Goal: Task Accomplishment & Management: Manage account settings

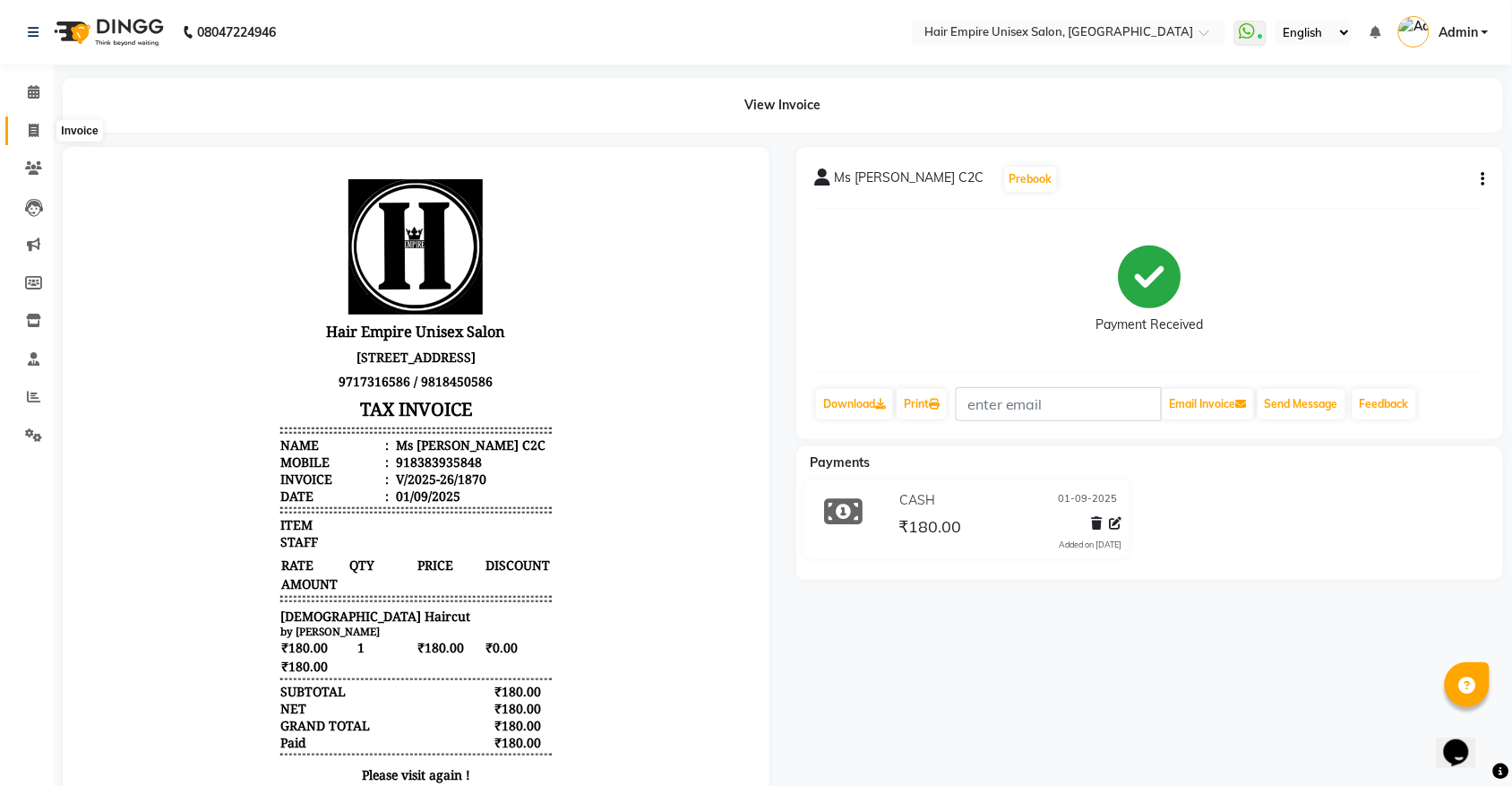
click at [29, 133] on icon at bounding box center [33, 130] width 10 height 14
select select "service"
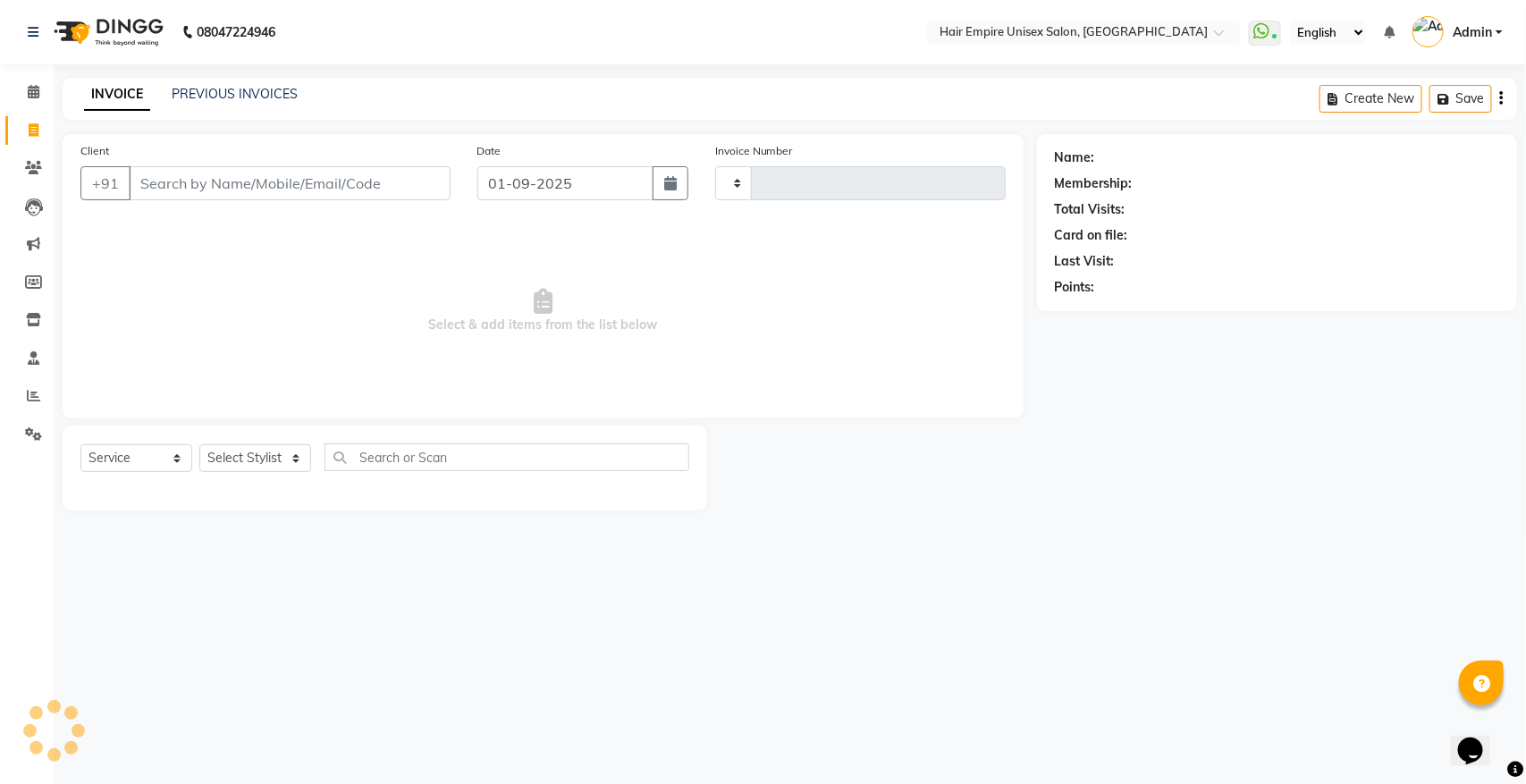
type input "1871"
select select "5055"
click at [230, 189] on input "Client" at bounding box center [289, 182] width 322 height 34
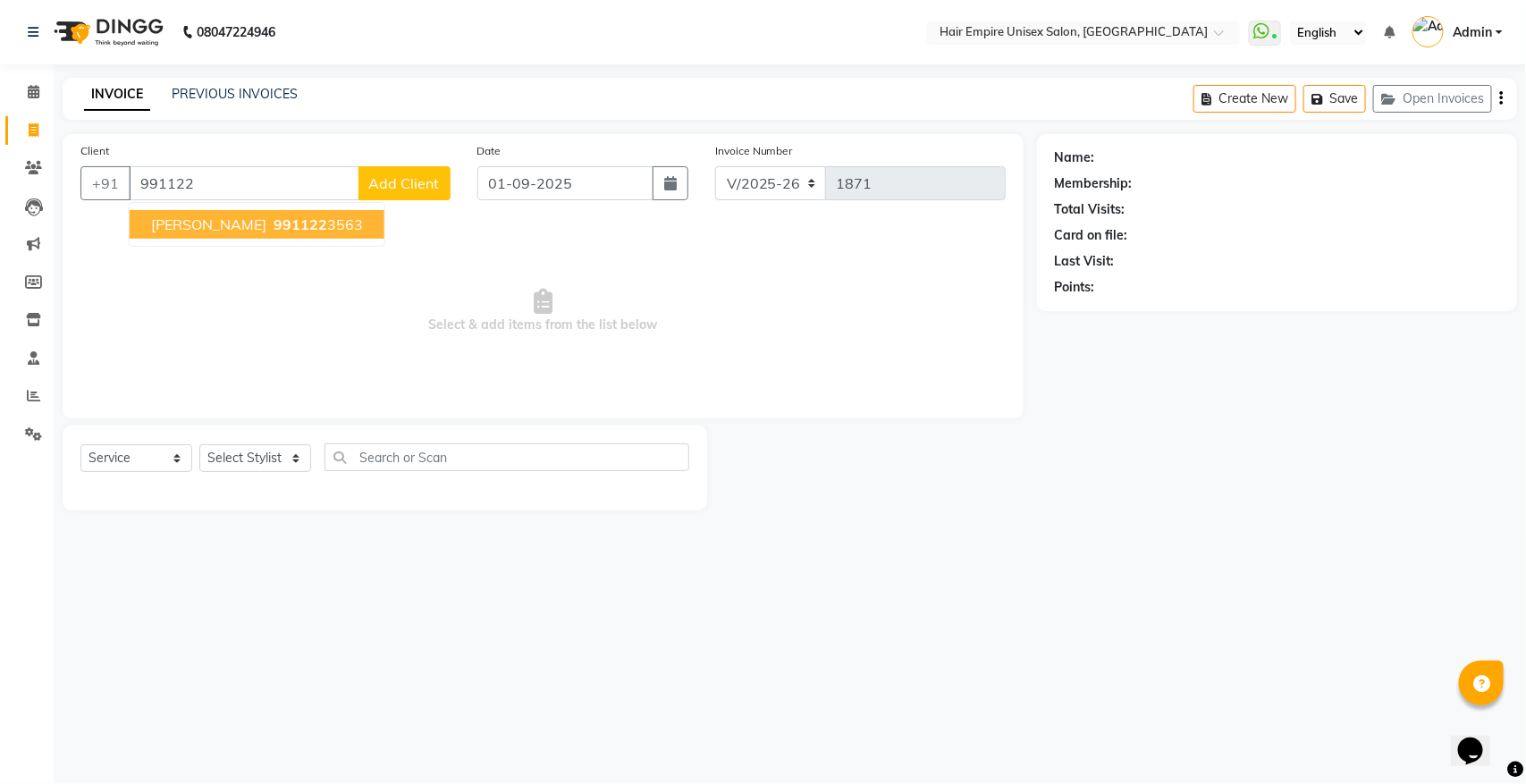
click at [274, 220] on span "991122" at bounding box center [300, 224] width 53 height 18
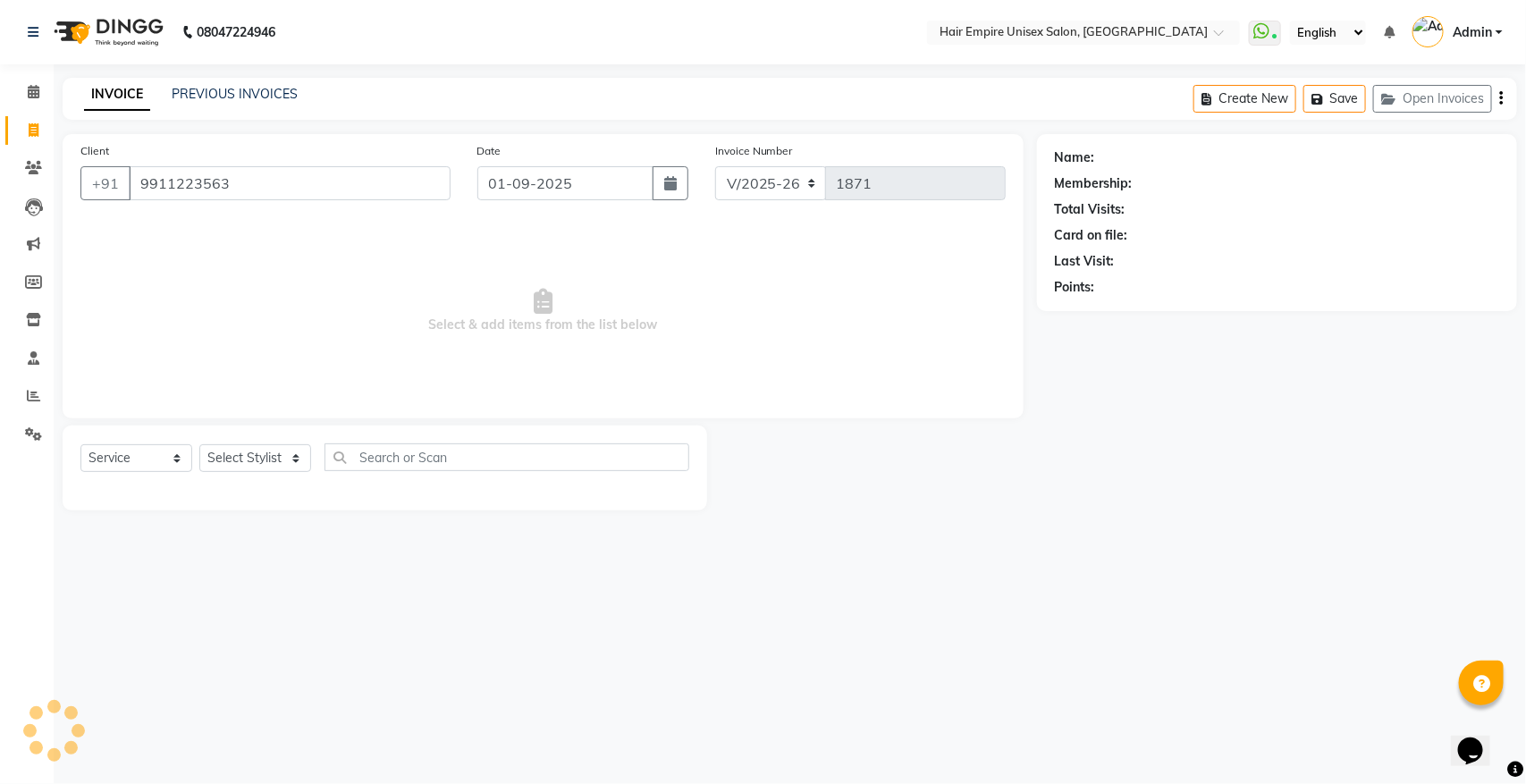
type input "9911223563"
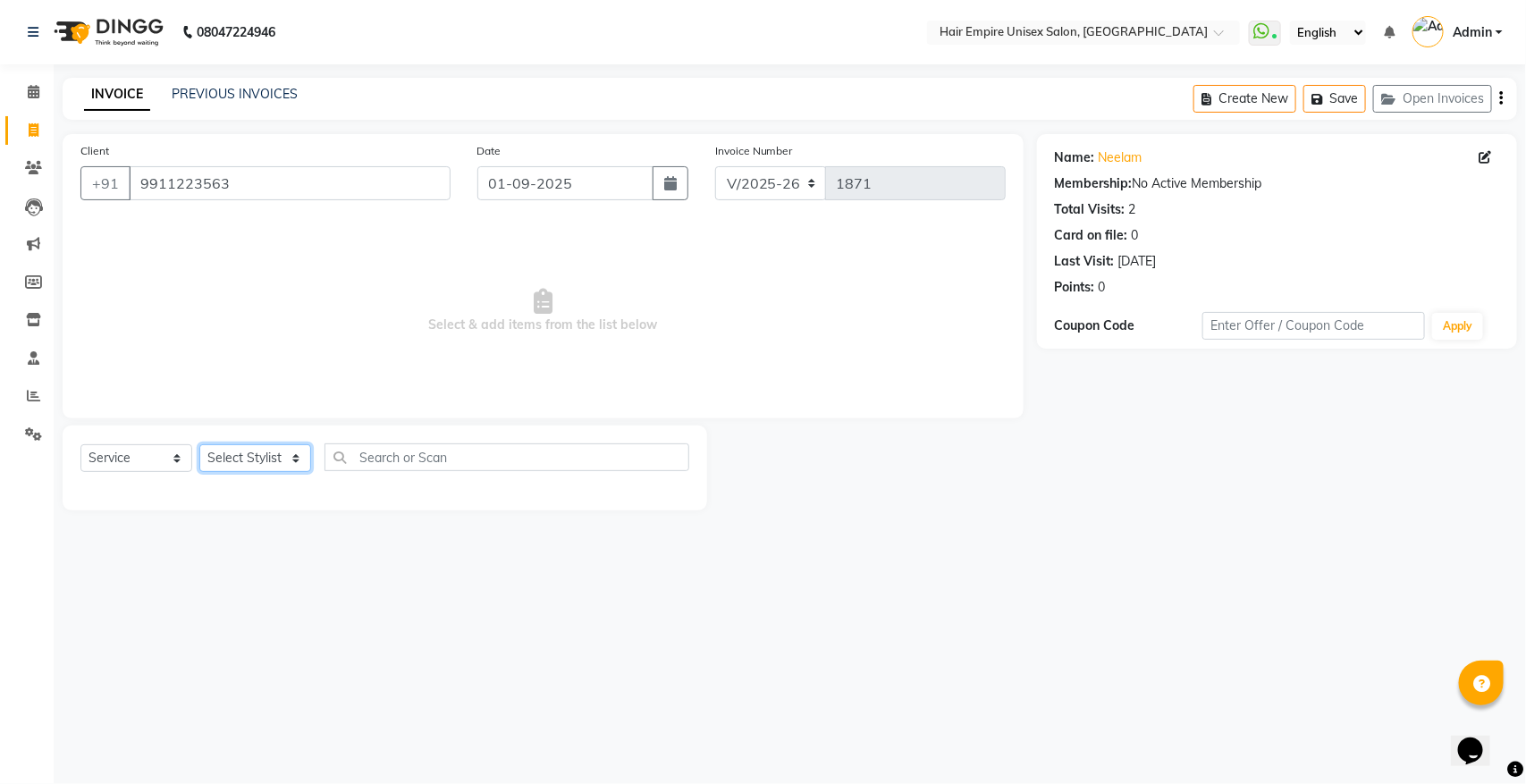
click at [259, 458] on select "Select Stylist anas Ashu bobby Gulshan lavi Manish Nisha Tanya vijay" at bounding box center [254, 458] width 112 height 28
select select "31821"
click at [199, 444] on select "Select Stylist anas Ashu bobby Gulshan lavi Manish Nisha Tanya vijay" at bounding box center [254, 458] width 112 height 28
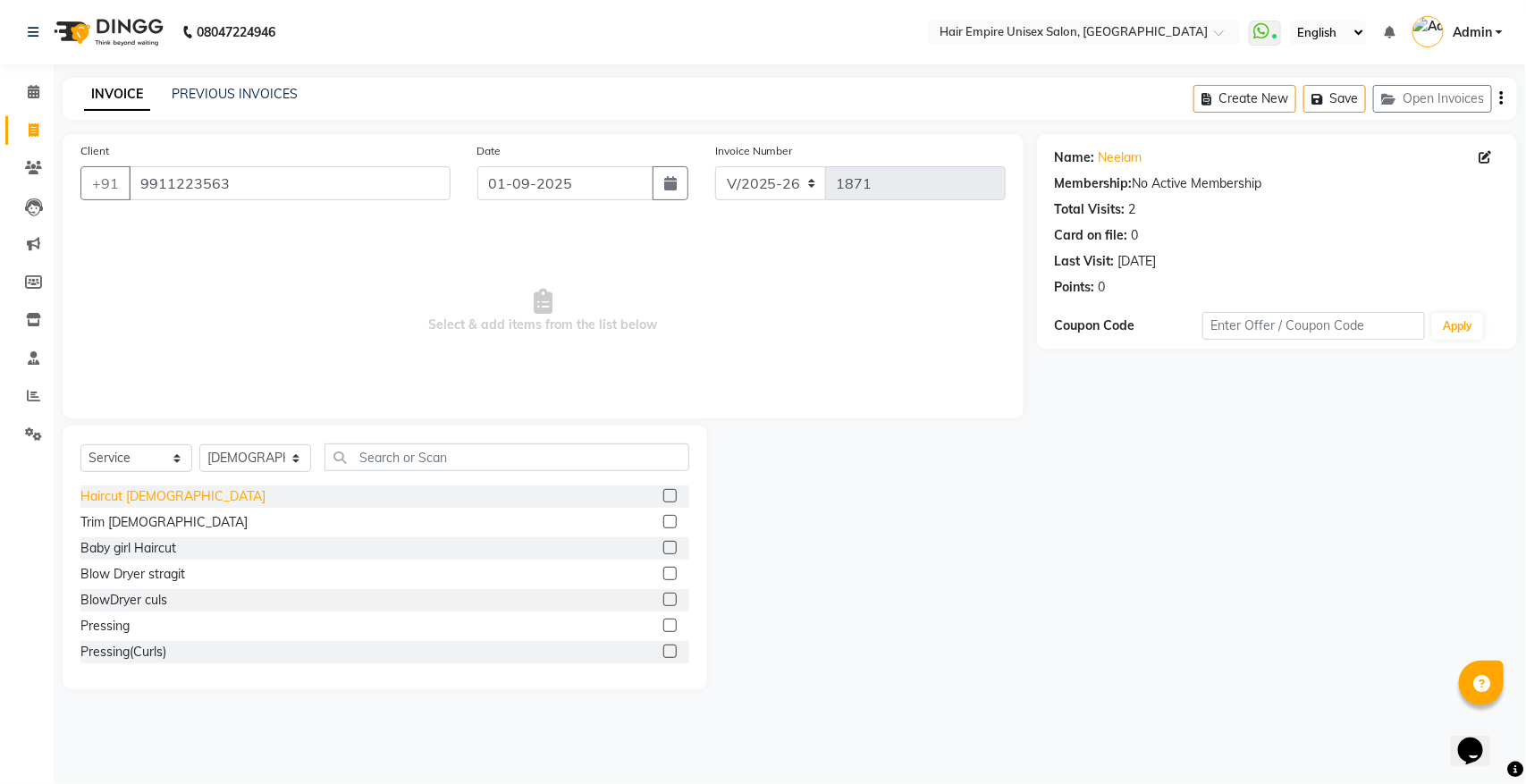
click at [147, 497] on div "Haircut ladies" at bounding box center [172, 497] width 185 height 18
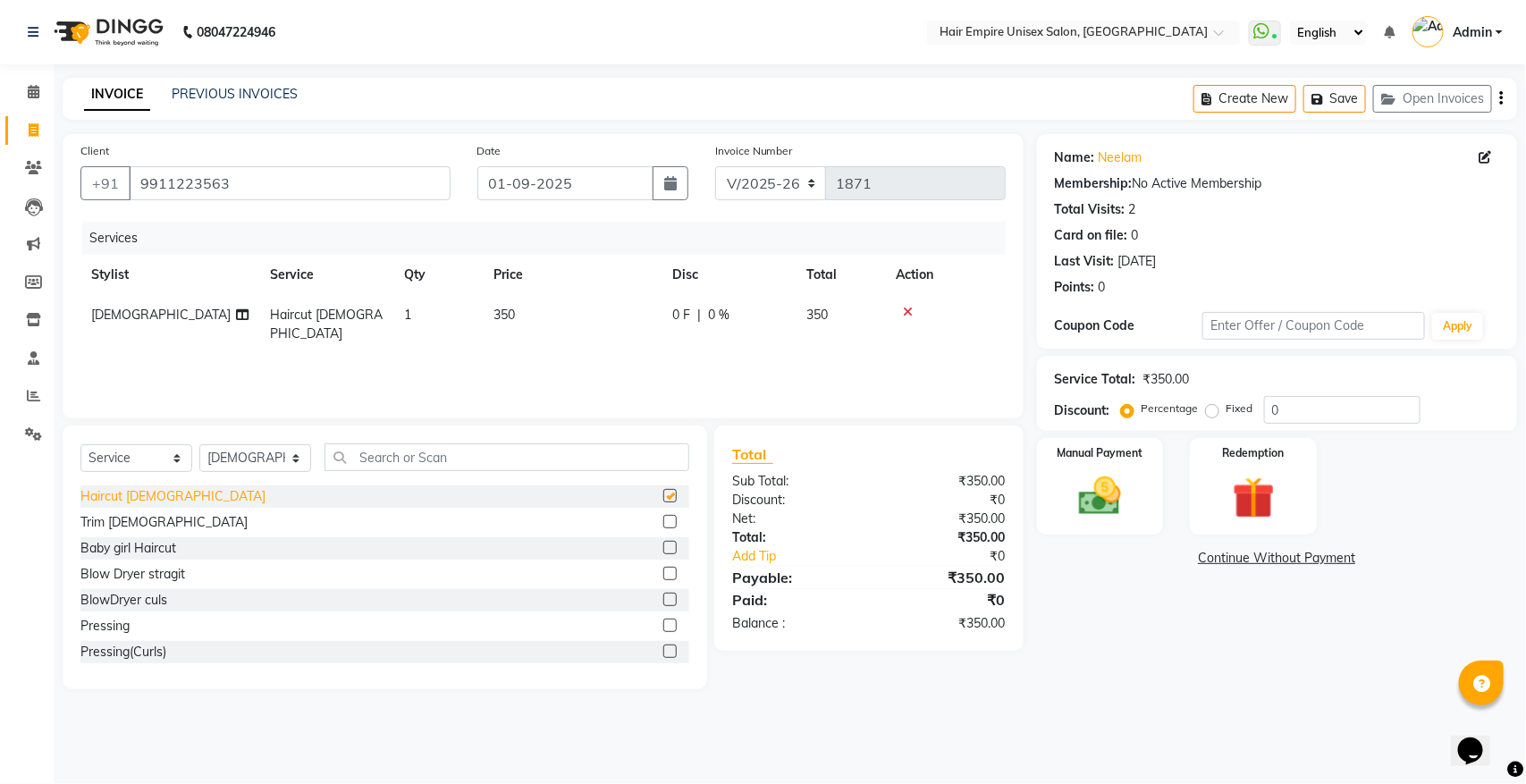
checkbox input "false"
click at [278, 462] on select "Select Stylist anas Ashu bobby Gulshan lavi Manish Nisha Tanya vijay" at bounding box center [254, 458] width 112 height 28
select select "46525"
click at [199, 444] on select "Select Stylist anas Ashu bobby Gulshan lavi Manish Nisha Tanya vijay" at bounding box center [254, 458] width 112 height 28
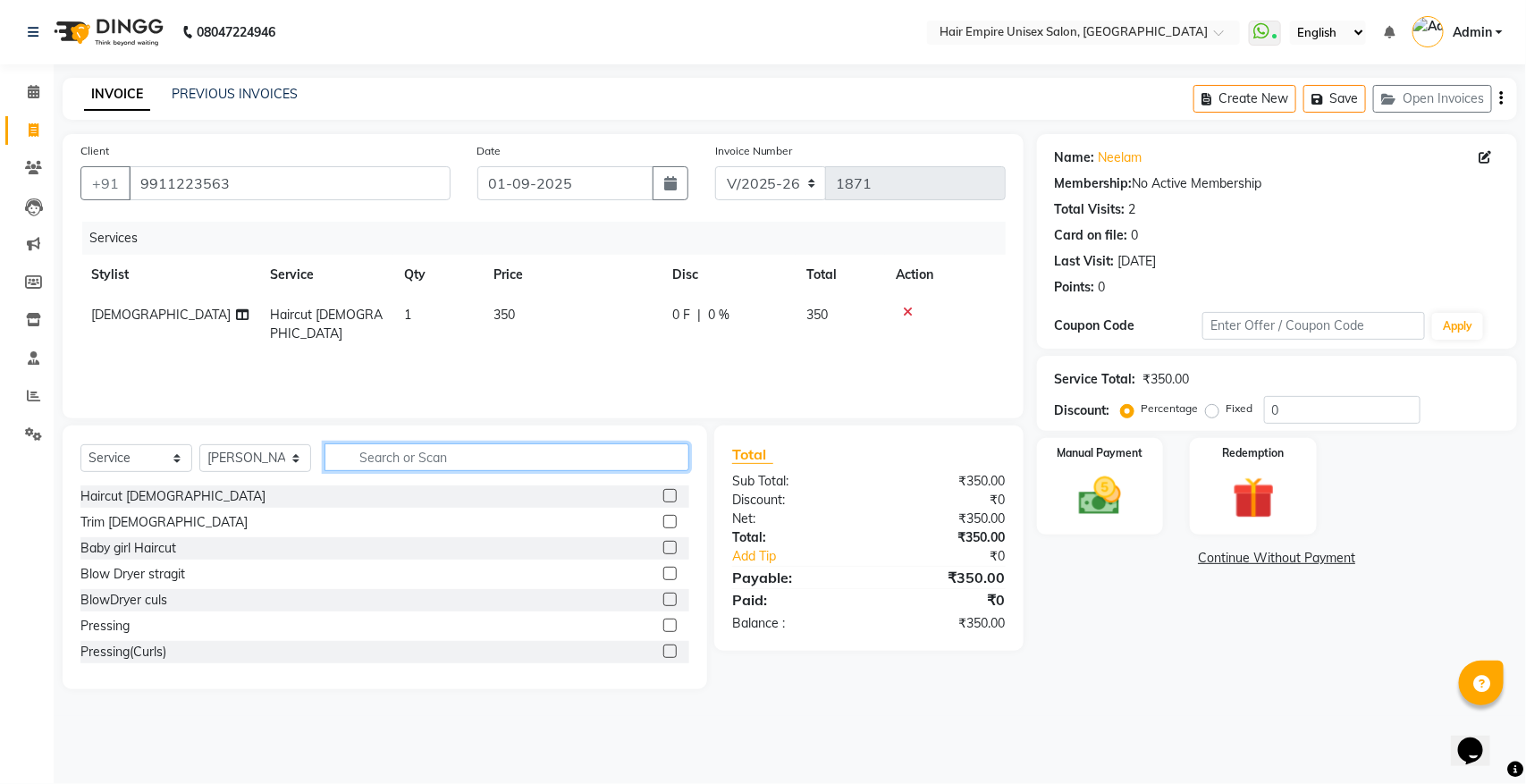
click at [544, 463] on input "text" at bounding box center [507, 457] width 365 height 28
type input "th"
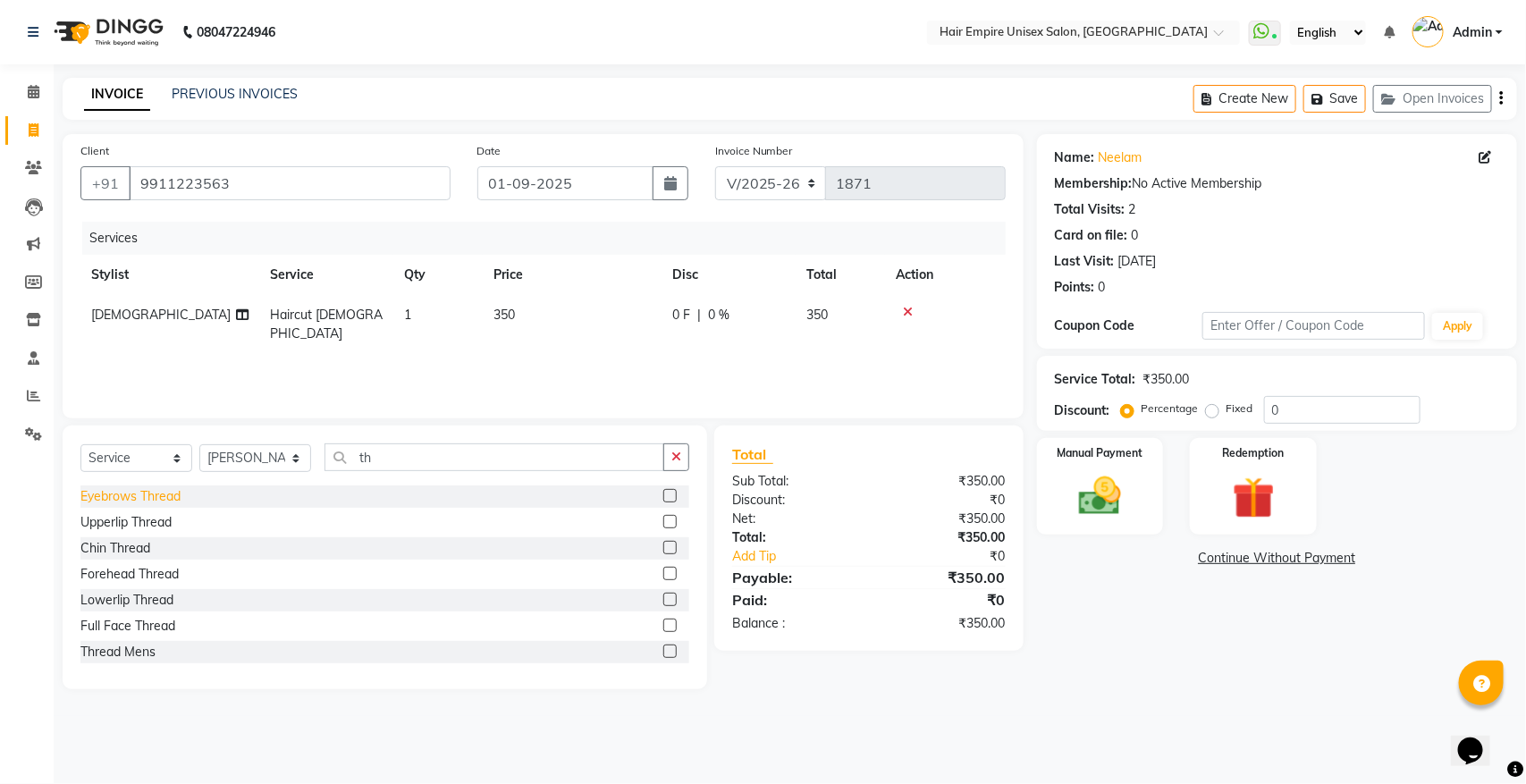
click at [162, 495] on div "Eyebrows Thread" at bounding box center [130, 497] width 100 height 18
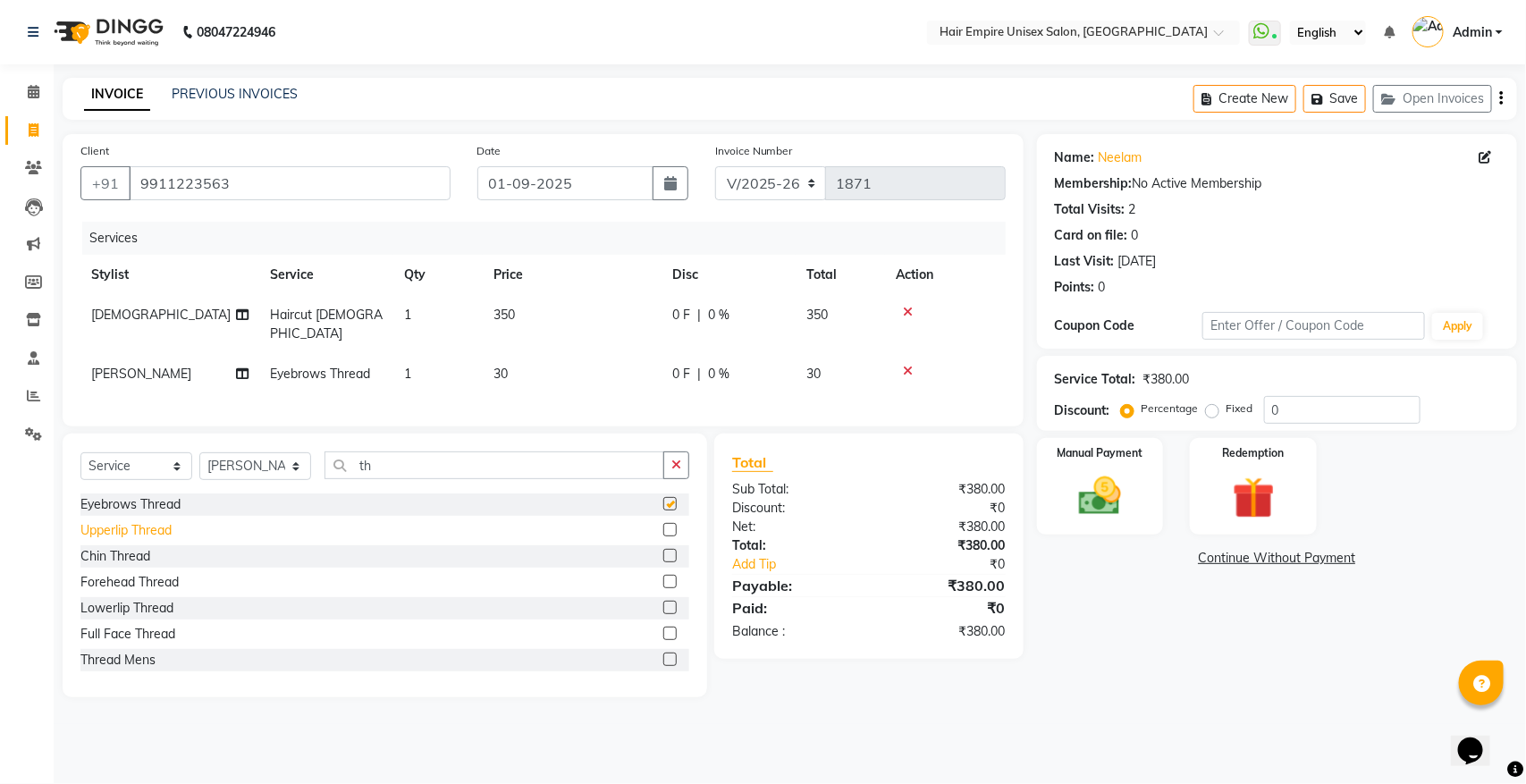
checkbox input "false"
click at [163, 527] on div "Upperlip Thread" at bounding box center [125, 531] width 91 height 18
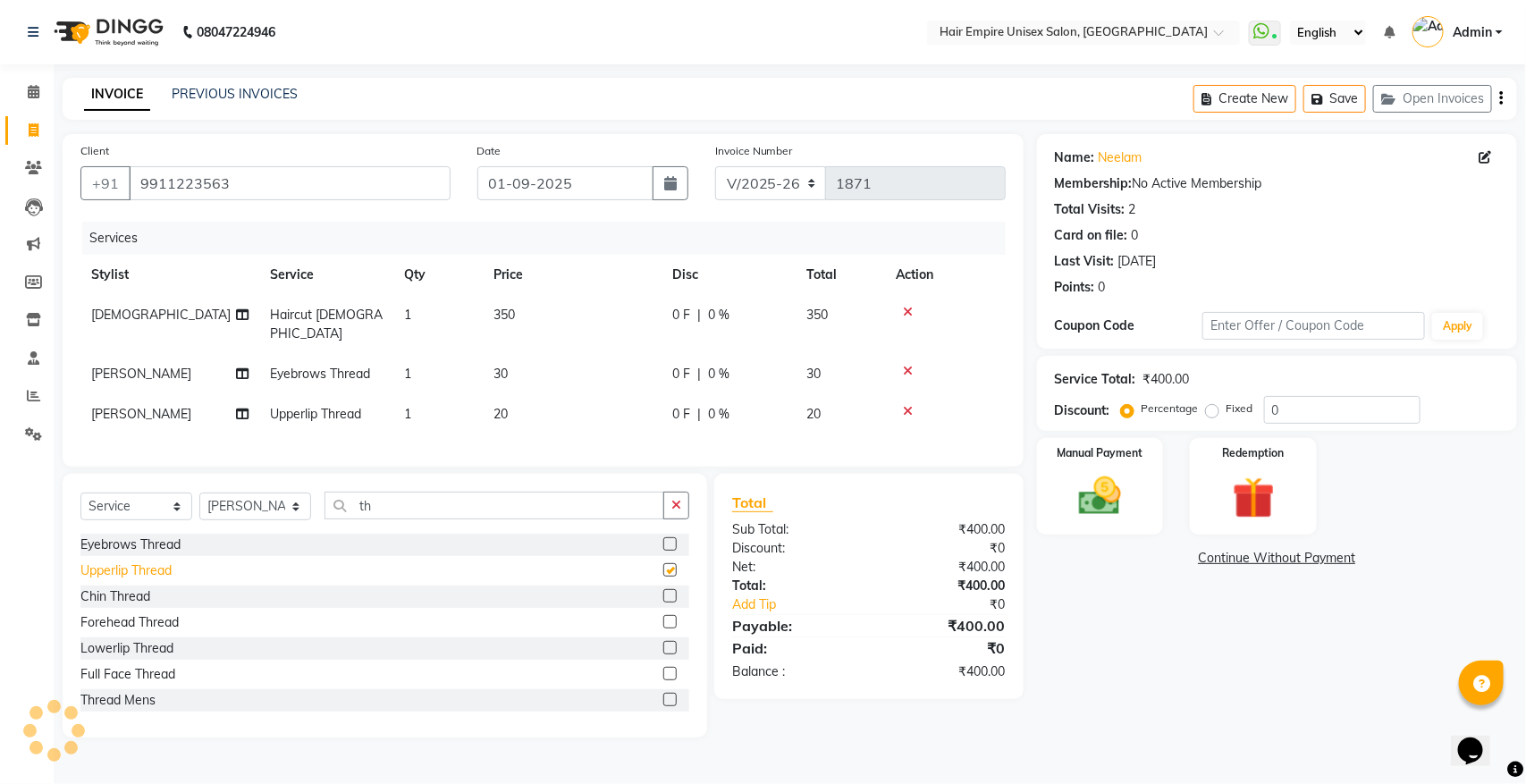
checkbox input "false"
click at [1098, 478] on img at bounding box center [1100, 496] width 71 height 50
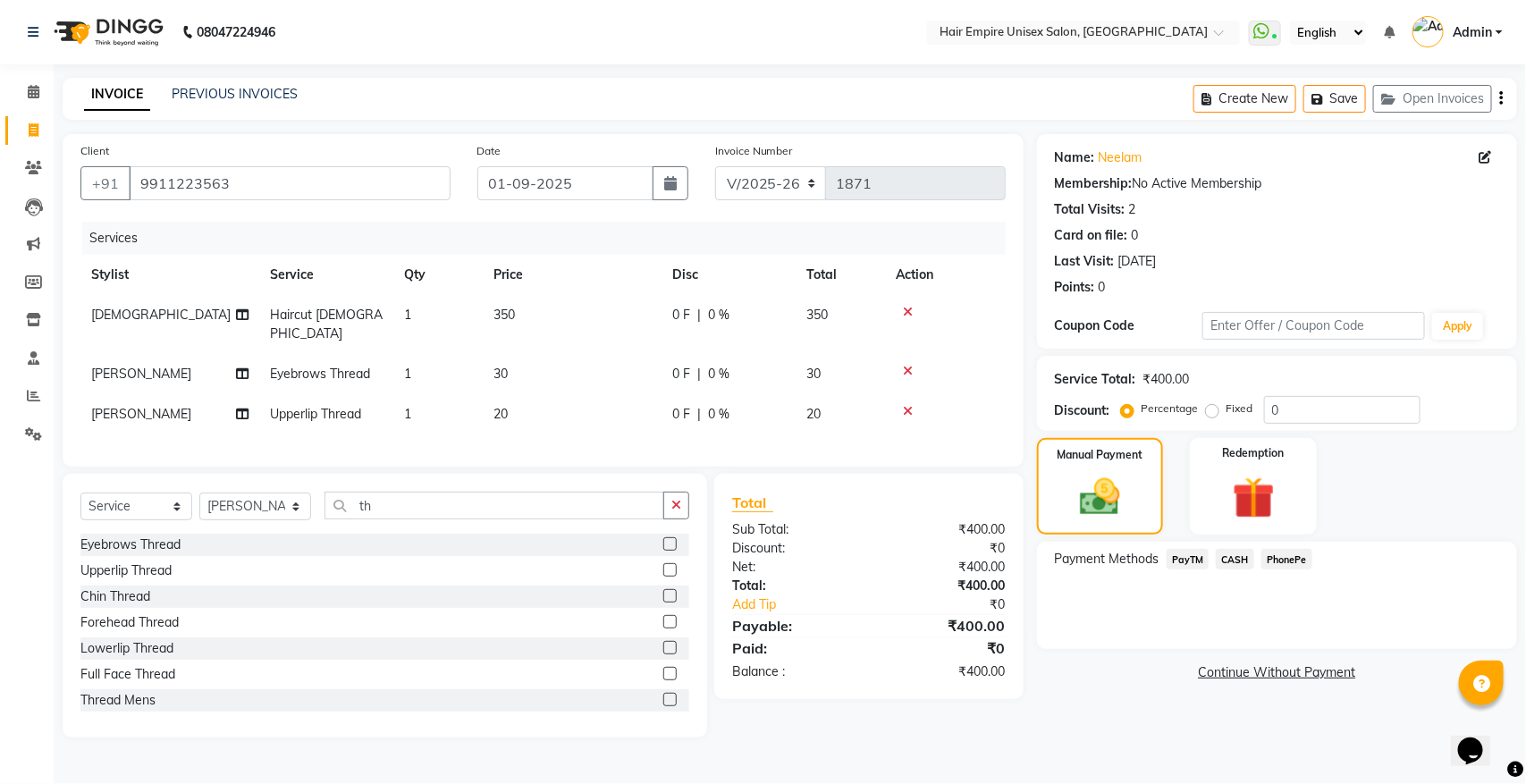
click at [1230, 556] on span "CASH" at bounding box center [1236, 559] width 39 height 20
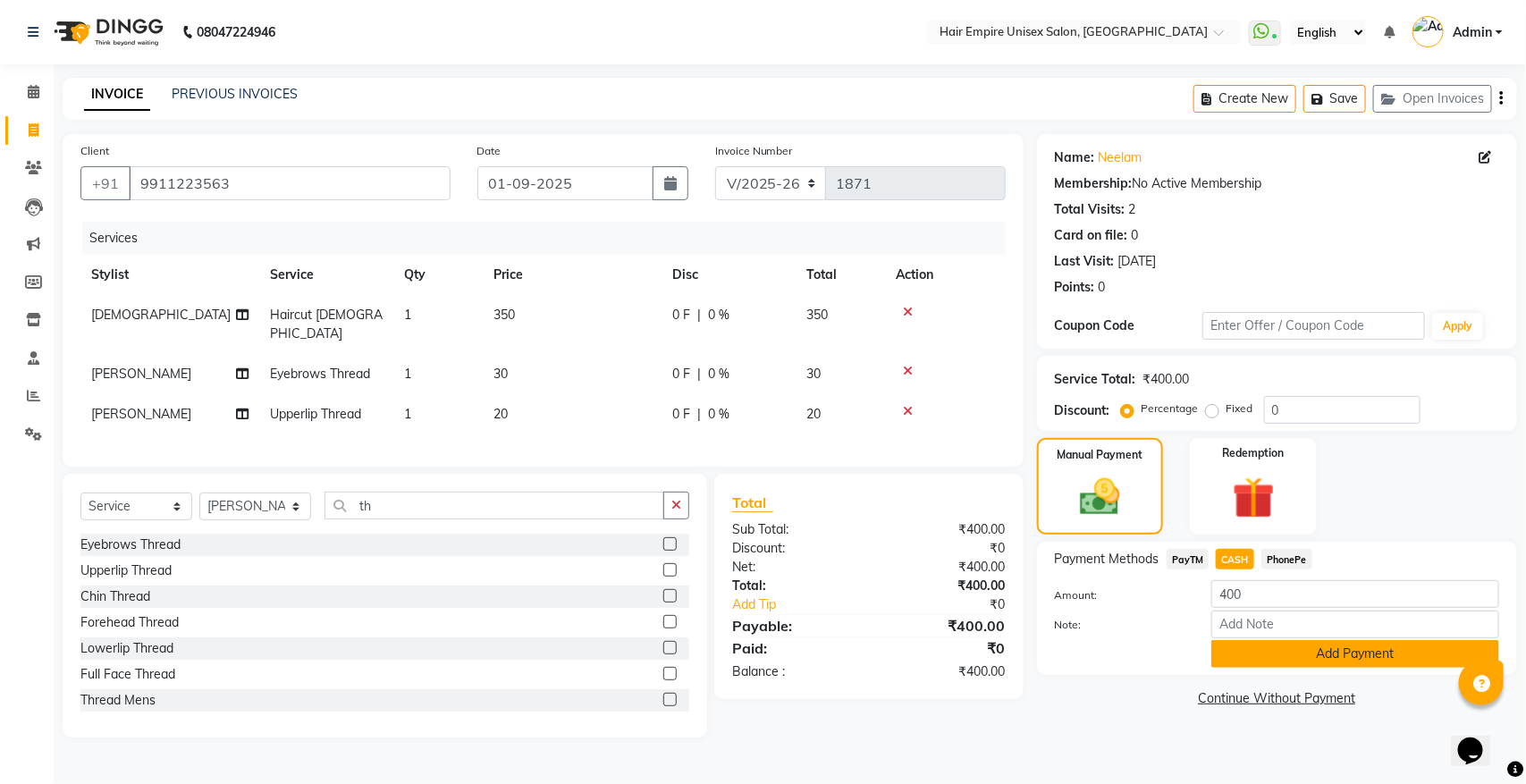
click at [1241, 648] on button "Add Payment" at bounding box center [1356, 654] width 288 height 28
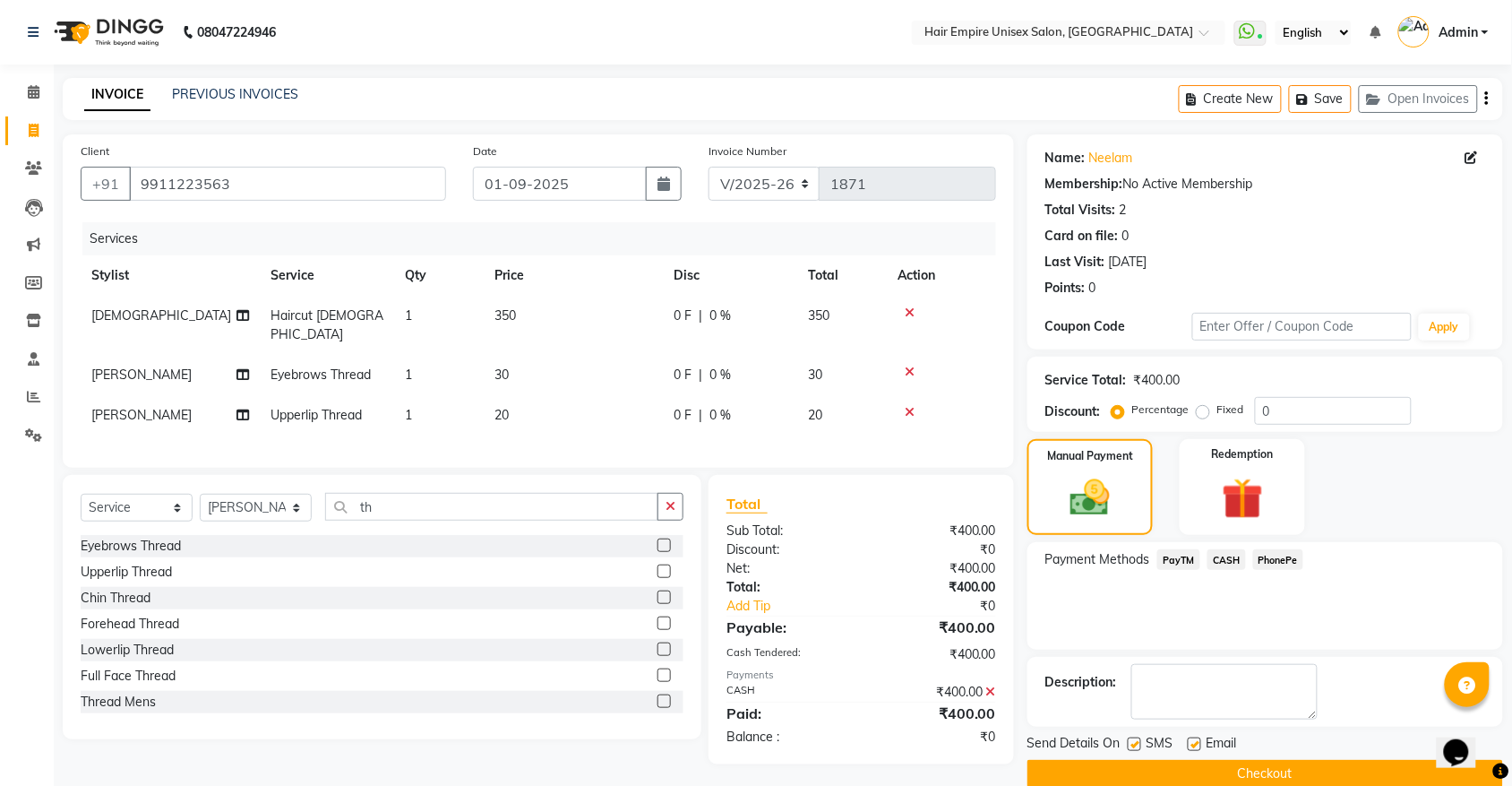
click at [1206, 768] on button "Checkout" at bounding box center [1265, 774] width 475 height 28
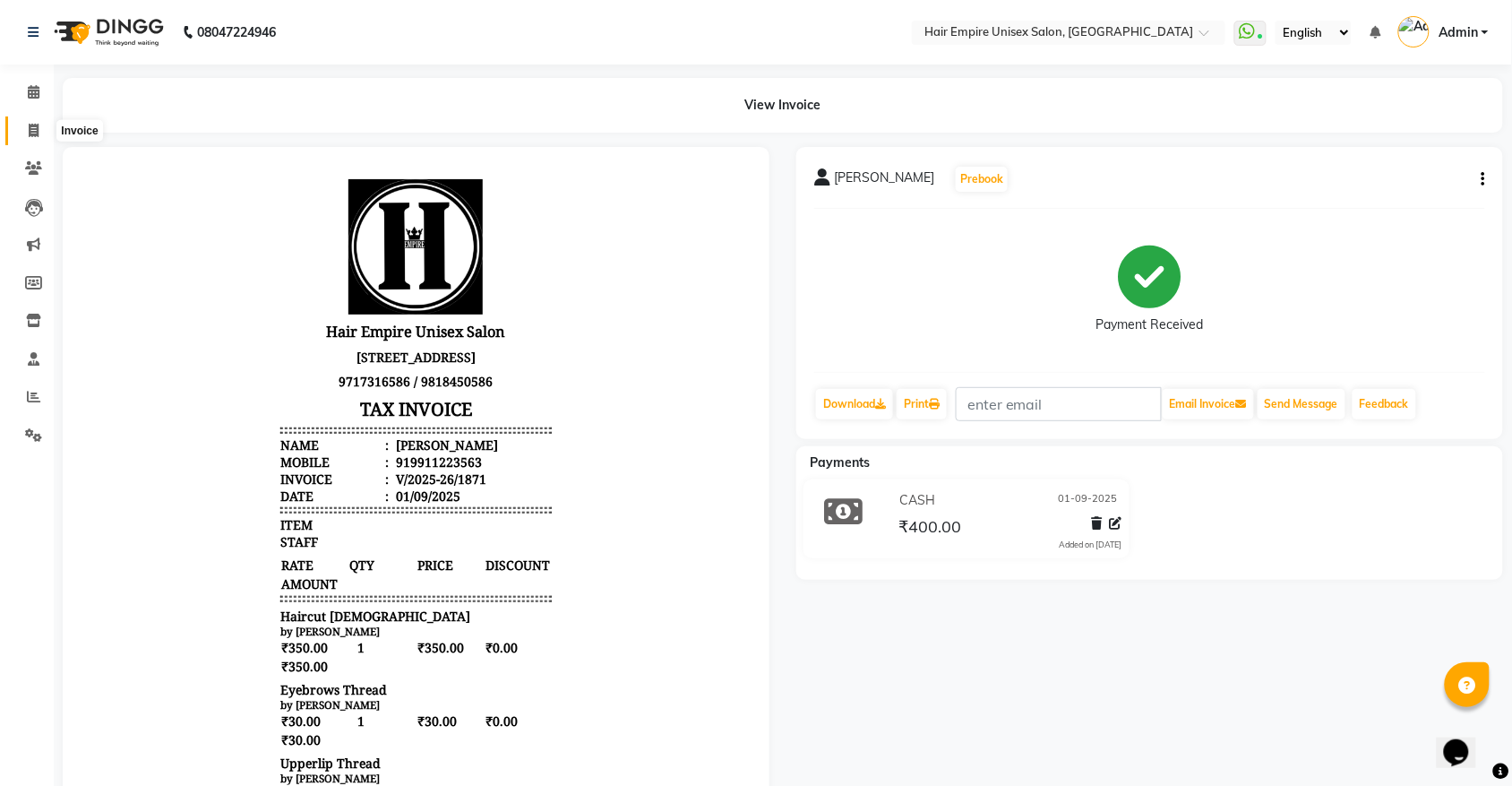
click at [37, 127] on icon at bounding box center [33, 130] width 10 height 14
select select "service"
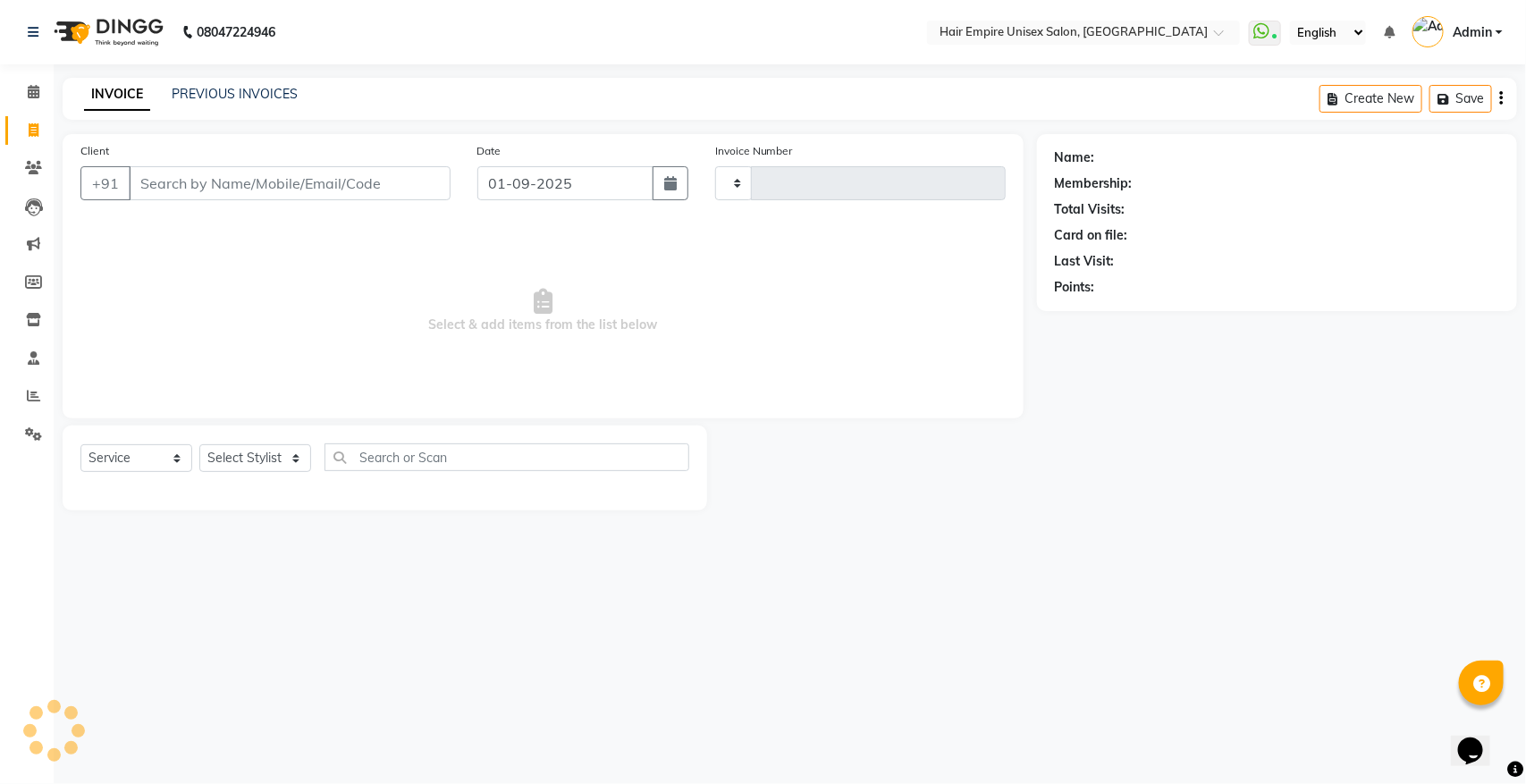
type input "1872"
select select "5055"
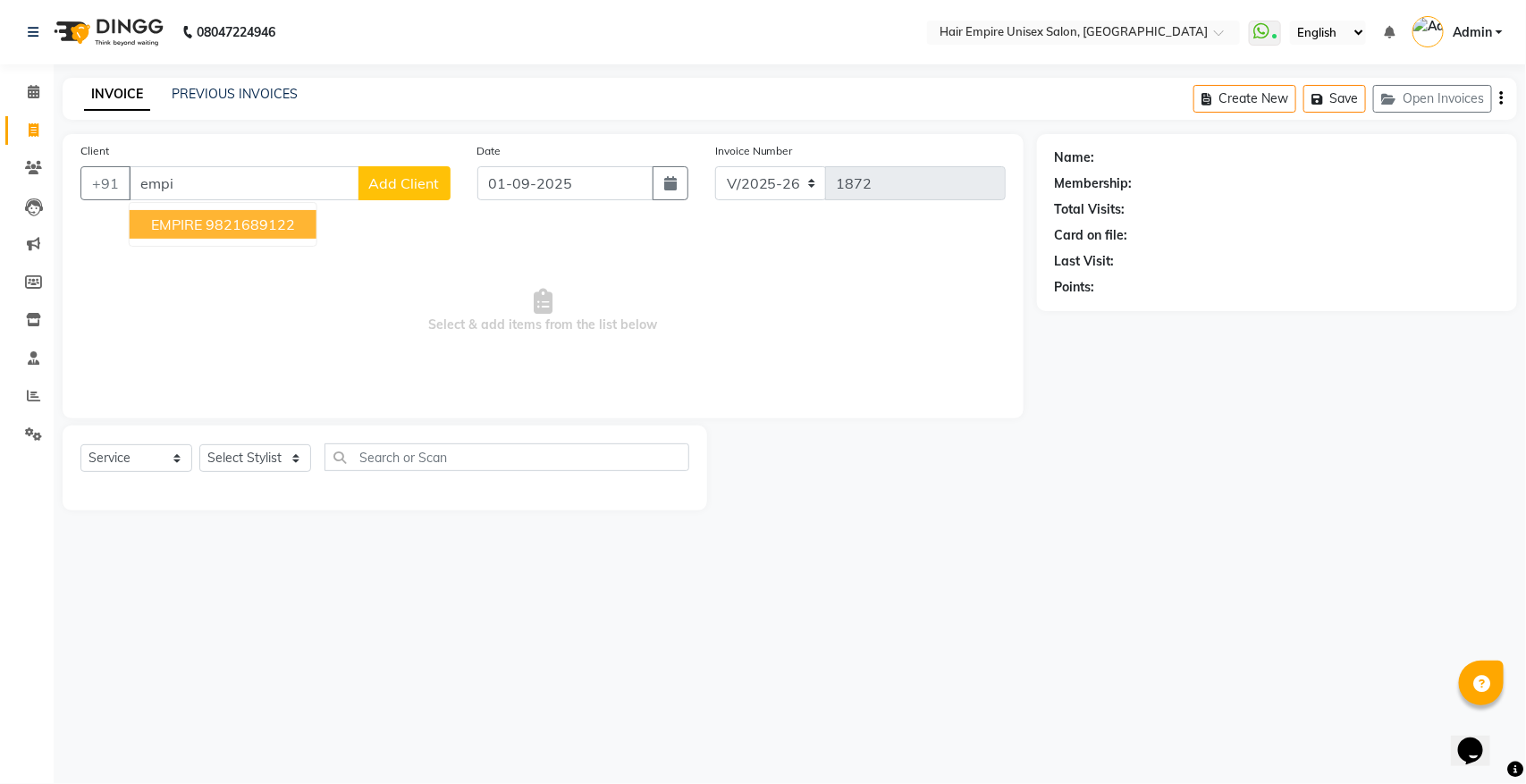
click at [222, 221] on ngb-highlight "9821689122" at bounding box center [250, 224] width 89 height 18
type input "9821689122"
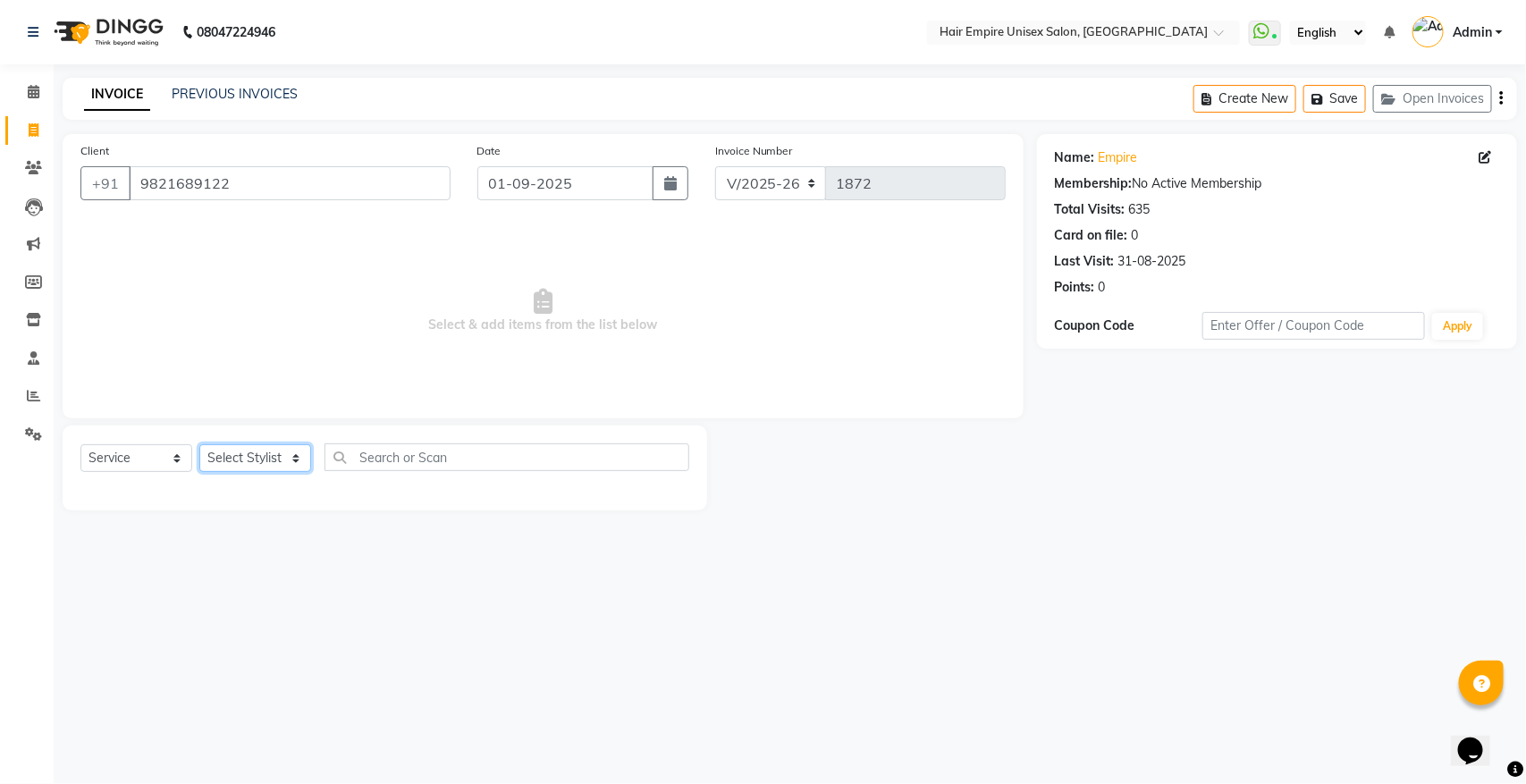
click at [239, 459] on select "Select Stylist anas Ashu bobby Gulshan lavi Manish Nisha Tanya vijay" at bounding box center [254, 458] width 112 height 28
select select "45386"
click at [199, 444] on select "Select Stylist anas Ashu bobby Gulshan lavi Manish Nisha Tanya vijay" at bounding box center [254, 458] width 112 height 28
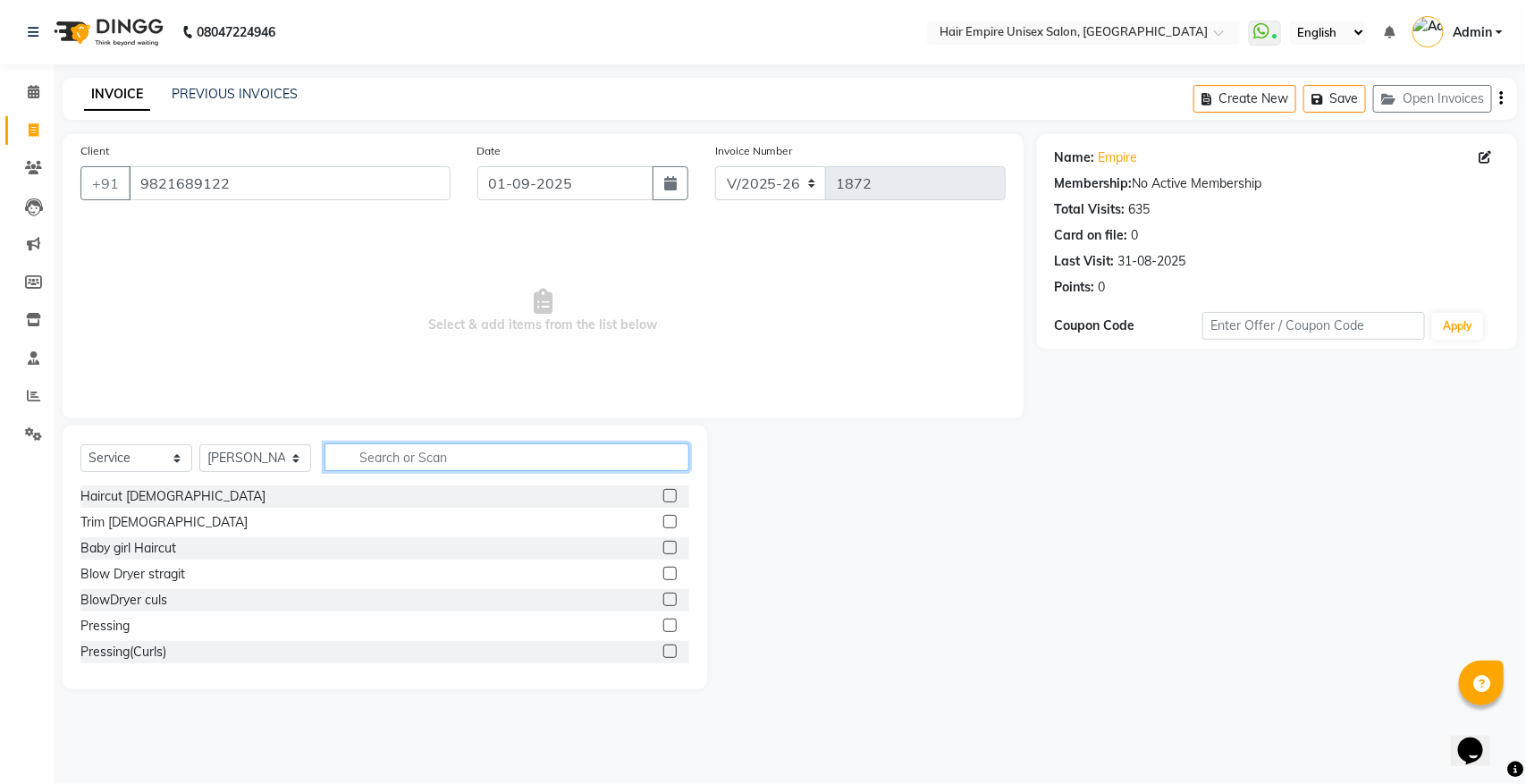
click at [440, 461] on input "text" at bounding box center [507, 457] width 365 height 28
type input "g"
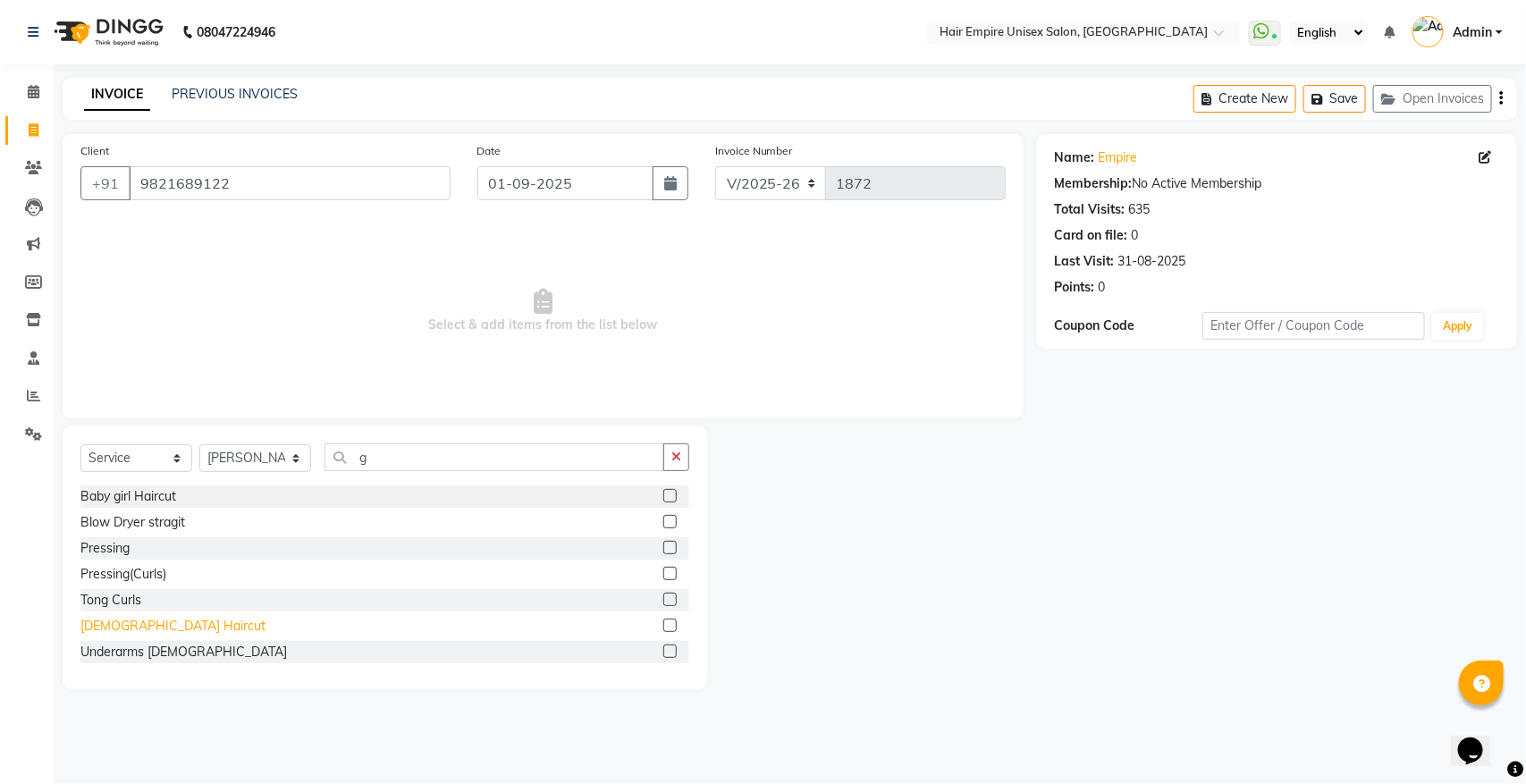
click at [147, 617] on div "Gents Haircut" at bounding box center [172, 626] width 185 height 18
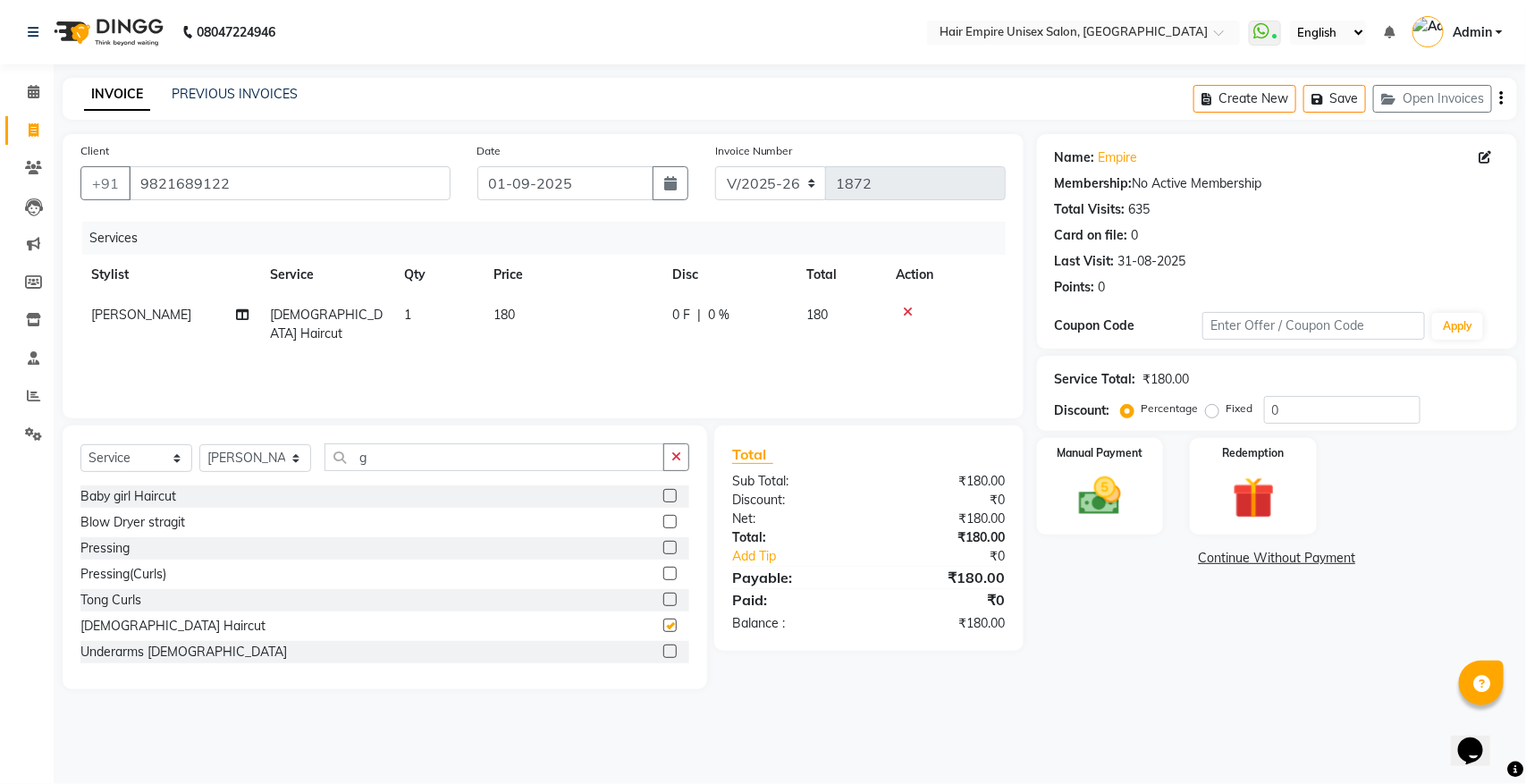
checkbox input "false"
click at [1121, 512] on img at bounding box center [1100, 496] width 71 height 50
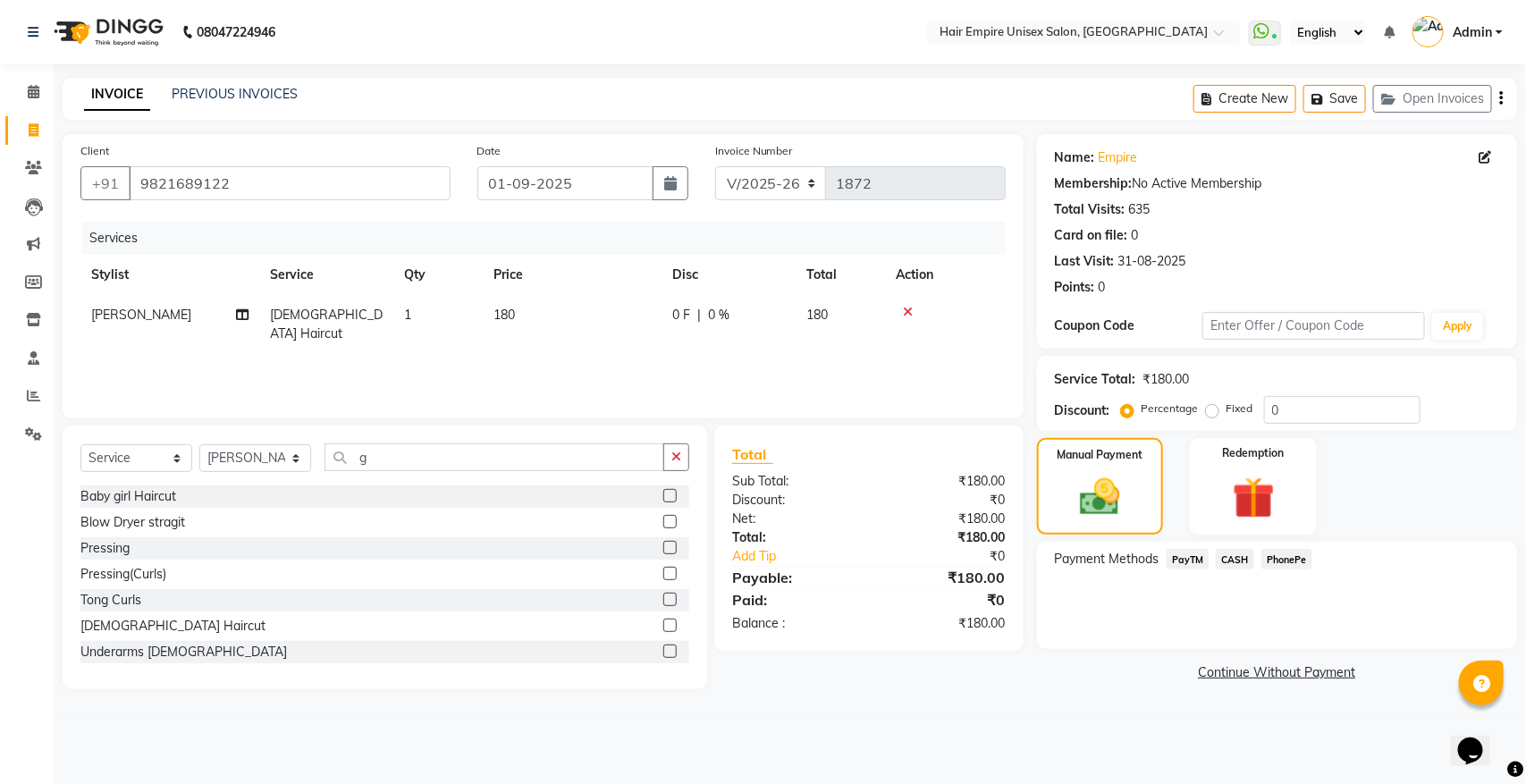
click at [1279, 556] on span "PhonePe" at bounding box center [1286, 559] width 51 height 20
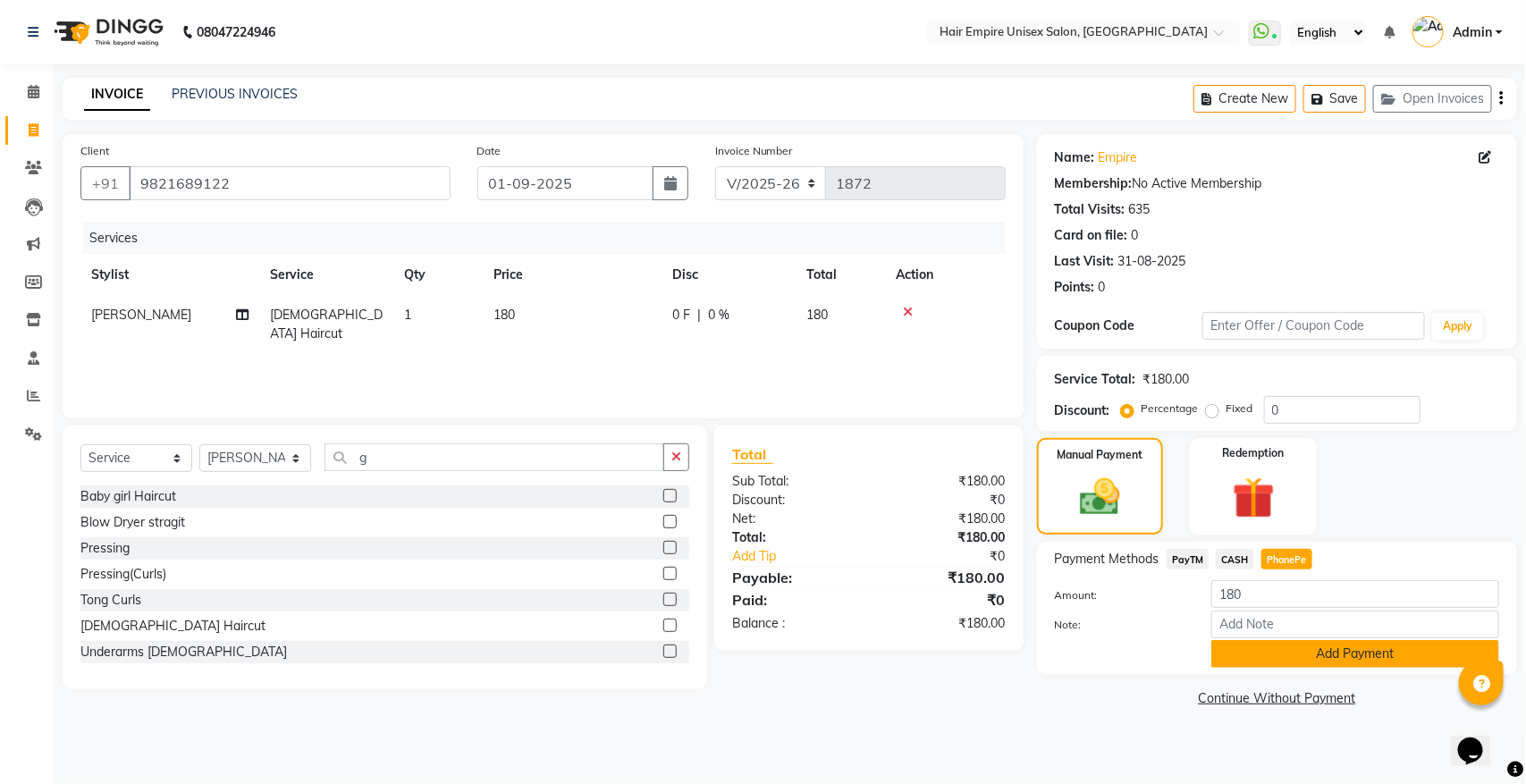
click at [1290, 648] on button "Add Payment" at bounding box center [1356, 654] width 288 height 28
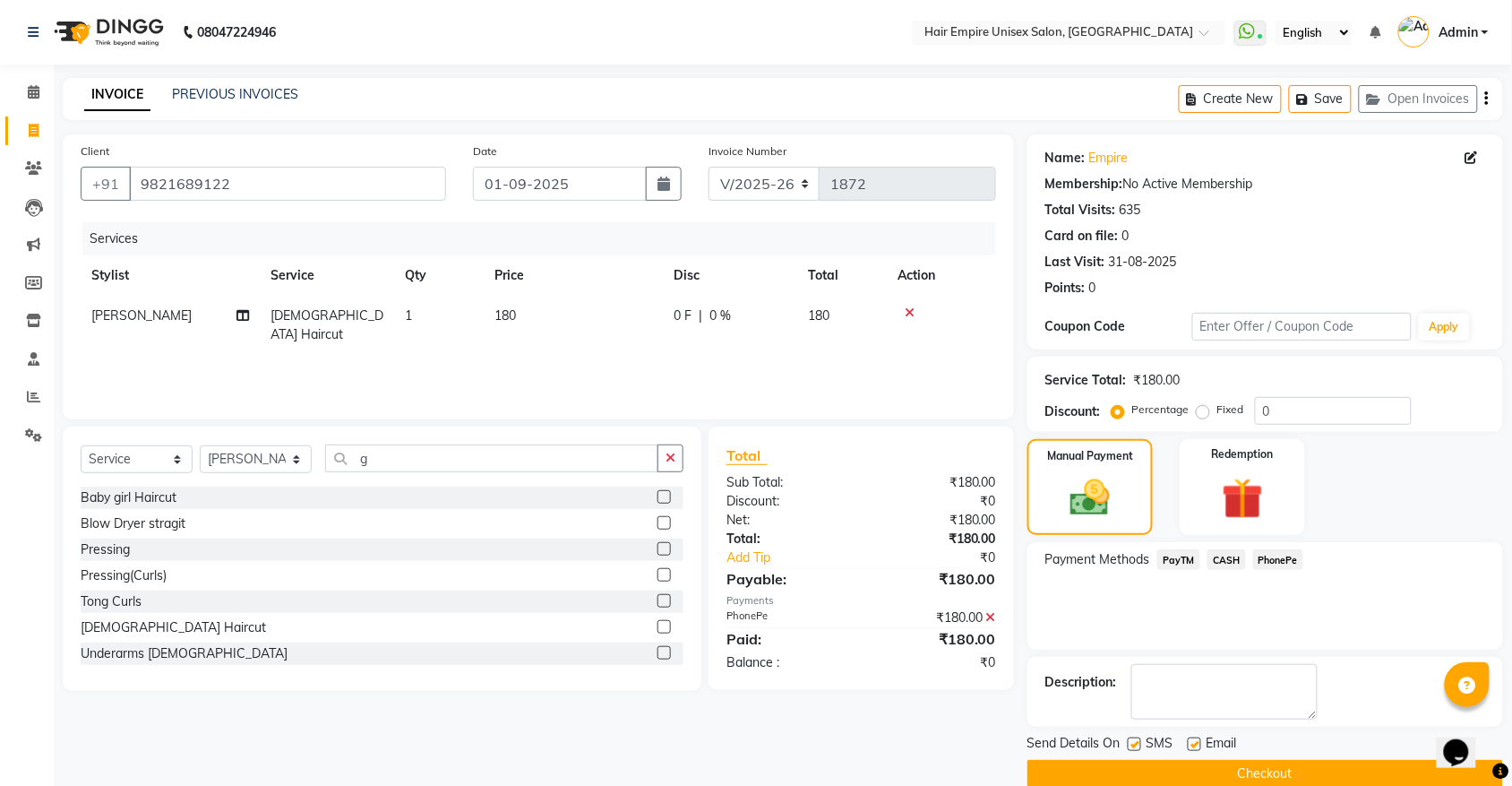
click at [1259, 767] on button "Checkout" at bounding box center [1265, 774] width 475 height 28
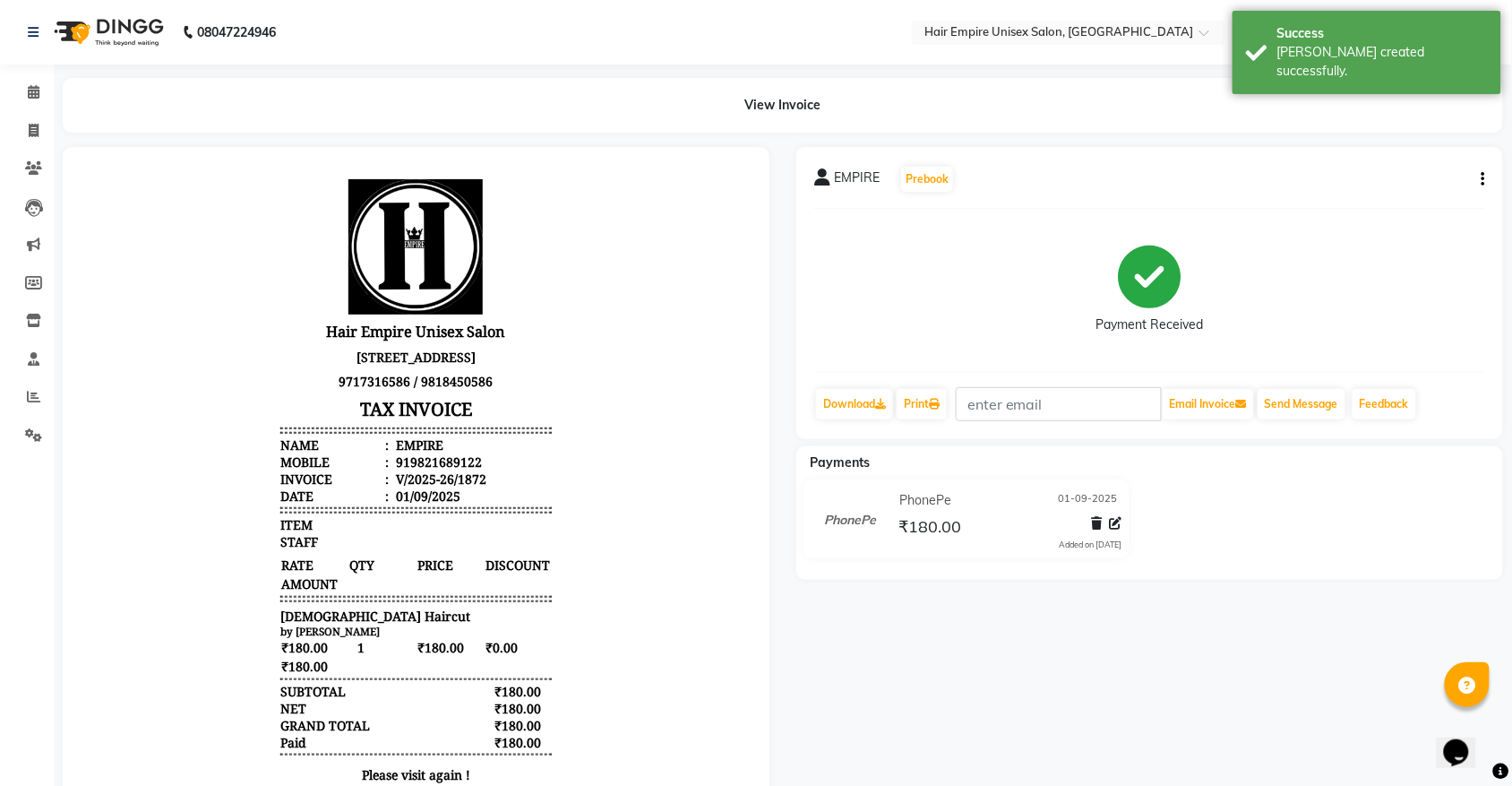
click at [1482, 179] on icon "button" at bounding box center [1483, 179] width 4 height 1
click at [1375, 200] on div "Edit Invoice" at bounding box center [1394, 202] width 123 height 22
select select "service"
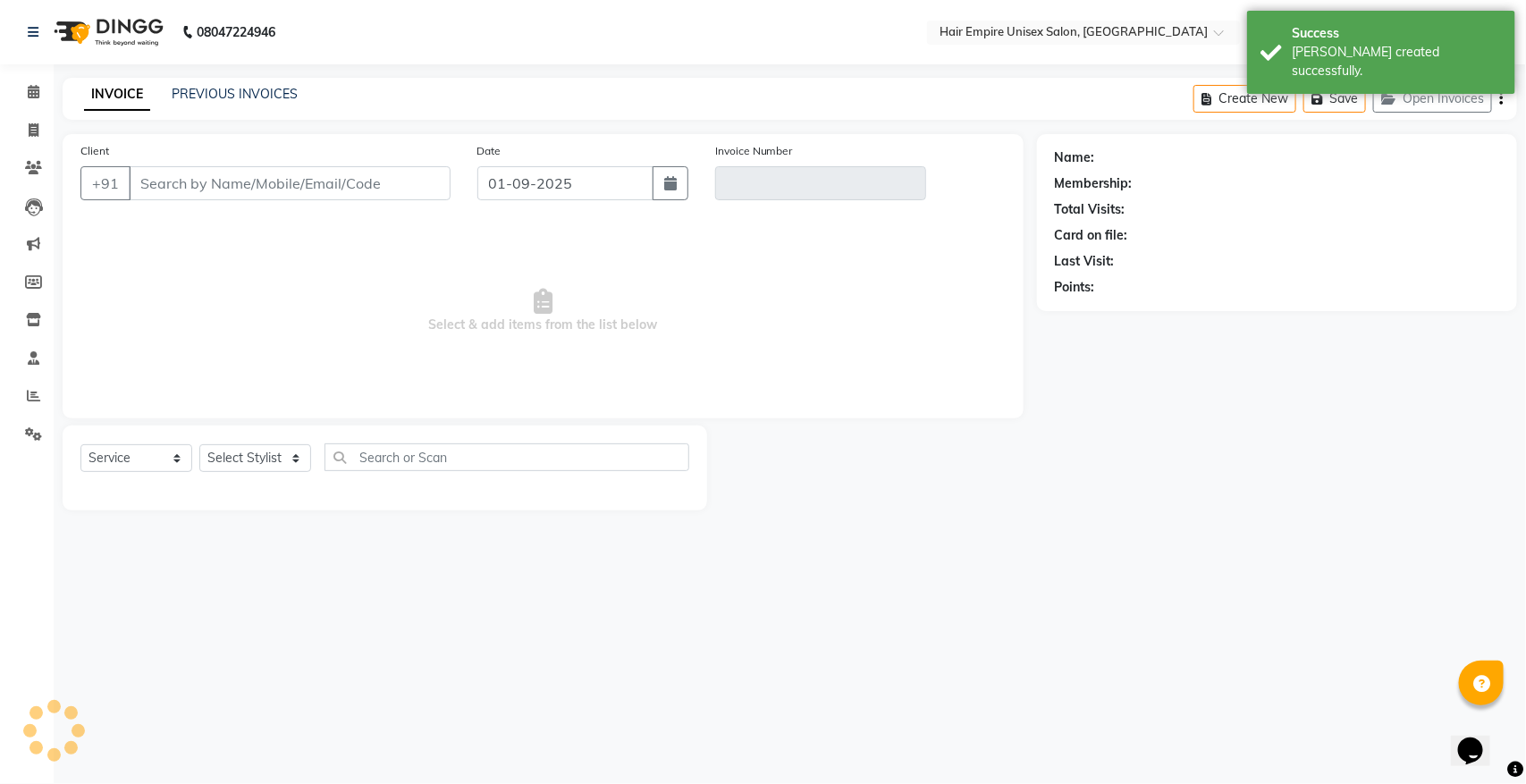
type input "9821689122"
type input "V/2025-26/1872"
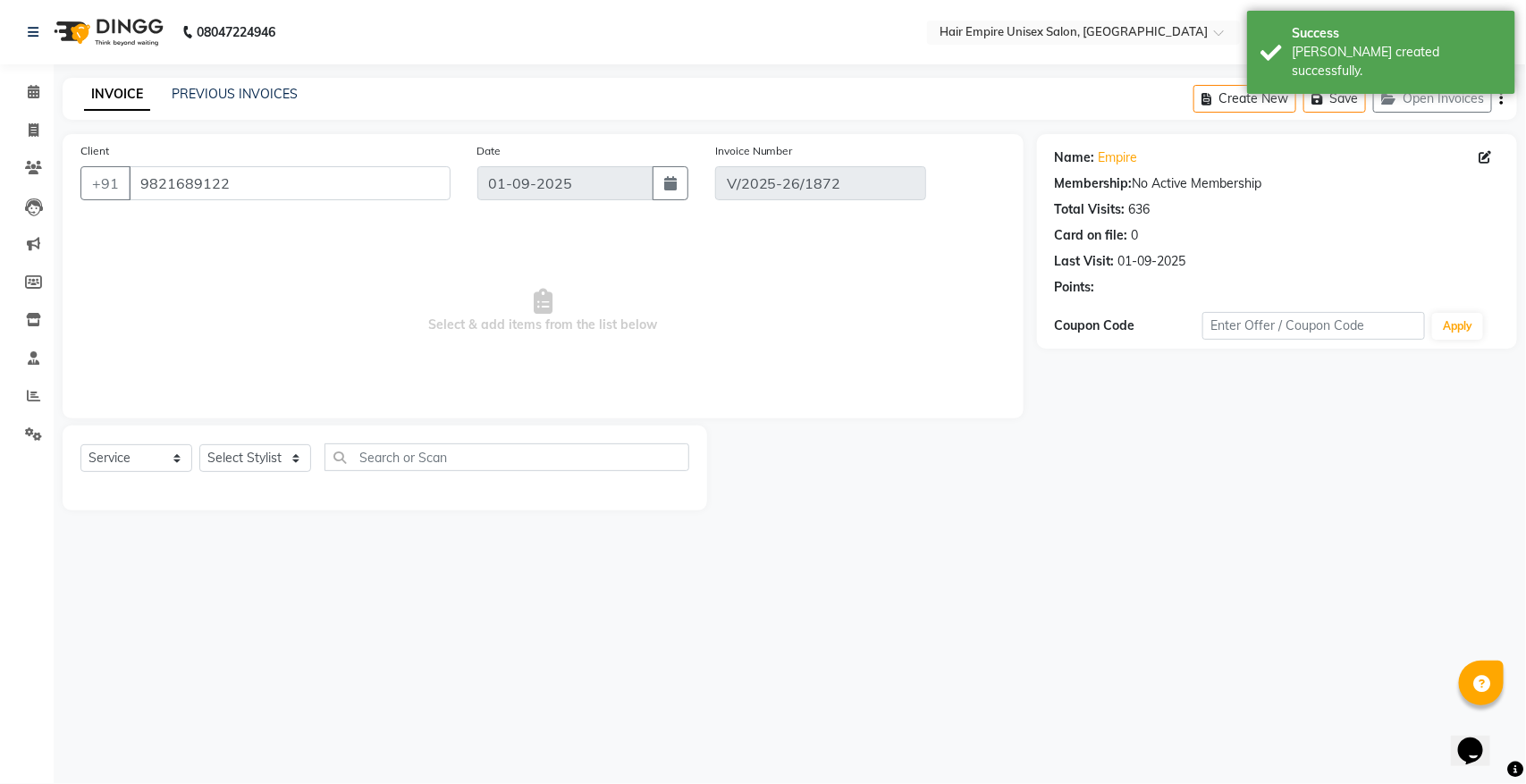
select select "select"
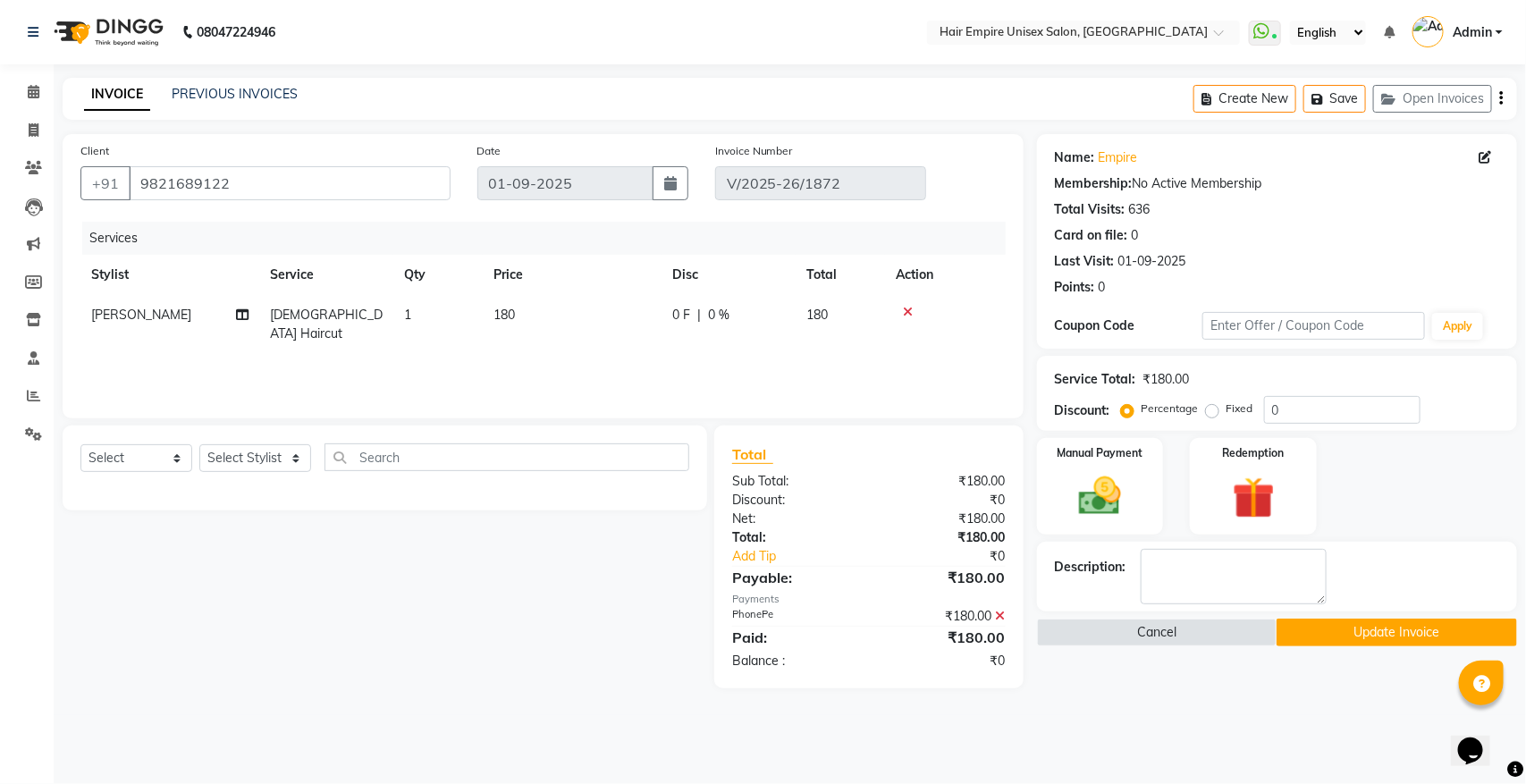
click at [514, 322] on span "180" at bounding box center [504, 314] width 21 height 16
select select "45386"
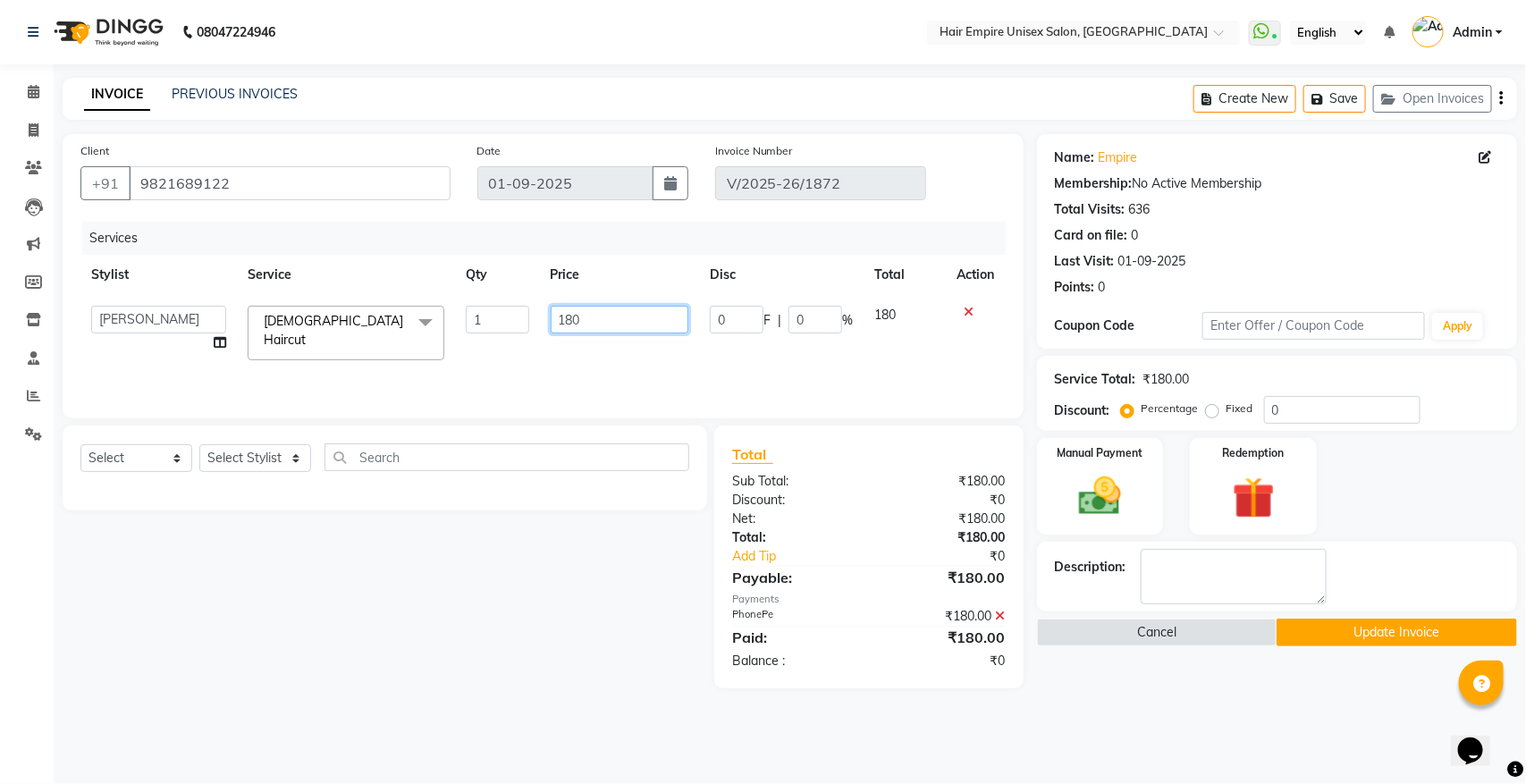
click at [646, 315] on input "180" at bounding box center [620, 320] width 138 height 28
type input "1"
type input "150"
click at [663, 418] on div "Client +91 9821689122 Date 01-09-2025 Invoice Number V/2025-26/1872 Services St…" at bounding box center [543, 412] width 988 height 555
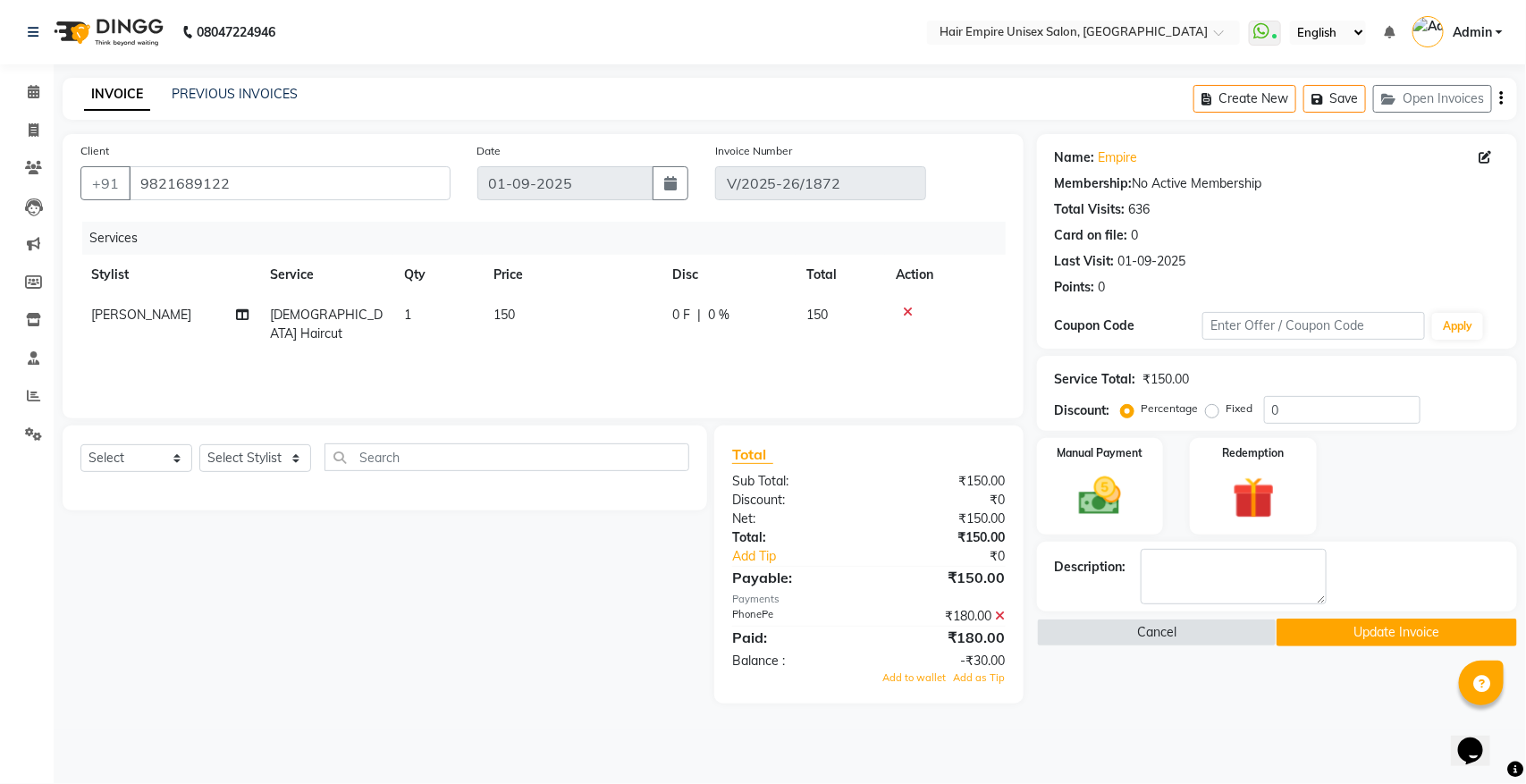
click at [1000, 618] on icon at bounding box center [1001, 616] width 10 height 13
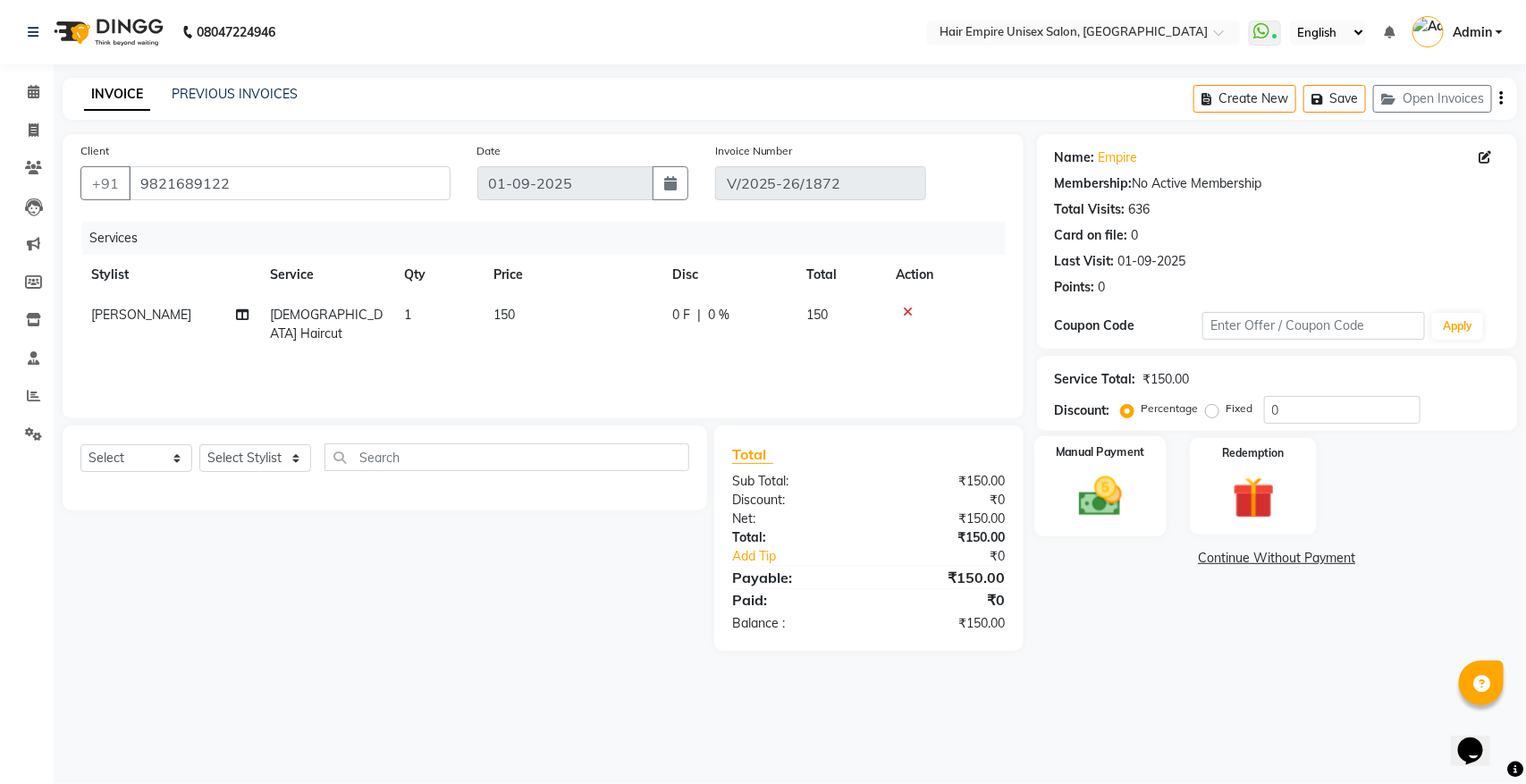
click at [1137, 514] on div "Manual Payment" at bounding box center [1101, 486] width 133 height 101
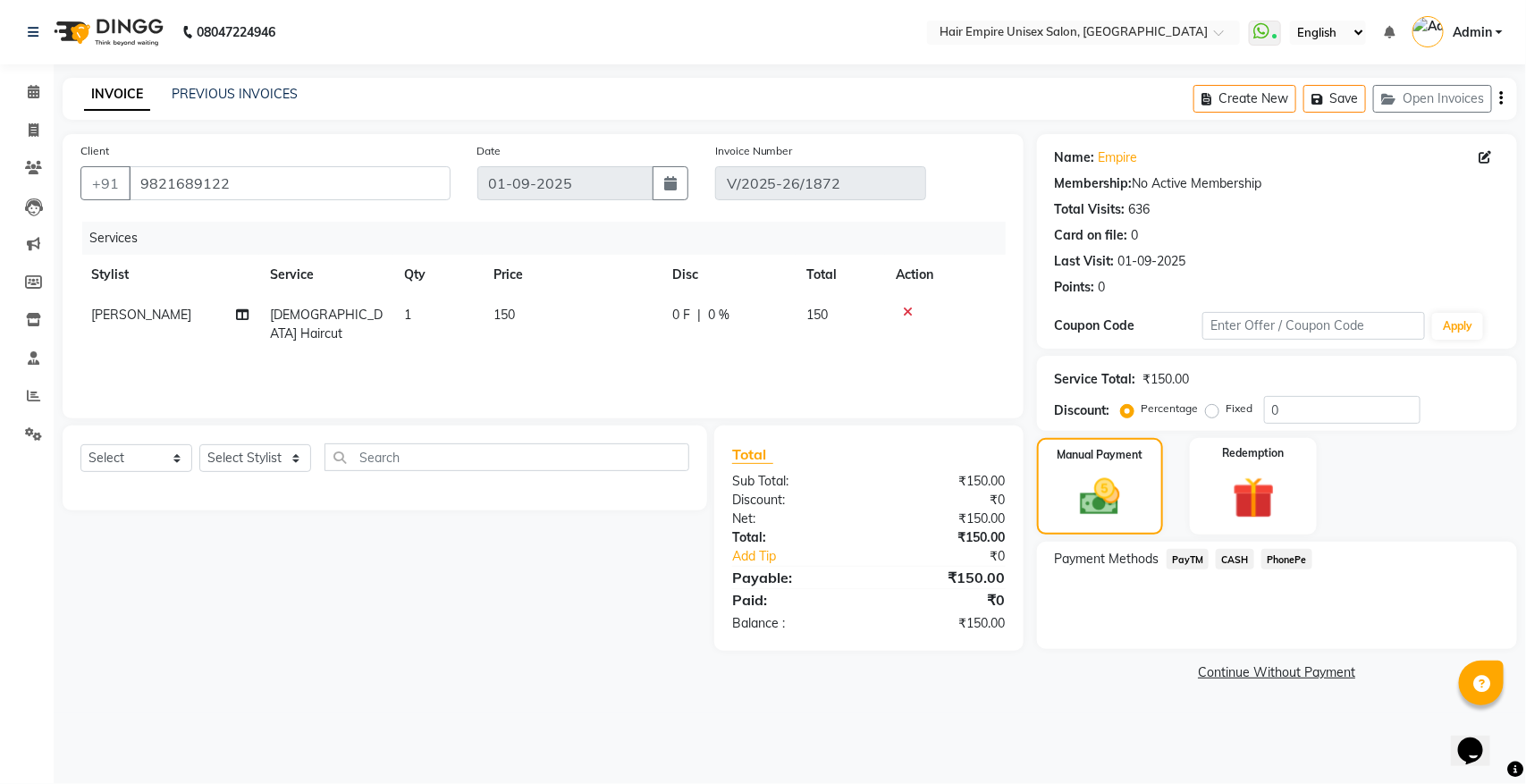
click at [1279, 556] on span "PhonePe" at bounding box center [1286, 559] width 51 height 20
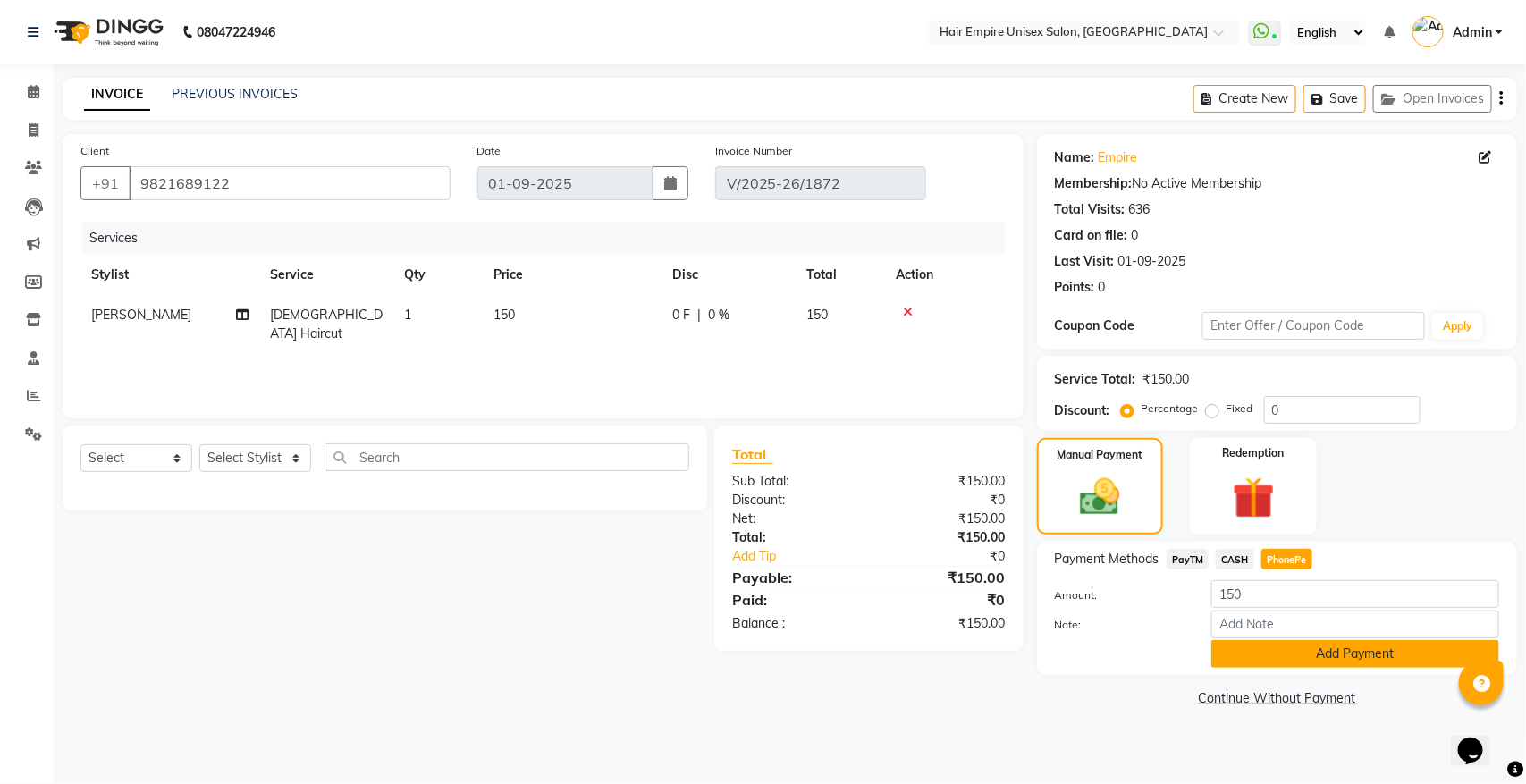
click at [1304, 649] on button "Add Payment" at bounding box center [1356, 654] width 288 height 28
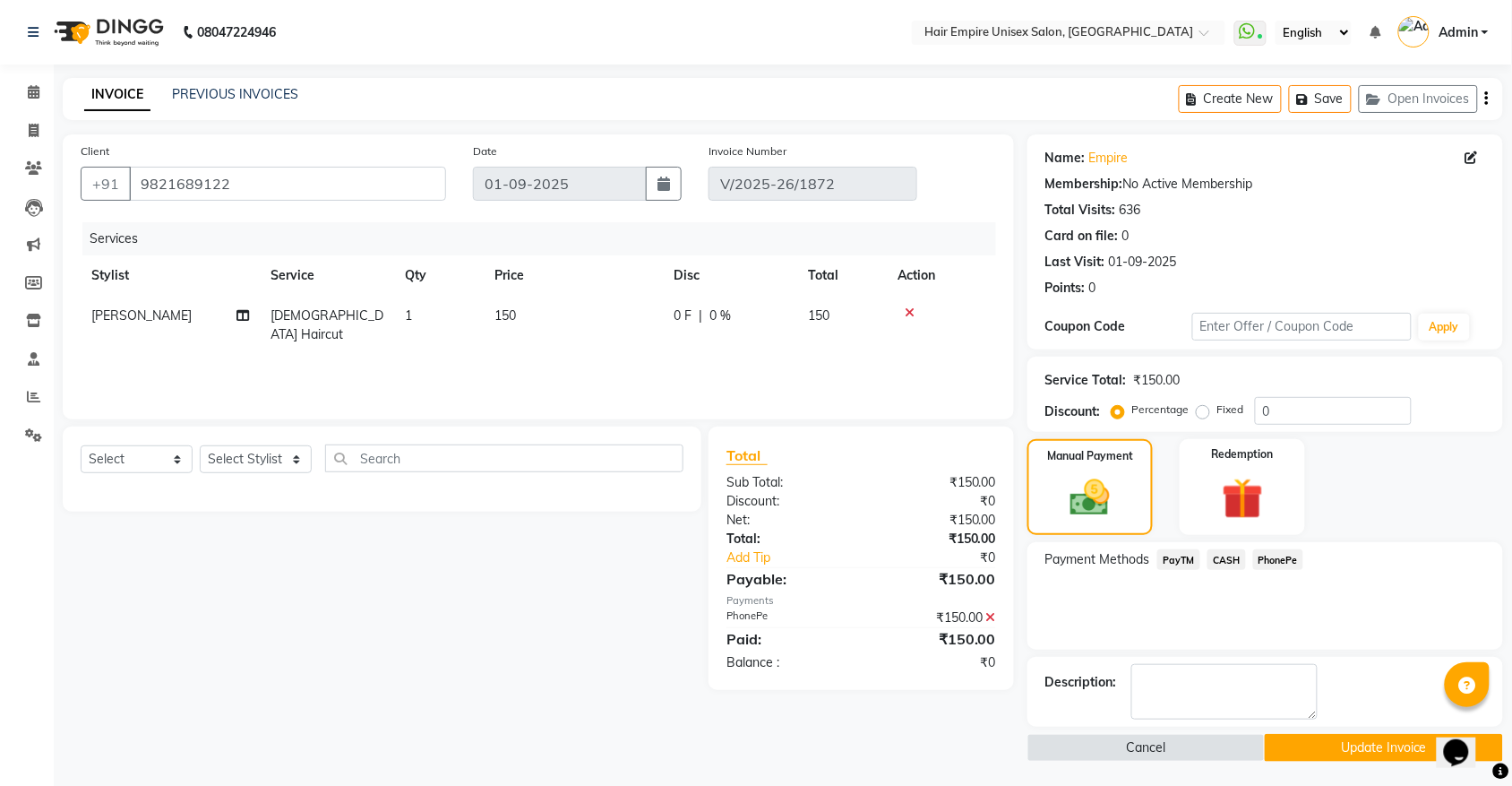
click at [1305, 750] on button "Update Invoice" at bounding box center [1383, 748] width 237 height 28
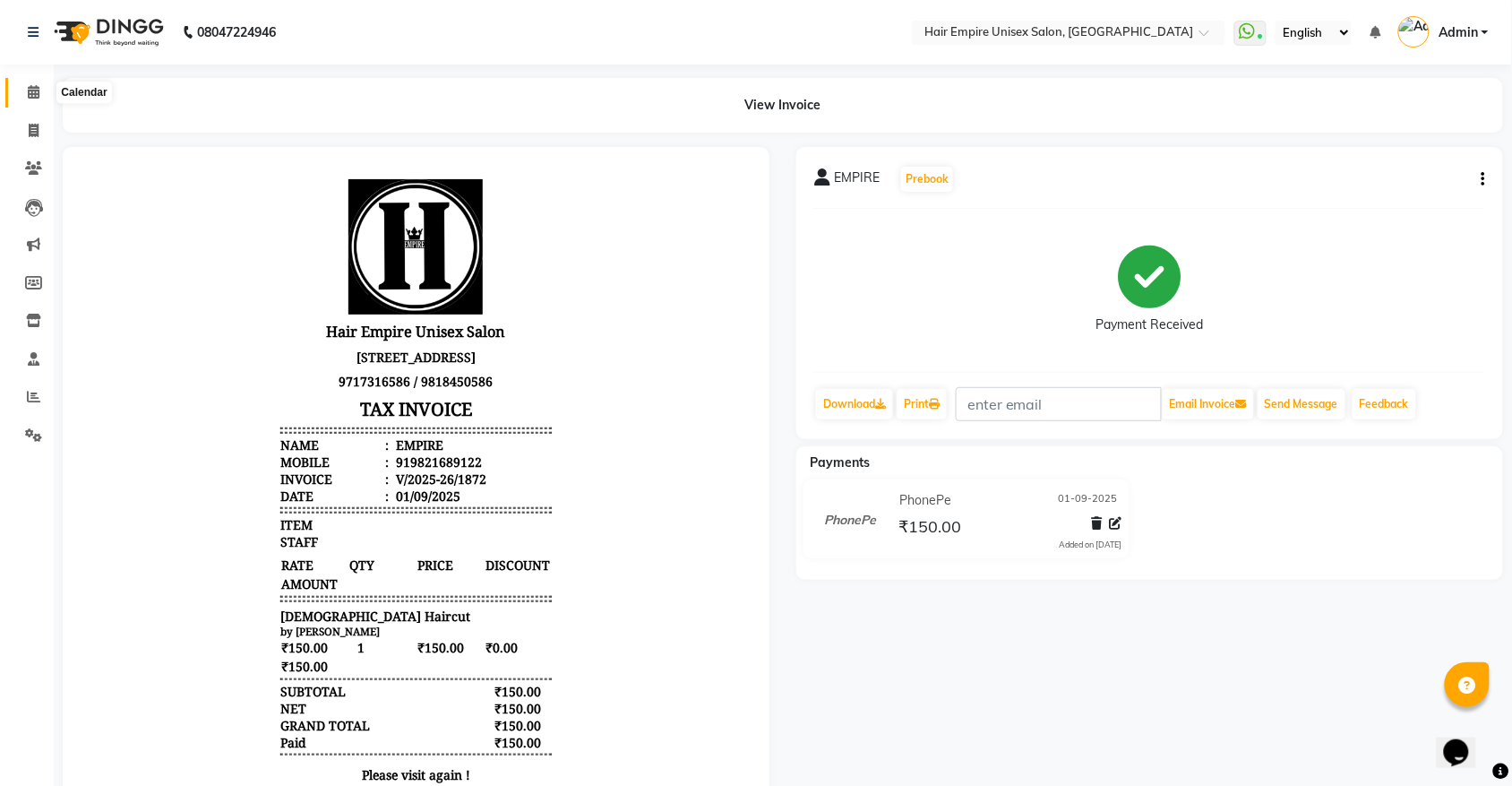
click at [34, 94] on icon at bounding box center [33, 91] width 12 height 14
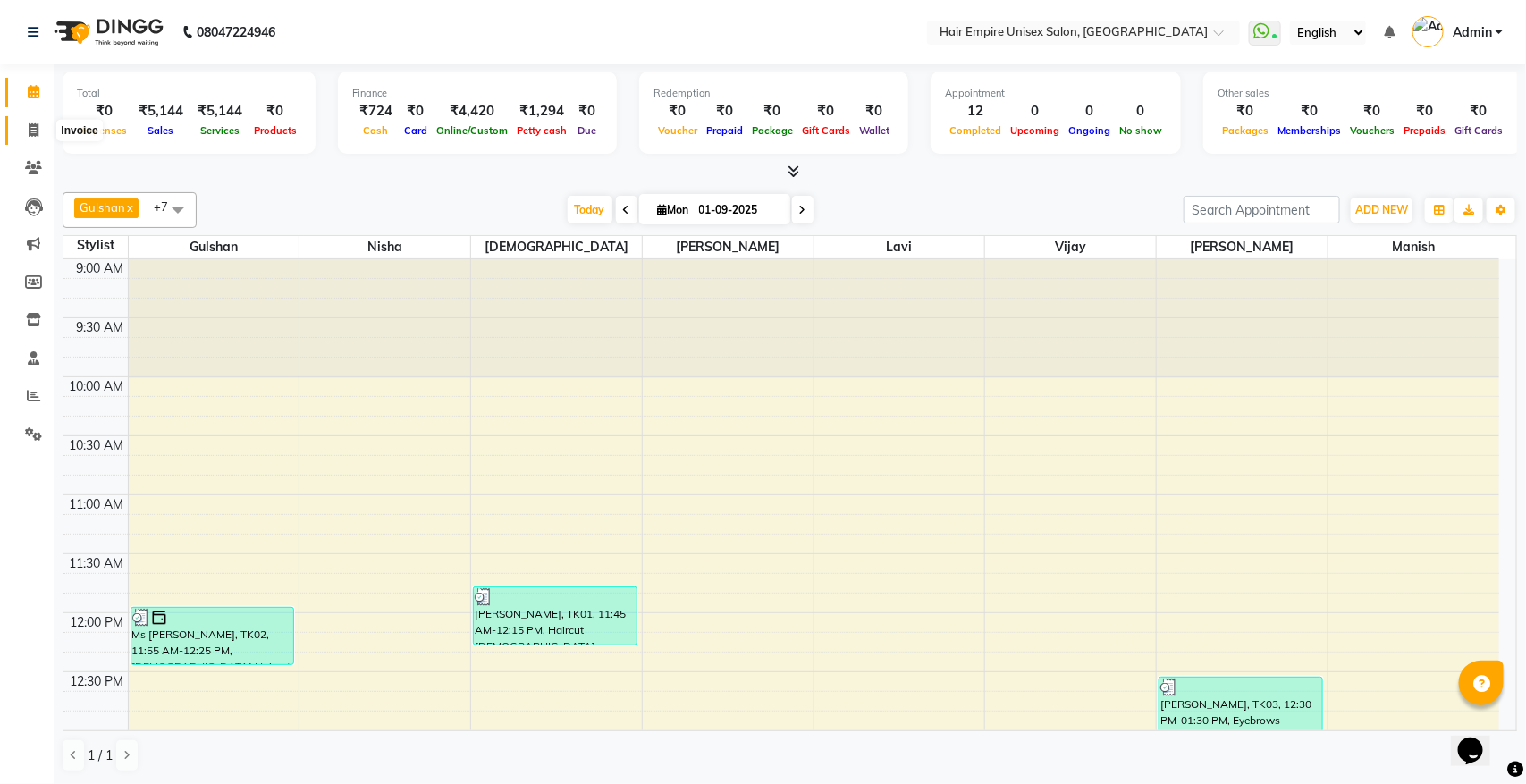
click at [29, 132] on icon at bounding box center [33, 130] width 10 height 14
select select "service"
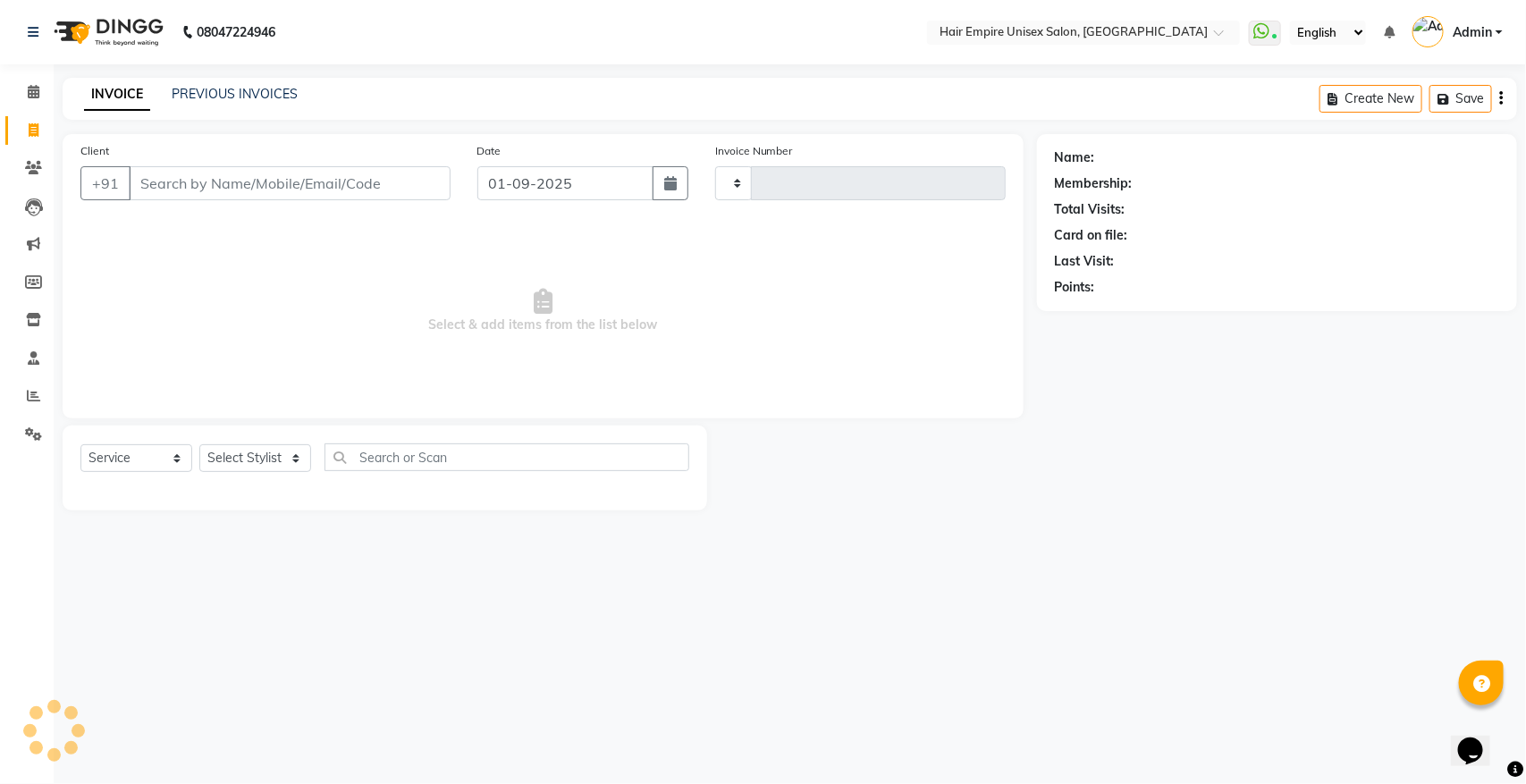
type input "1873"
select select "5055"
click at [238, 196] on input "Client" at bounding box center [289, 182] width 322 height 34
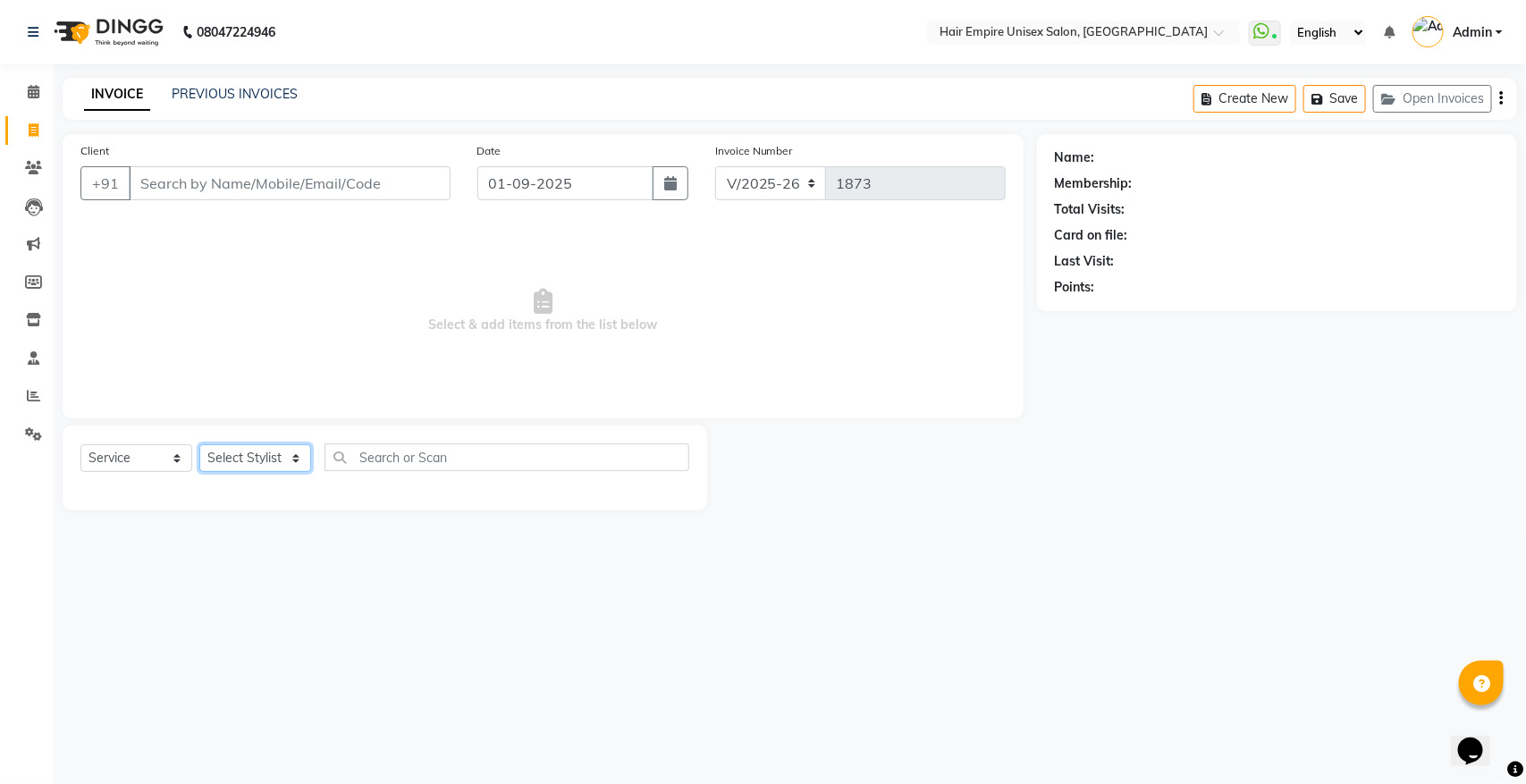
click at [302, 461] on select "Select Stylist anas Ashu bobby Gulshan lavi Manish Nisha Tanya vijay" at bounding box center [254, 458] width 112 height 28
select select "31810"
click at [199, 444] on select "Select Stylist anas Ashu bobby Gulshan lavi Manish Nisha Tanya vijay" at bounding box center [254, 458] width 112 height 28
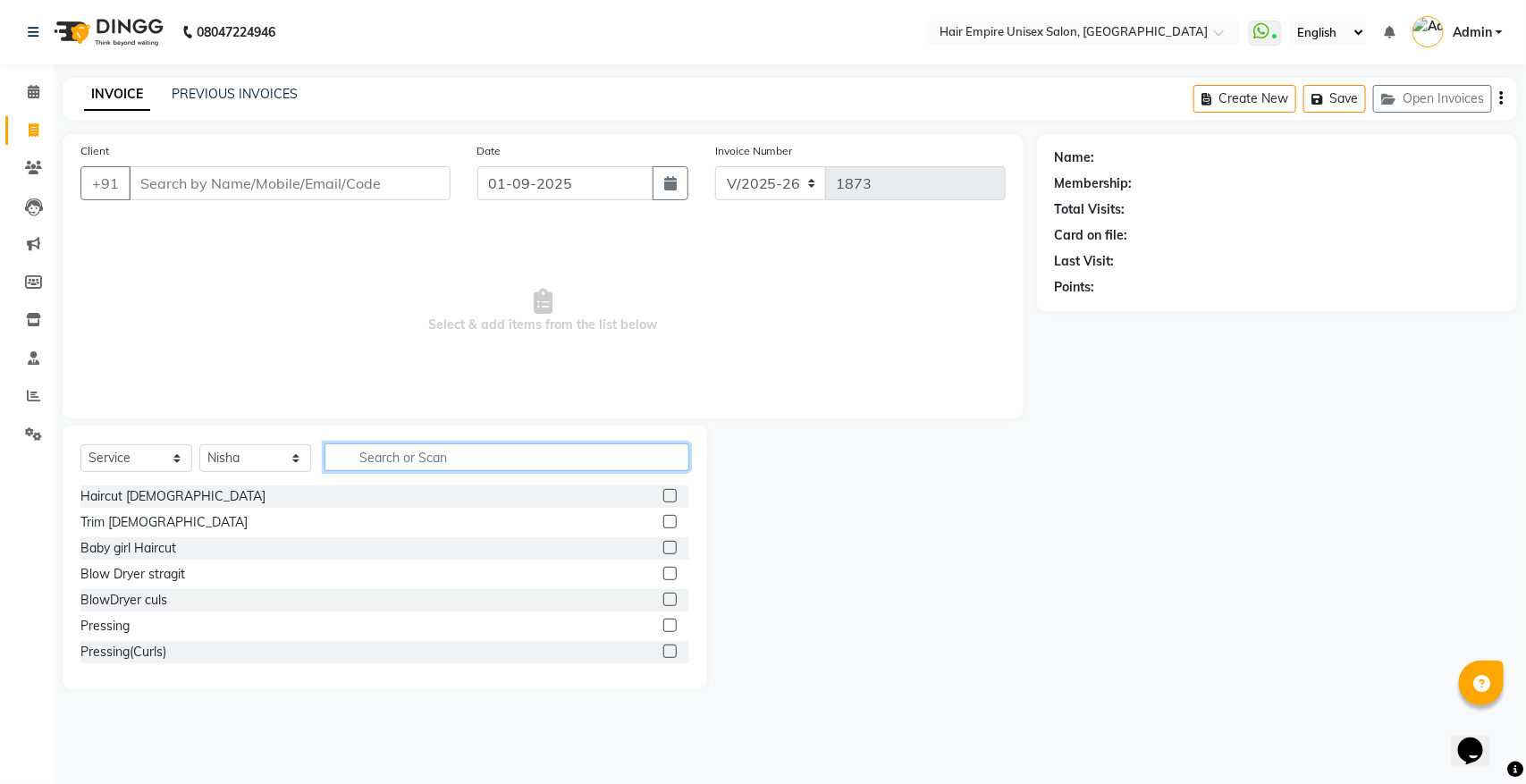
click at [412, 461] on input "text" at bounding box center [507, 457] width 365 height 28
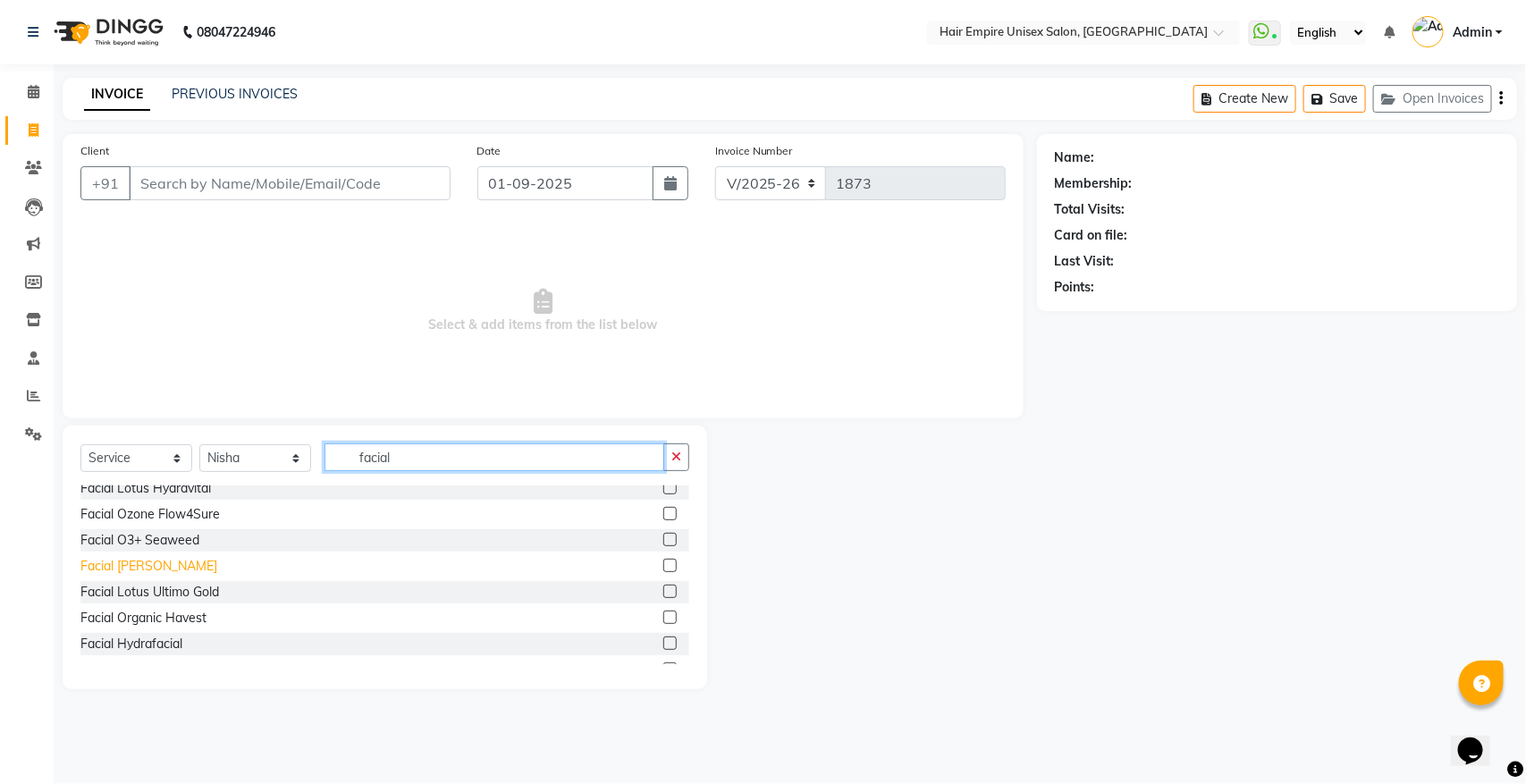
type input "facial"
click at [194, 572] on div "Facial Loreal Cheryls" at bounding box center [148, 566] width 136 height 18
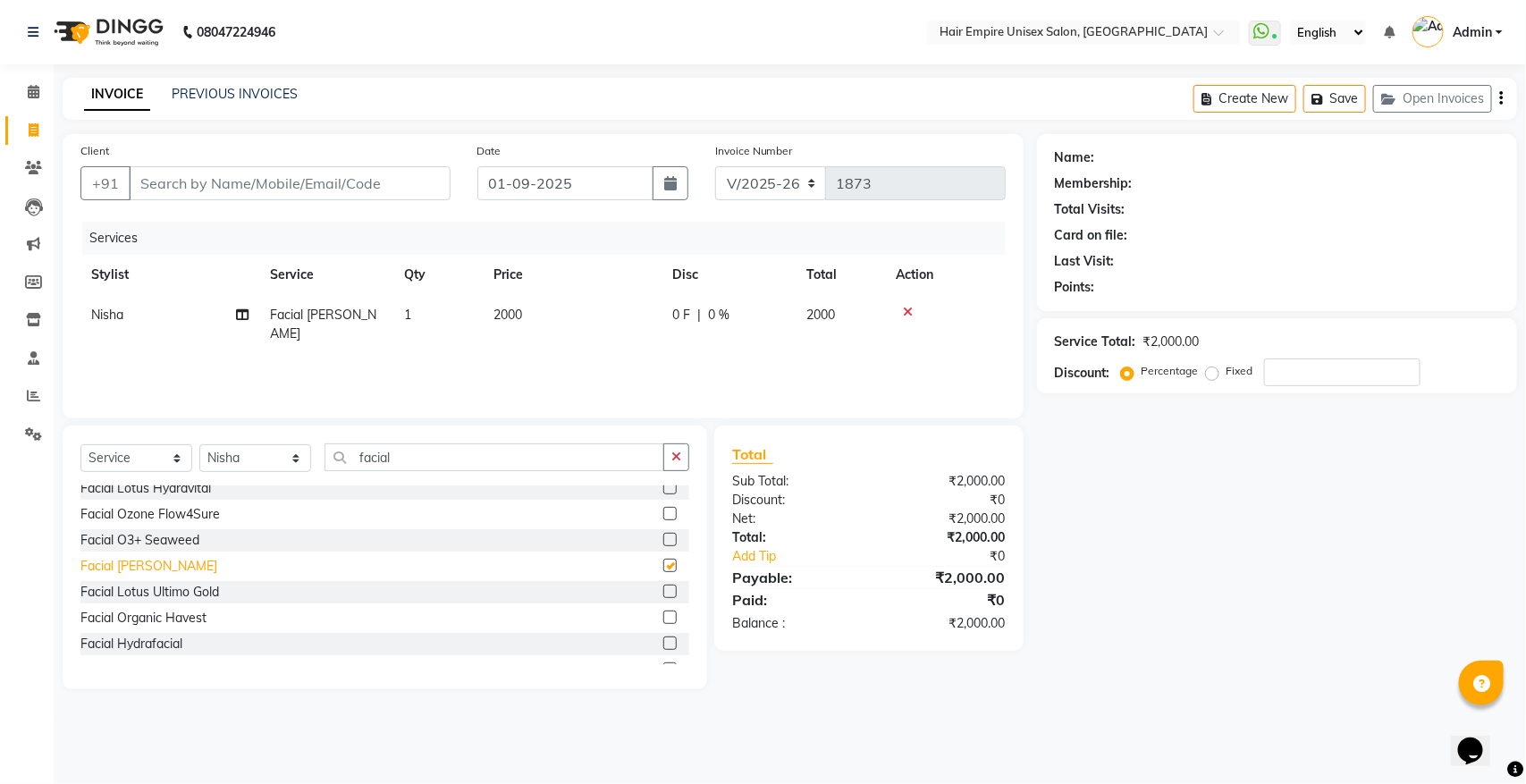
checkbox input "false"
click at [153, 622] on div "Facial Organic Havest" at bounding box center [143, 618] width 126 height 18
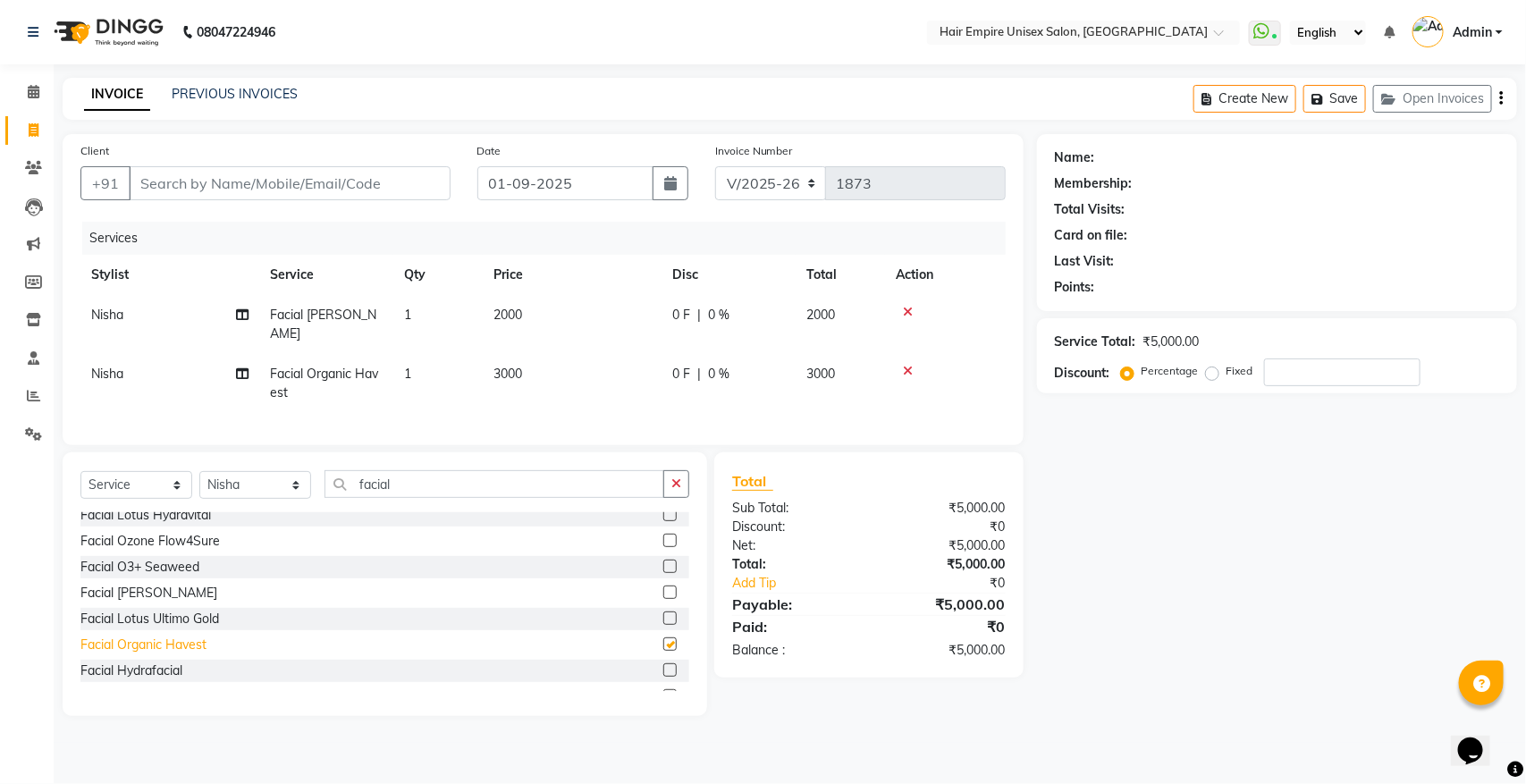
checkbox input "false"
click at [910, 310] on icon at bounding box center [908, 312] width 10 height 13
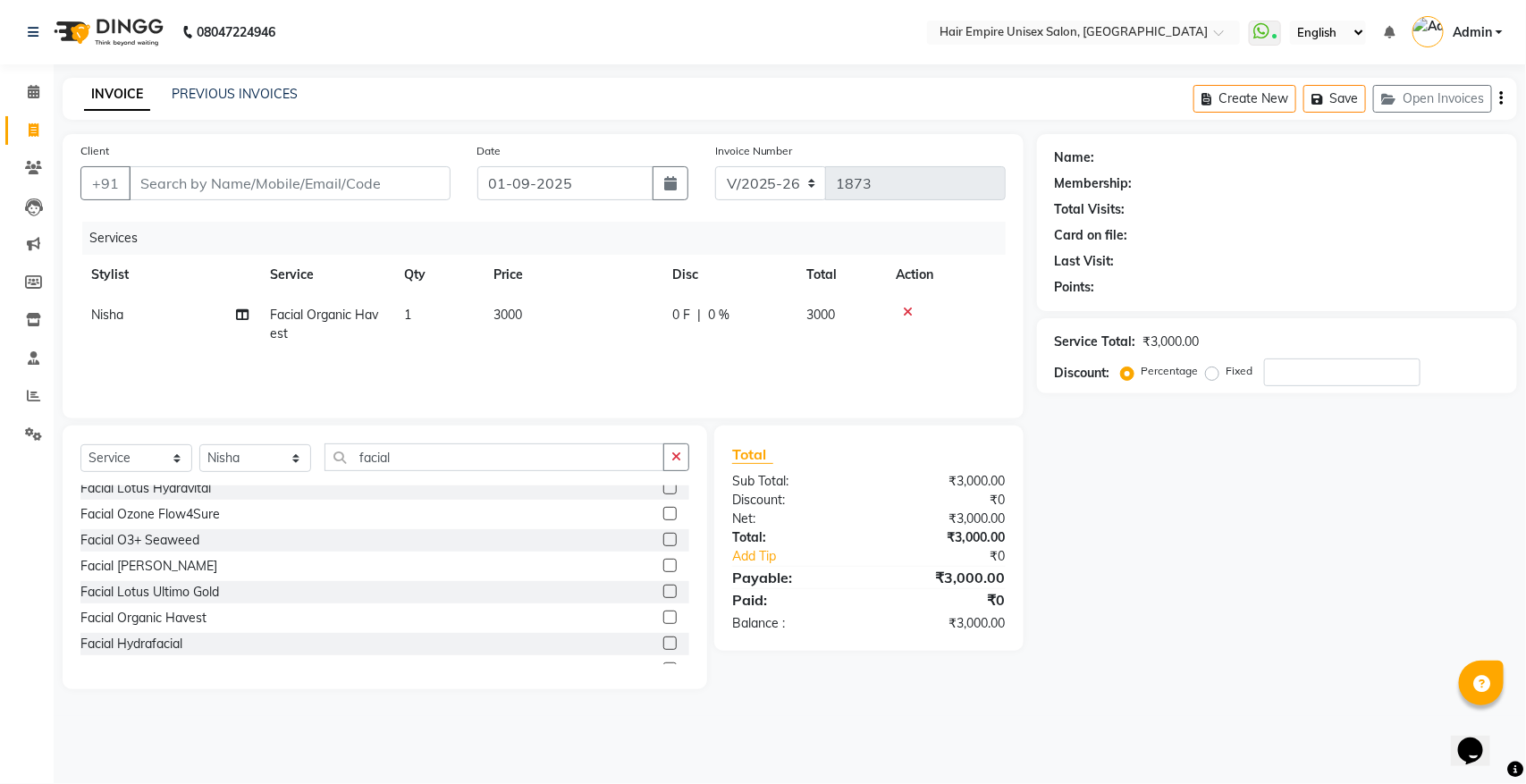
click at [520, 311] on span "3000" at bounding box center [508, 314] width 29 height 16
select select "31810"
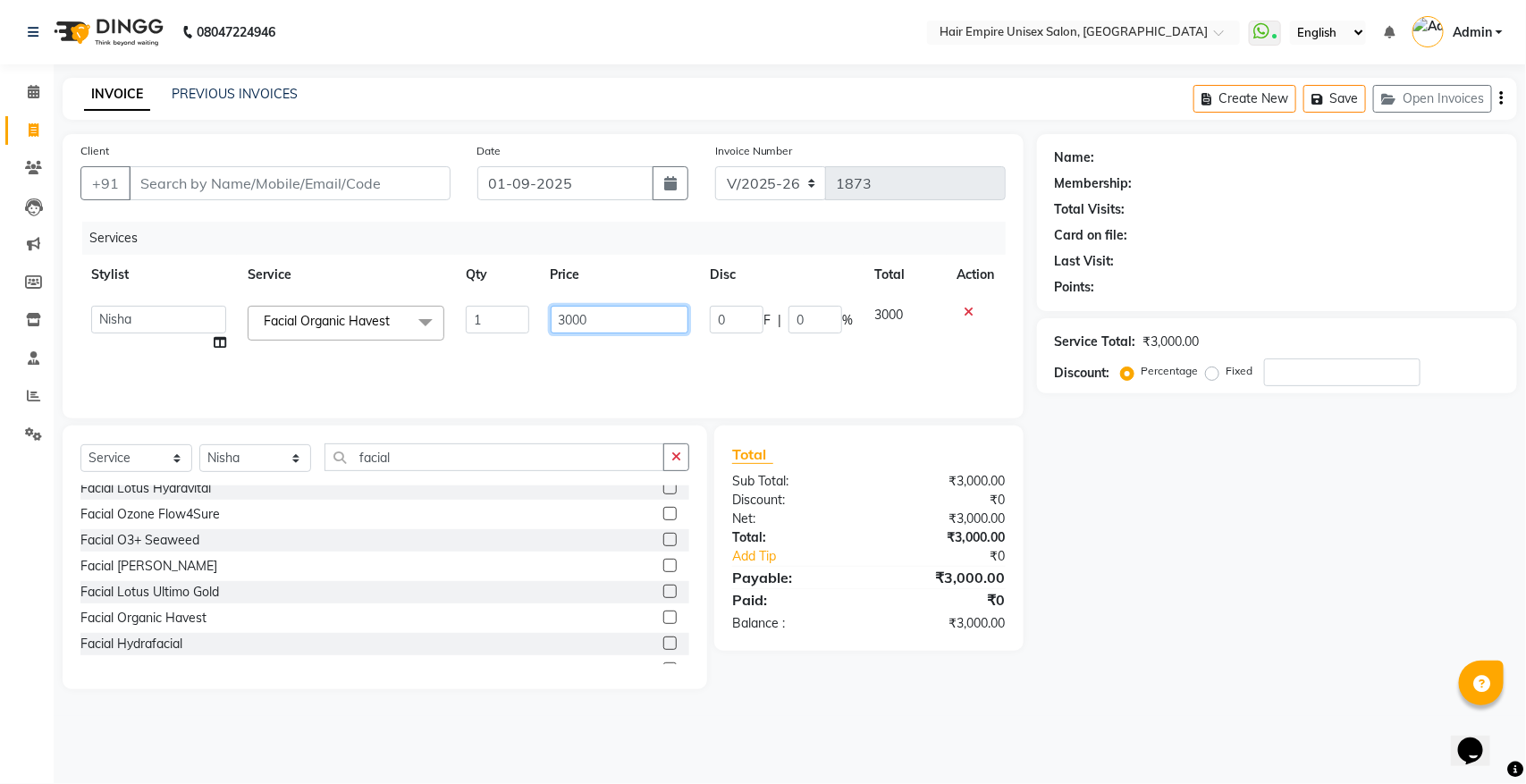
click at [601, 311] on input "3000" at bounding box center [620, 320] width 138 height 28
type input "3"
type input "2500"
click at [237, 181] on input "Client" at bounding box center [289, 182] width 322 height 34
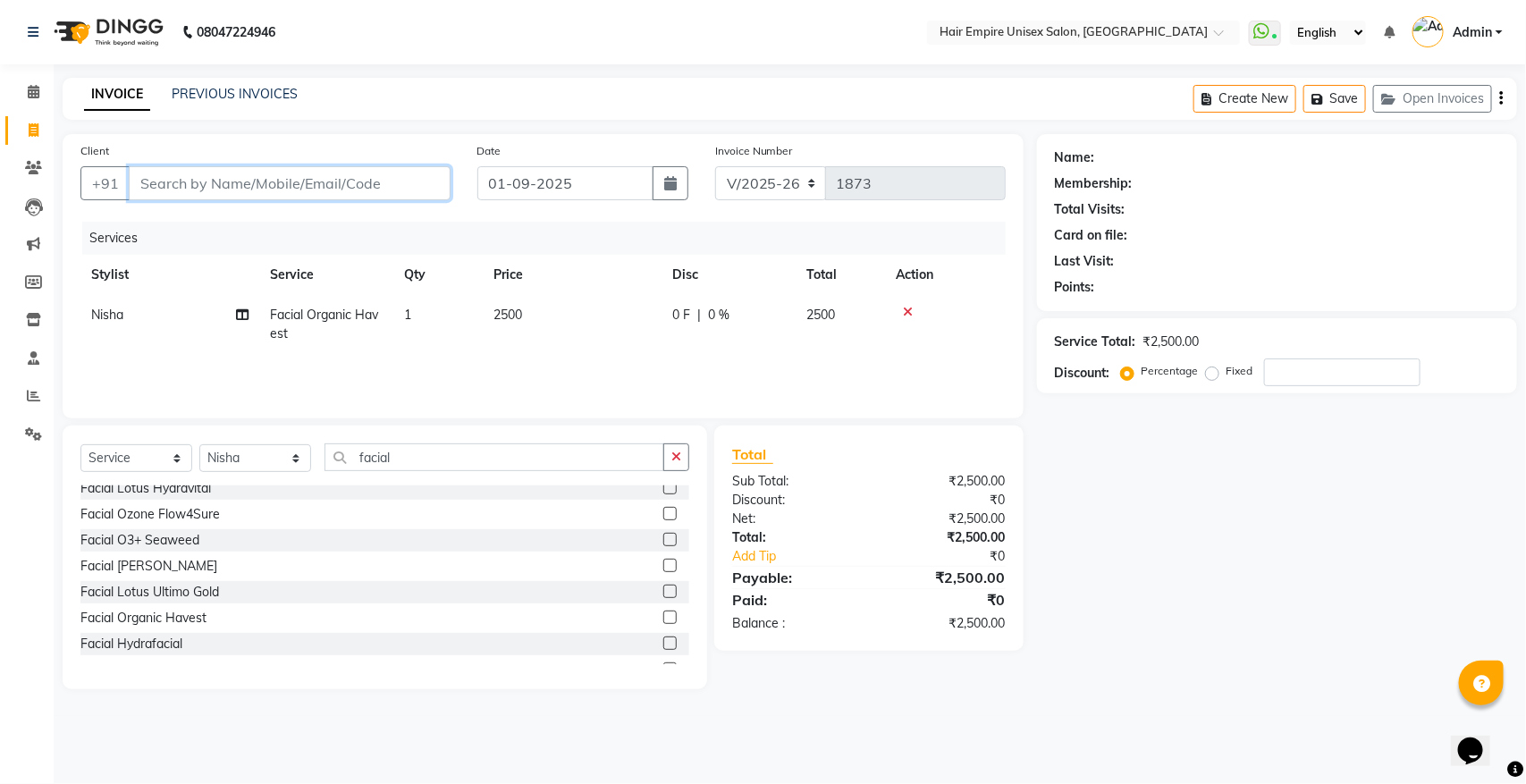
click at [204, 184] on input "Client" at bounding box center [289, 182] width 322 height 34
type input "9"
type input "0"
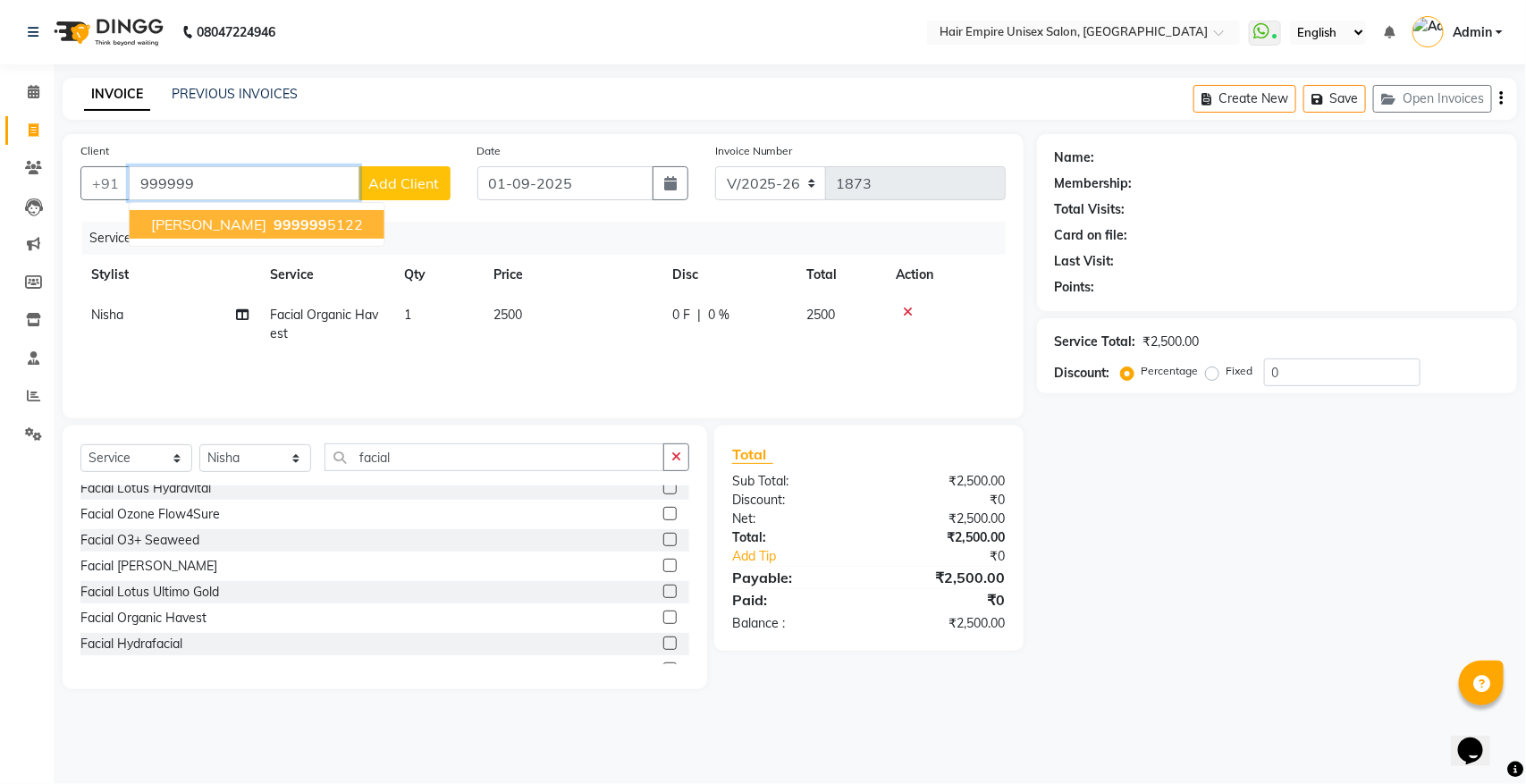
click at [221, 179] on input "999999" at bounding box center [244, 182] width 230 height 34
type input "9999995678"
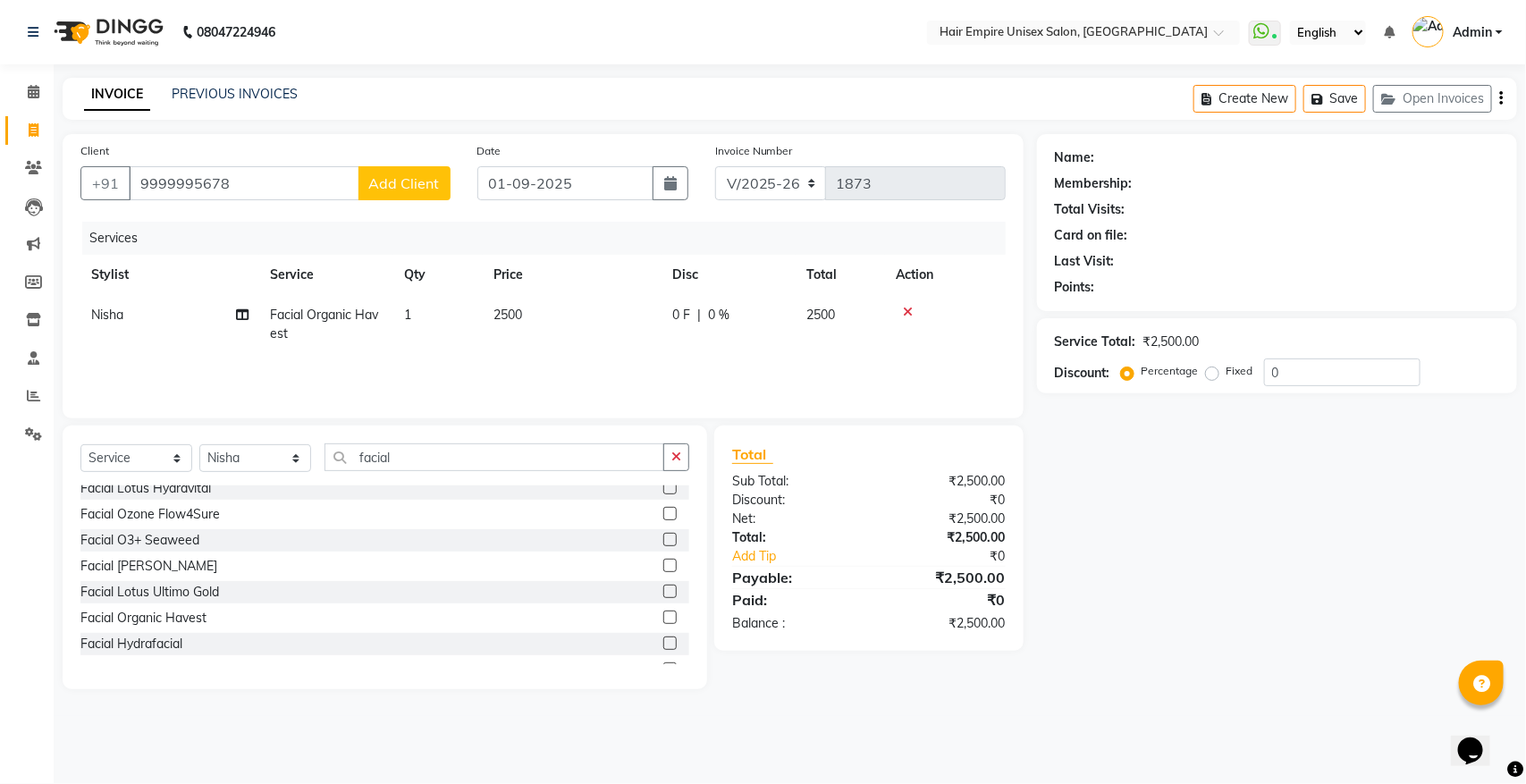
click at [417, 176] on span "Add Client" at bounding box center [405, 182] width 71 height 18
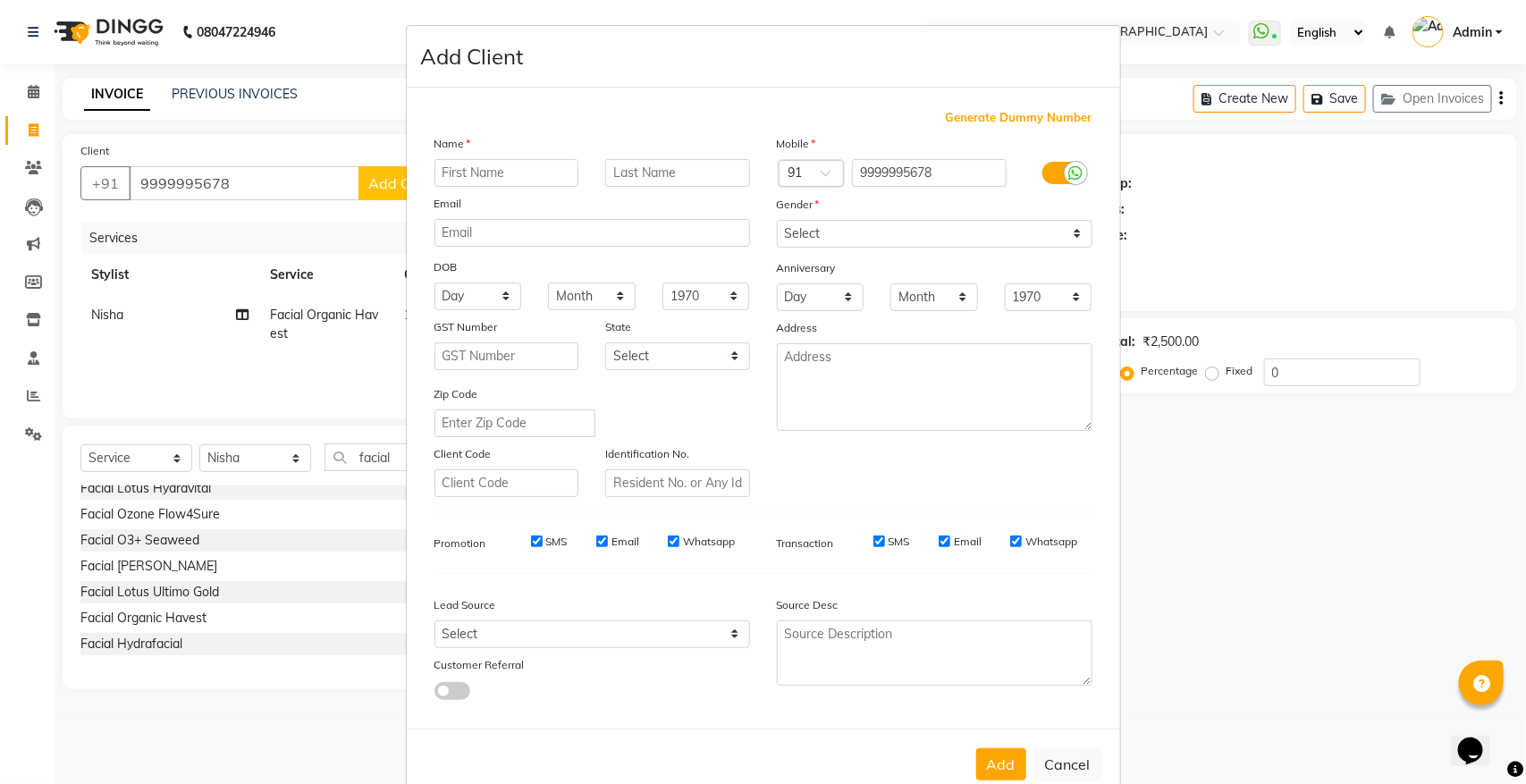
click at [488, 166] on input "text" at bounding box center [507, 173] width 145 height 28
type input "sangita"
click at [870, 234] on select "Select Male Female Other Prefer Not To Say" at bounding box center [934, 234] width 316 height 28
select select "female"
click at [777, 220] on select "Select Male Female Other Prefer Not To Say" at bounding box center [934, 234] width 316 height 28
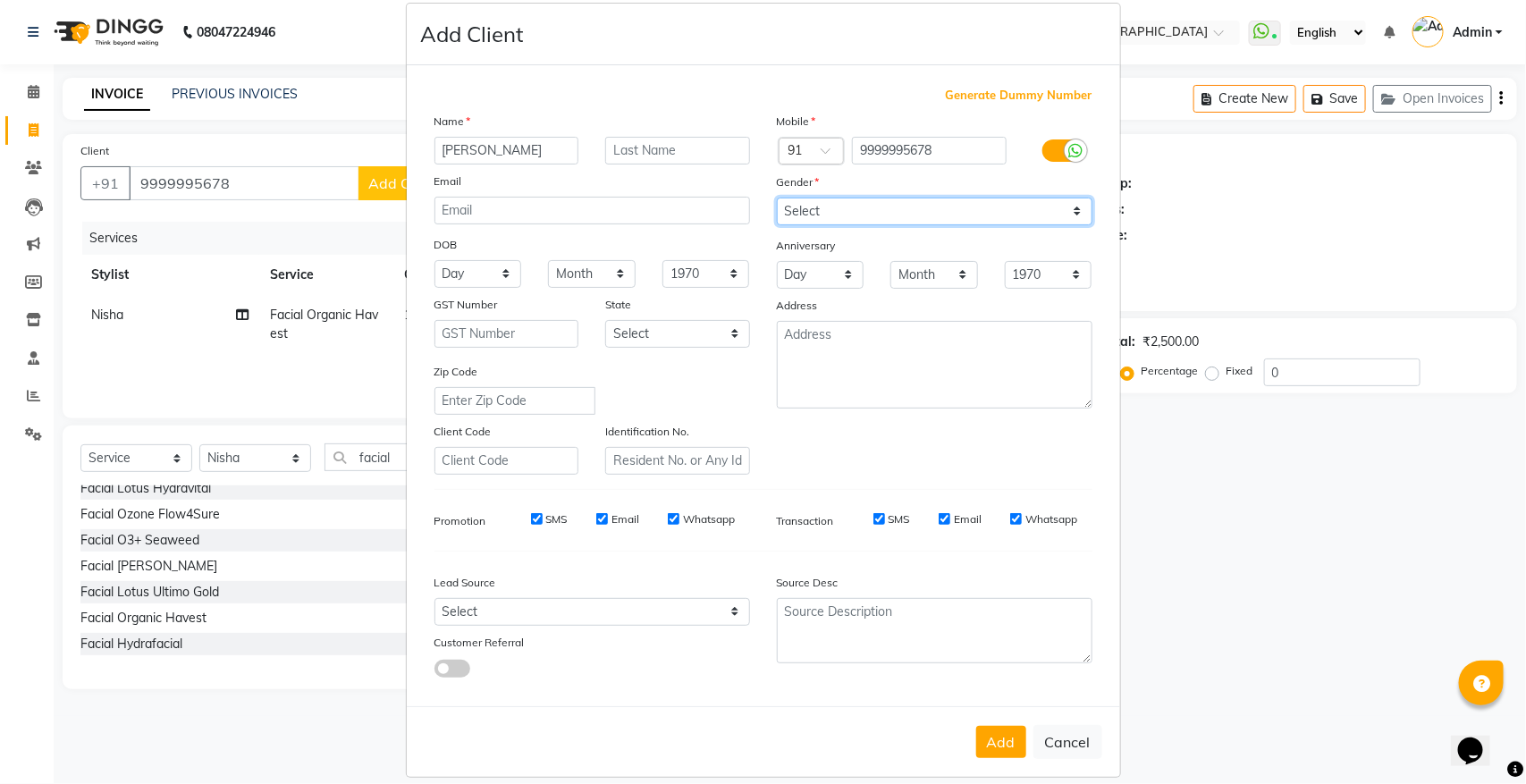
scroll to position [34, 0]
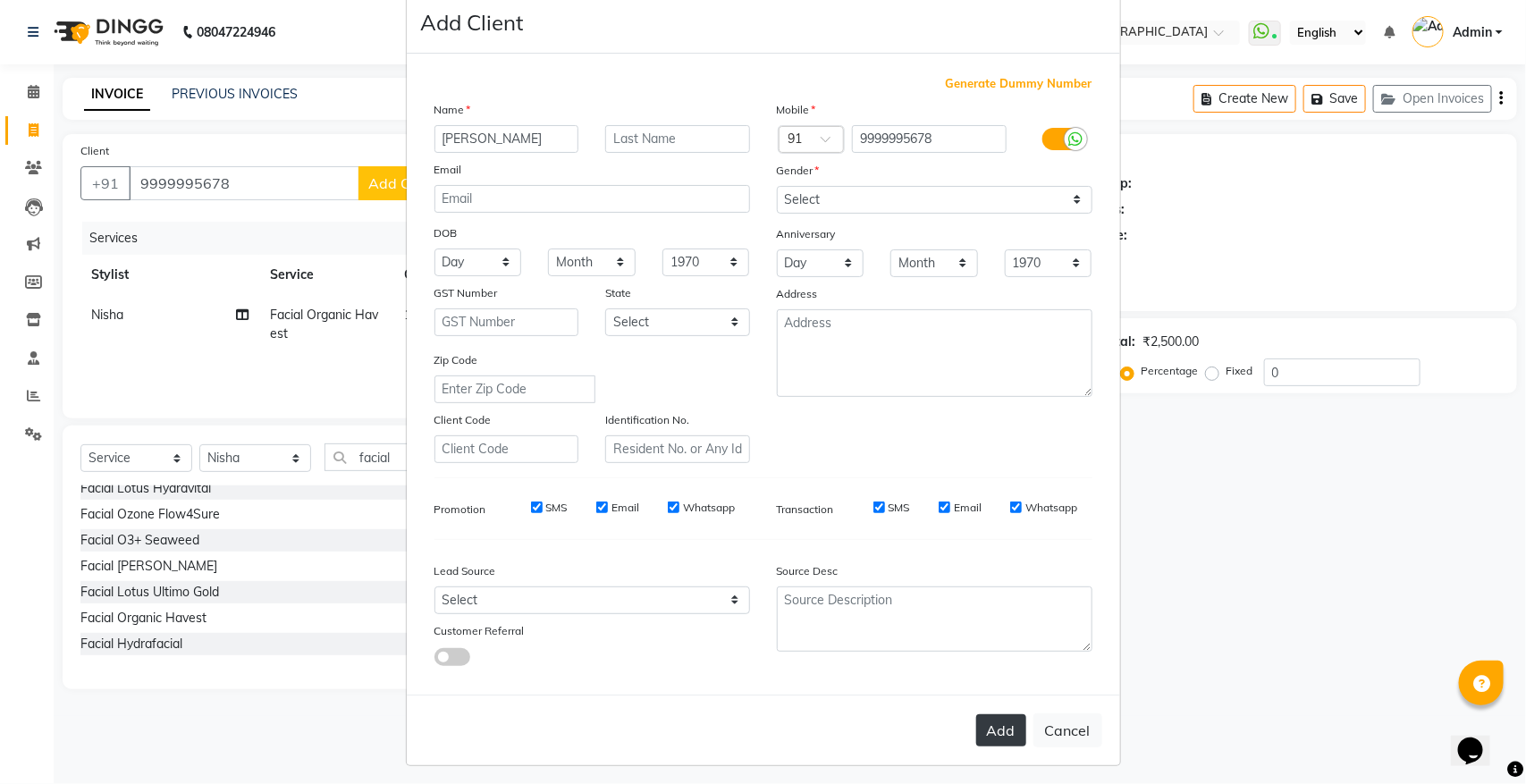
click at [988, 714] on button "Add" at bounding box center [1002, 730] width 50 height 32
select select
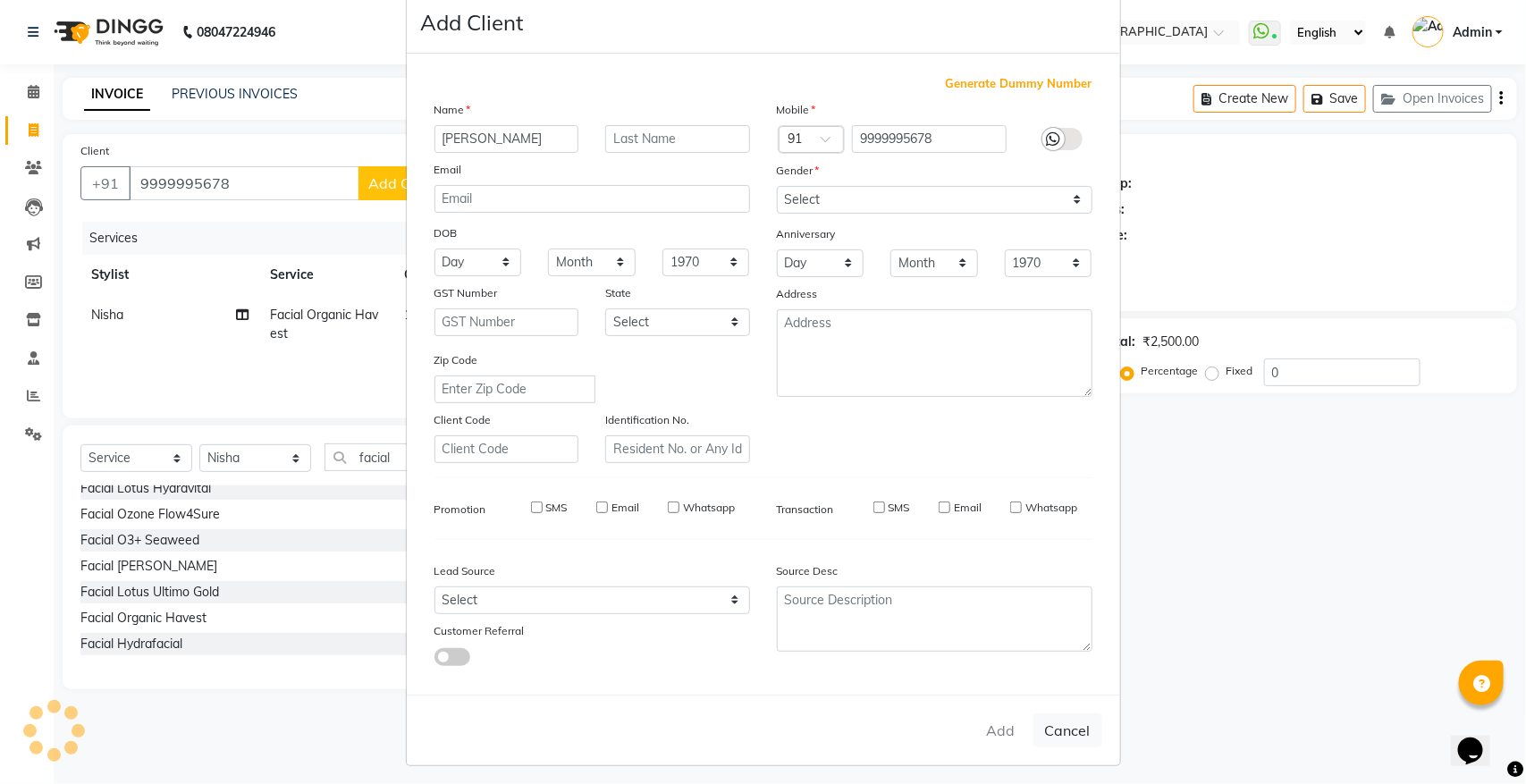
select select
checkbox input "false"
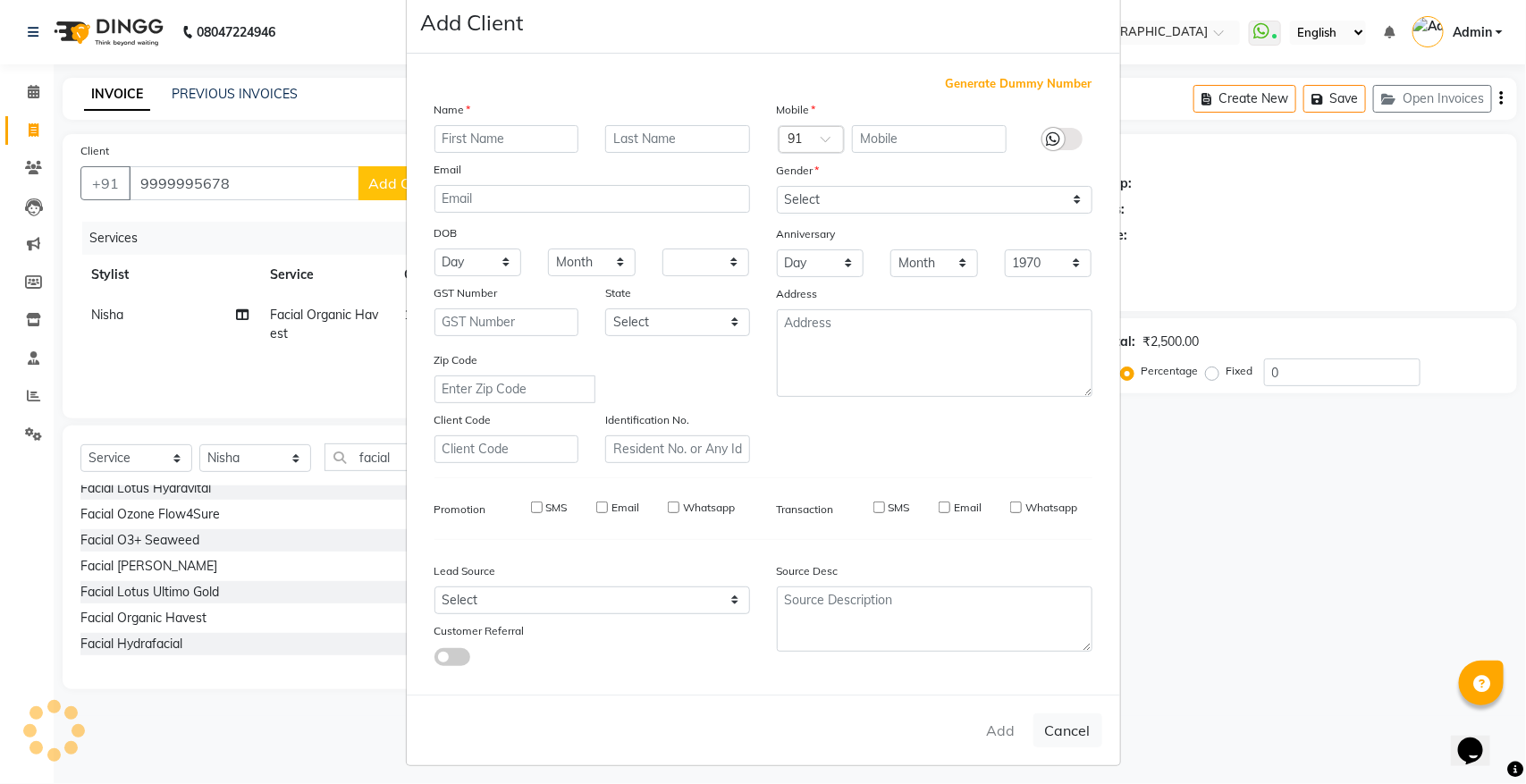
checkbox input "false"
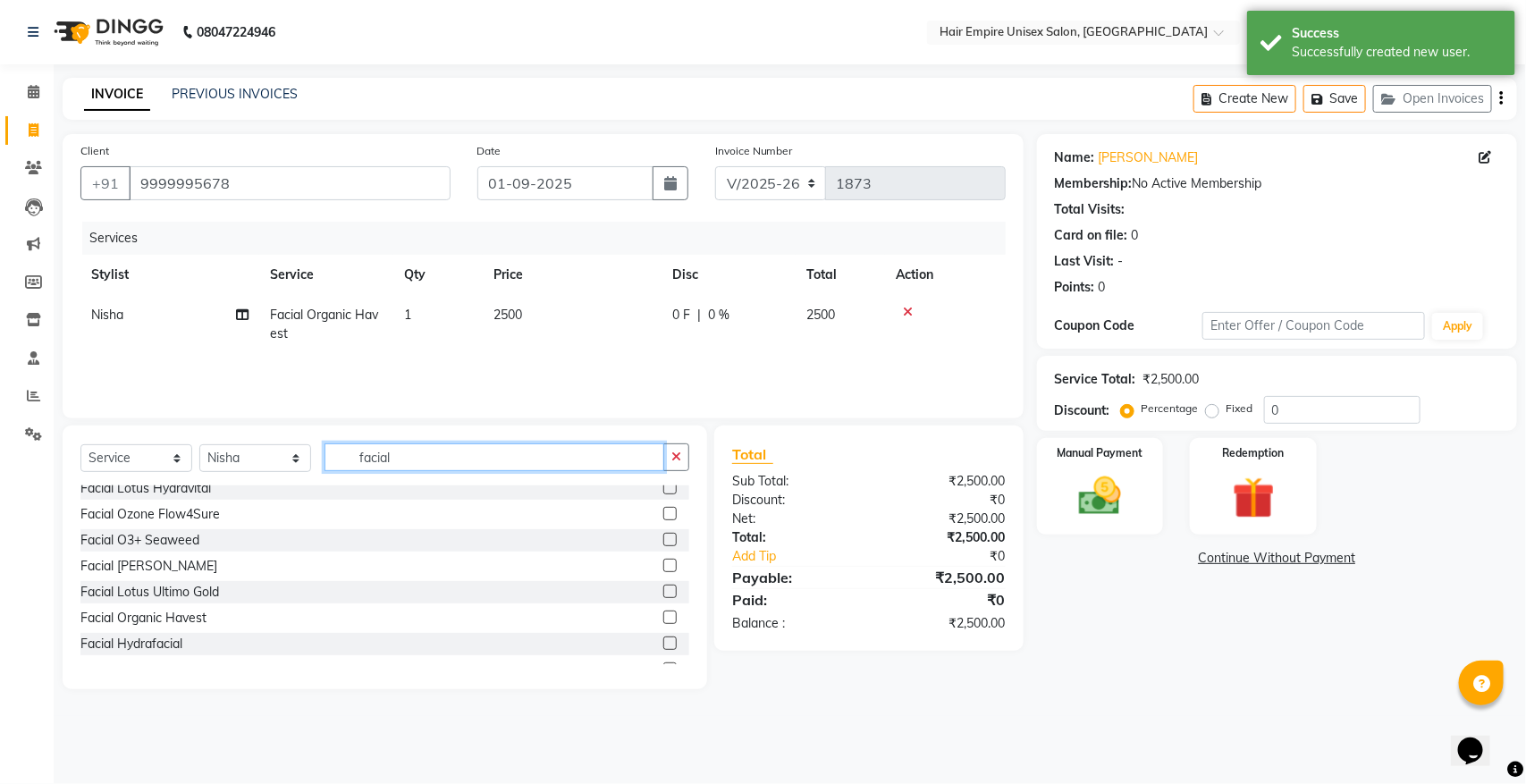
click at [403, 457] on input "facial" at bounding box center [494, 457] width 340 height 28
type input "f"
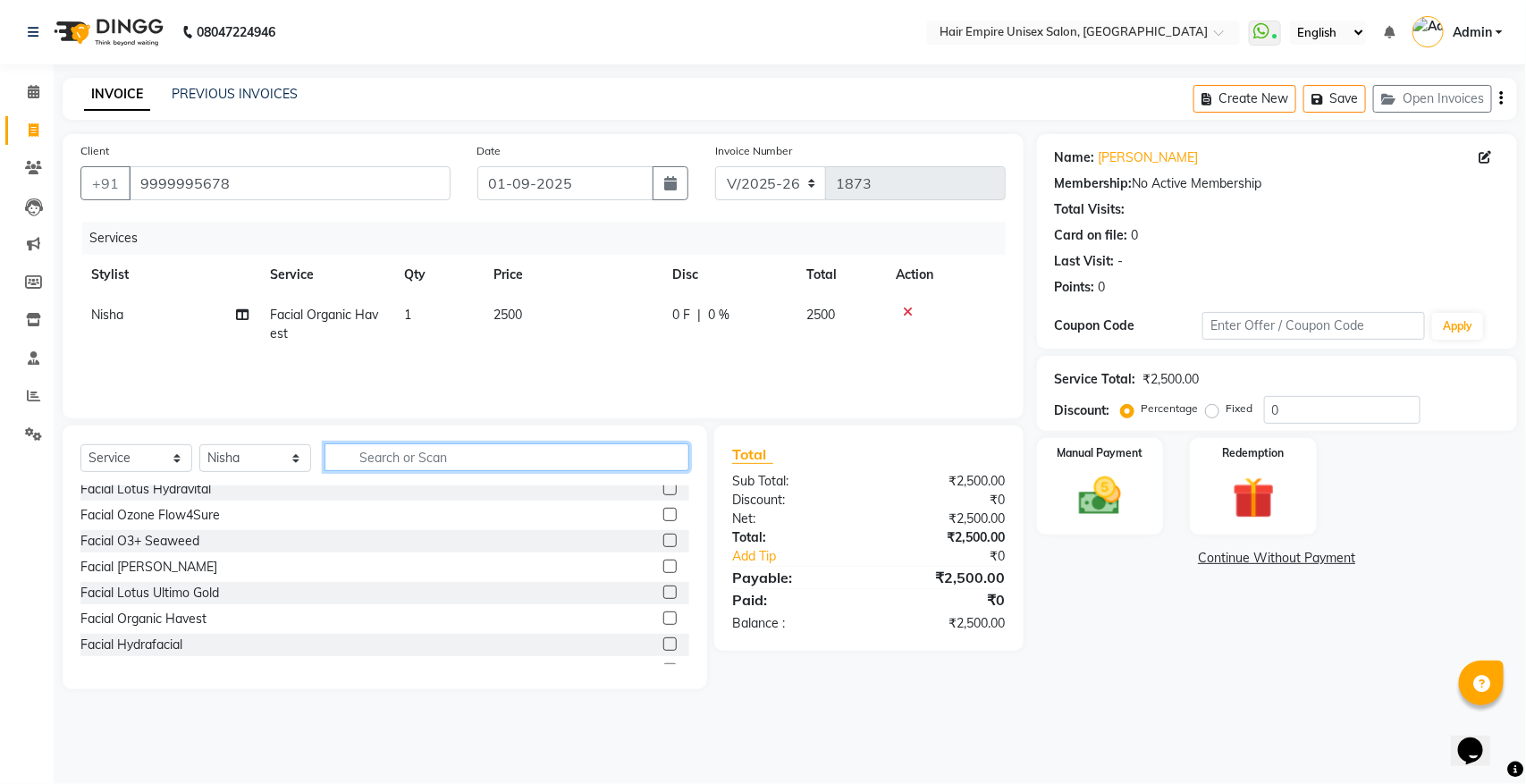
type input "n"
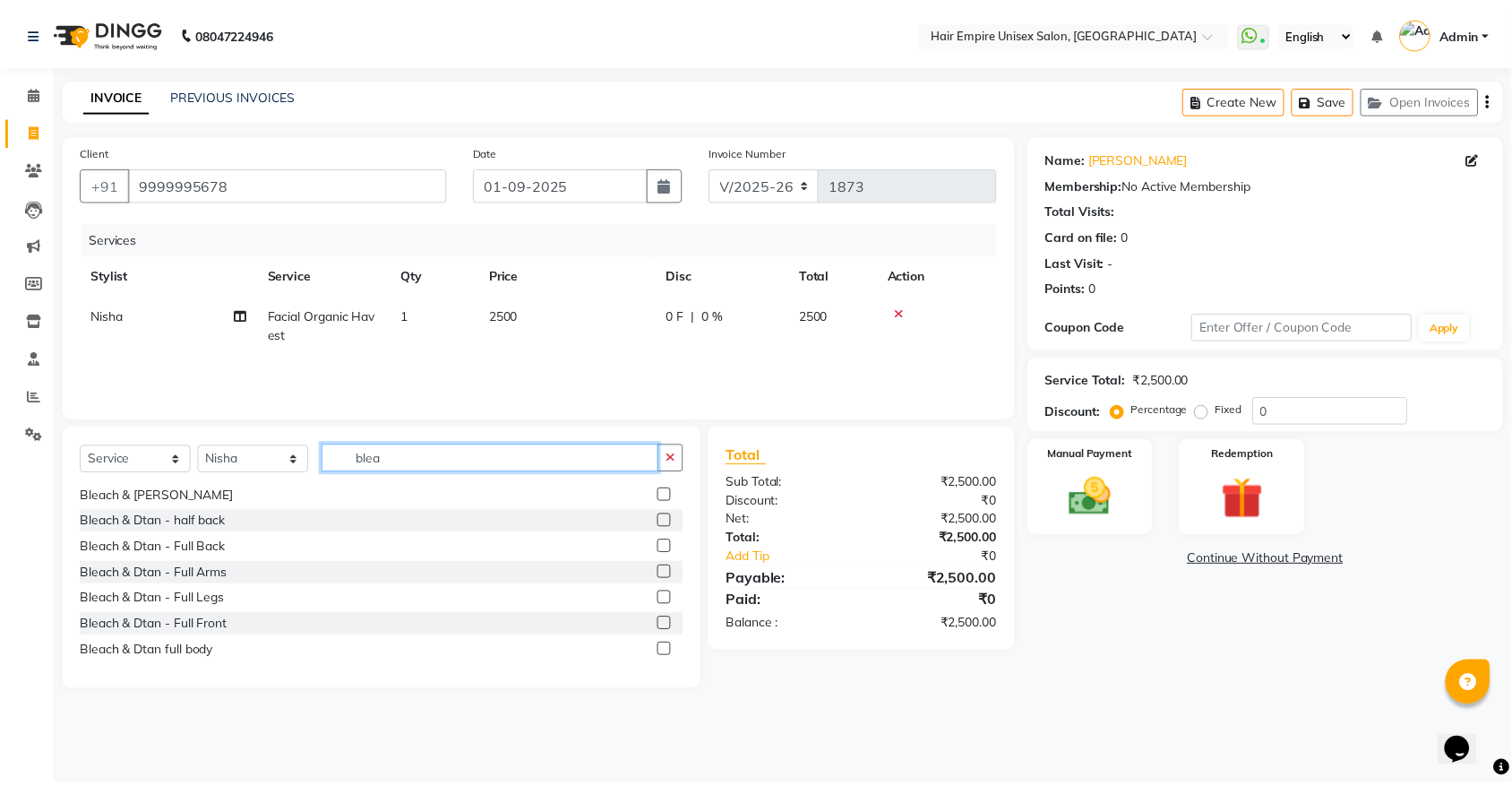
scroll to position [0, 0]
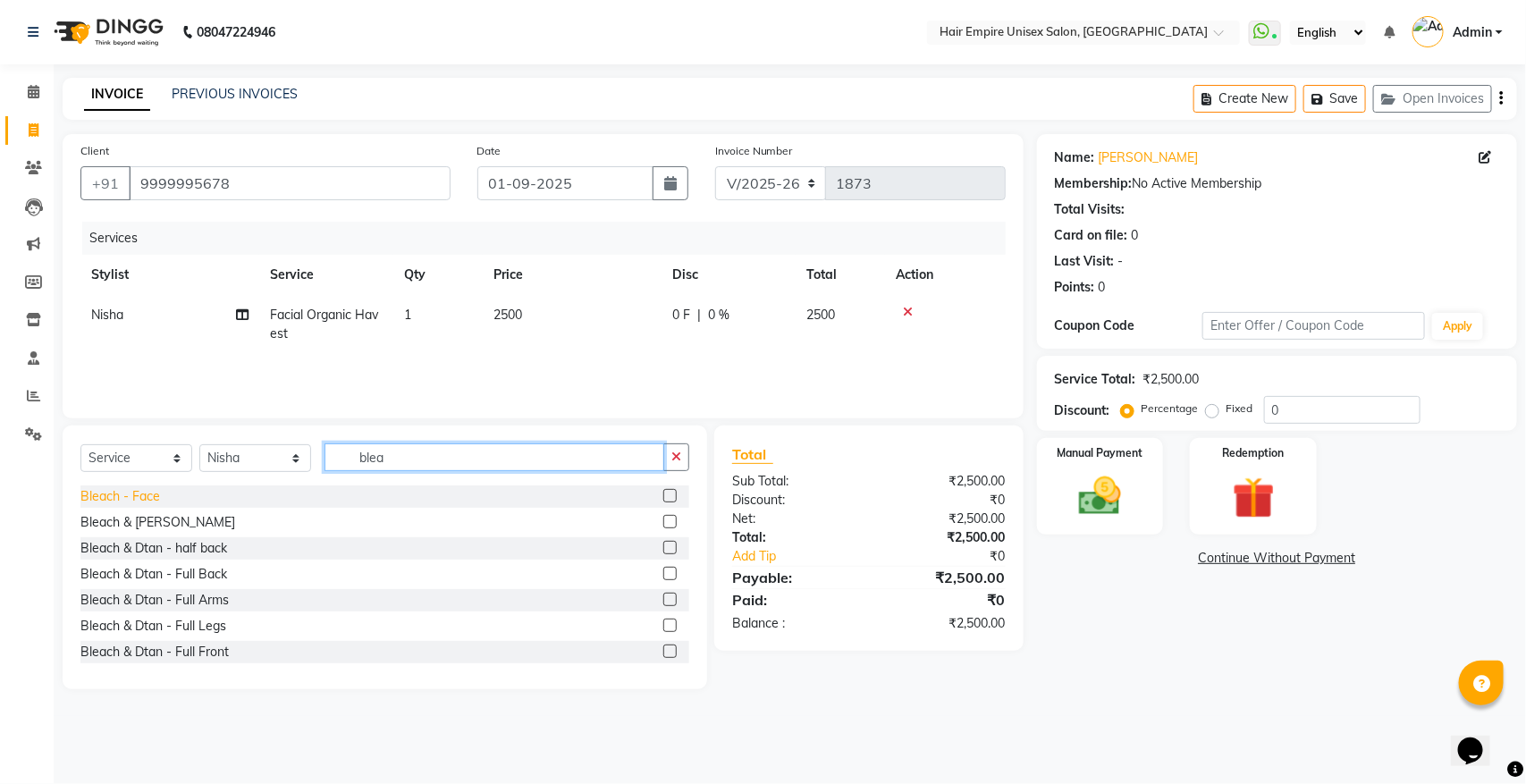
type input "blea"
click at [135, 497] on div "Bleach - Face" at bounding box center [120, 497] width 79 height 18
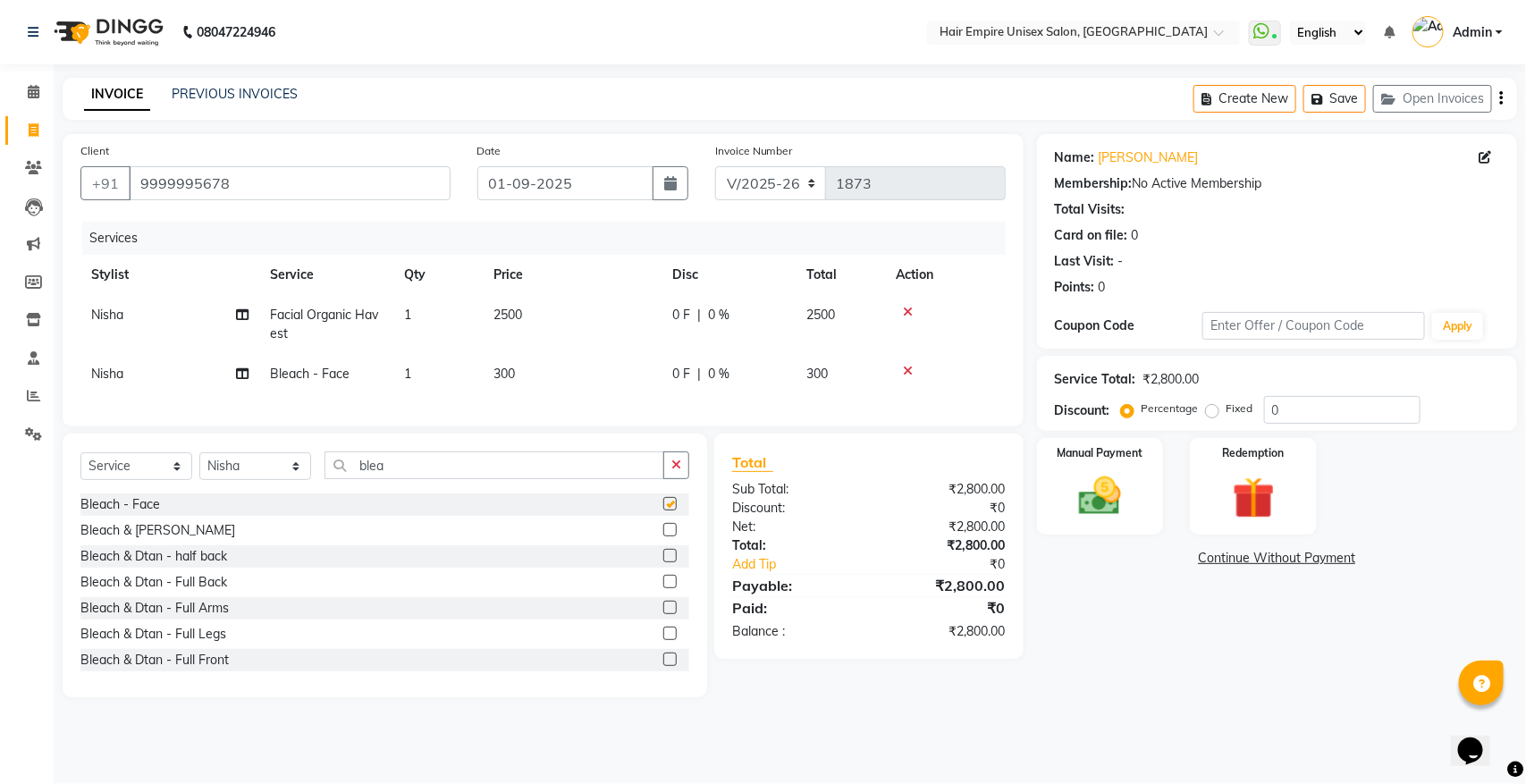
checkbox input "false"
click at [411, 479] on input "blea" at bounding box center [494, 465] width 340 height 28
type input "b"
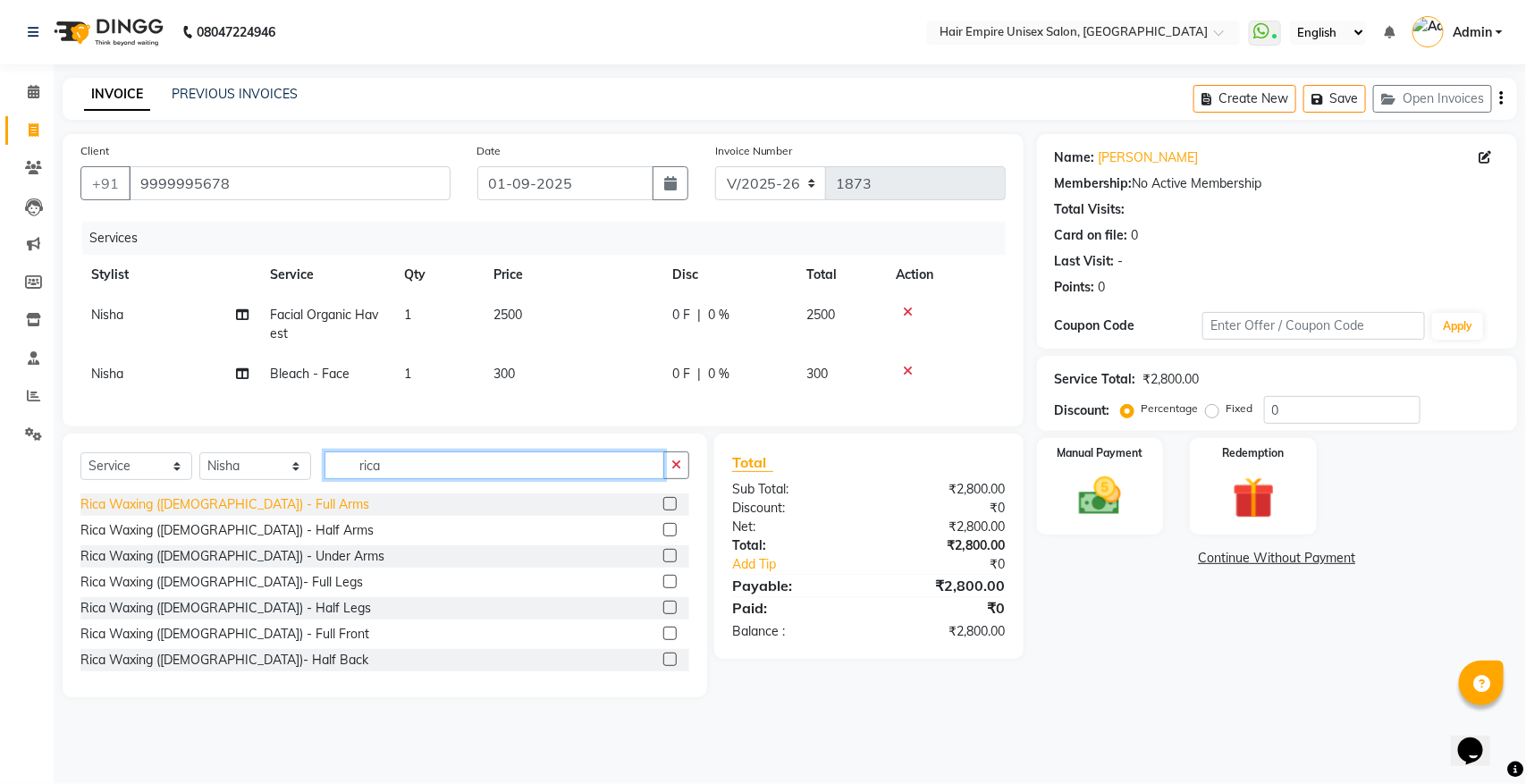
type input "rica"
click at [232, 514] on div "Rica Waxing (Ladies) - Full Arms" at bounding box center [224, 505] width 288 height 18
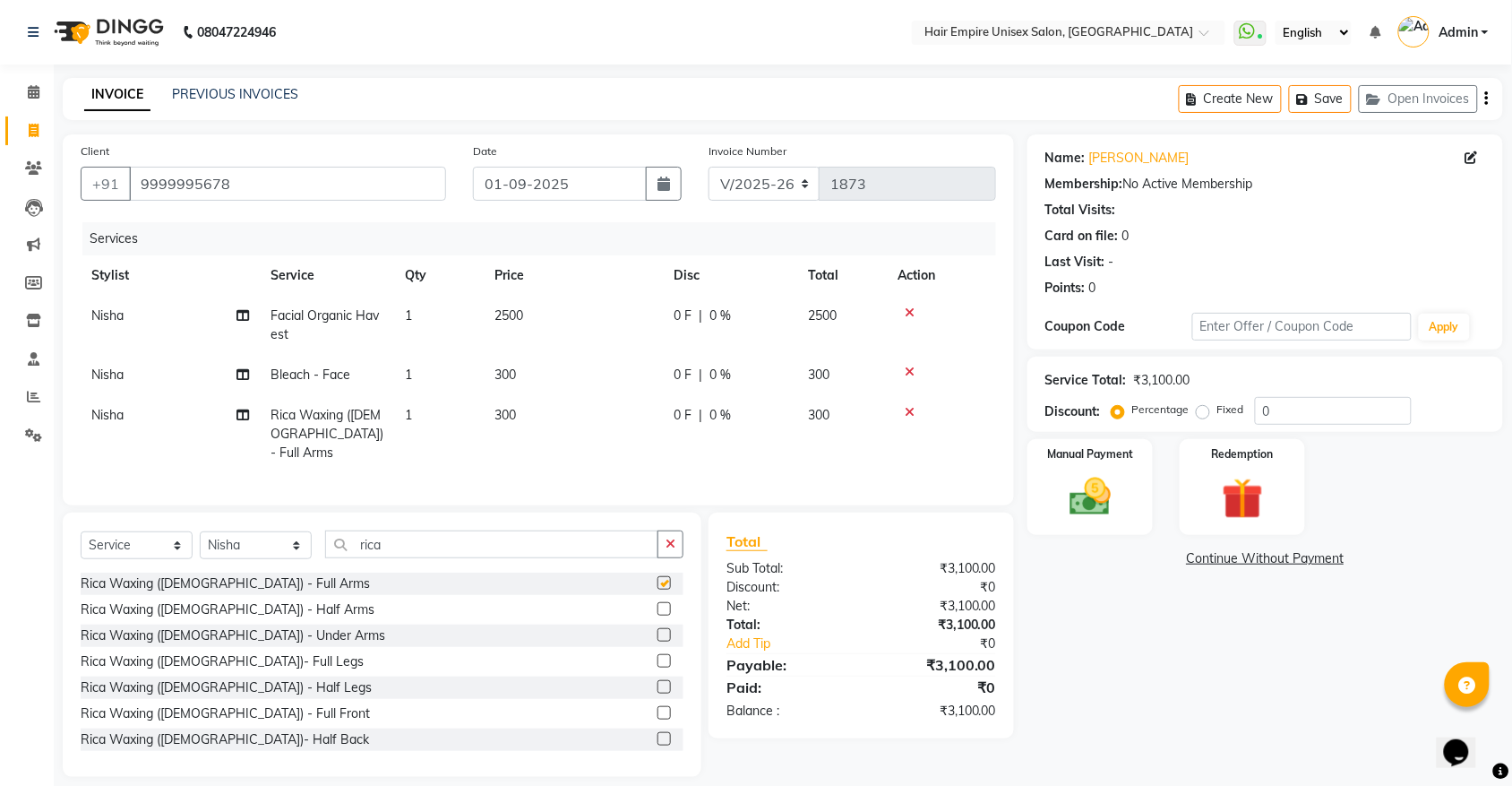
checkbox input "false"
click at [421, 548] on input "rica" at bounding box center [491, 544] width 333 height 28
type input "r"
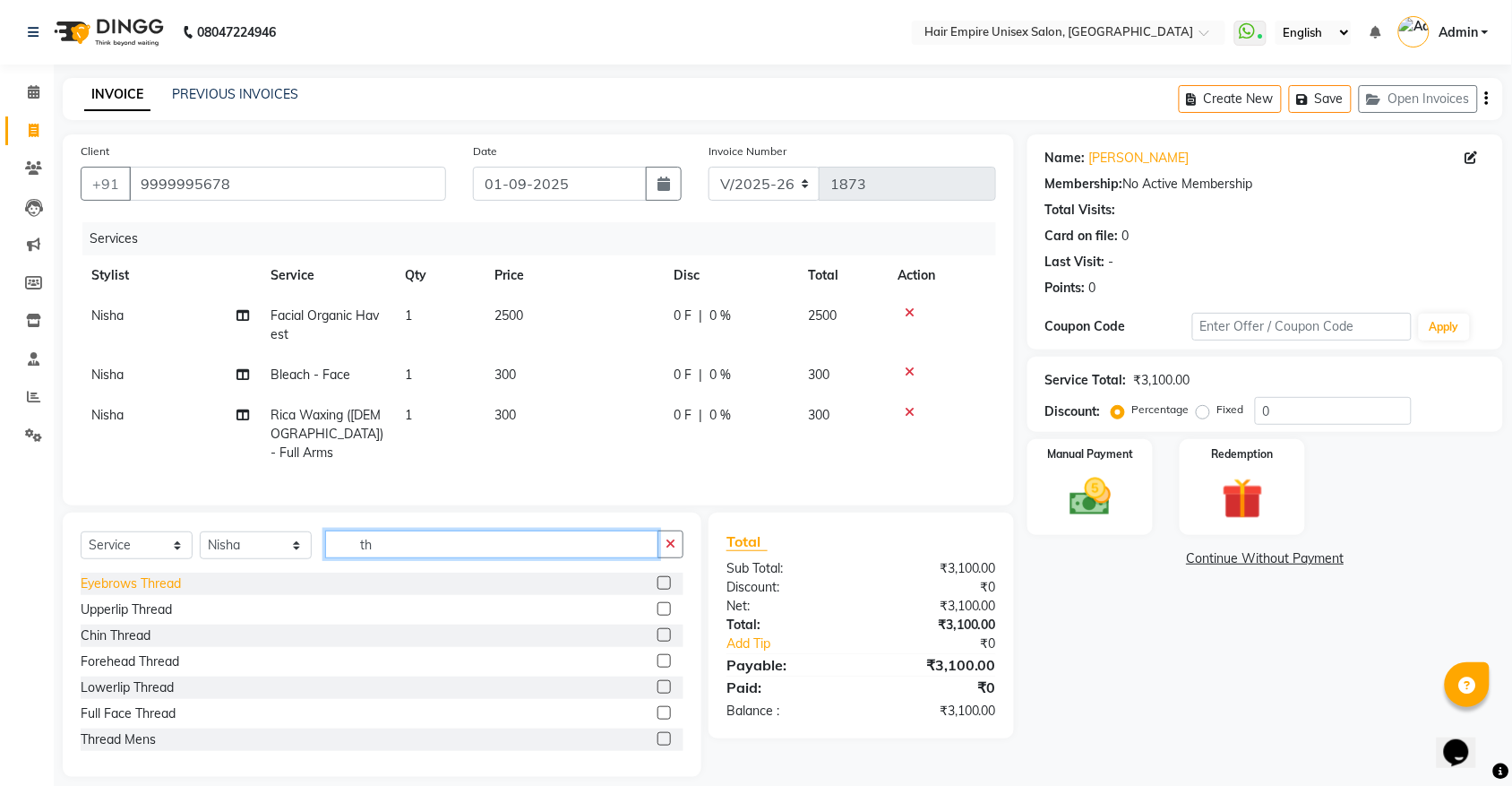
type input "th"
click at [166, 586] on div "Eyebrows Thread" at bounding box center [130, 584] width 101 height 18
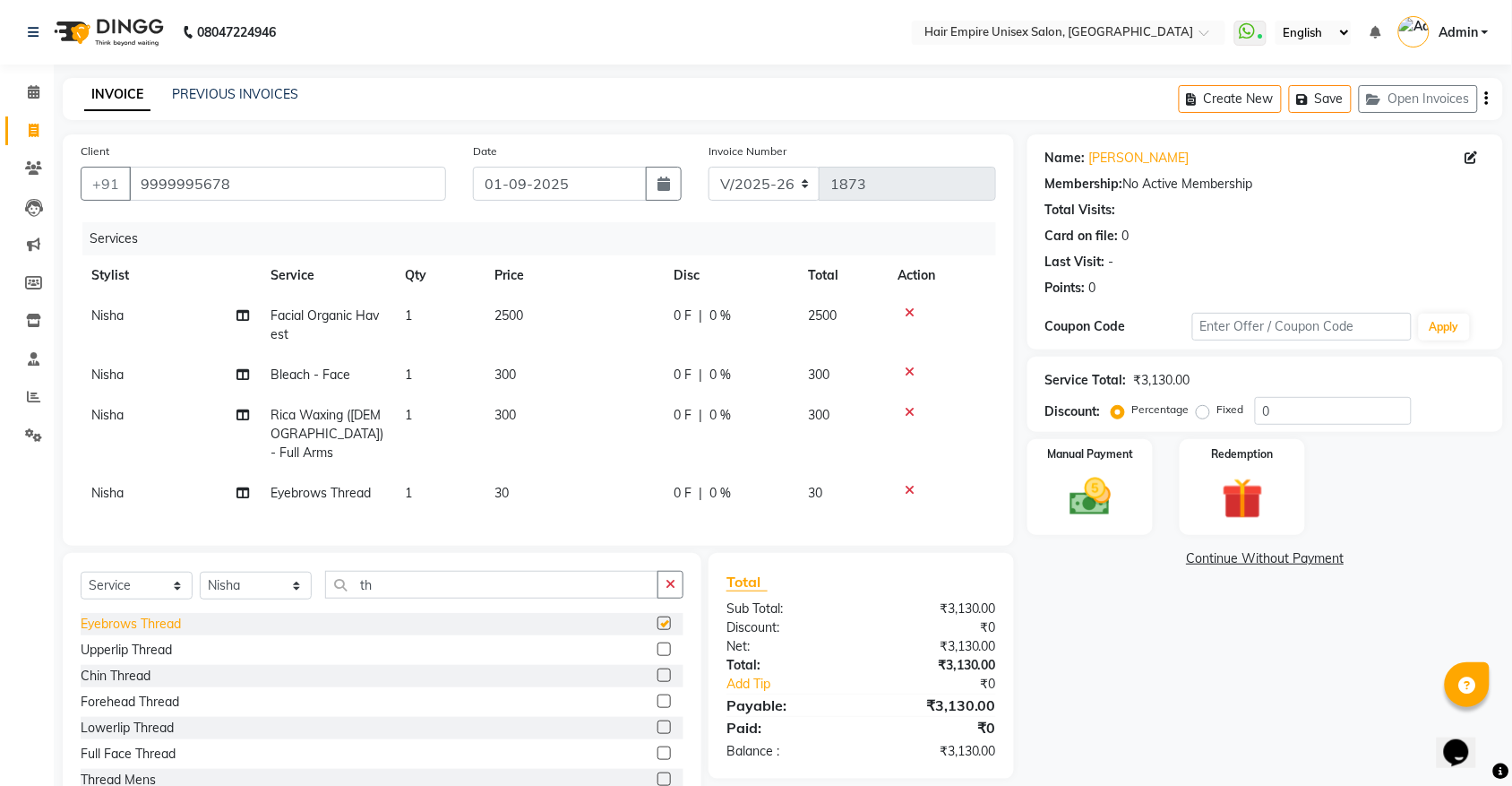
checkbox input "false"
click at [391, 585] on input "th" at bounding box center [491, 585] width 333 height 28
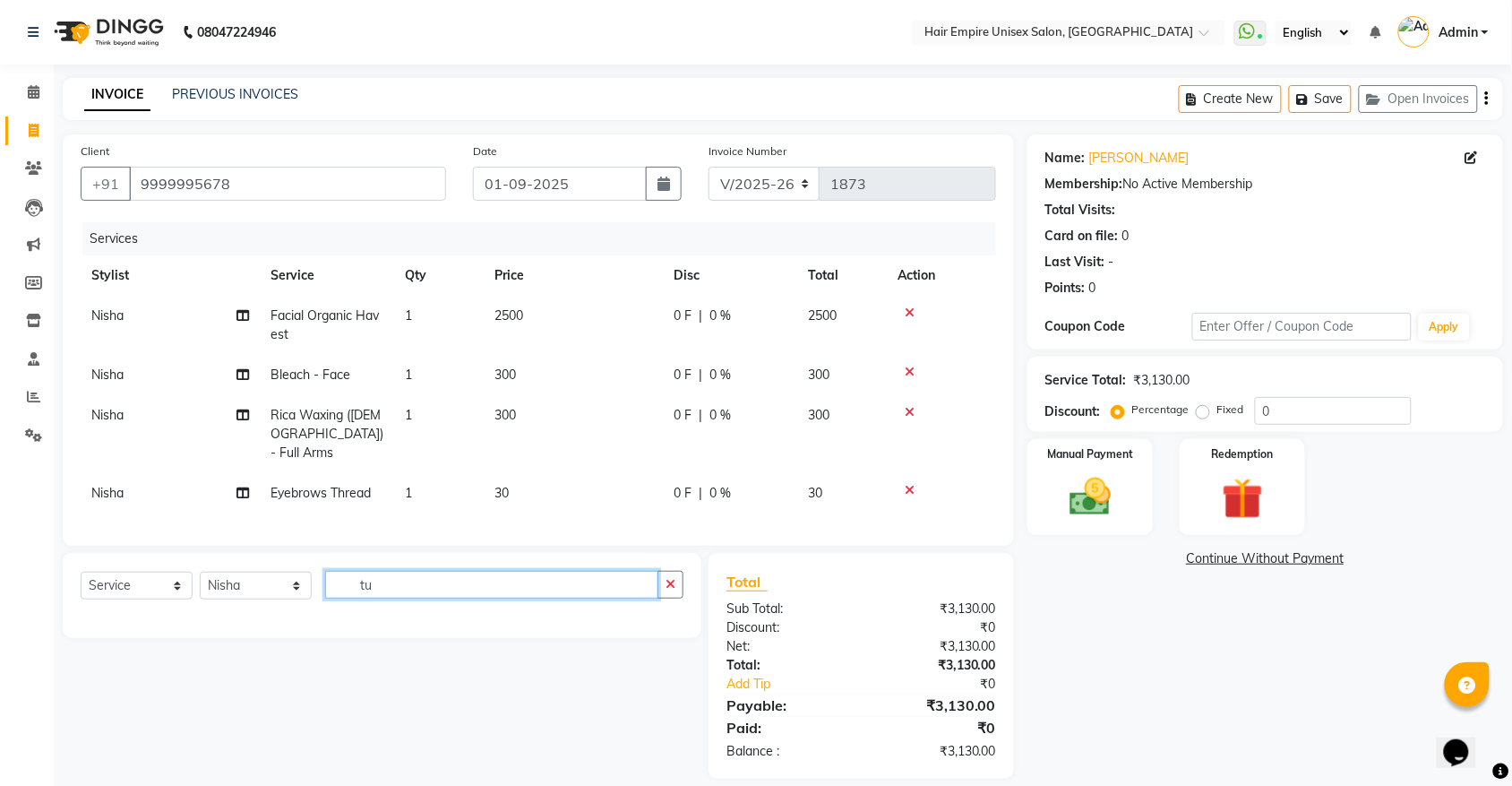
type input "t"
type input "upp"
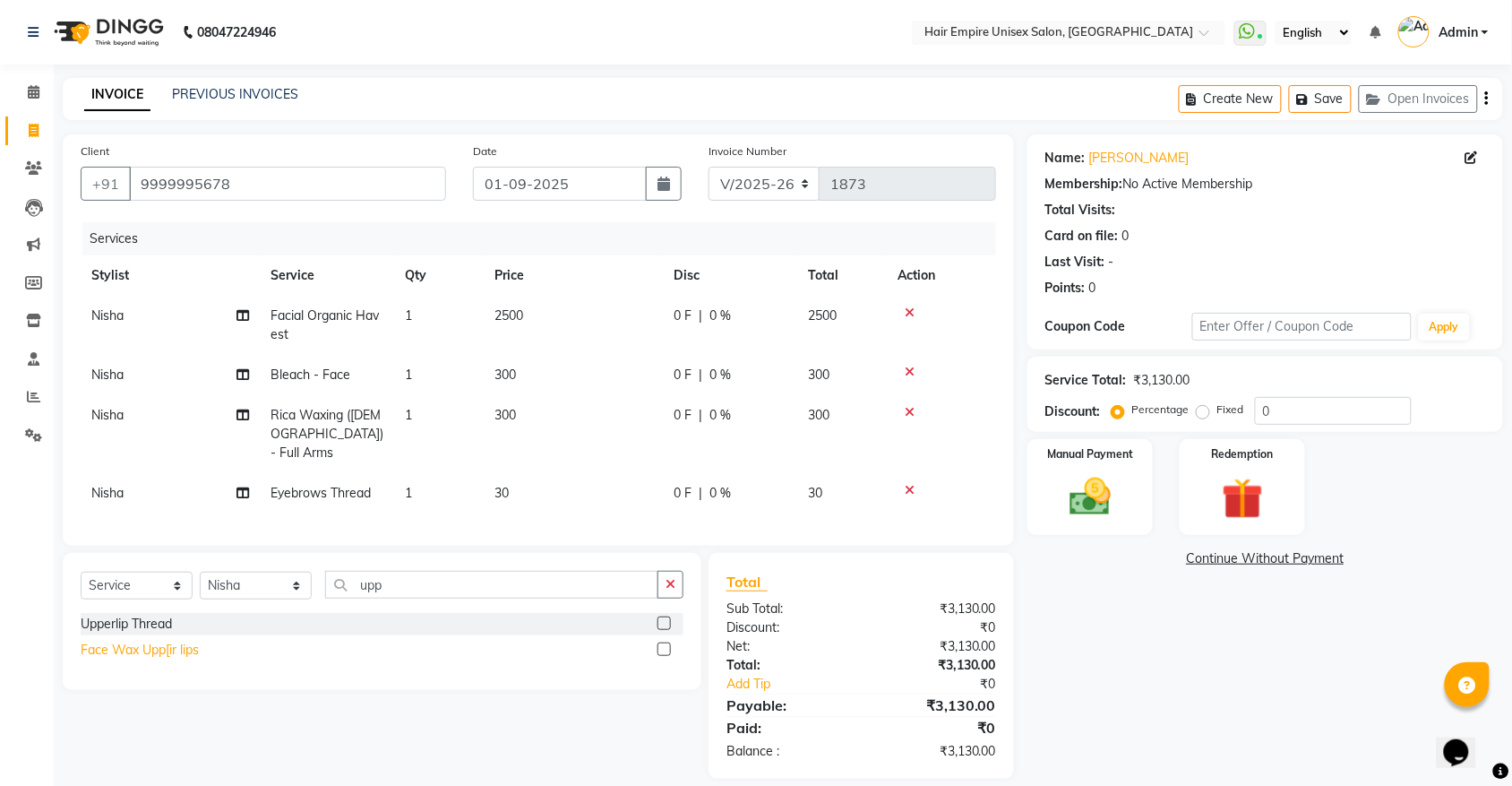
click at [168, 652] on div "Face Wax Upp[ir lips" at bounding box center [139, 650] width 118 height 18
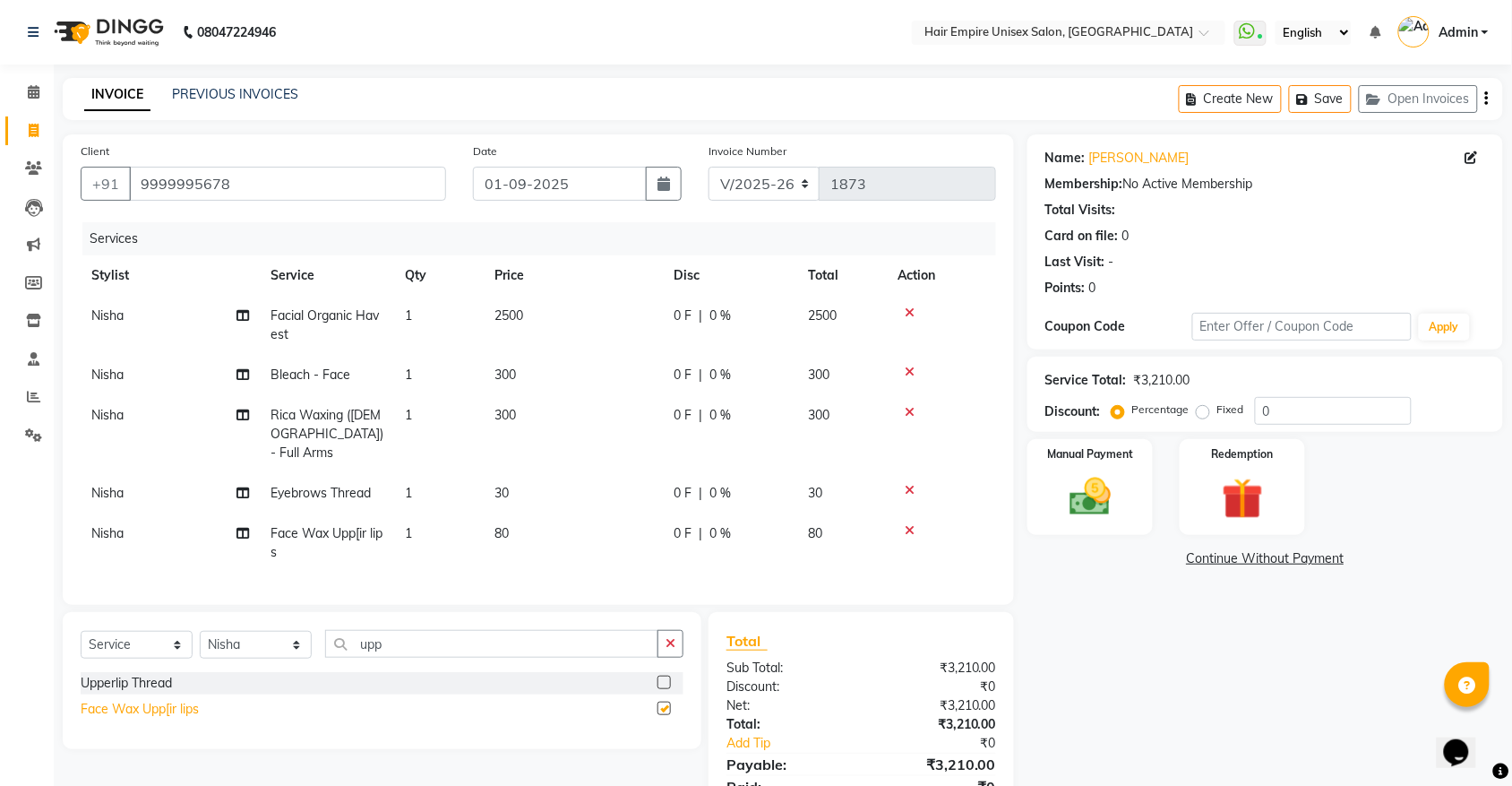
checkbox input "false"
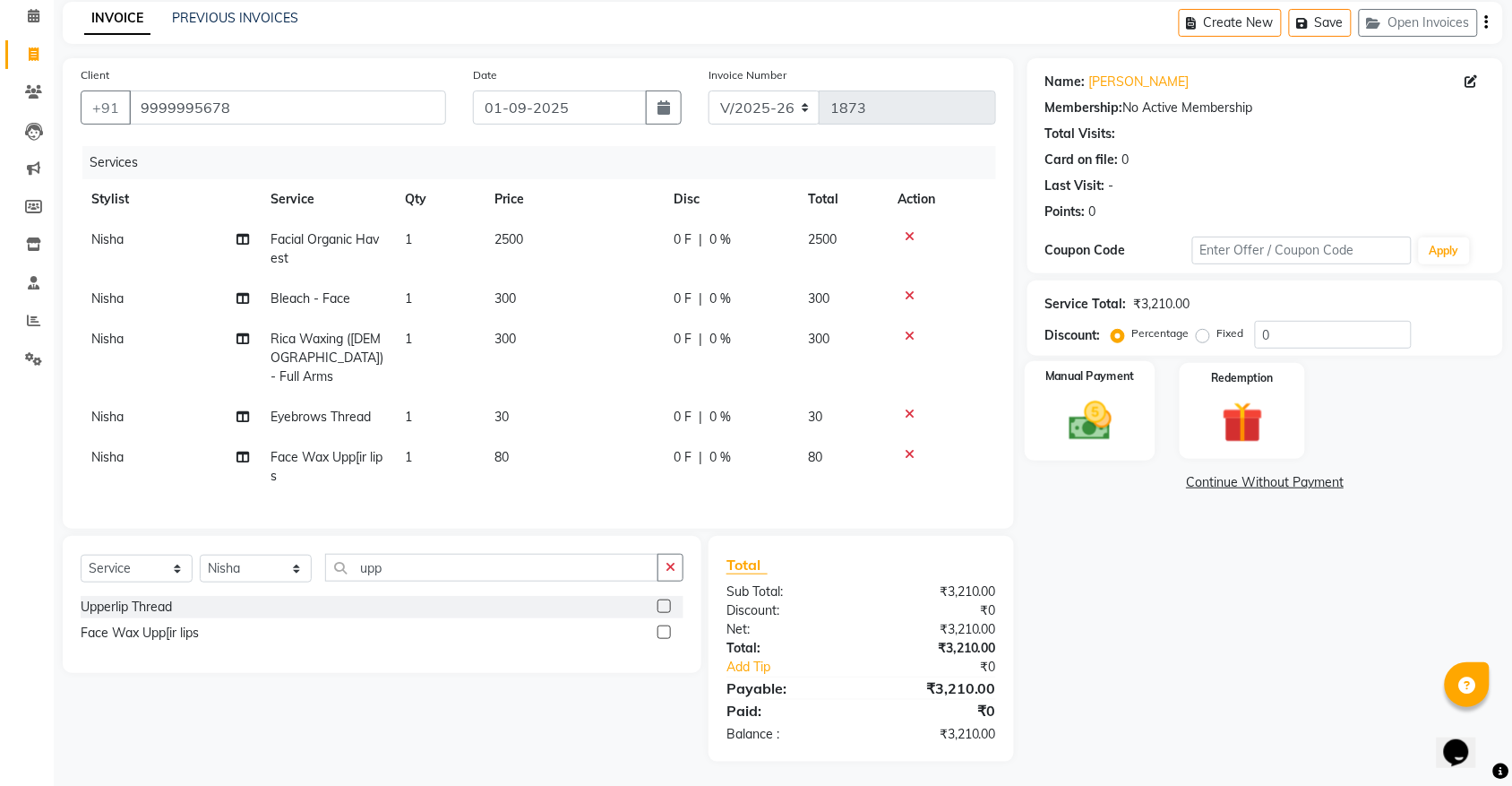
click at [1068, 437] on img at bounding box center [1090, 420] width 70 height 49
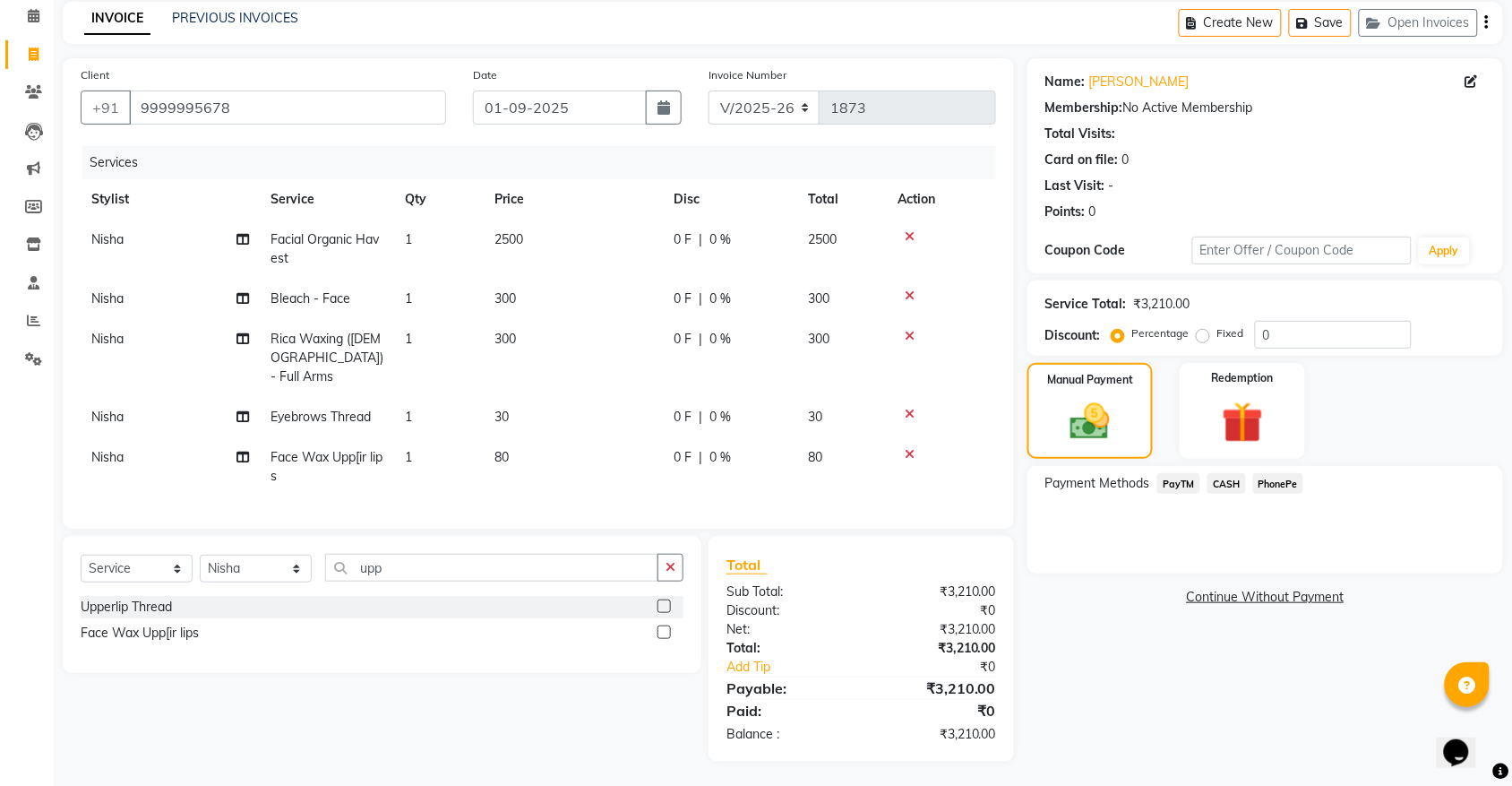
click at [1218, 337] on label "Fixed" at bounding box center [1230, 333] width 27 height 16
click at [1207, 337] on input "Fixed" at bounding box center [1206, 333] width 13 height 13
radio input "true"
click at [1288, 336] on input "0" at bounding box center [1333, 334] width 157 height 28
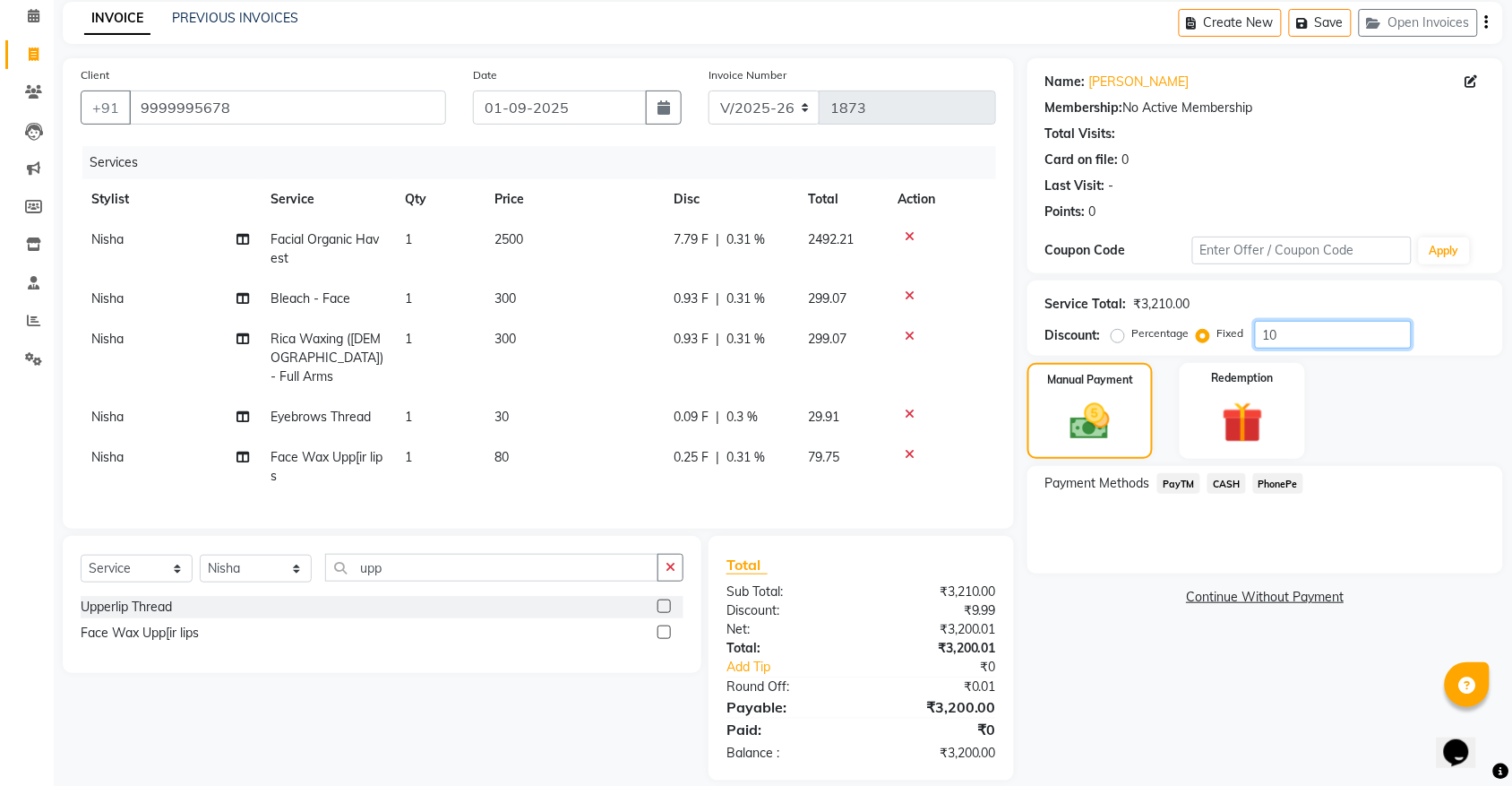
type input "10"
click at [1218, 489] on span "CASH" at bounding box center [1227, 483] width 39 height 20
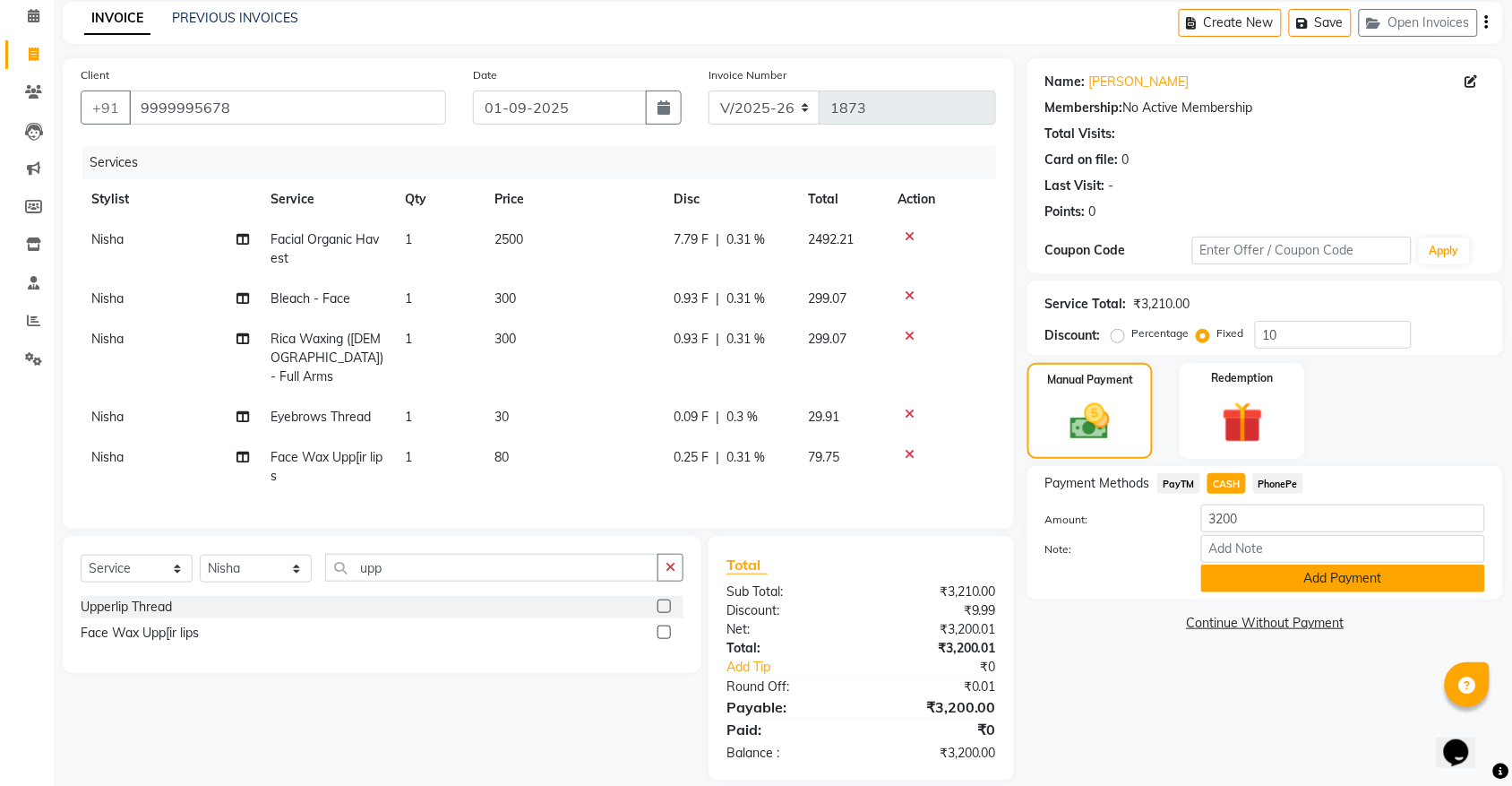
click at [1308, 578] on button "Add Payment" at bounding box center [1343, 578] width 284 height 28
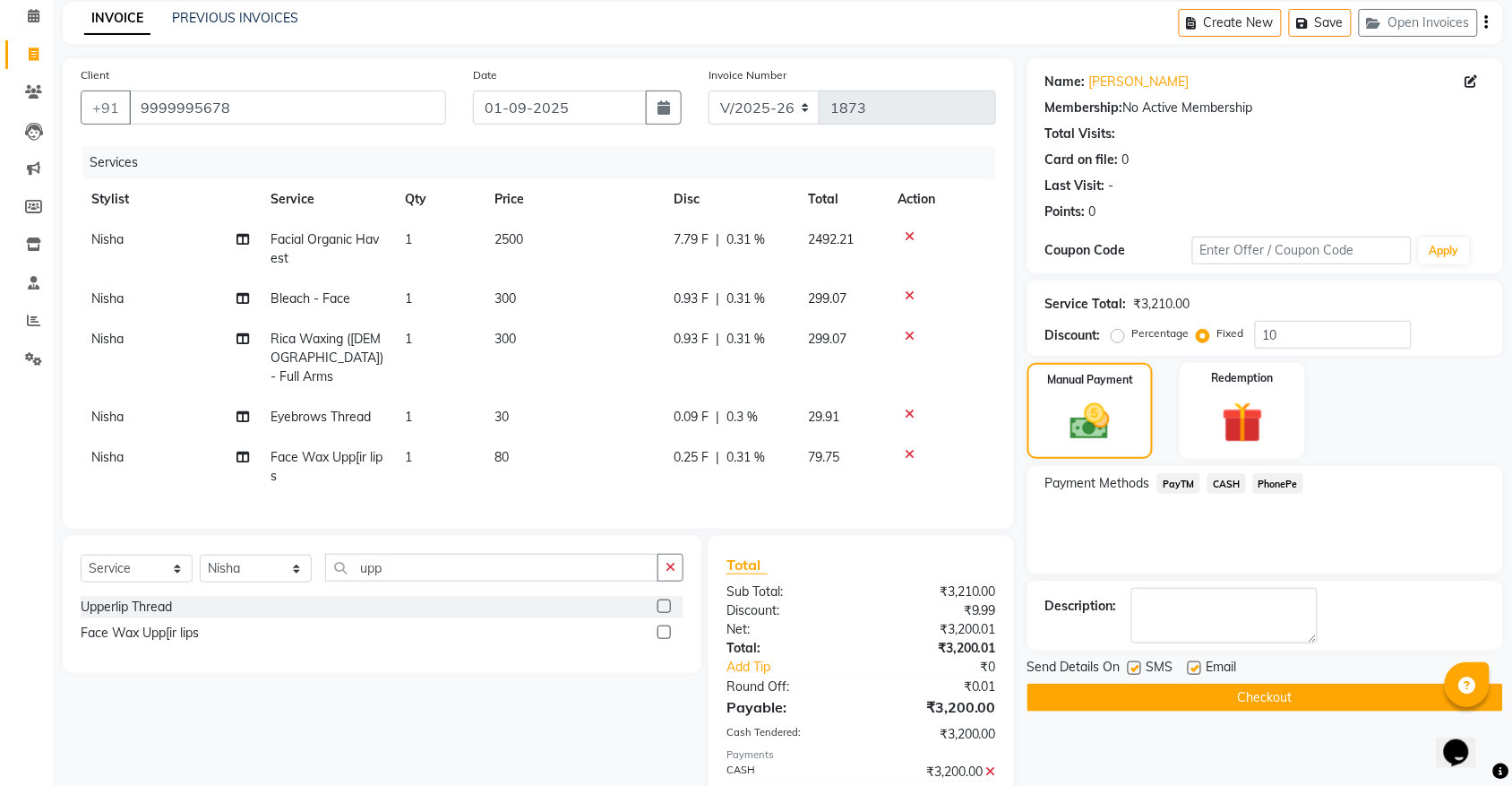
scroll to position [158, 0]
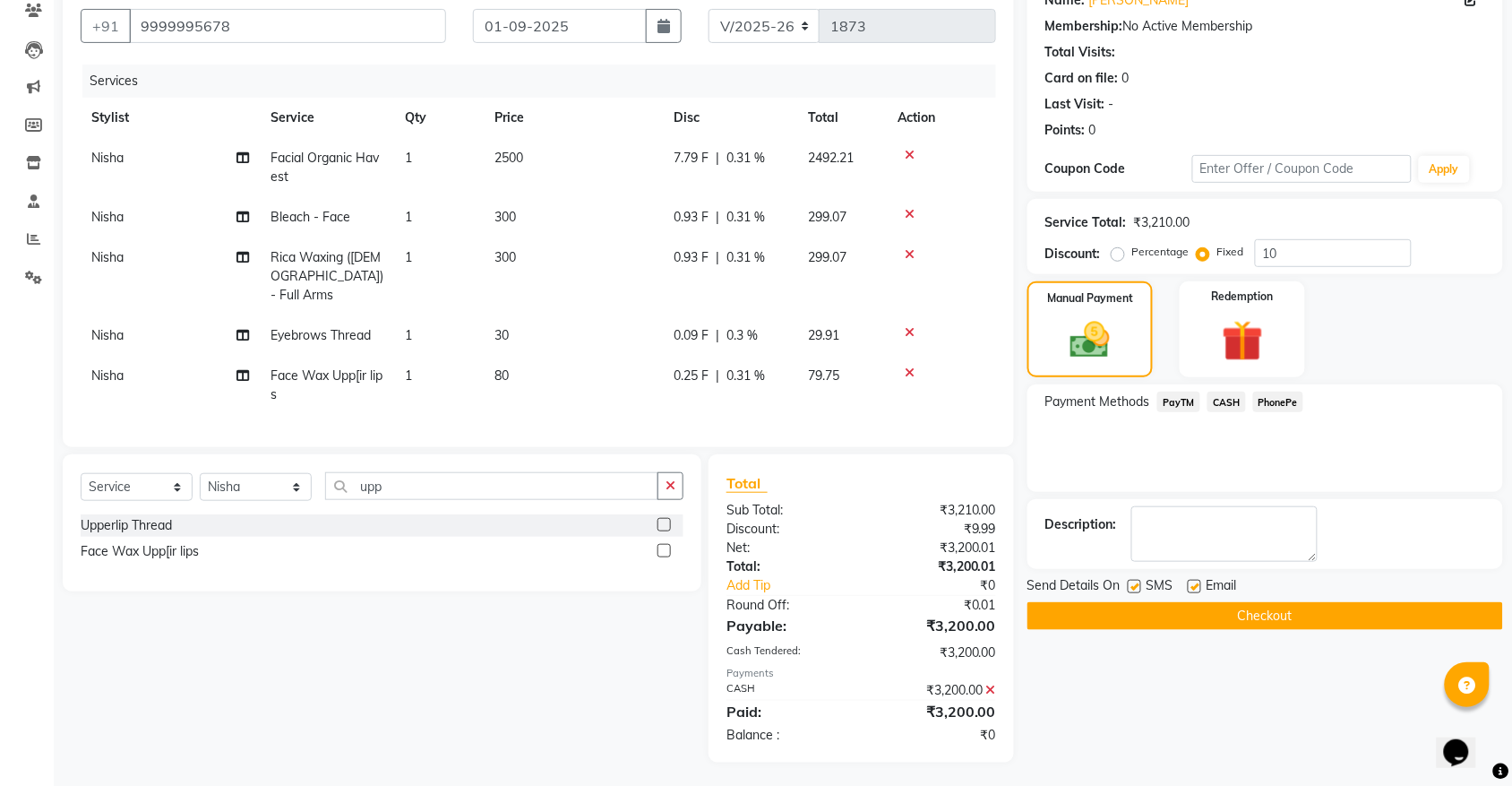
click at [1256, 617] on button "Checkout" at bounding box center [1265, 616] width 475 height 28
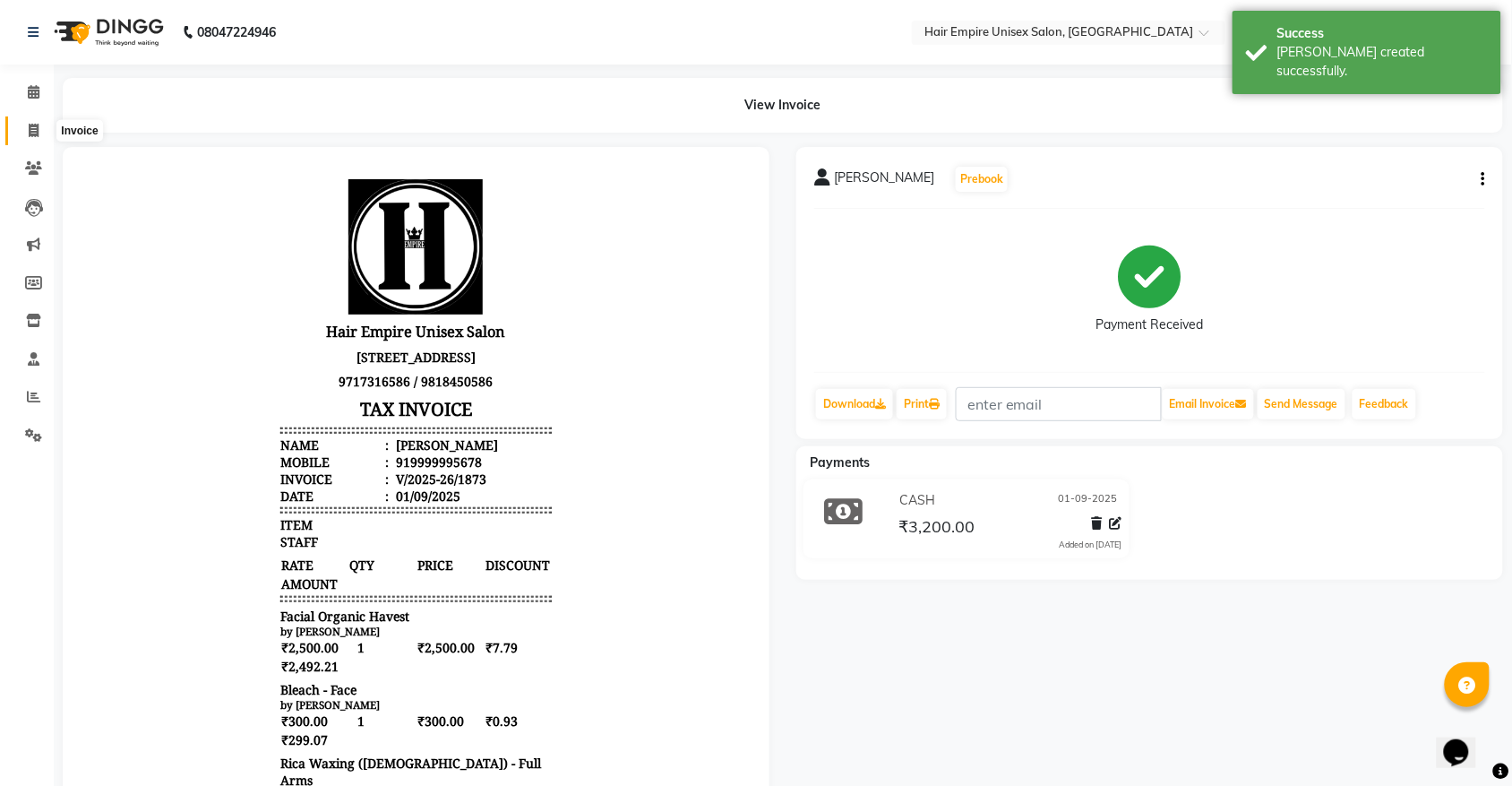
click at [30, 131] on icon at bounding box center [33, 130] width 10 height 14
select select "5055"
select select "service"
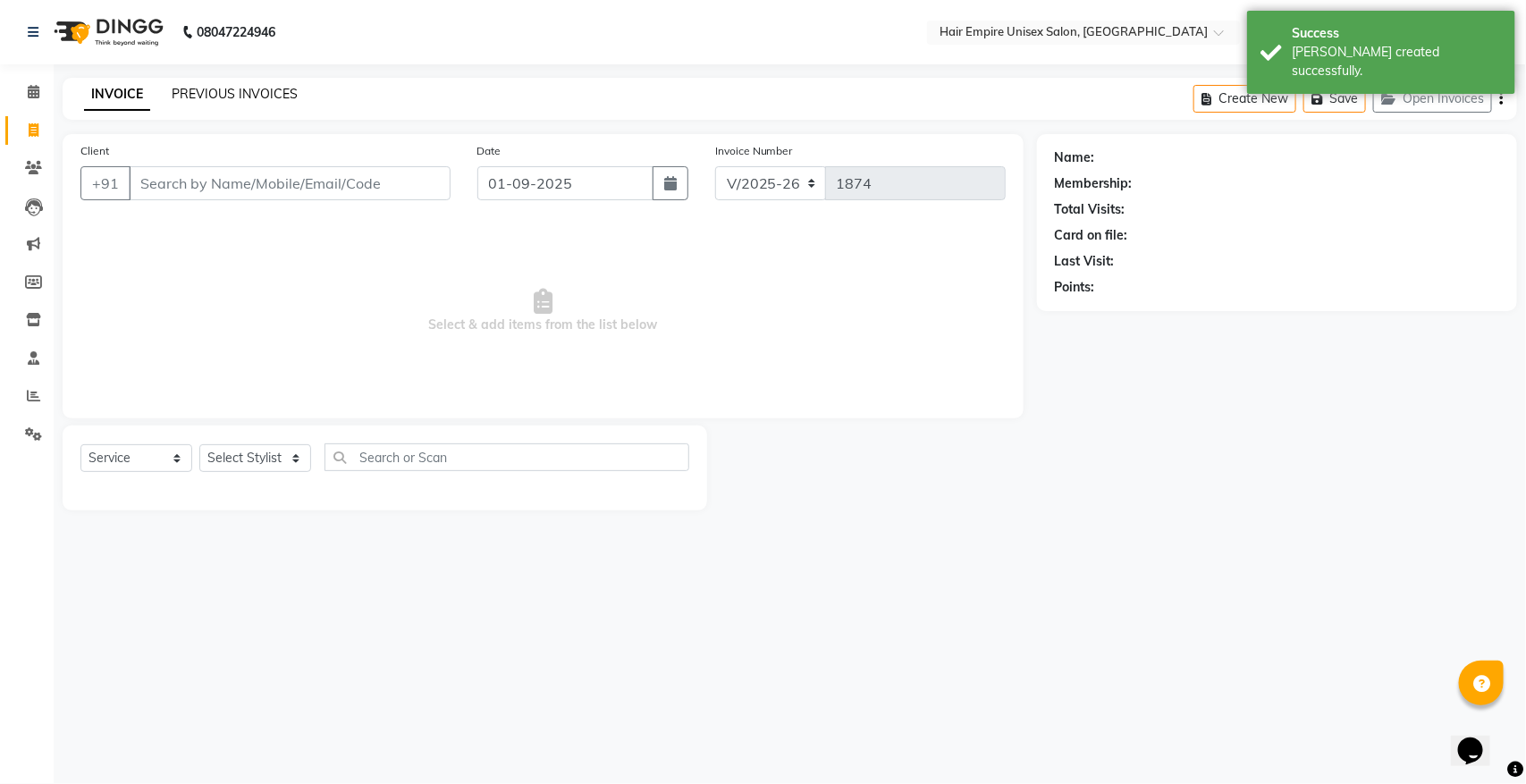
click at [246, 91] on link "PREVIOUS INVOICES" at bounding box center [234, 93] width 126 height 16
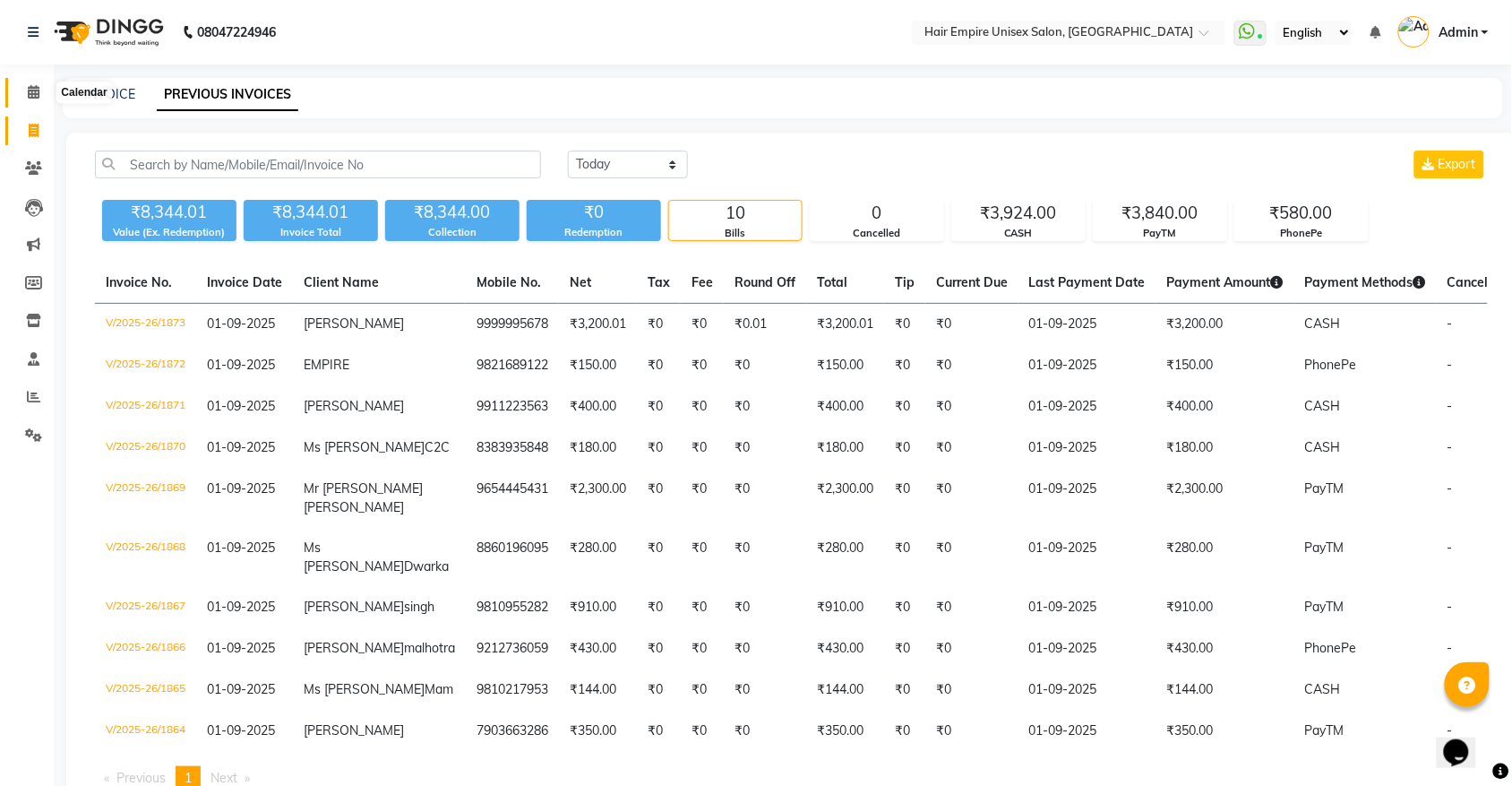
click at [37, 91] on icon at bounding box center [33, 91] width 12 height 14
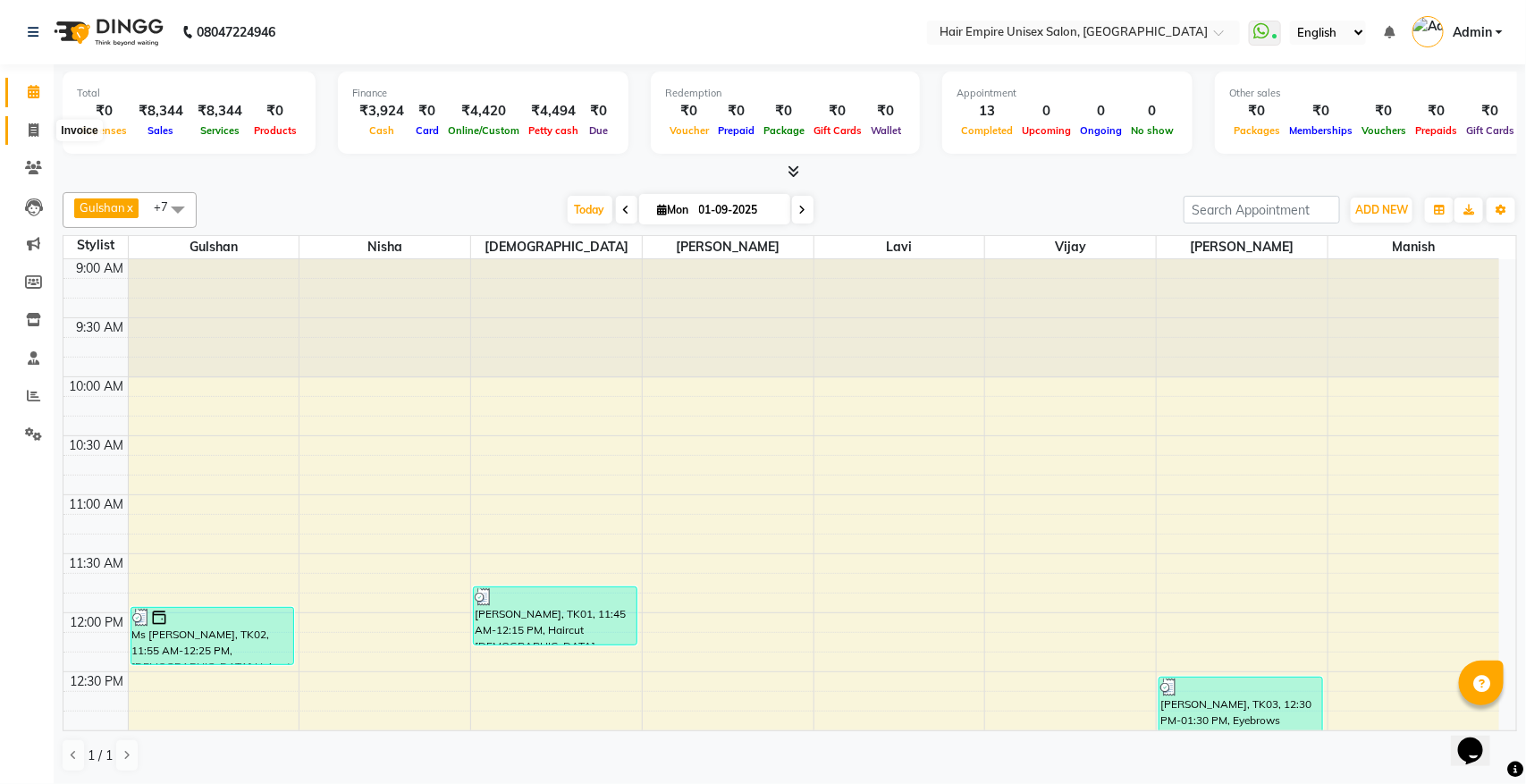
click at [33, 130] on icon at bounding box center [33, 130] width 10 height 14
select select "service"
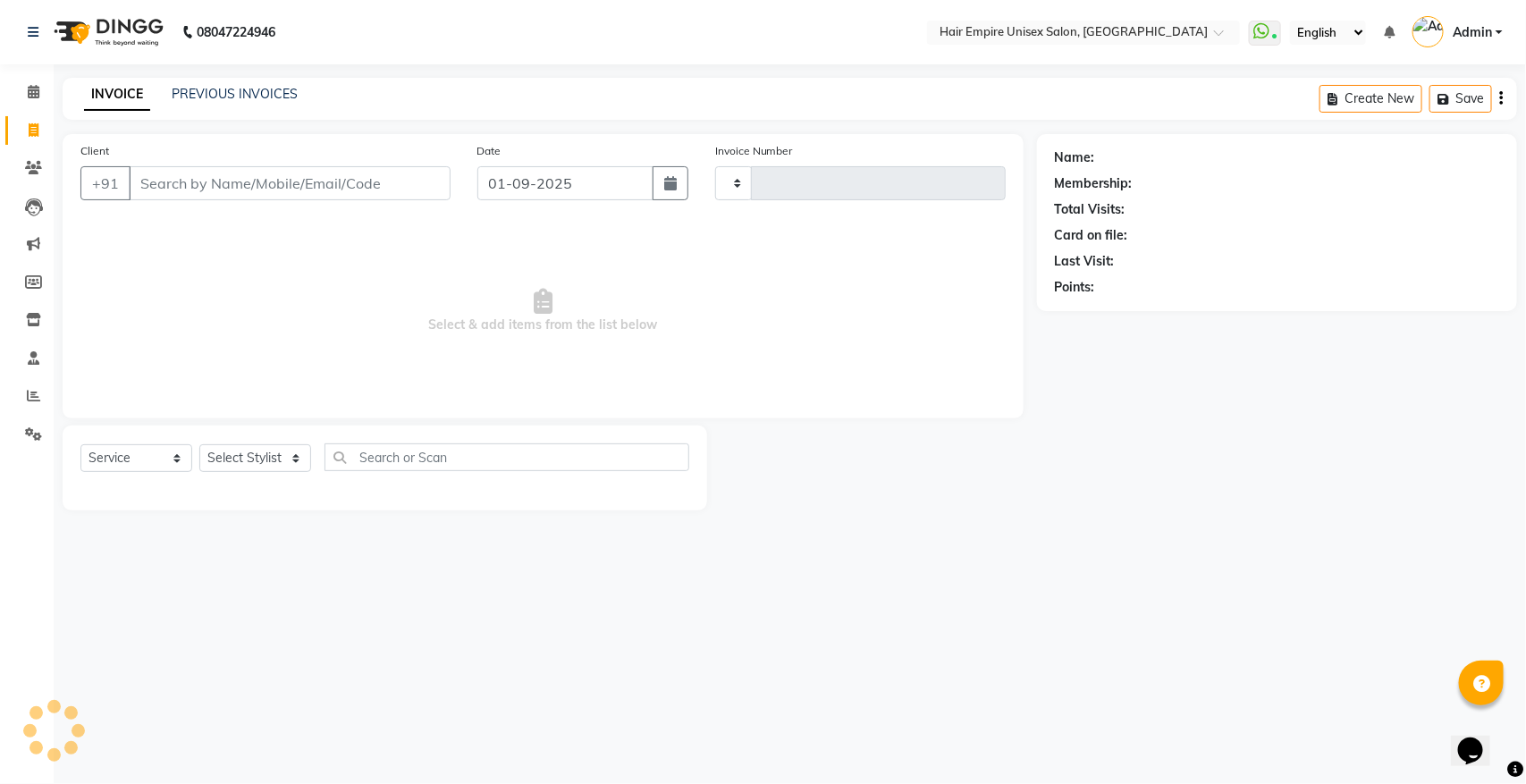
type input "1874"
select select "5055"
click at [242, 170] on input "Client" at bounding box center [289, 182] width 322 height 34
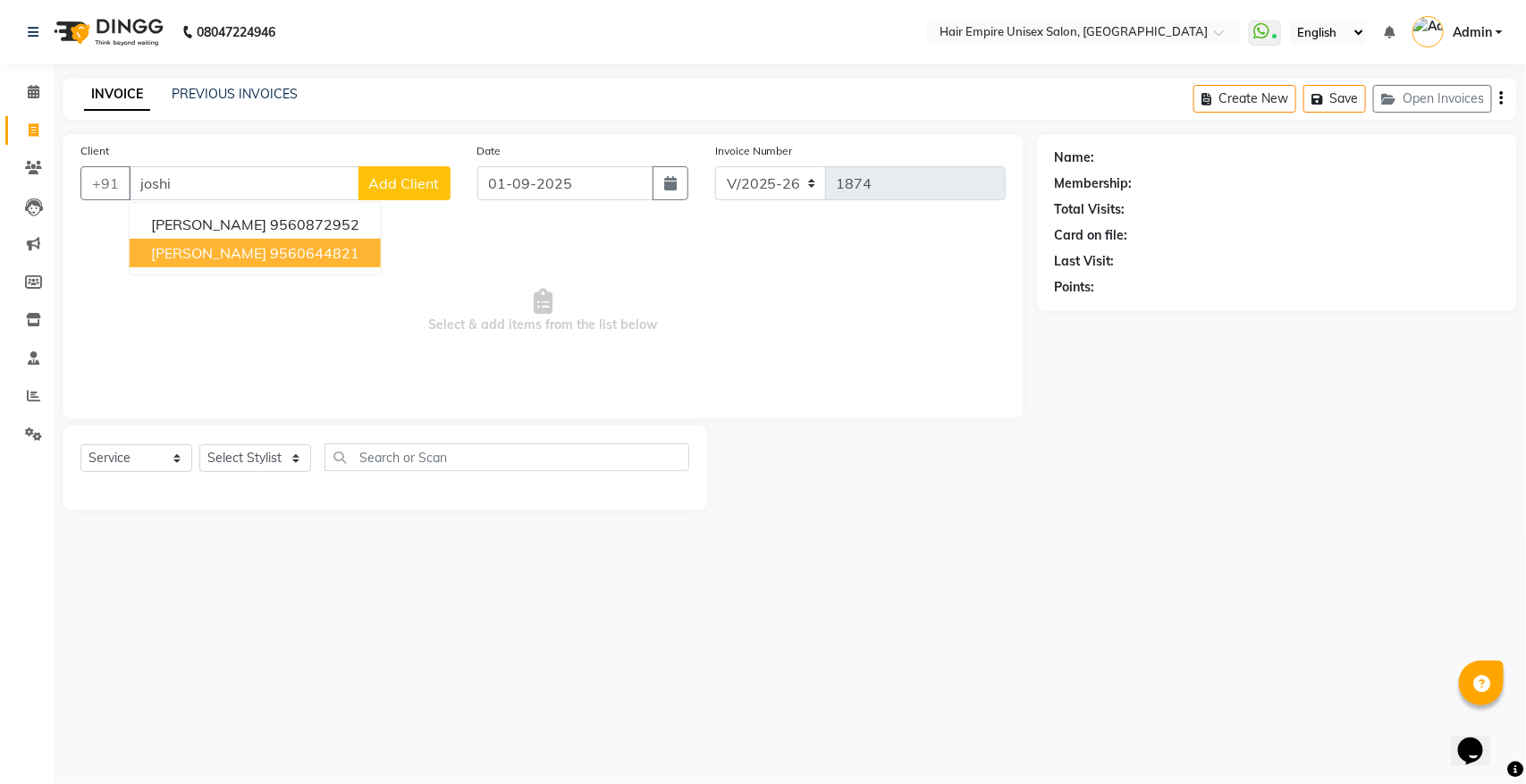
click at [270, 249] on ngb-highlight "9560644821" at bounding box center [314, 252] width 89 height 18
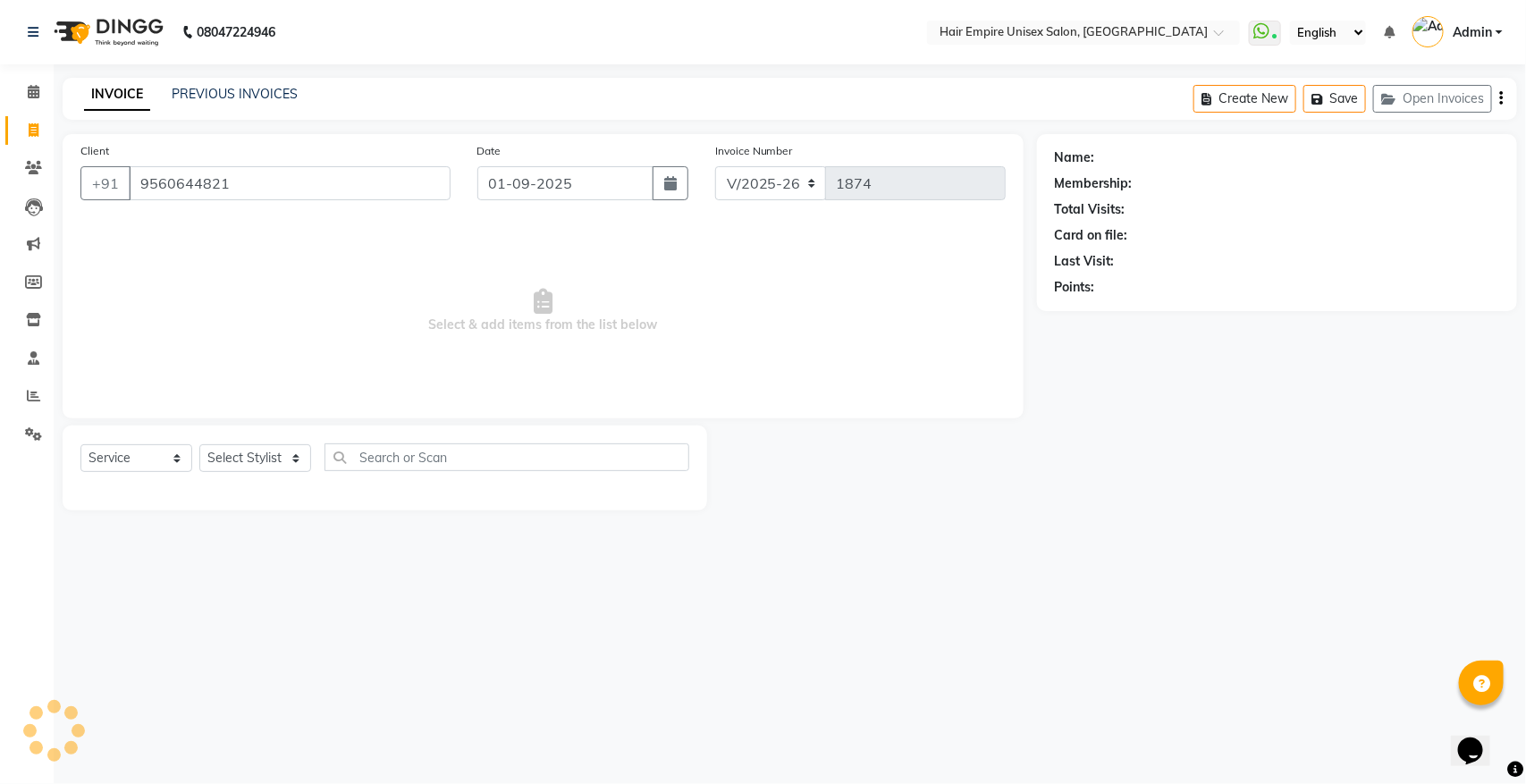
type input "9560644821"
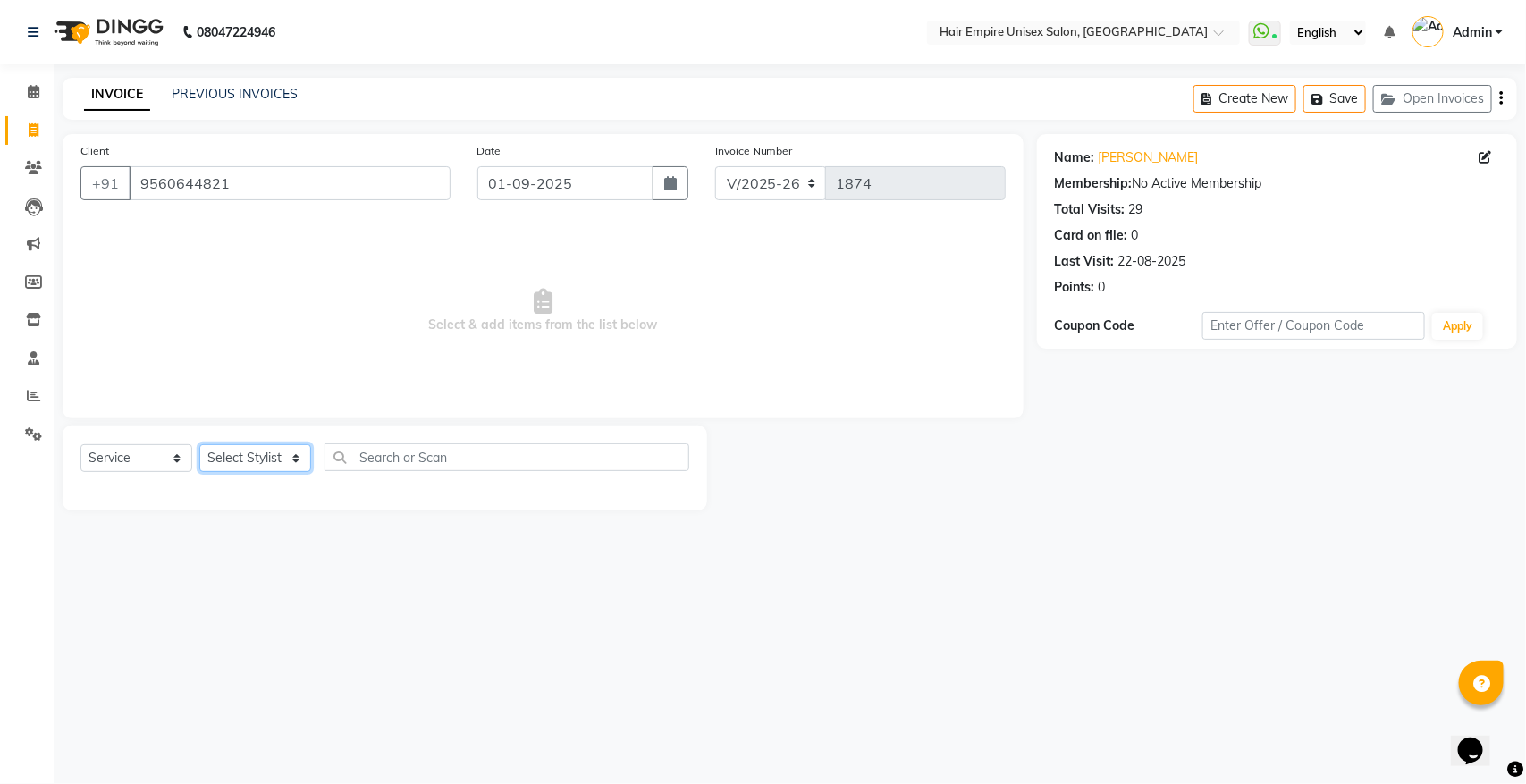
click at [268, 461] on select "Select Stylist anas Ashu bobby Gulshan lavi Manish Nisha Tanya vijay" at bounding box center [254, 458] width 112 height 28
select select "45386"
click at [199, 444] on select "Select Stylist anas Ashu bobby Gulshan lavi Manish Nisha Tanya vijay" at bounding box center [254, 458] width 112 height 28
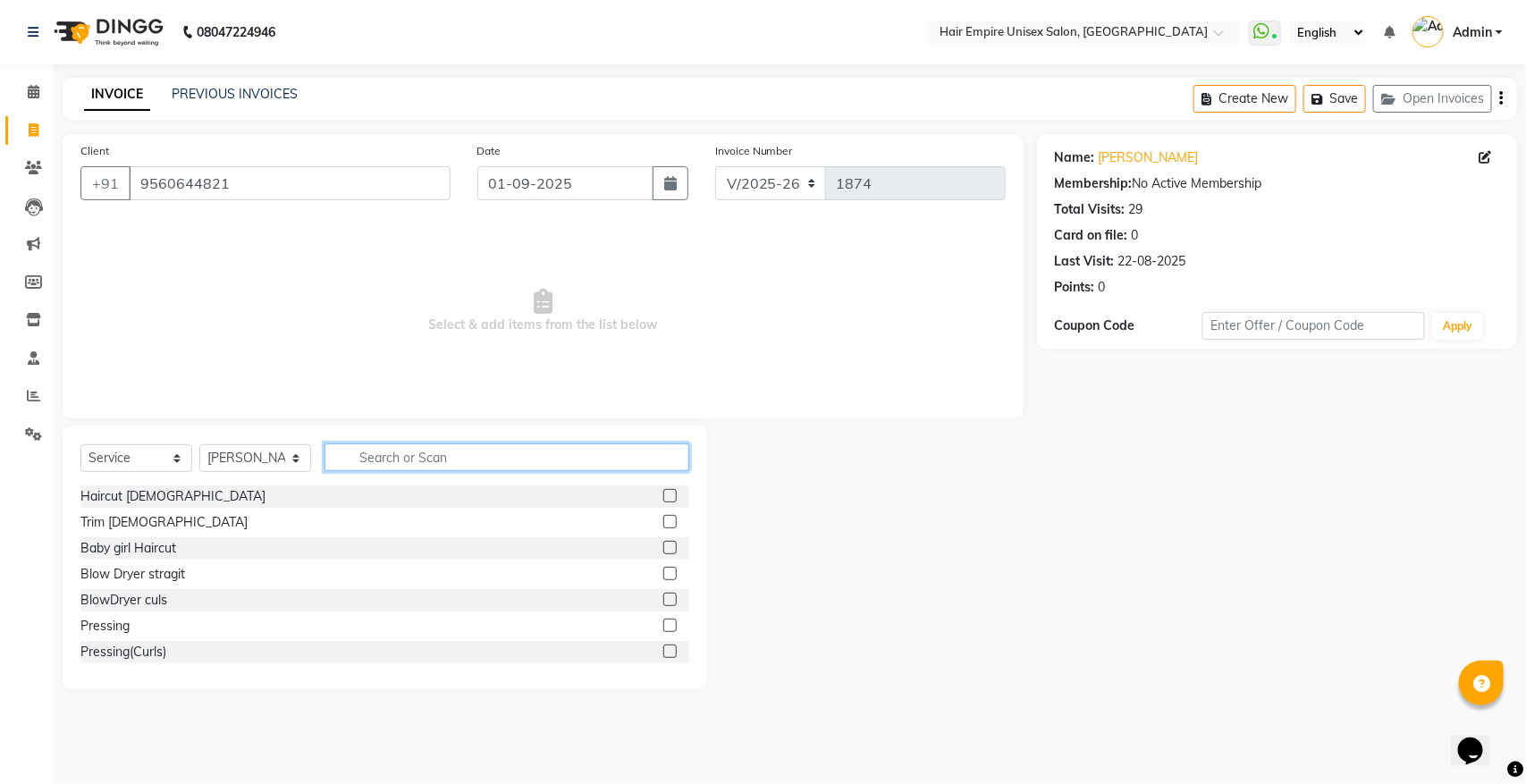
click at [421, 458] on input "text" at bounding box center [507, 457] width 365 height 28
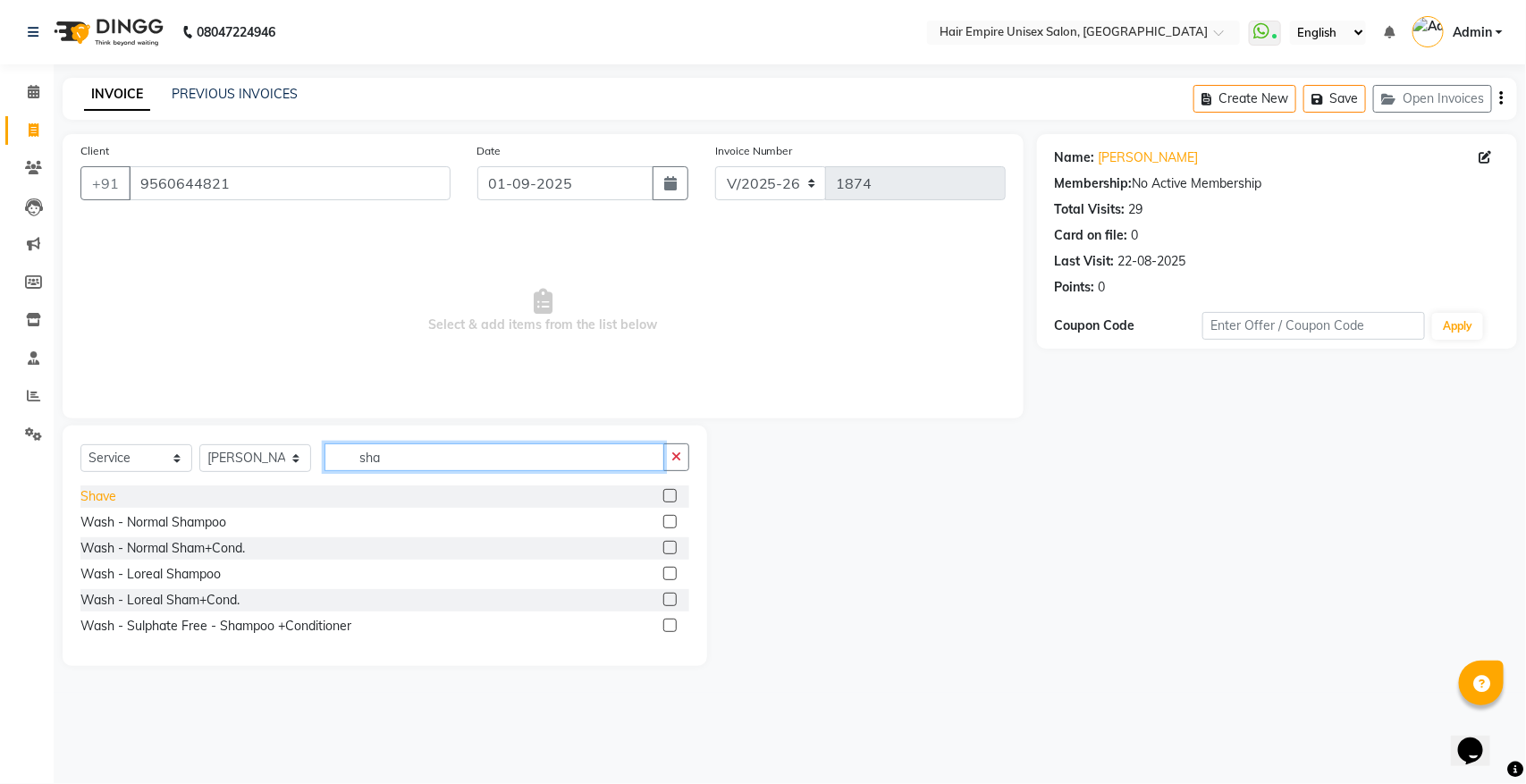
type input "sha"
click at [100, 497] on div "Shave" at bounding box center [98, 497] width 36 height 18
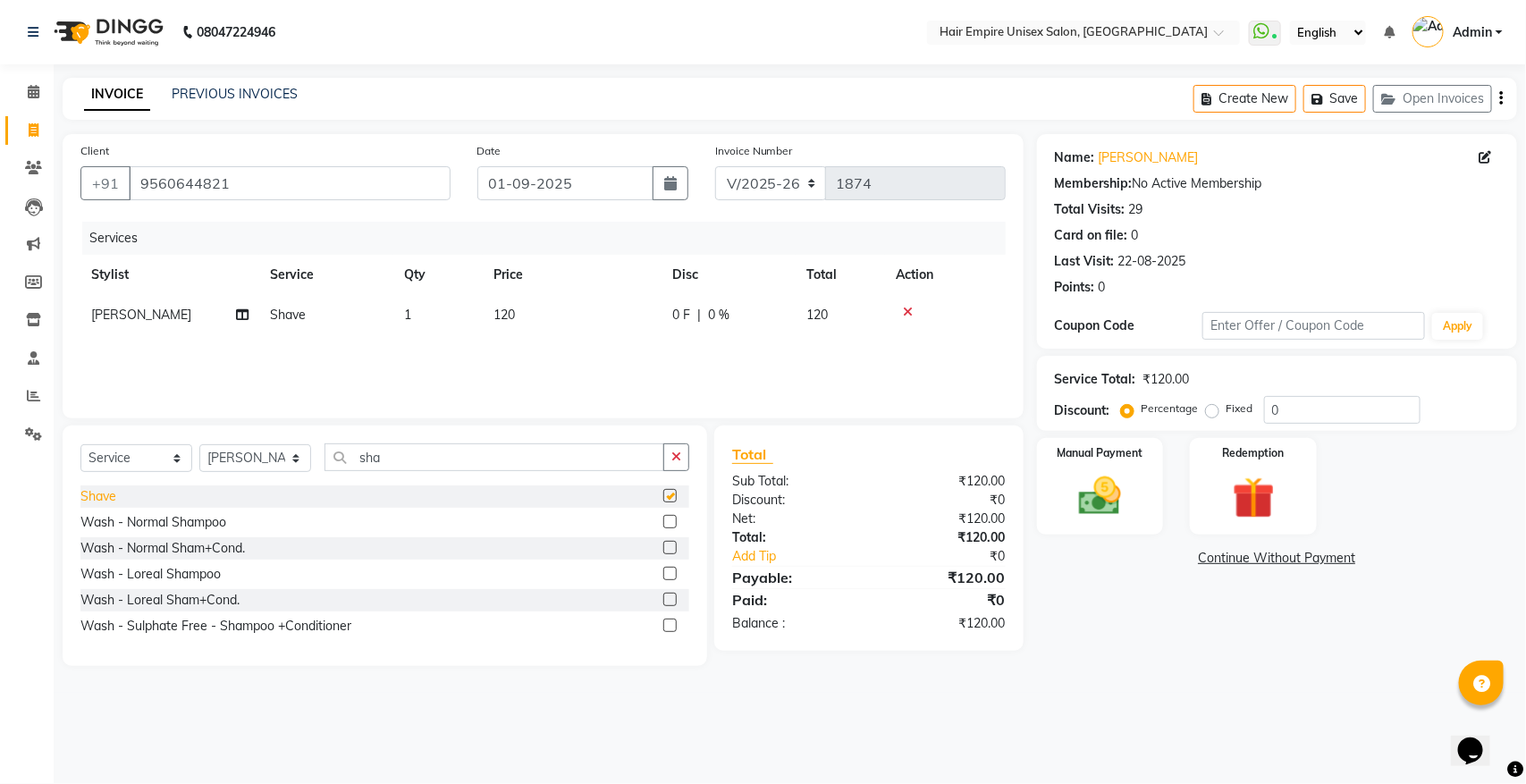
checkbox input "false"
click at [1102, 505] on img at bounding box center [1100, 496] width 71 height 50
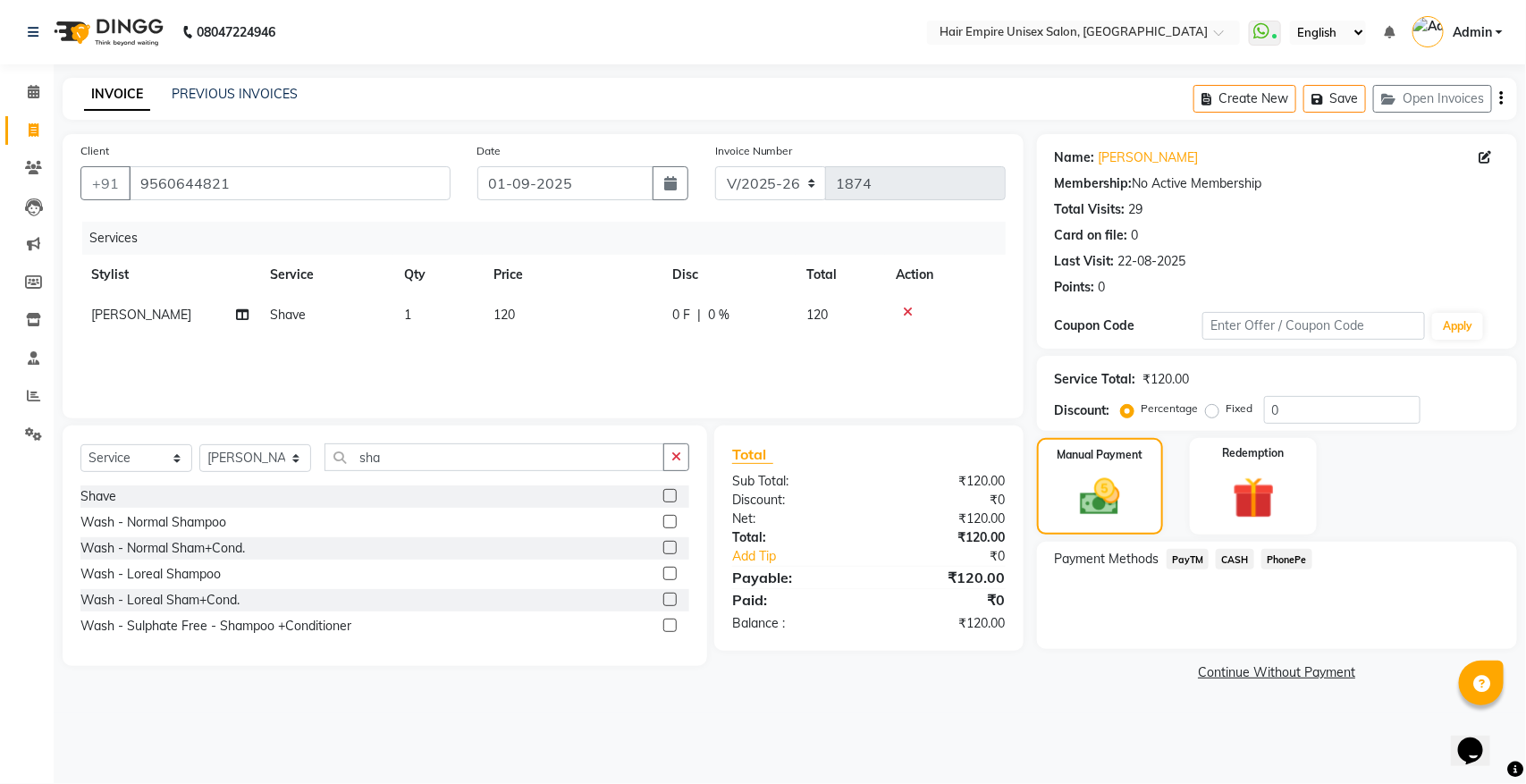
click at [1287, 556] on span "PhonePe" at bounding box center [1286, 559] width 51 height 20
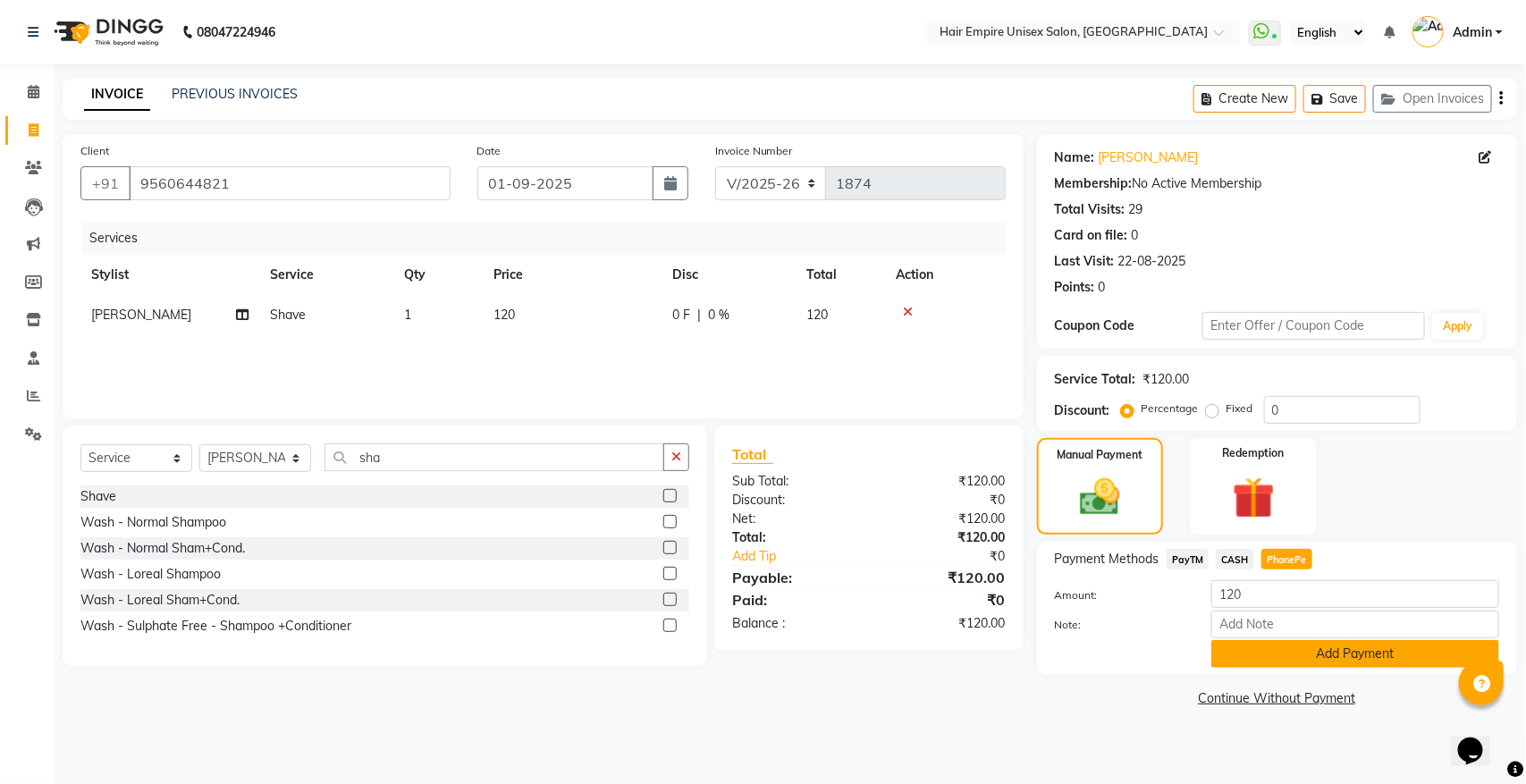
click at [1335, 653] on button "Add Payment" at bounding box center [1356, 654] width 288 height 28
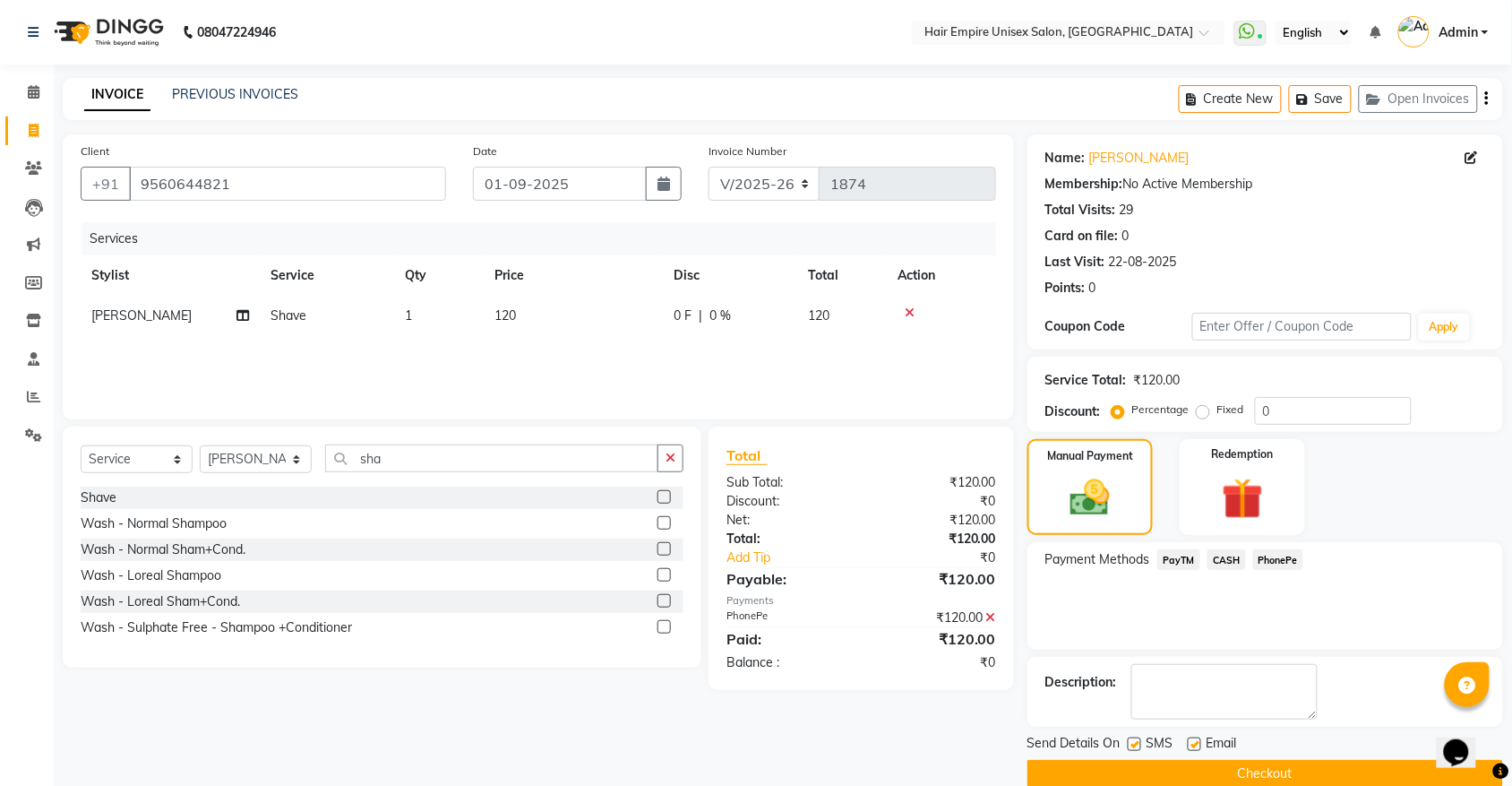
click at [1220, 780] on button "Checkout" at bounding box center [1265, 774] width 475 height 28
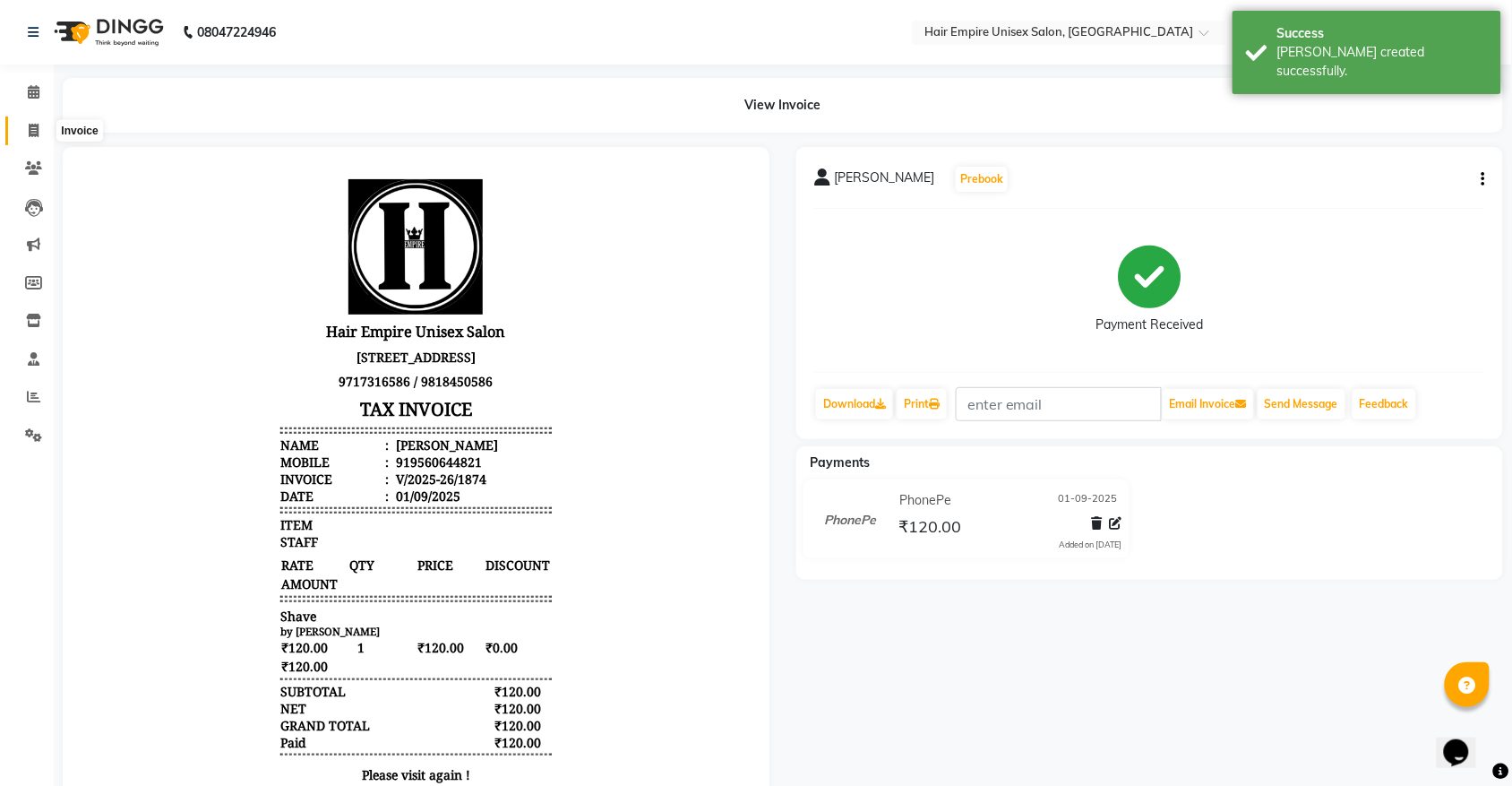
click at [29, 131] on icon at bounding box center [33, 130] width 10 height 14
select select "service"
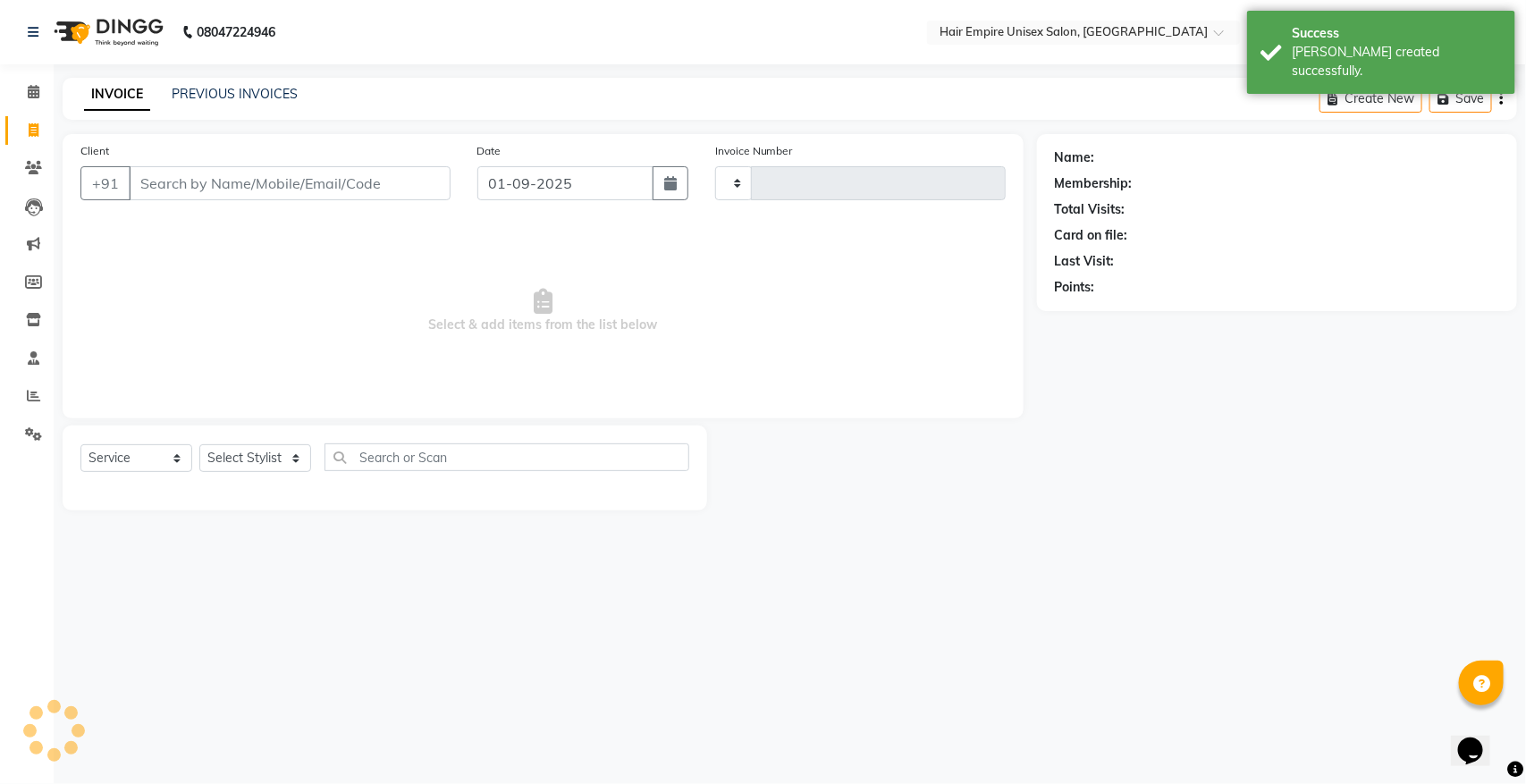
type input "1875"
select select "5055"
click at [36, 89] on icon at bounding box center [33, 91] width 12 height 14
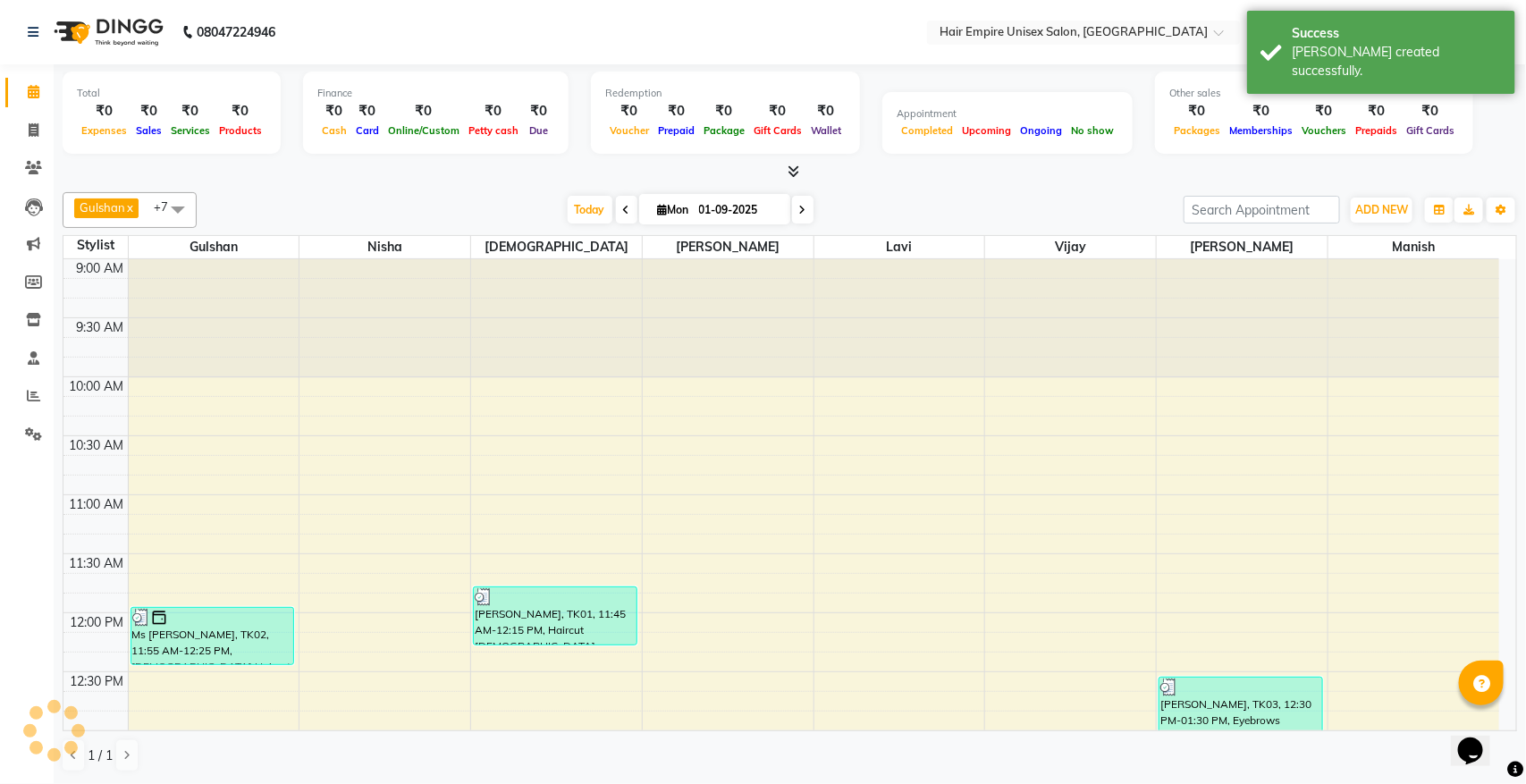
scroll to position [1079, 0]
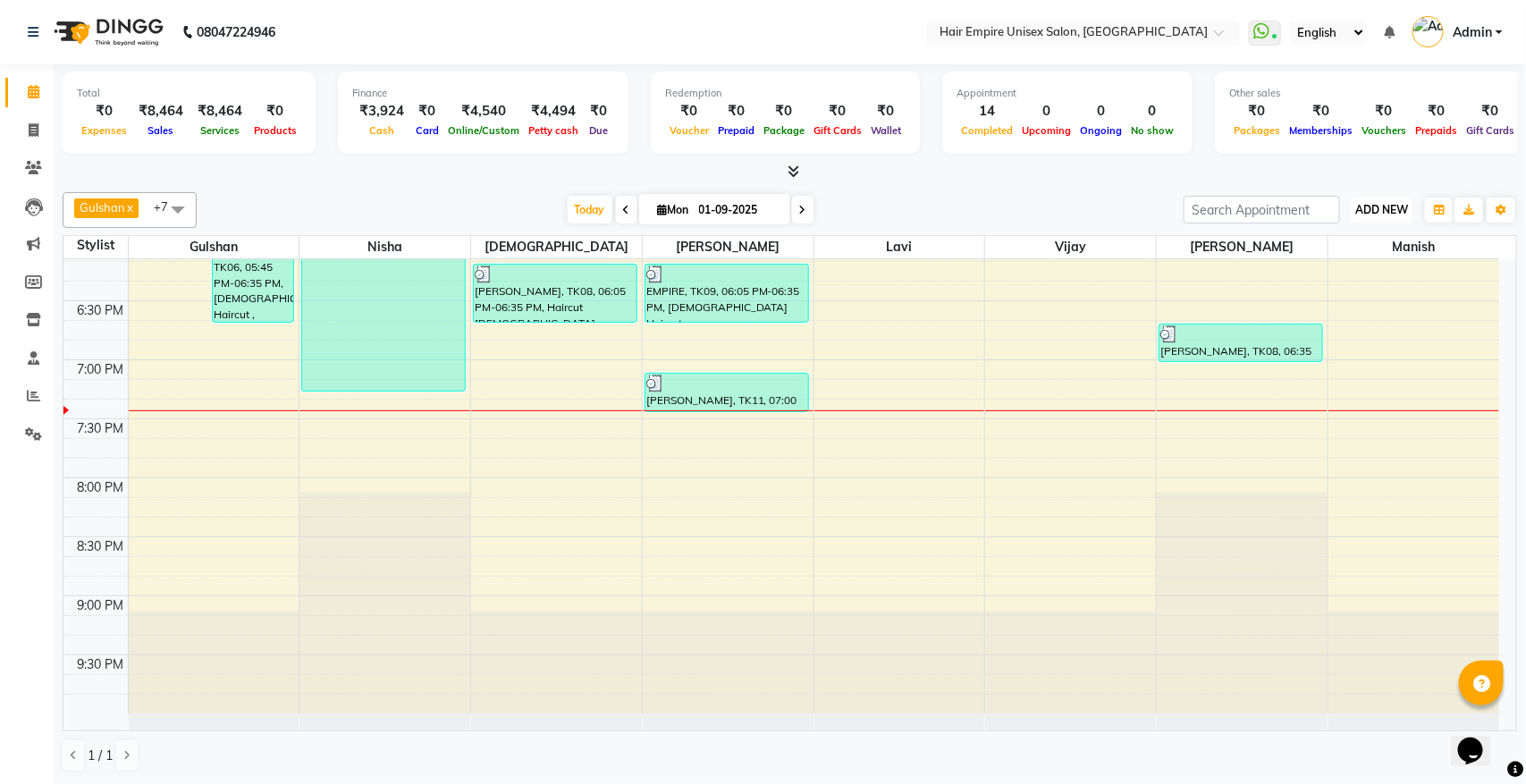
click at [1386, 204] on span "ADD NEW" at bounding box center [1381, 209] width 53 height 14
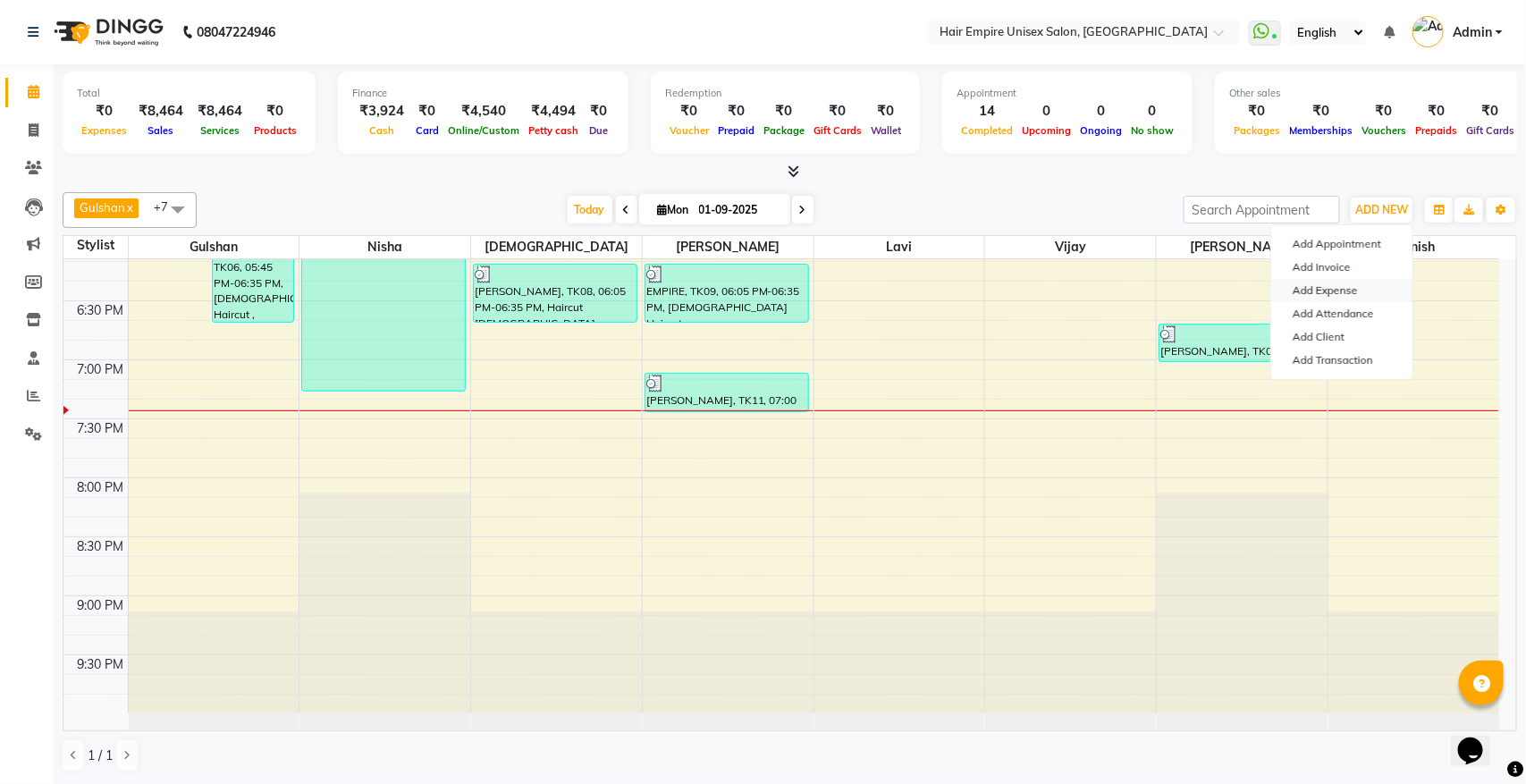
click at [1353, 286] on link "Add Expense" at bounding box center [1342, 290] width 141 height 23
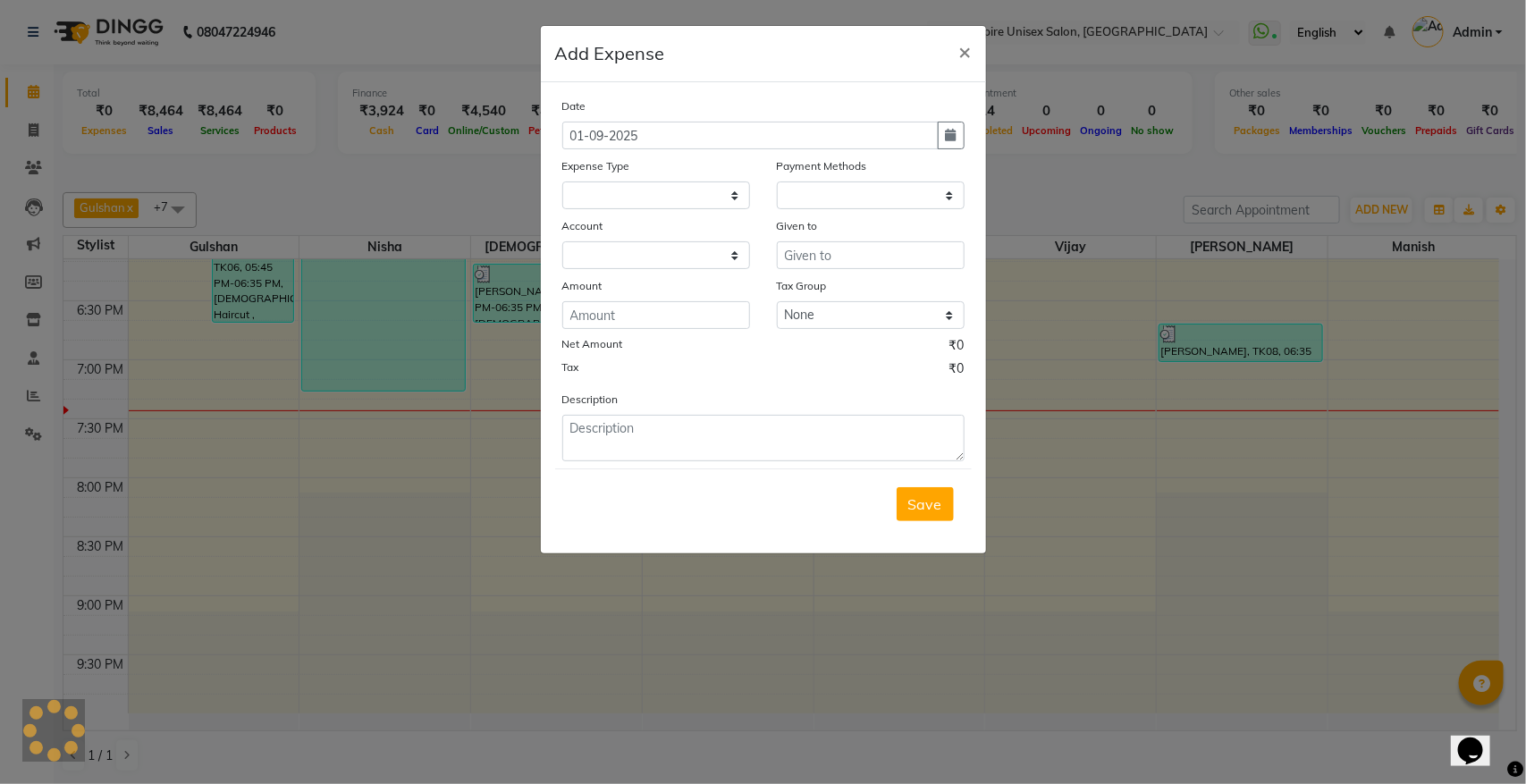
select select "1"
select select "3957"
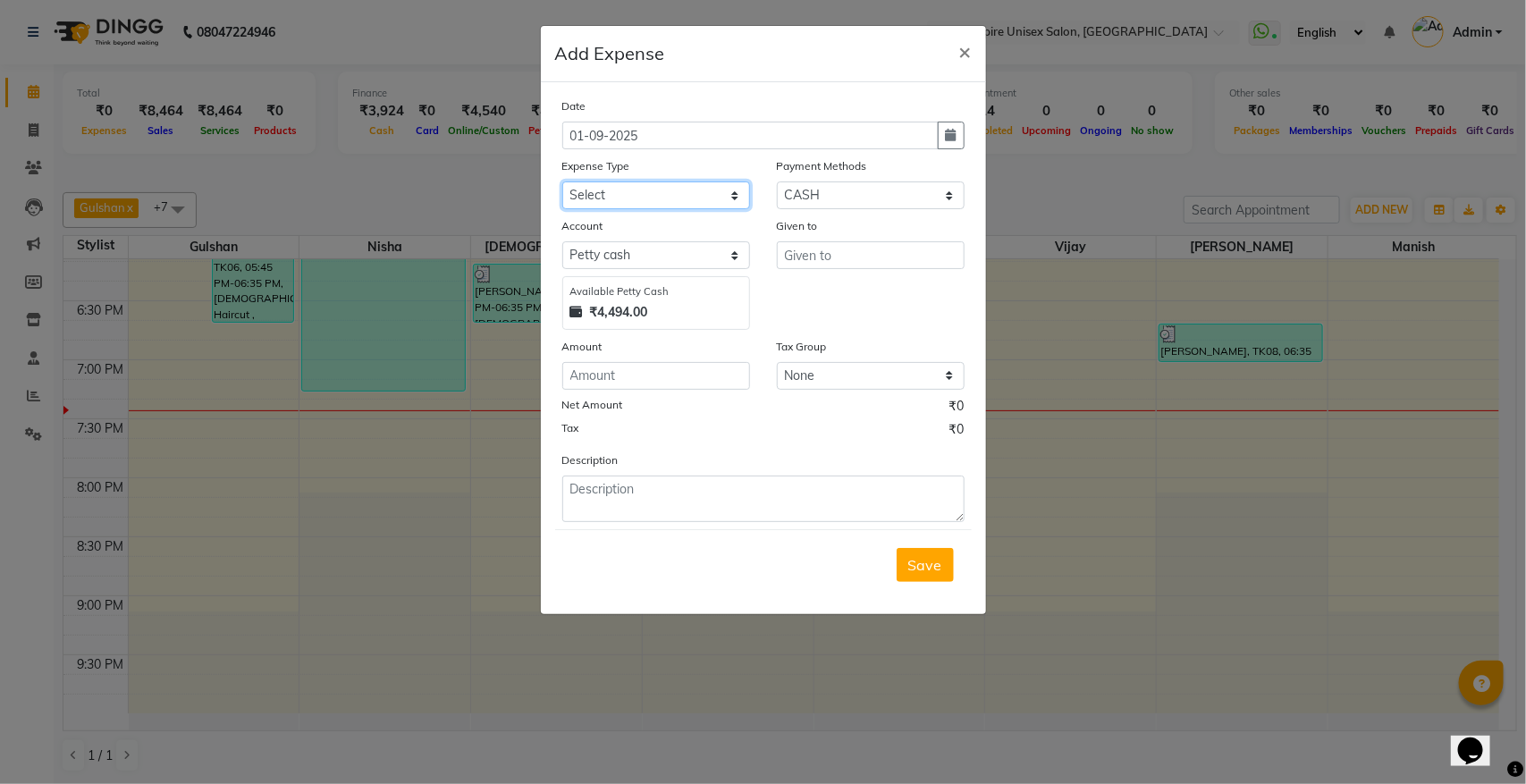
click at [664, 193] on select "Select Advance Salary Bank charges Cash transfer to bank donation Electricity B…" at bounding box center [656, 195] width 188 height 28
select select "8823"
click at [562, 181] on select "Select Advance Salary Bank charges Cash transfer to bank donation Electricity B…" at bounding box center [656, 195] width 188 height 28
click at [848, 256] on input "text" at bounding box center [871, 255] width 188 height 28
type input "mcb box"
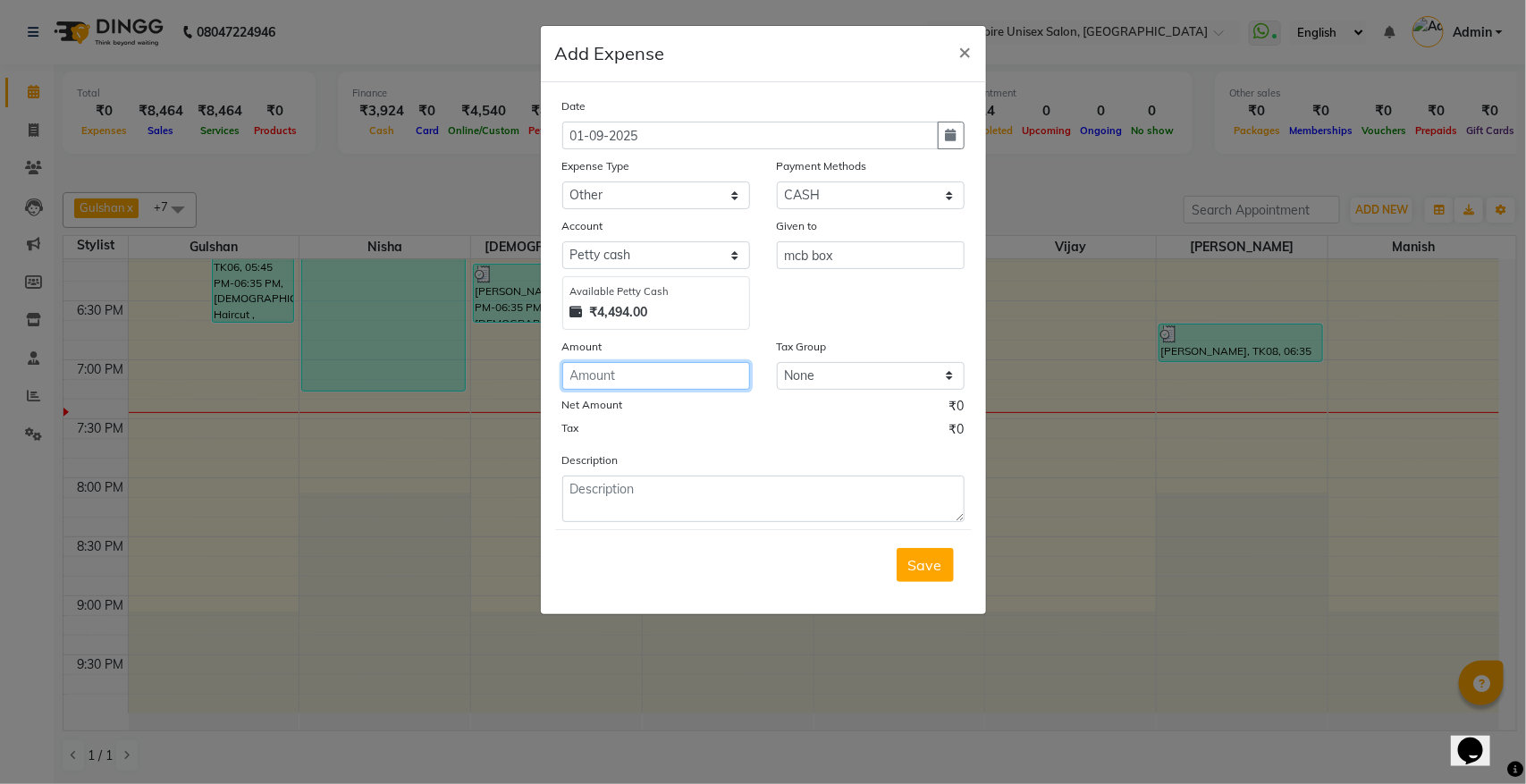
click at [669, 380] on input "number" at bounding box center [656, 376] width 188 height 28
type input "900"
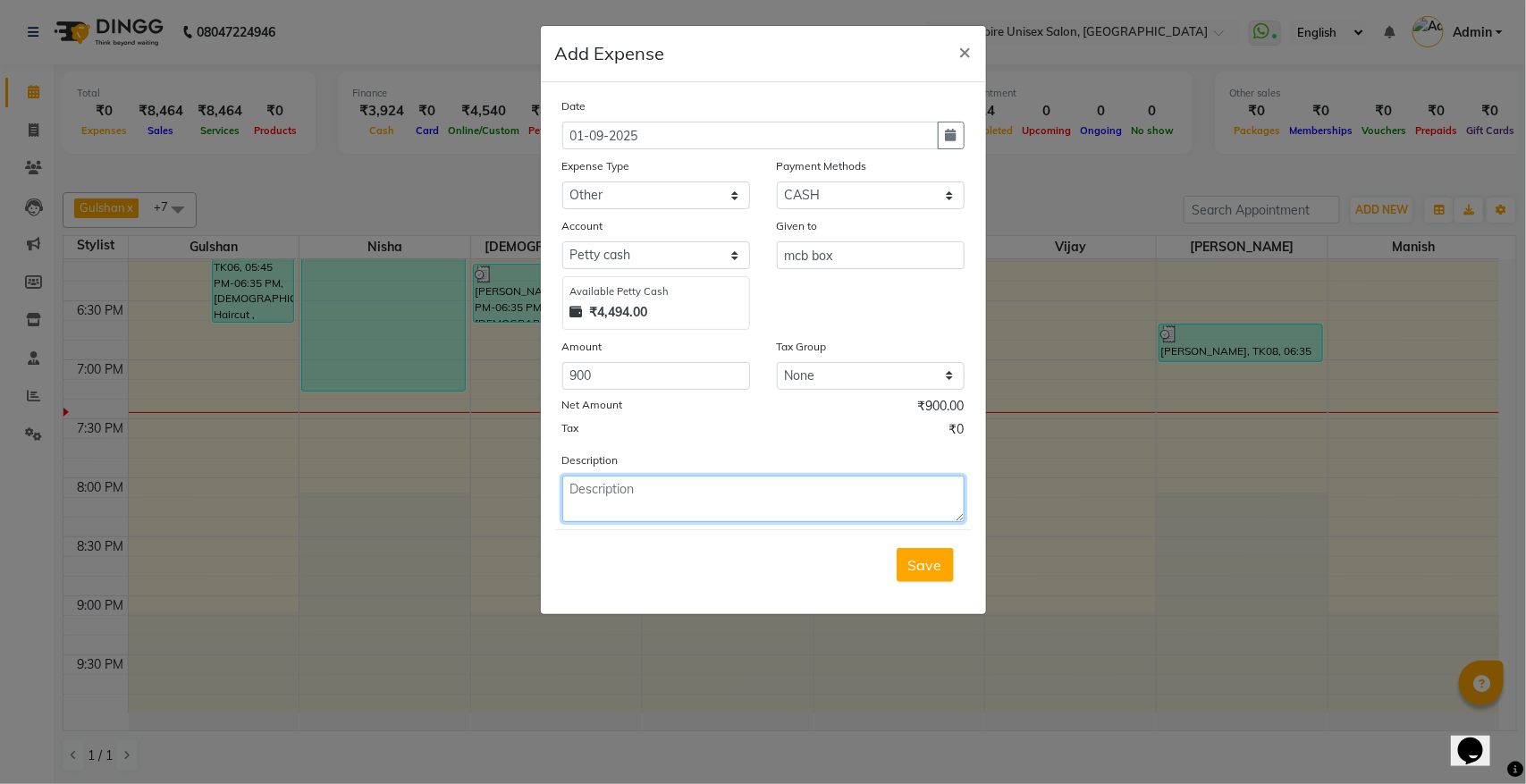
click at [604, 497] on textarea at bounding box center [763, 498] width 403 height 46
type textarea "mcb box"
click at [933, 570] on span "Save" at bounding box center [925, 565] width 34 height 18
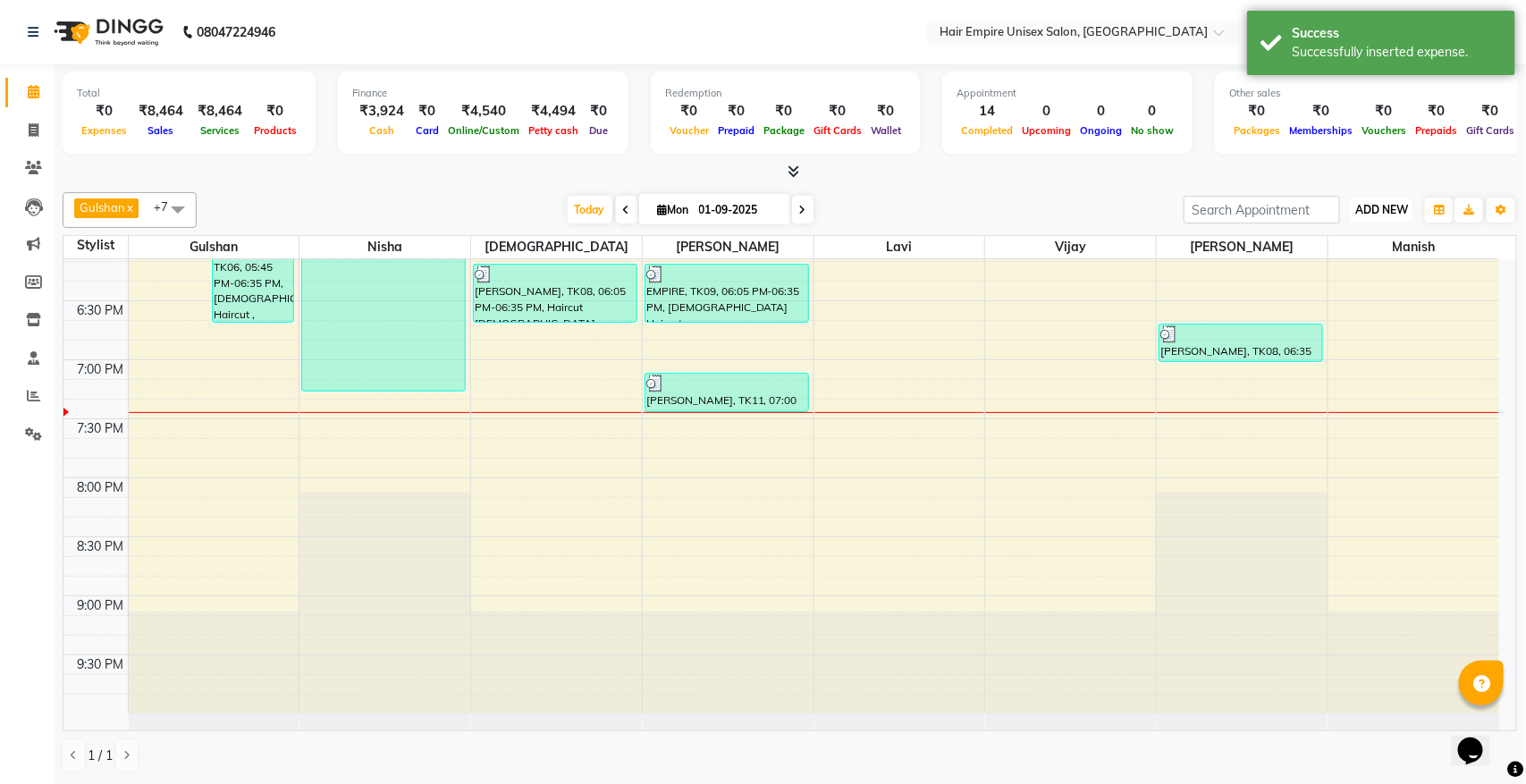
click at [1381, 216] on span "ADD NEW" at bounding box center [1381, 209] width 53 height 14
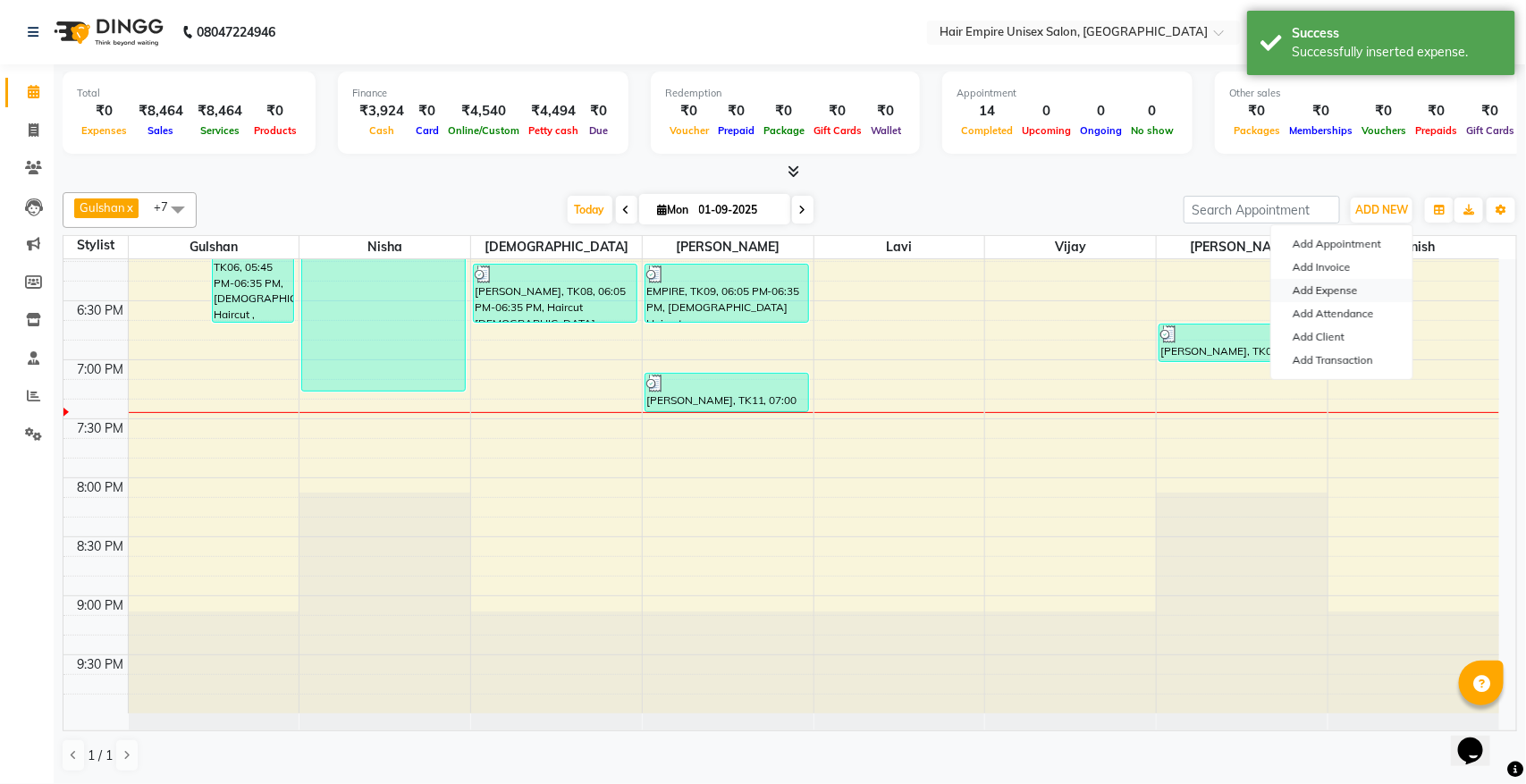
click at [1365, 288] on link "Add Expense" at bounding box center [1342, 290] width 141 height 23
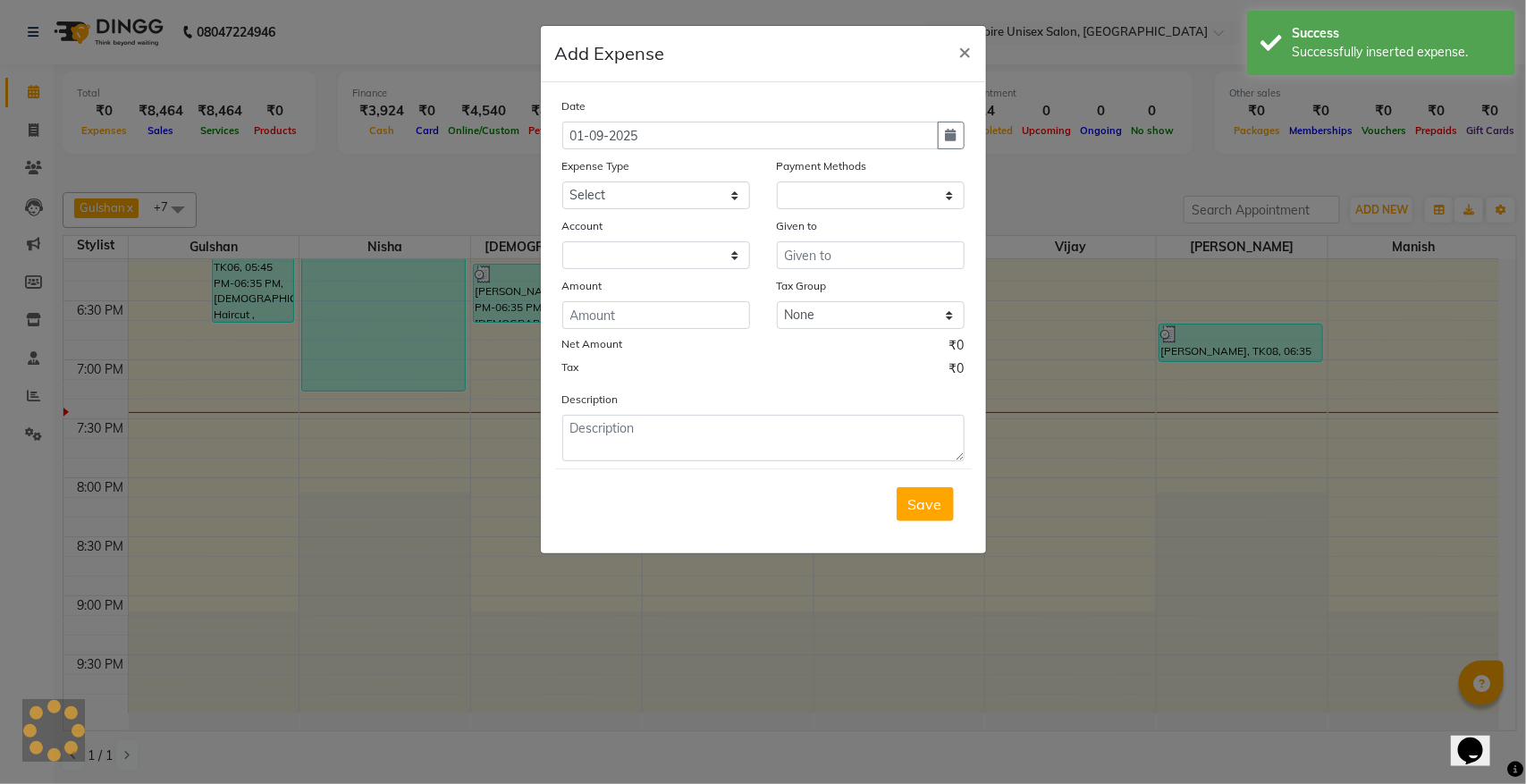
select select "1"
select select "3957"
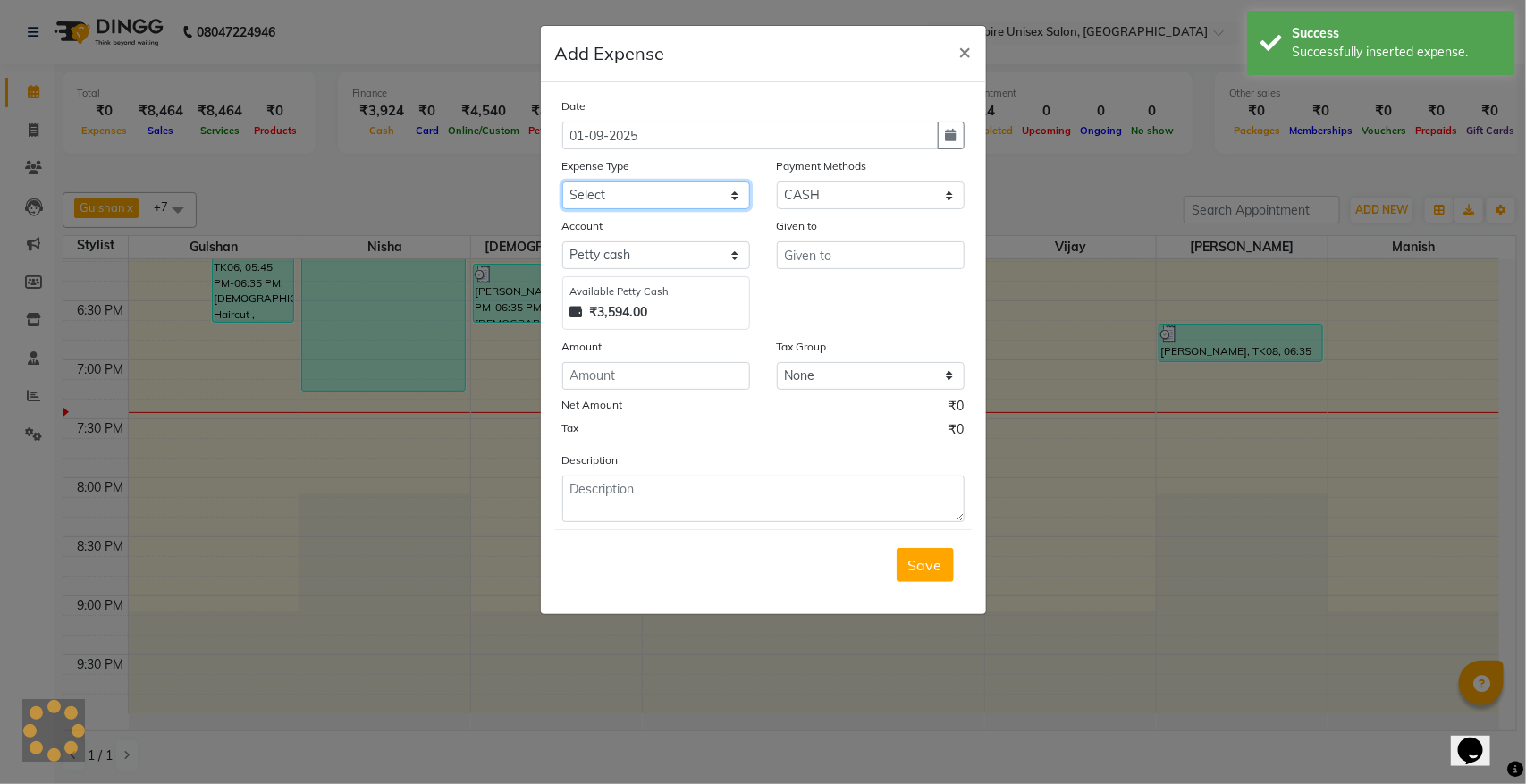
click at [668, 196] on select "Select Advance Salary Bank charges Cash transfer to bank donation Electricity B…" at bounding box center [656, 195] width 188 height 28
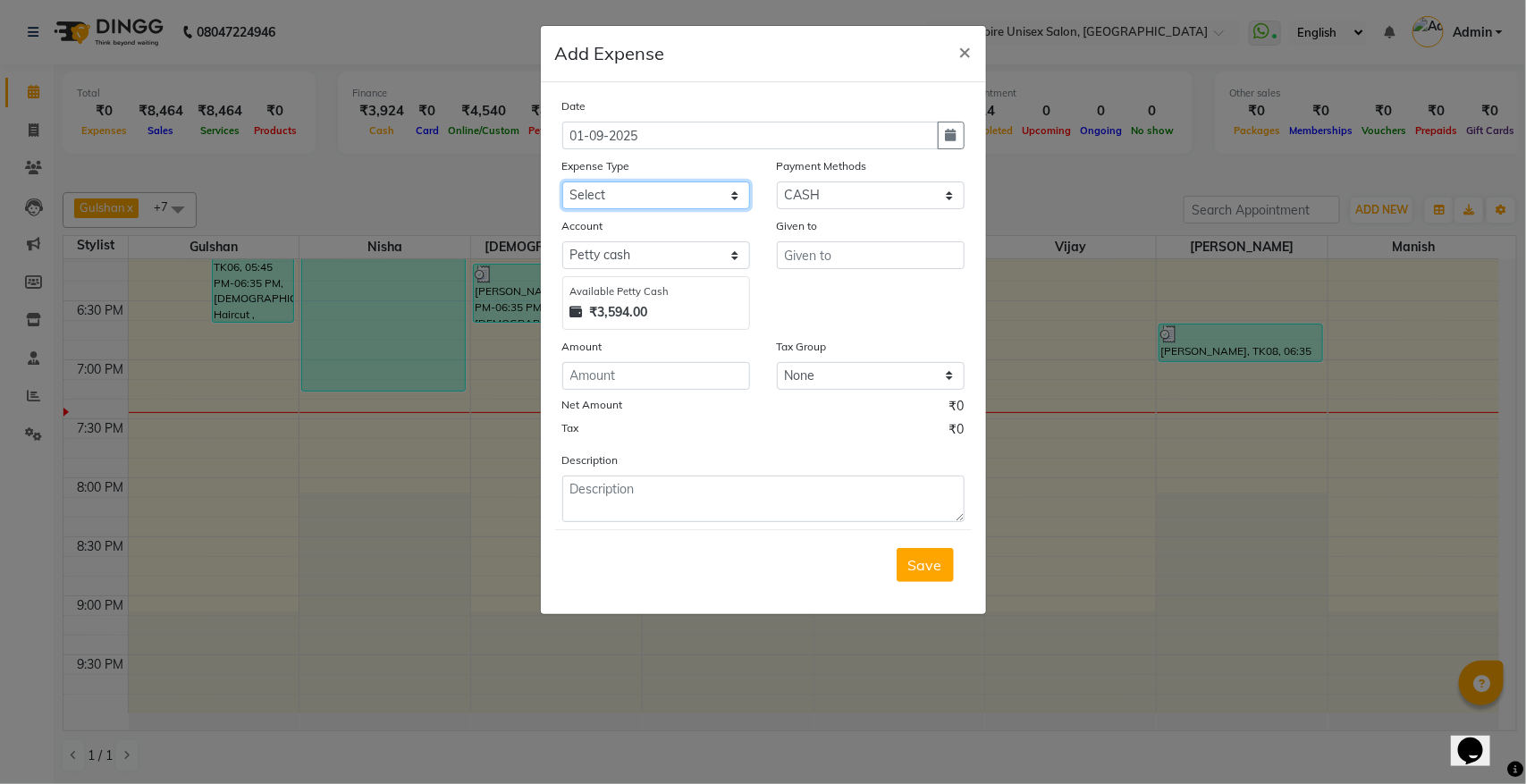
select select "8831"
click at [562, 181] on select "Select Advance Salary Bank charges Cash transfer to bank donation Electricity B…" at bounding box center [656, 195] width 188 height 28
click at [831, 249] on input "text" at bounding box center [871, 255] width 188 height 28
type input "milk"
click at [720, 376] on input "number" at bounding box center [656, 376] width 188 height 28
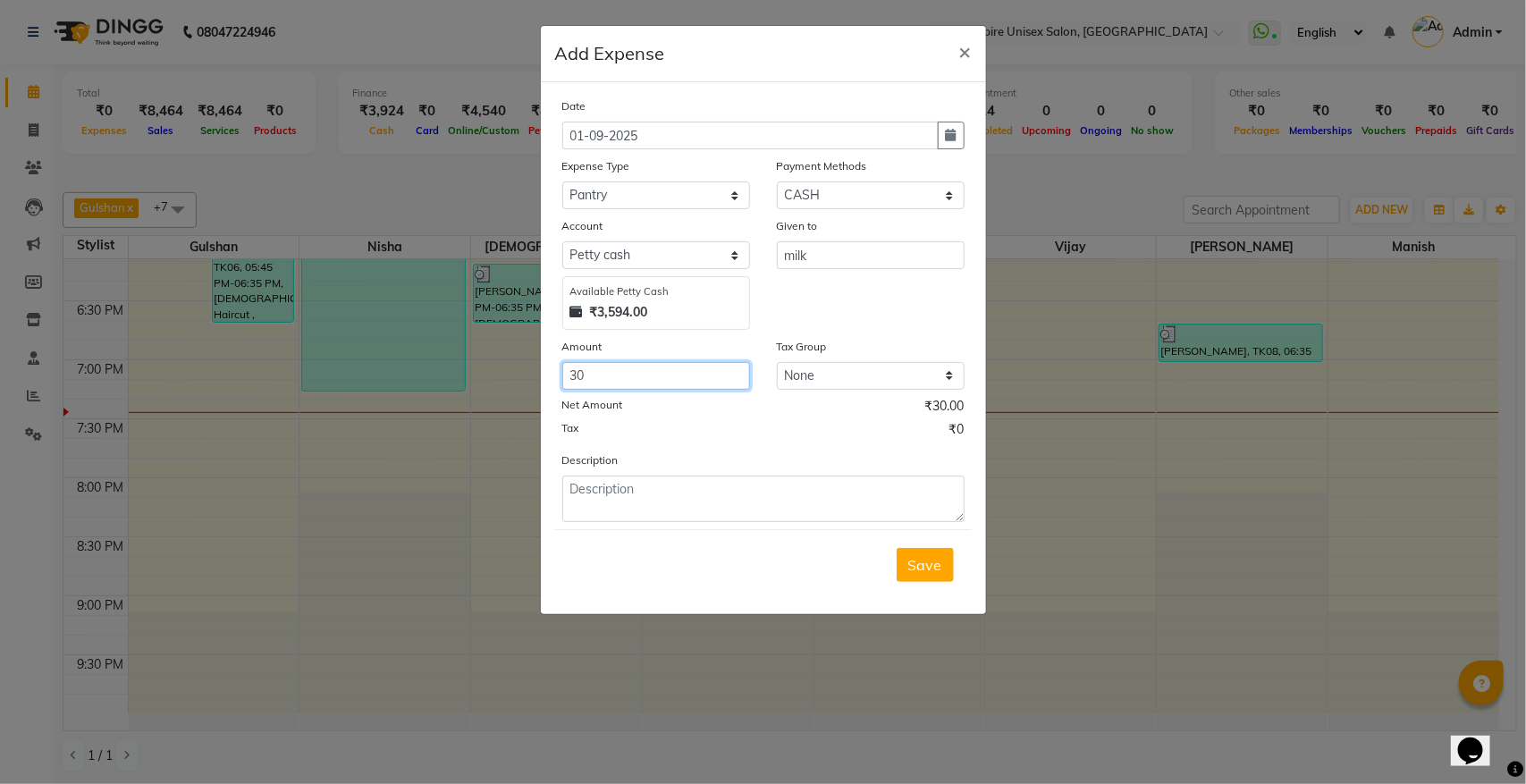
type input "30"
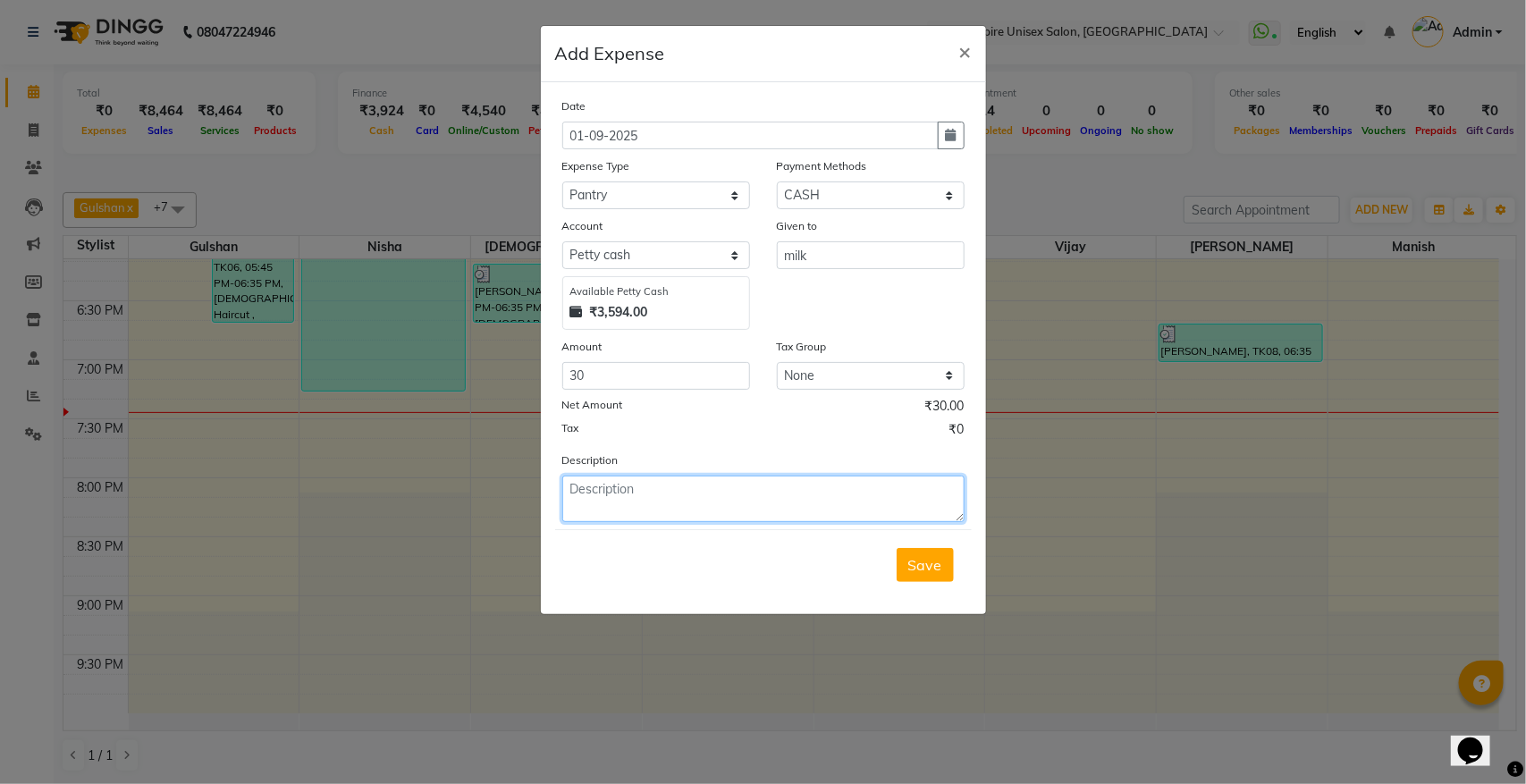
click at [710, 503] on textarea at bounding box center [763, 498] width 403 height 46
type textarea "milk"
click at [917, 558] on span "Save" at bounding box center [925, 565] width 34 height 18
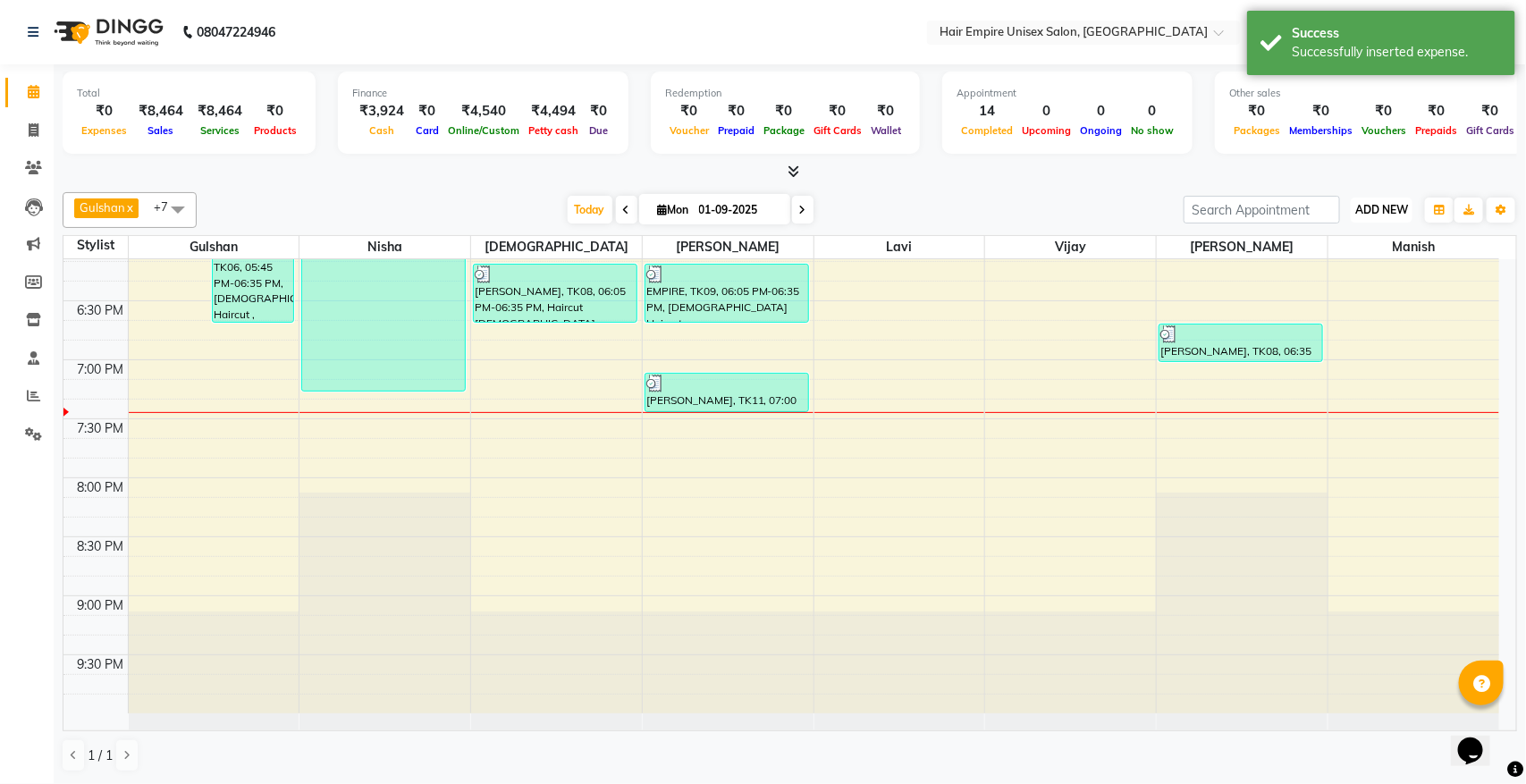
click at [1381, 202] on button "ADD NEW Toggle Dropdown" at bounding box center [1381, 209] width 62 height 25
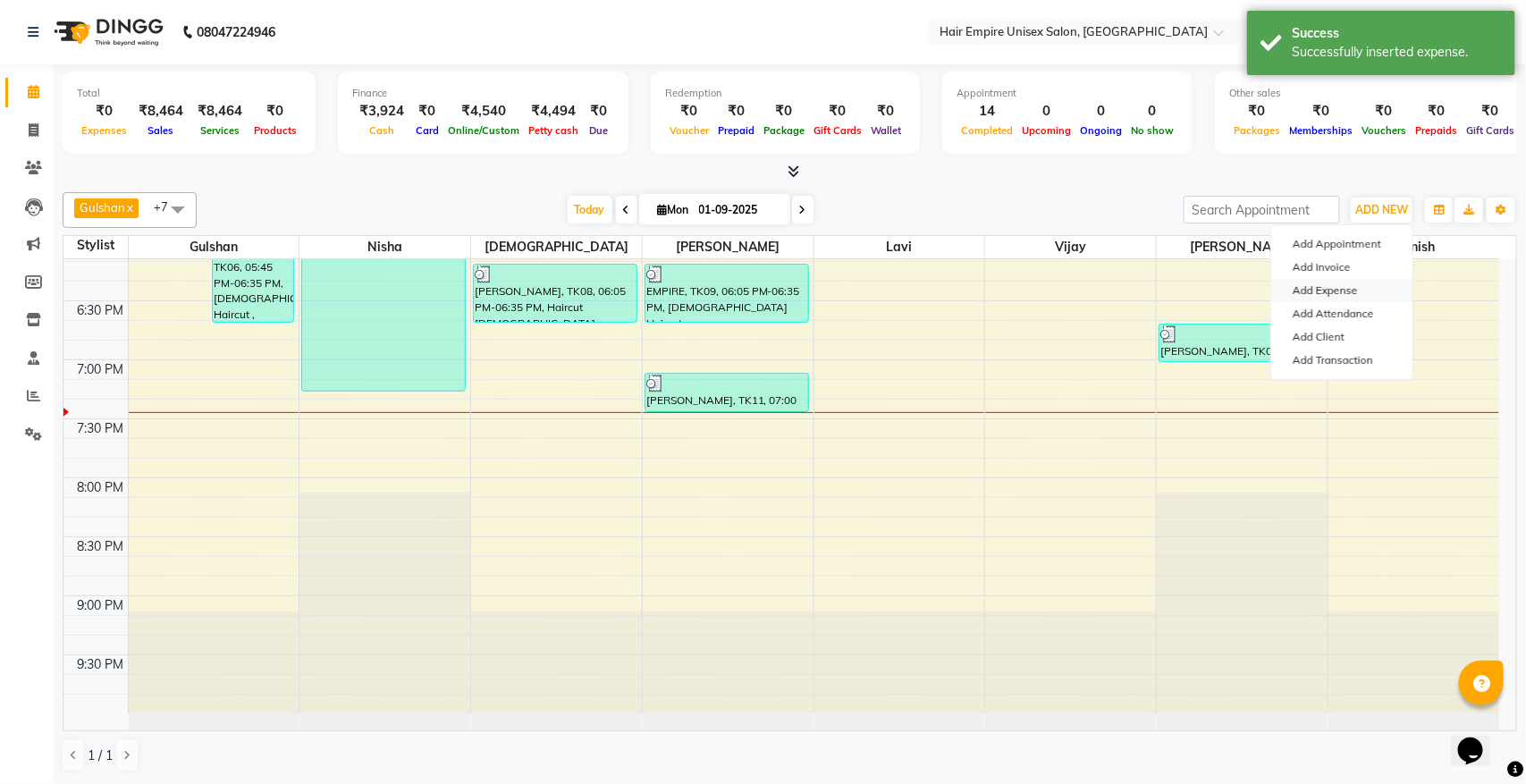
click at [1333, 284] on link "Add Expense" at bounding box center [1342, 290] width 141 height 23
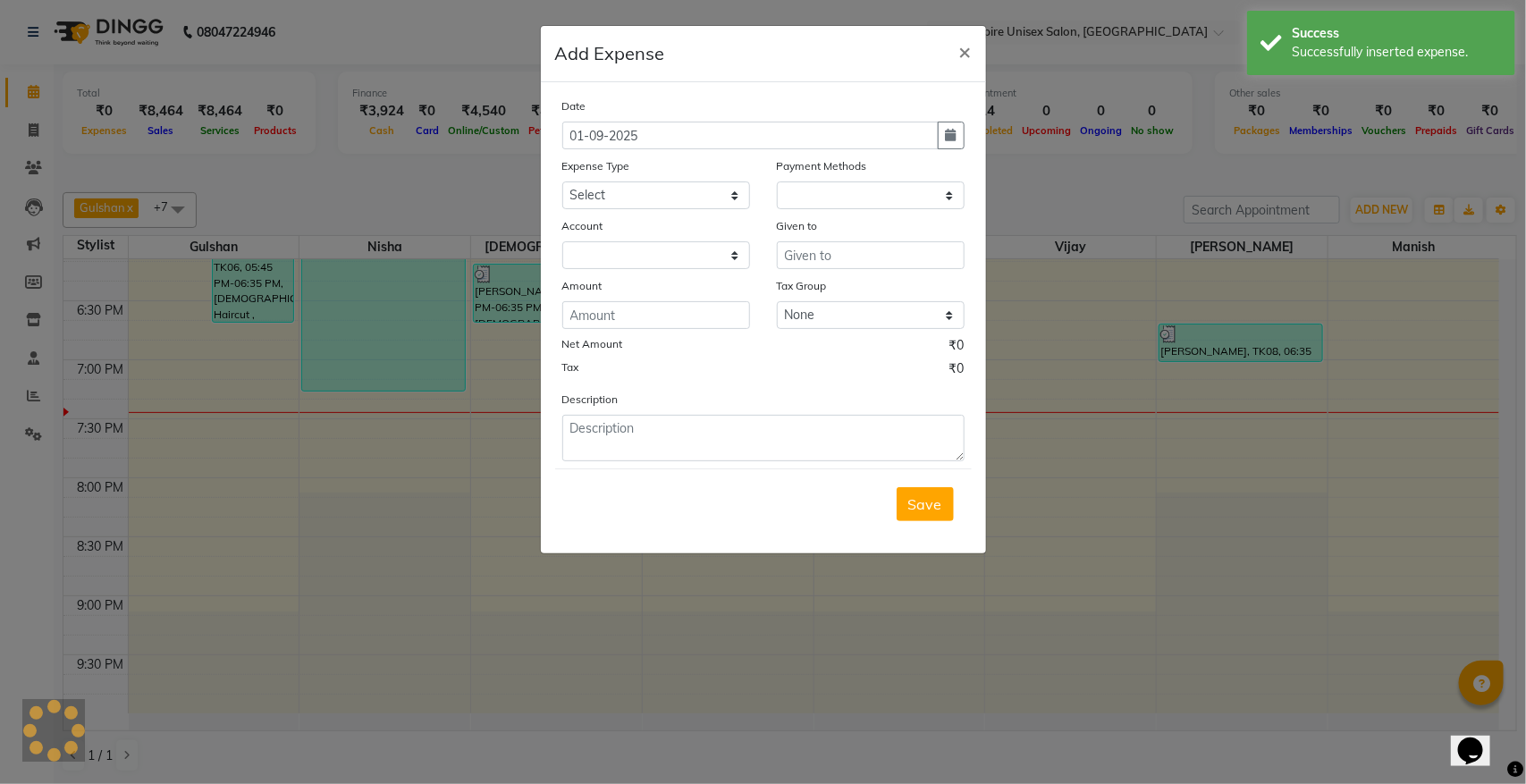
select select "1"
select select "3957"
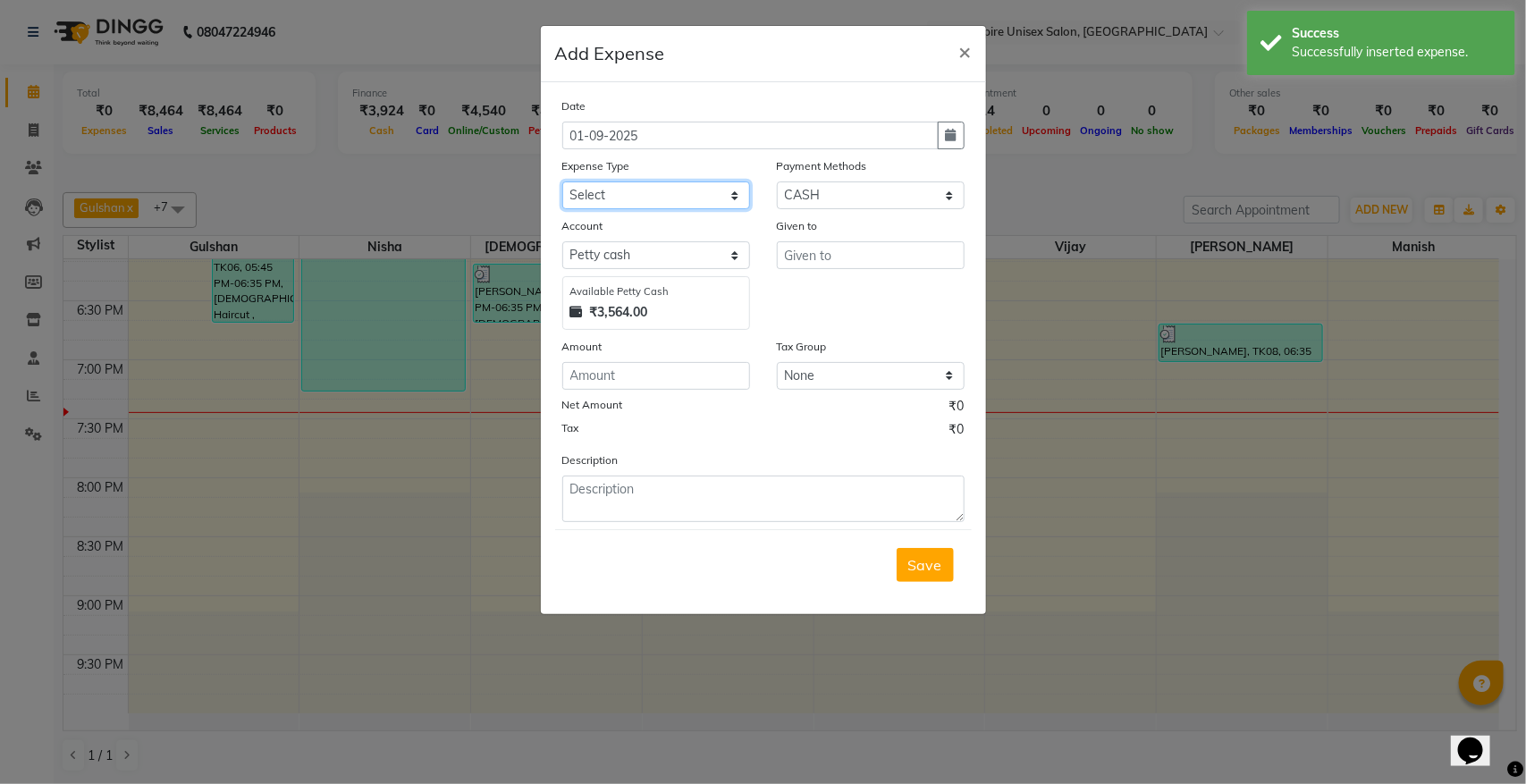
click at [622, 191] on select "Select Advance Salary Bank charges Cash transfer to bank donation Electricity B…" at bounding box center [656, 195] width 188 height 28
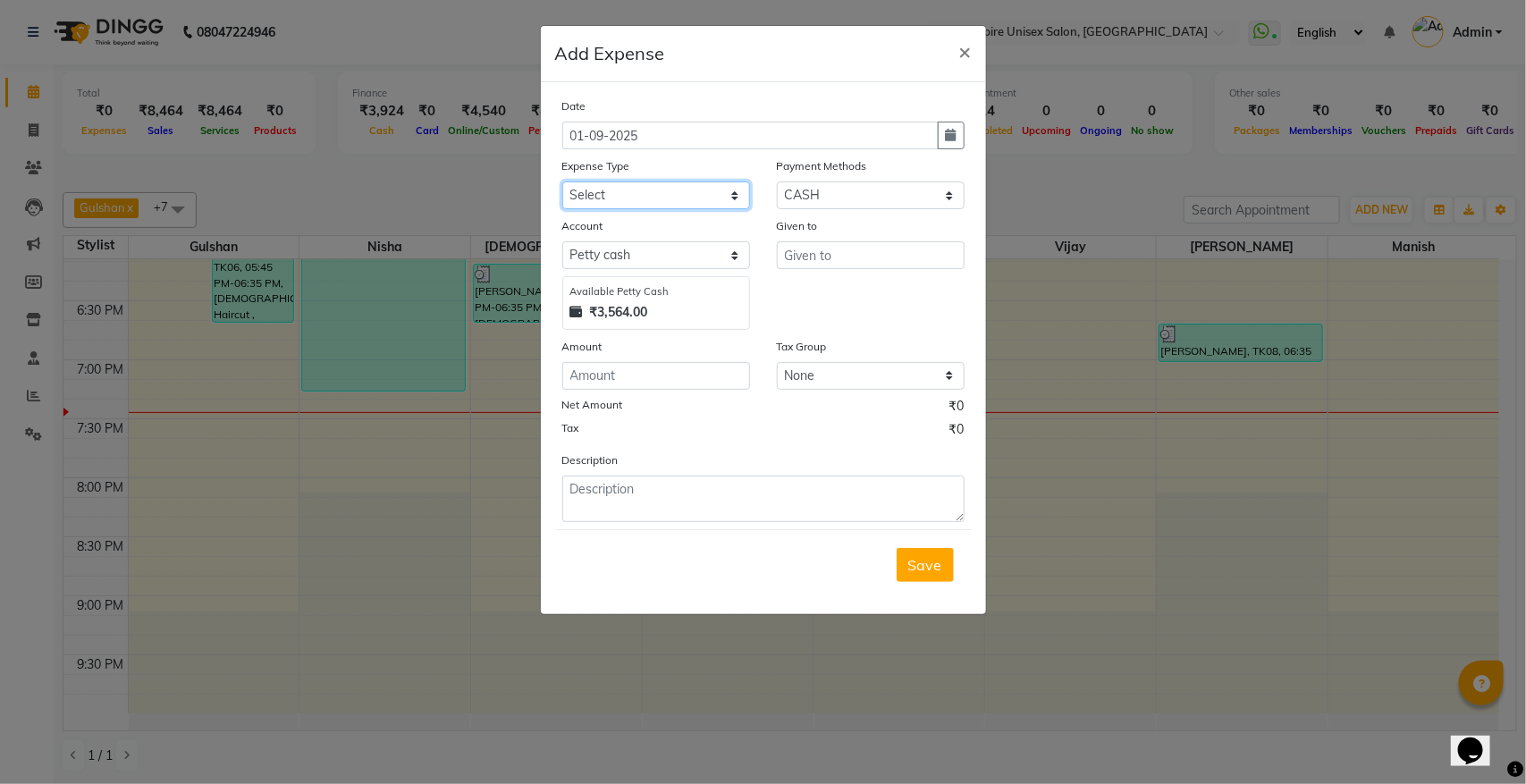
select select "8823"
click at [562, 181] on select "Select Advance Salary Bank charges Cash transfer to bank donation Electricity B…" at bounding box center [656, 195] width 188 height 28
click at [921, 261] on input "text" at bounding box center [871, 255] width 188 height 28
type input "p"
type input "blue pen"
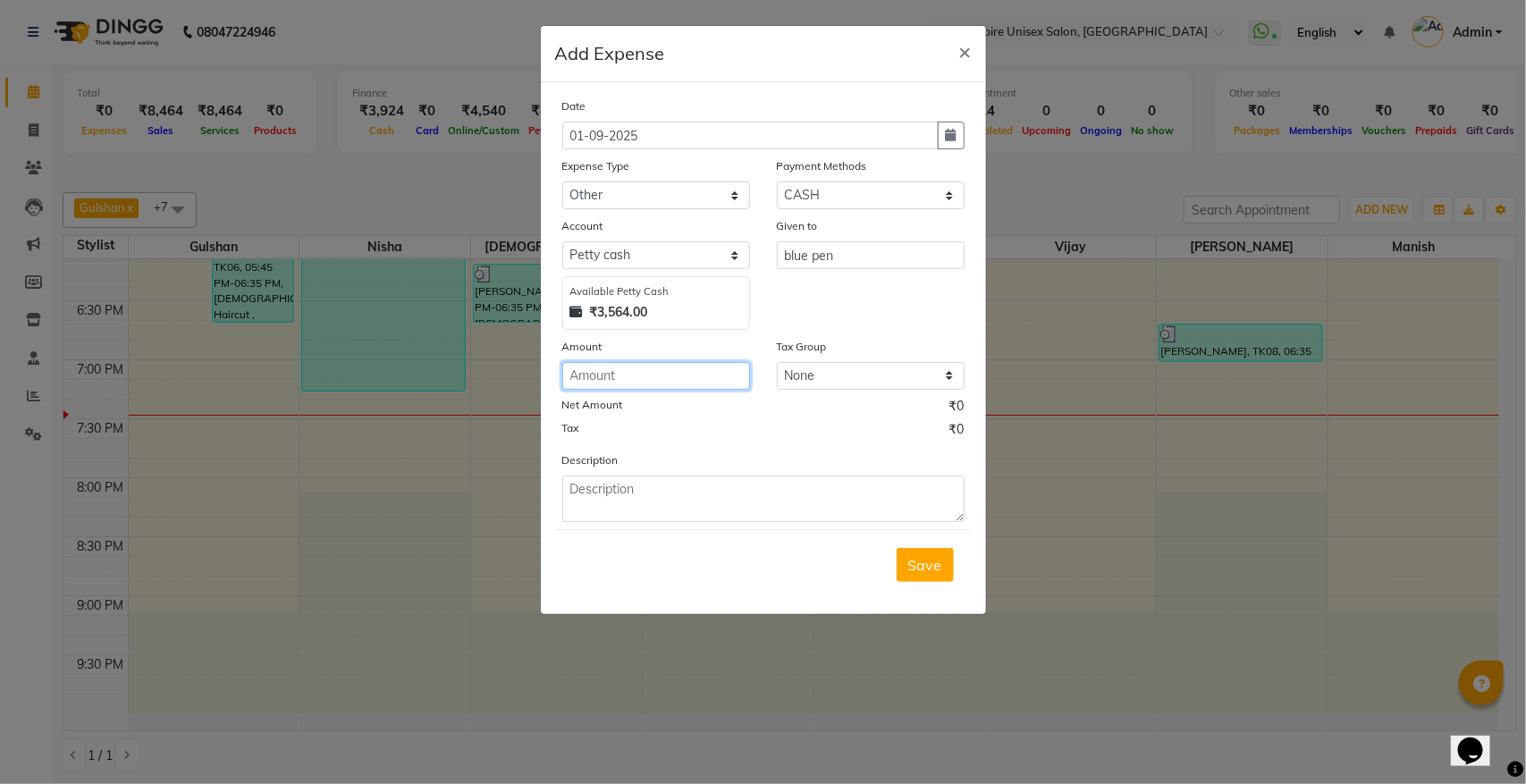
click at [664, 376] on input "number" at bounding box center [656, 376] width 188 height 28
type input "20"
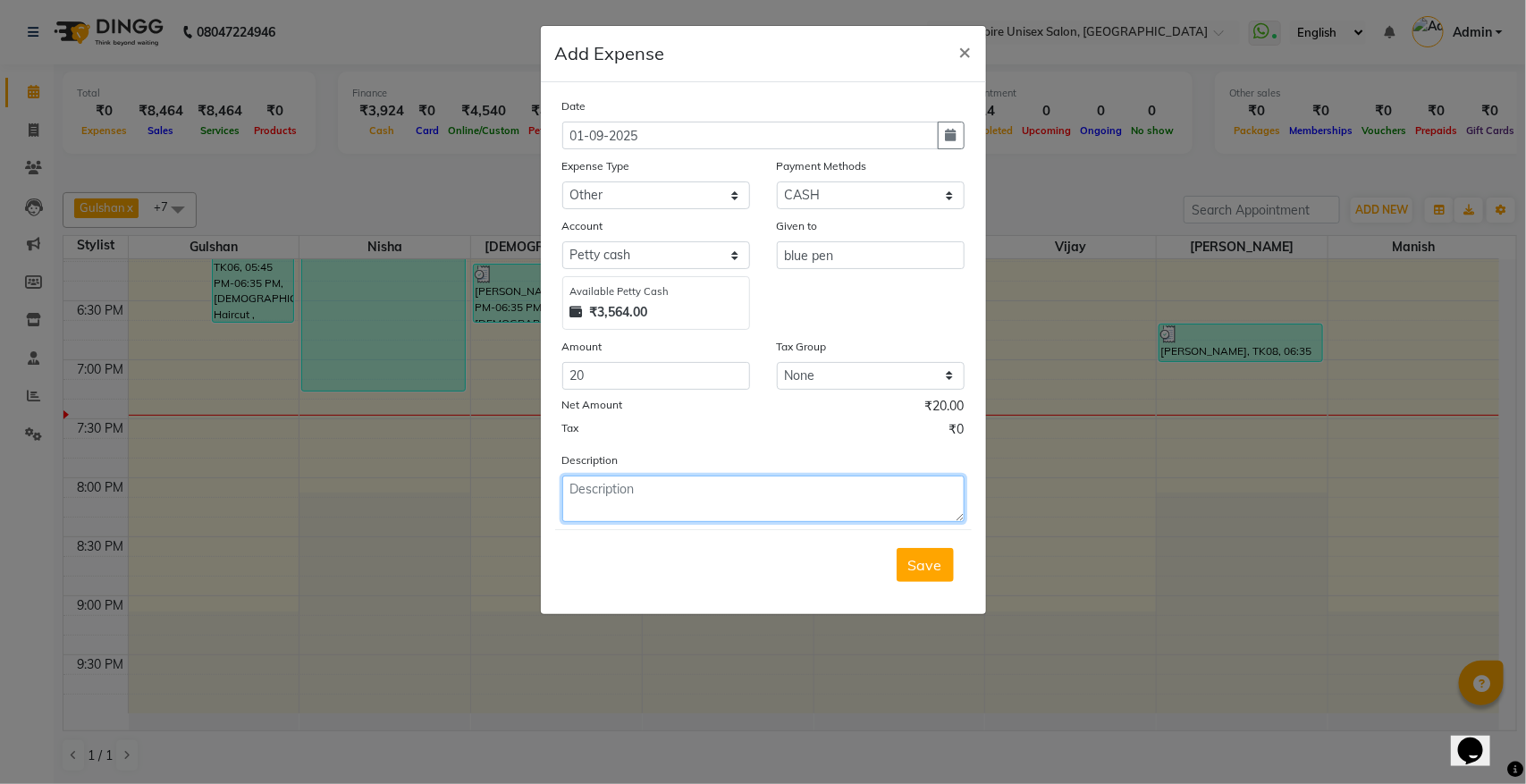
click at [592, 488] on textarea at bounding box center [763, 498] width 403 height 46
type textarea "blue pen"
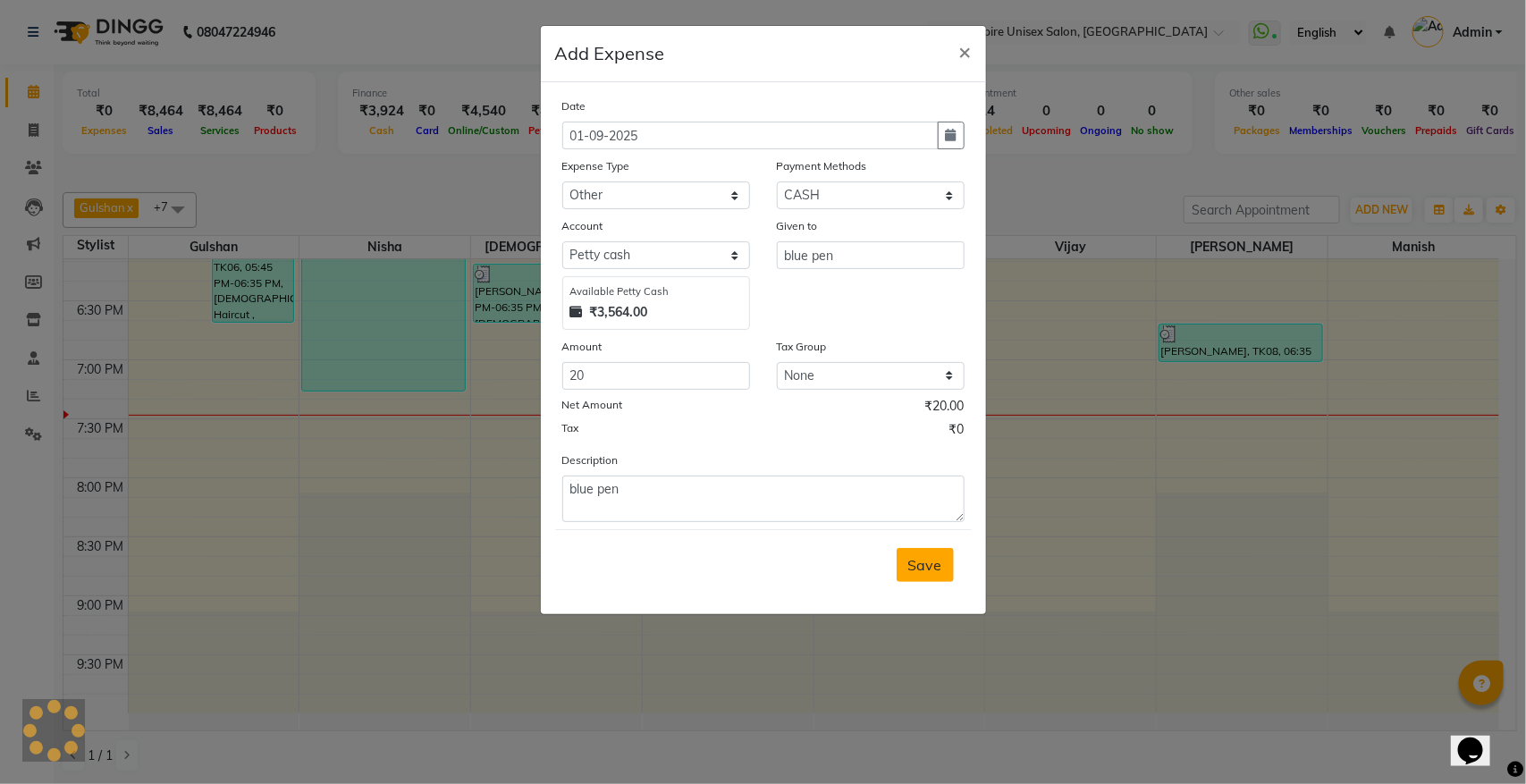
click at [931, 574] on button "Save" at bounding box center [925, 565] width 57 height 34
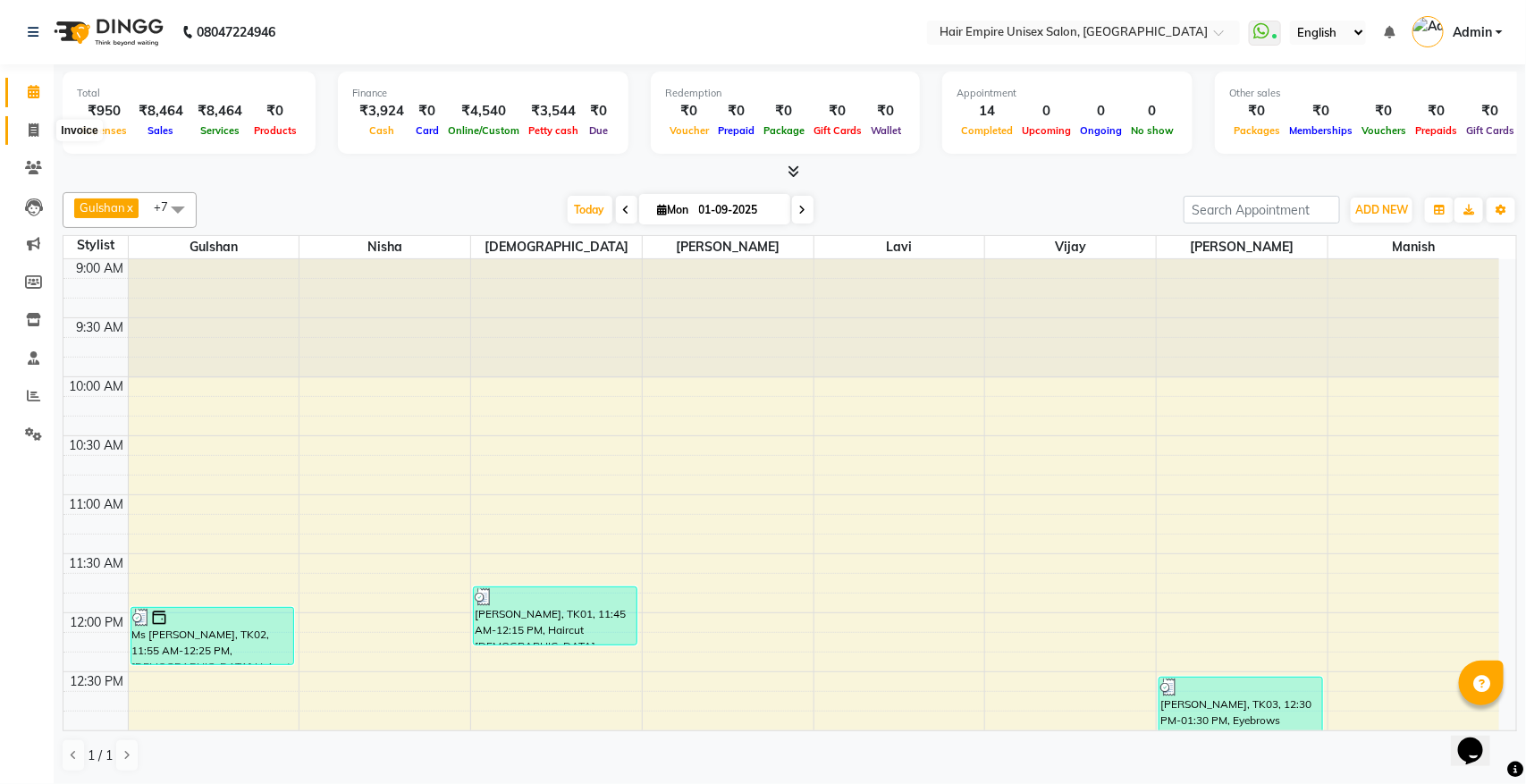
click at [31, 132] on icon at bounding box center [33, 130] width 10 height 14
select select "5055"
select select "service"
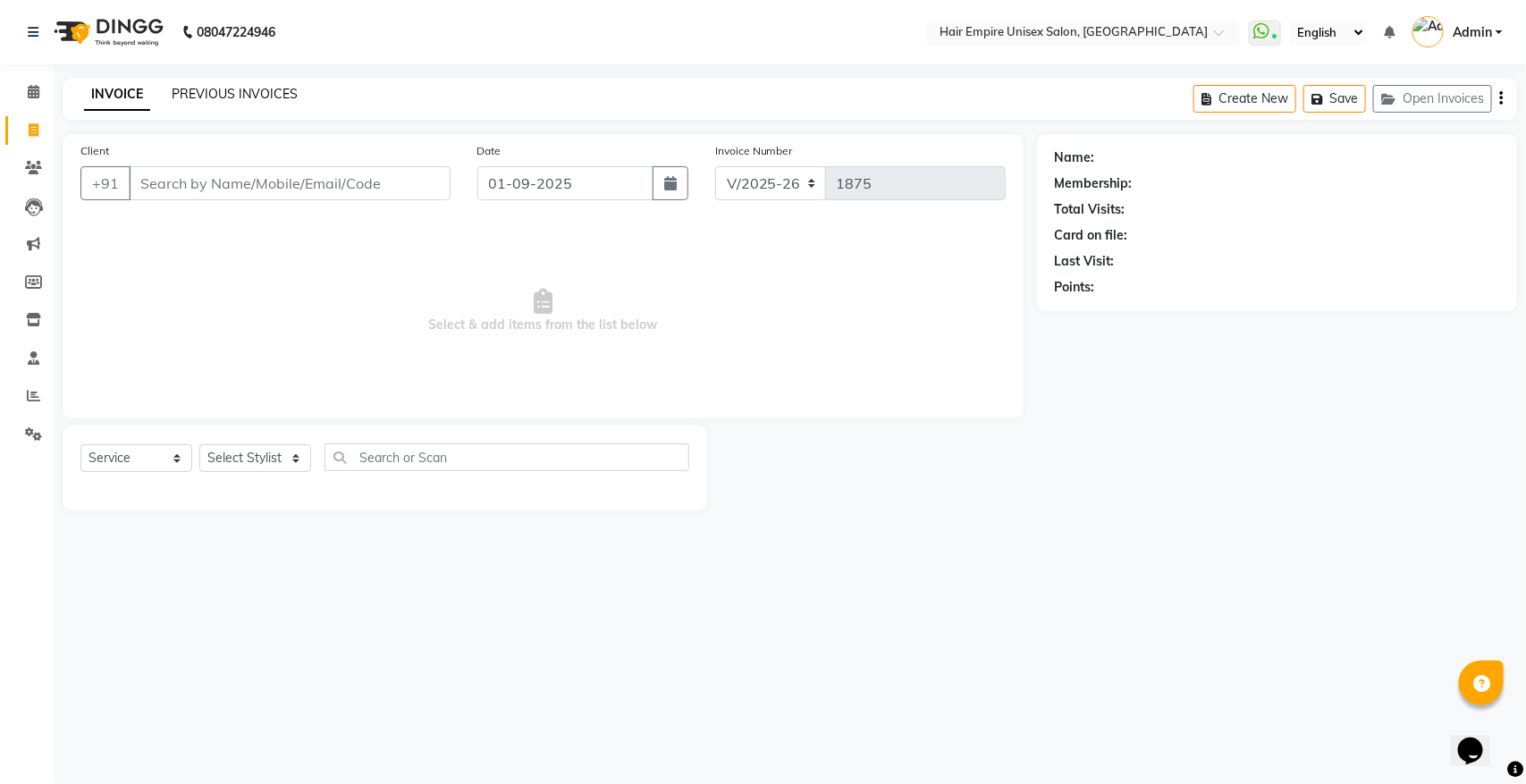
click at [278, 99] on link "PREVIOUS INVOICES" at bounding box center [234, 93] width 126 height 16
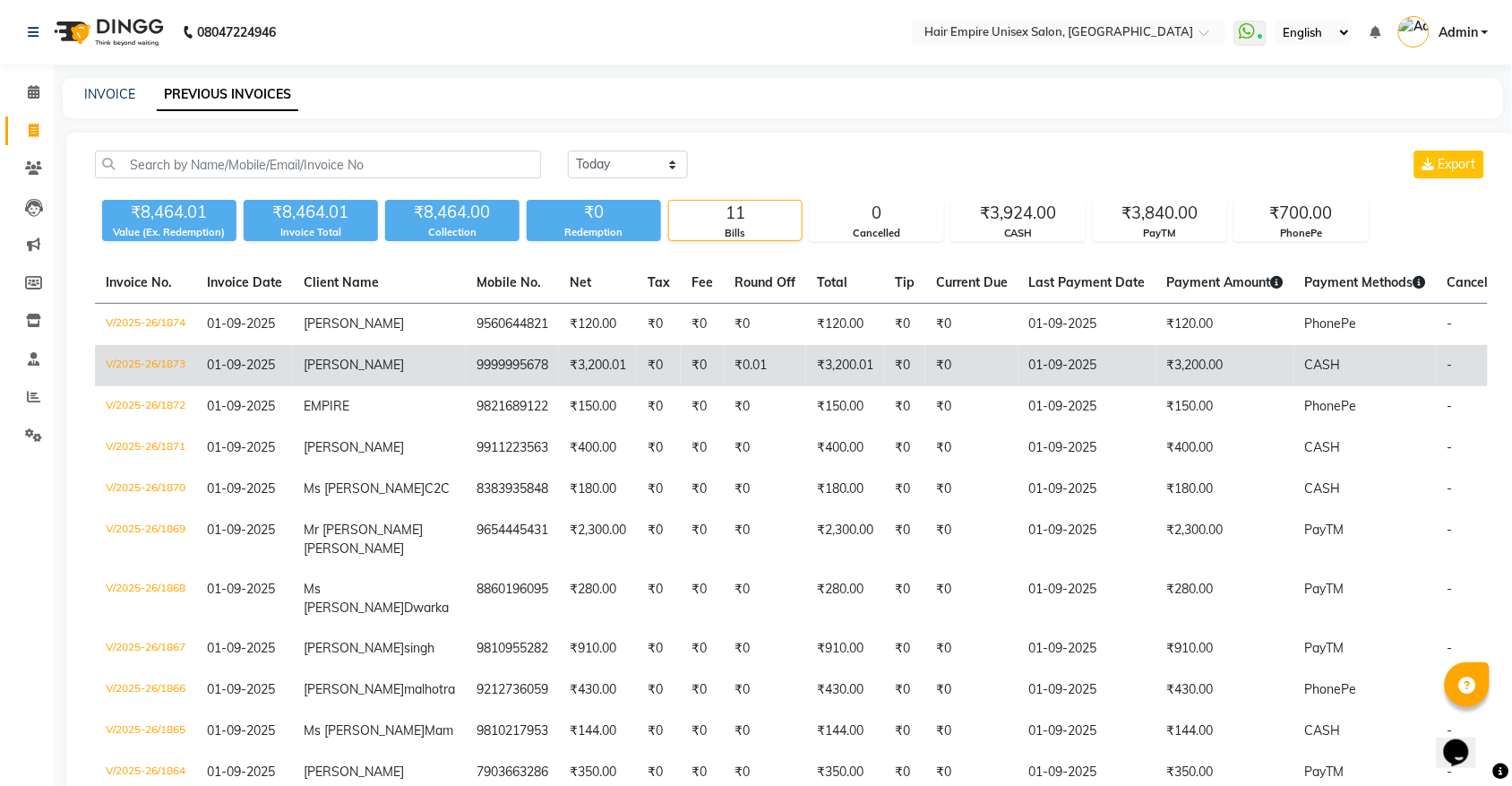
click at [257, 361] on span "01-09-2025" at bounding box center [241, 364] width 68 height 16
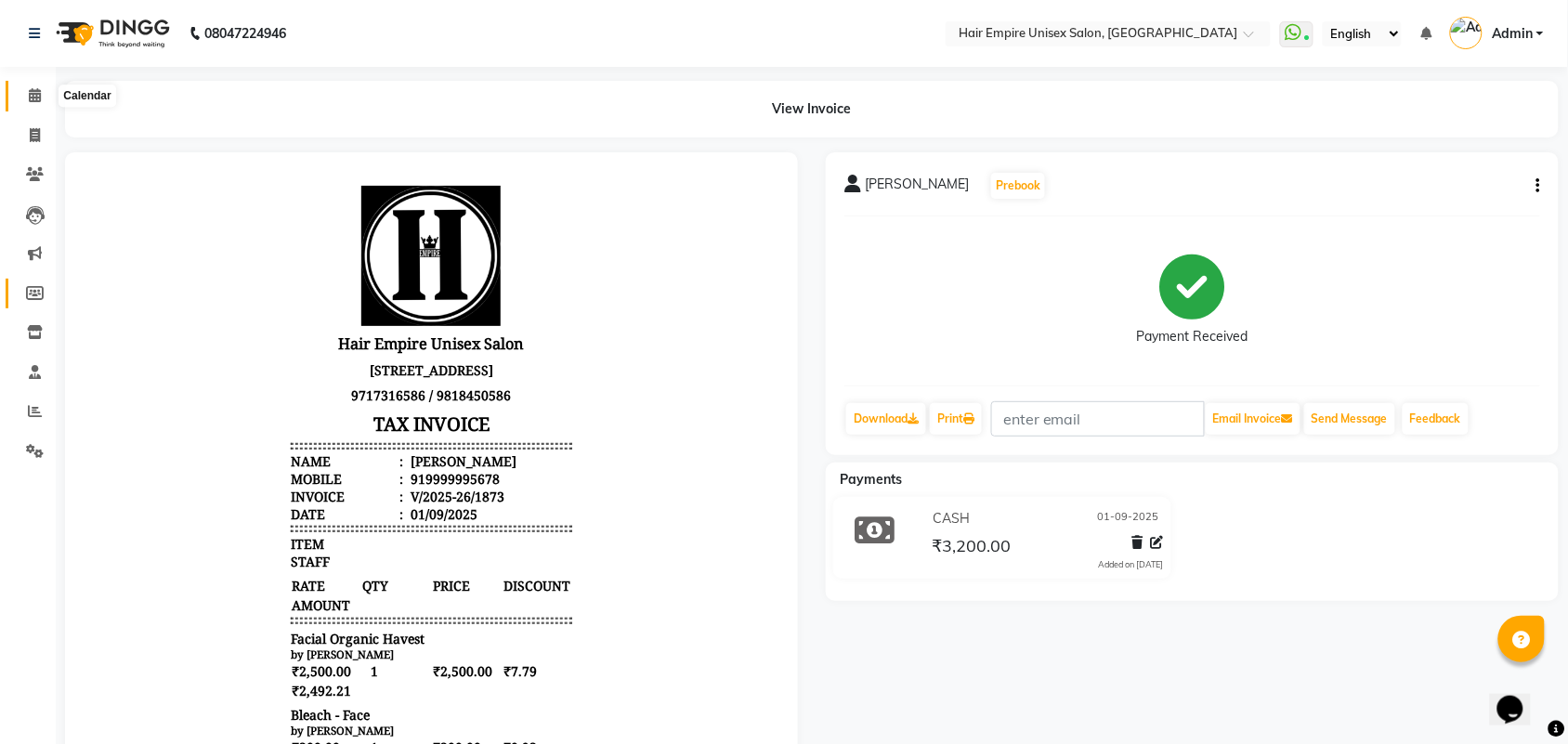
drag, startPoint x: 35, startPoint y: 90, endPoint x: 45, endPoint y: 293, distance: 203.2
click at [35, 90] on icon at bounding box center [34, 95] width 12 height 14
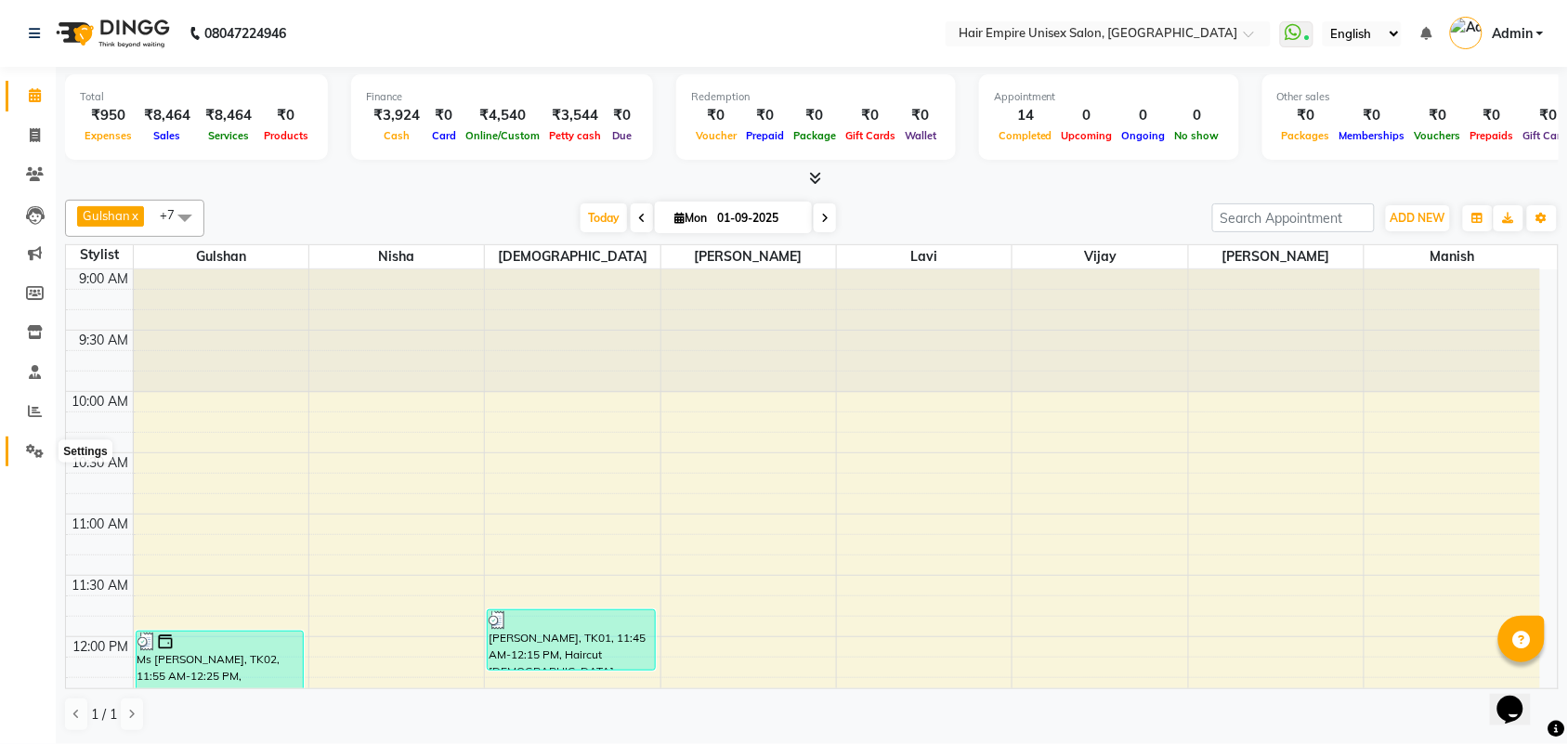
click at [38, 442] on span at bounding box center [34, 452] width 33 height 21
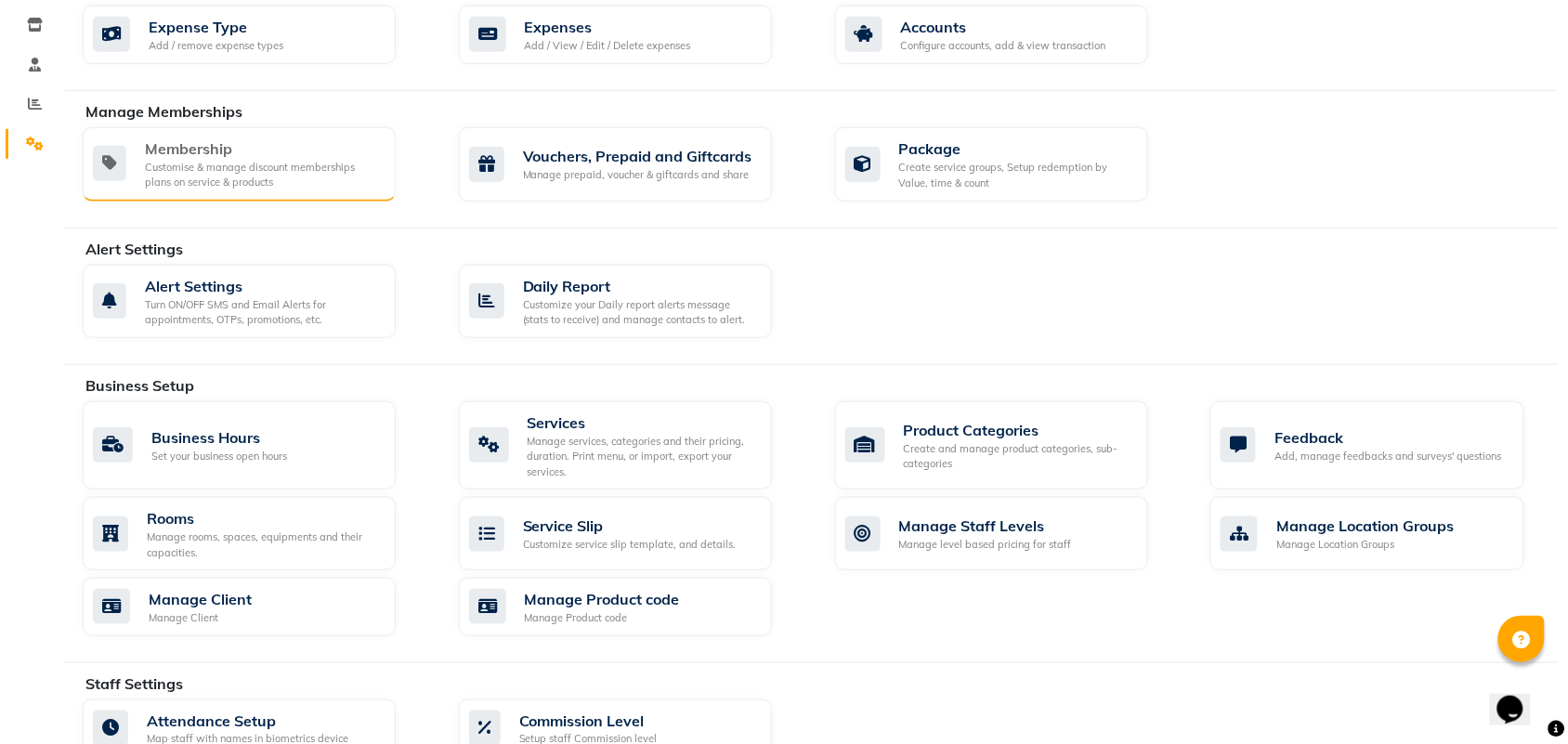
scroll to position [349, 0]
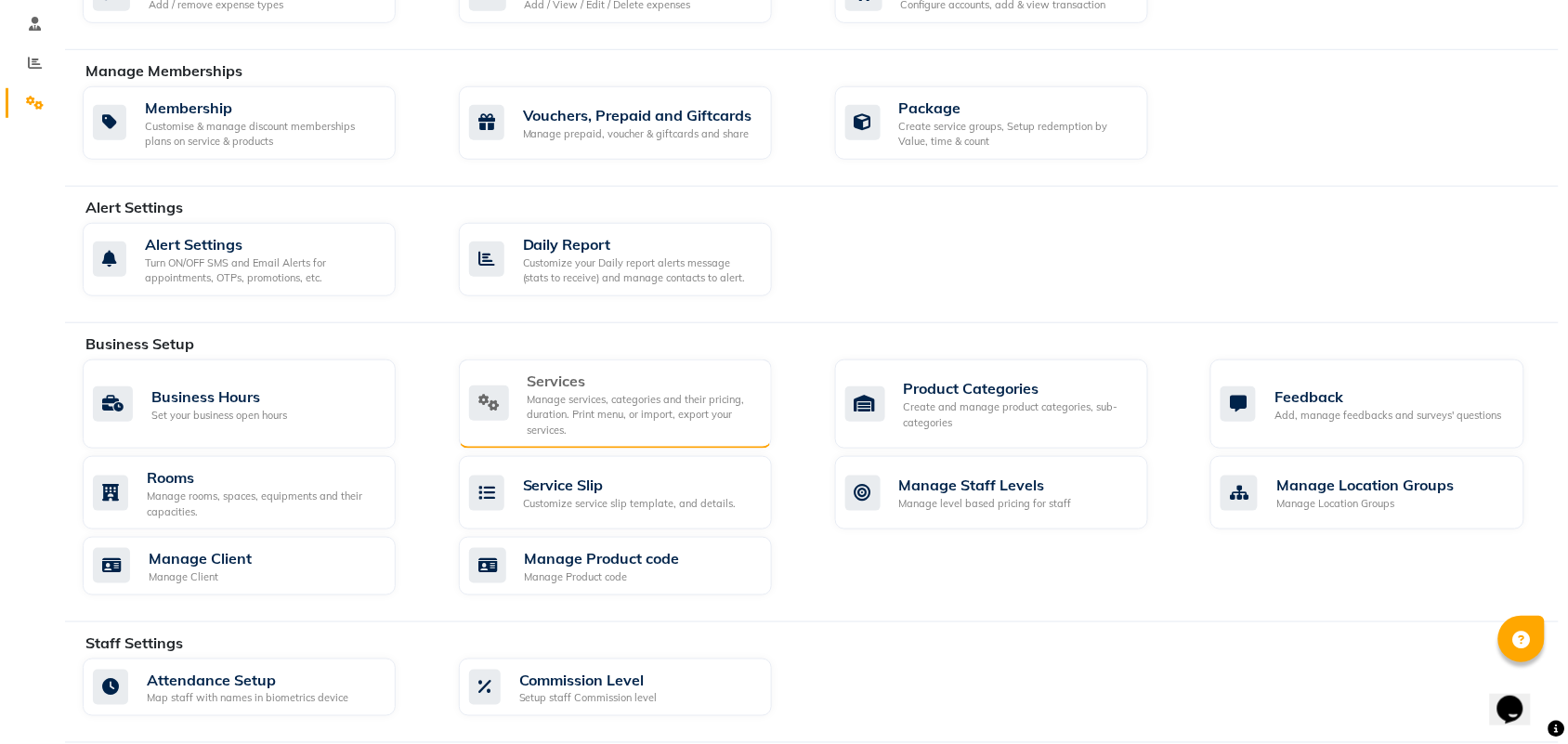
click at [580, 419] on div "Manage services, categories and their pricing, duration. Print menu, or import,…" at bounding box center [642, 415] width 230 height 47
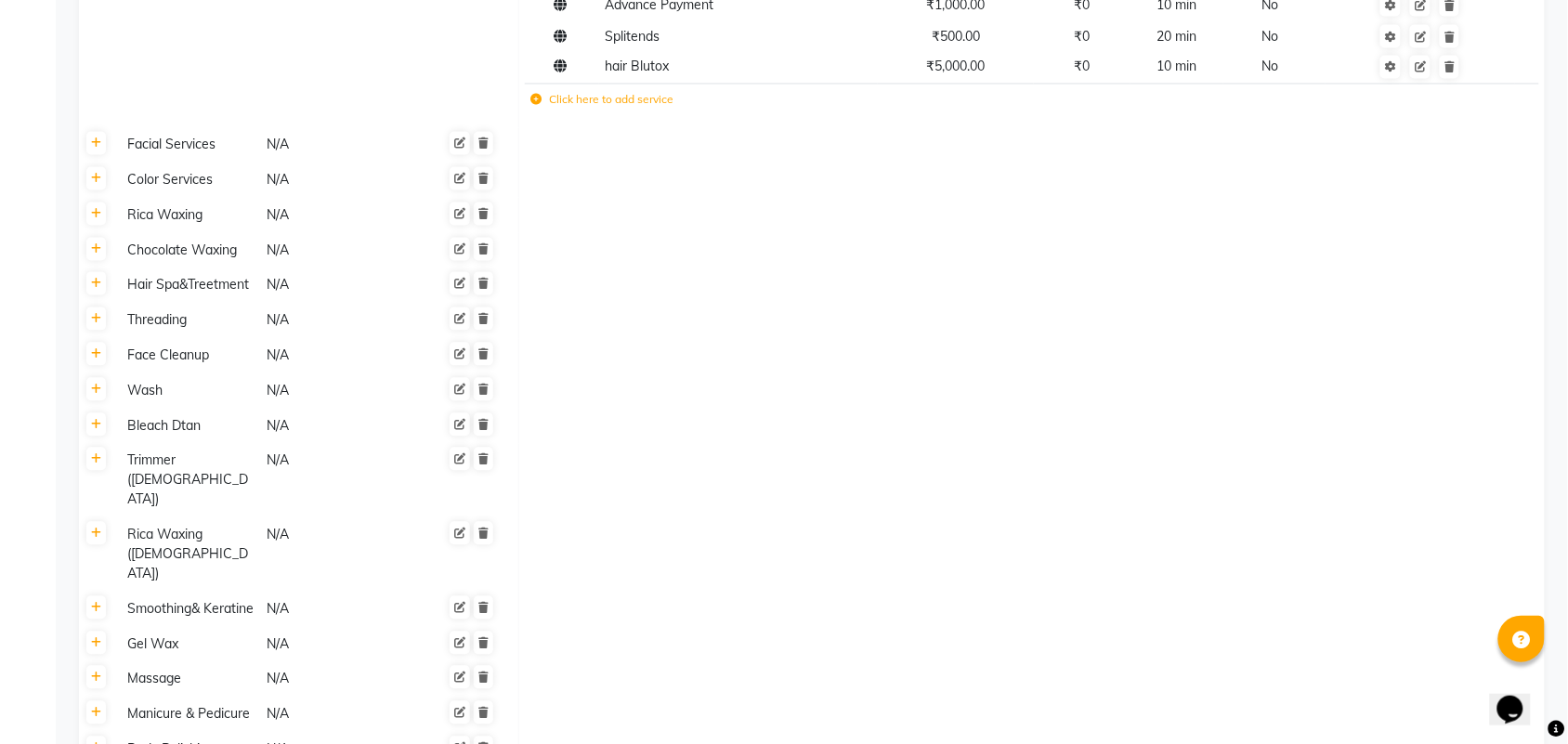
scroll to position [1046, 0]
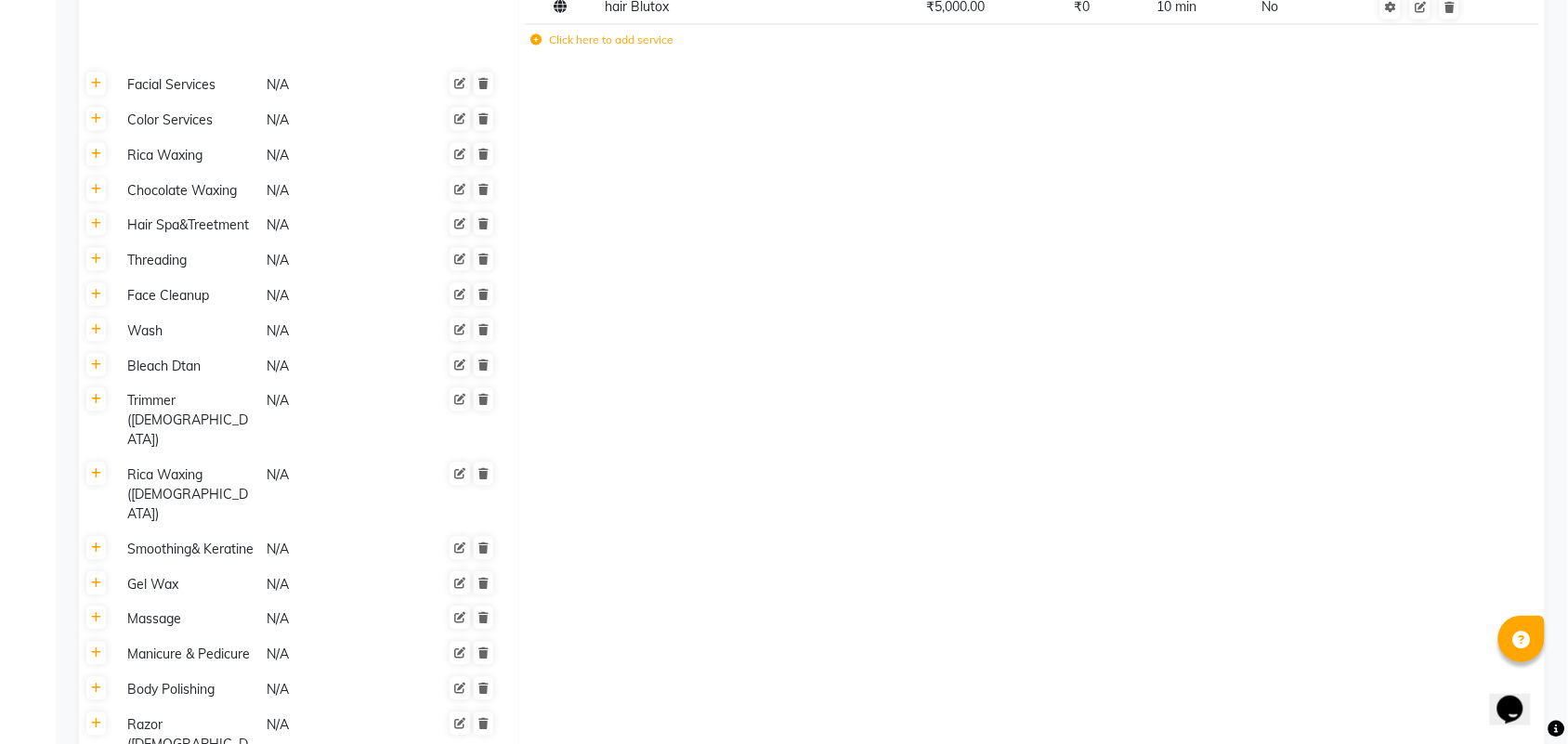
click at [98, 95] on th at bounding box center [96, 86] width 35 height 35
click at [99, 95] on th at bounding box center [96, 86] width 35 height 35
click at [99, 86] on icon at bounding box center [96, 84] width 11 height 11
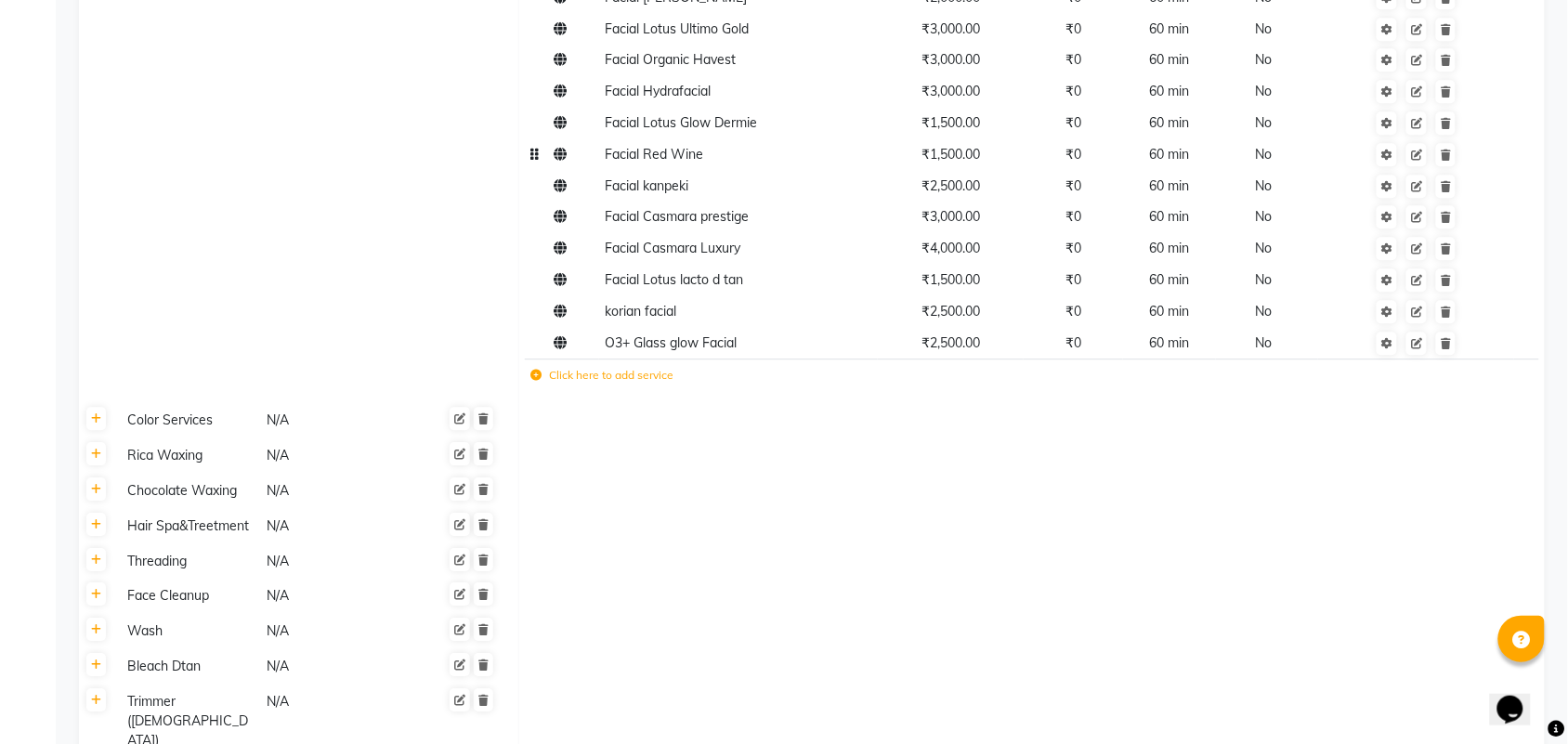
scroll to position [1393, 0]
click at [593, 382] on td "Click here to add service" at bounding box center [823, 374] width 598 height 38
click at [537, 372] on icon at bounding box center [537, 372] width 11 height 11
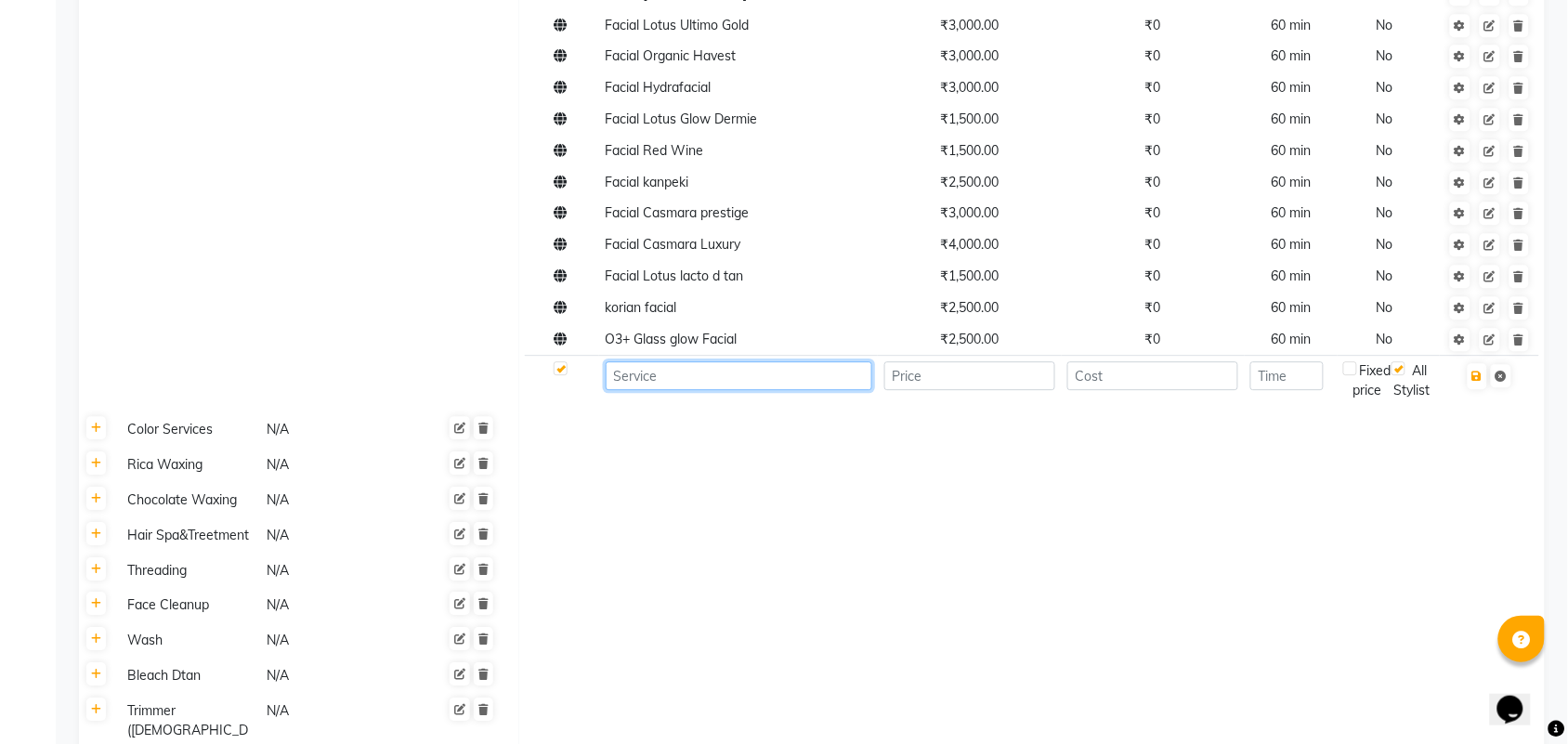
click at [698, 374] on input at bounding box center [739, 375] width 266 height 29
type input "Gold Facial"
click at [1019, 376] on input "number" at bounding box center [970, 375] width 171 height 29
type input "2500"
click at [1121, 369] on input "number" at bounding box center [1153, 375] width 171 height 29
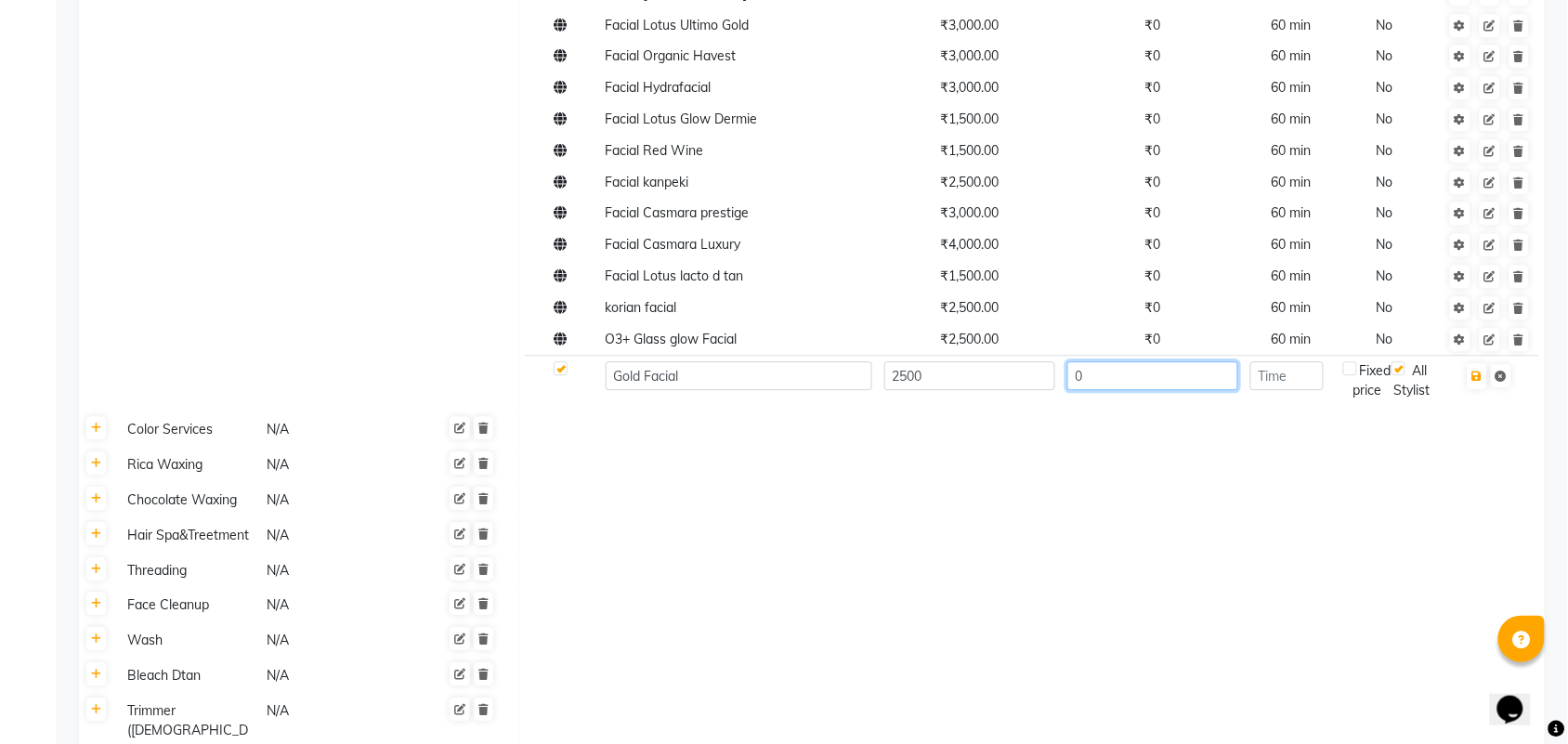
type input "0"
click at [1324, 382] on input "number" at bounding box center [1287, 375] width 74 height 29
type input "60"
click at [1483, 381] on icon "button" at bounding box center [1477, 376] width 11 height 11
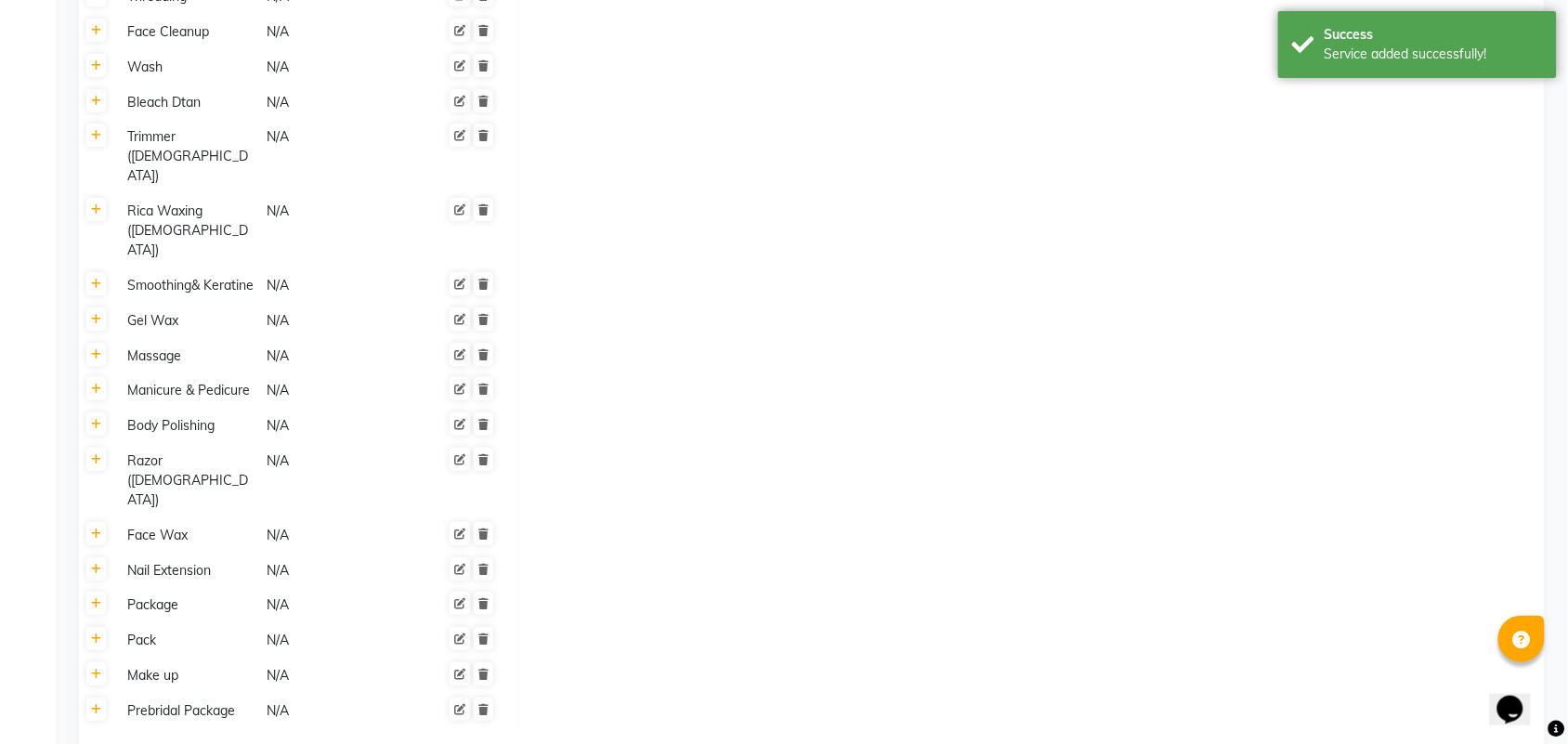
scroll to position [1991, 0]
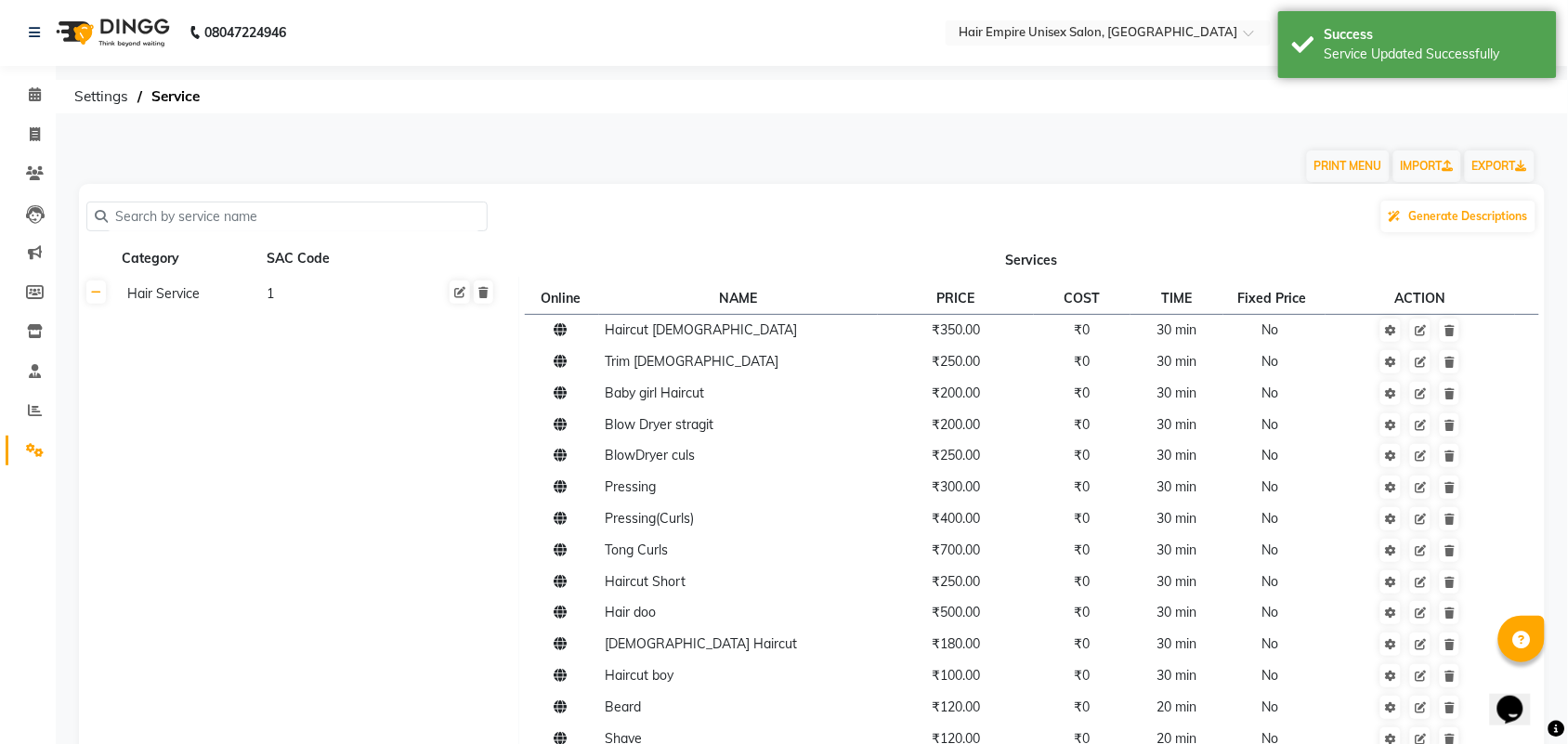
scroll to position [0, 0]
click at [33, 297] on icon at bounding box center [34, 293] width 17 height 14
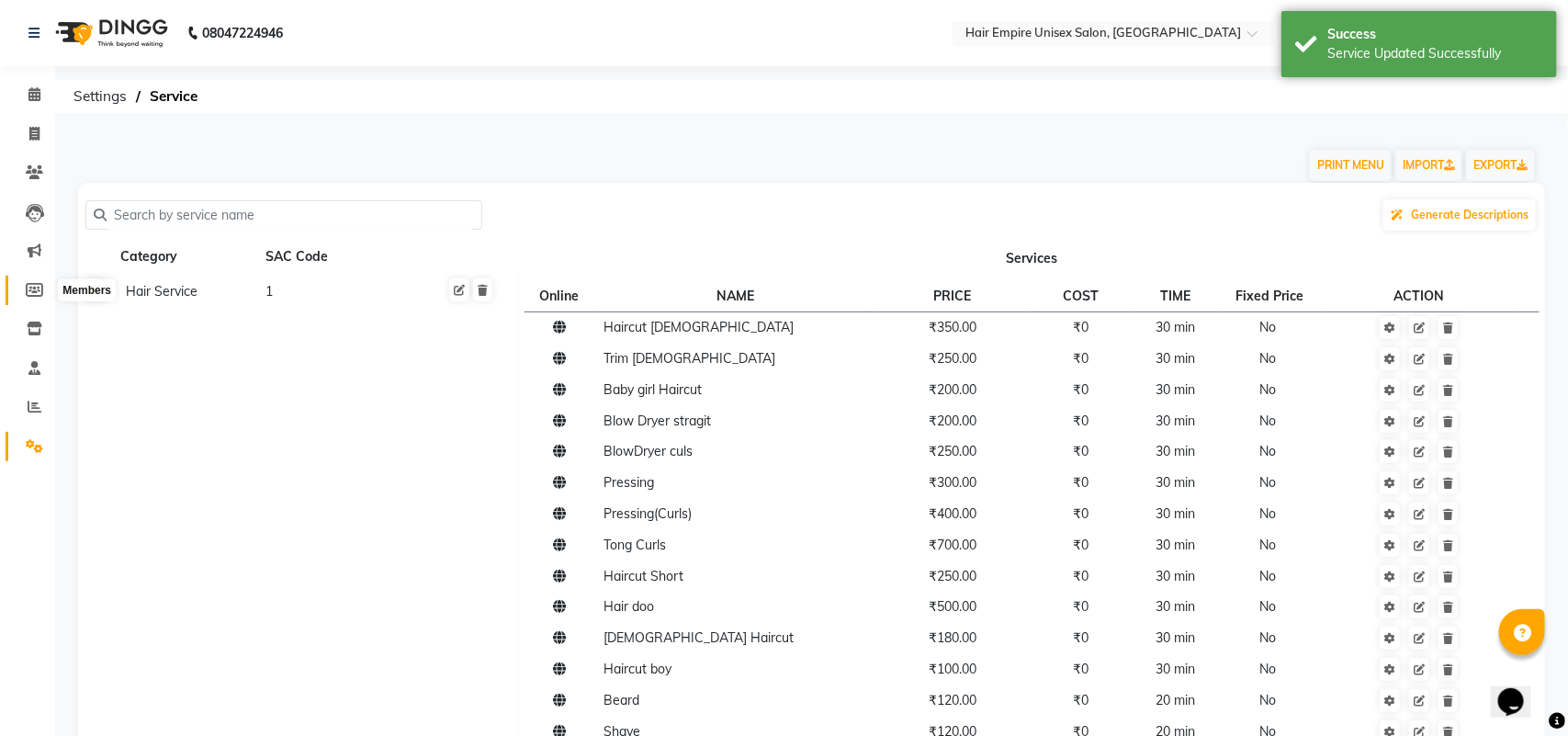
select select
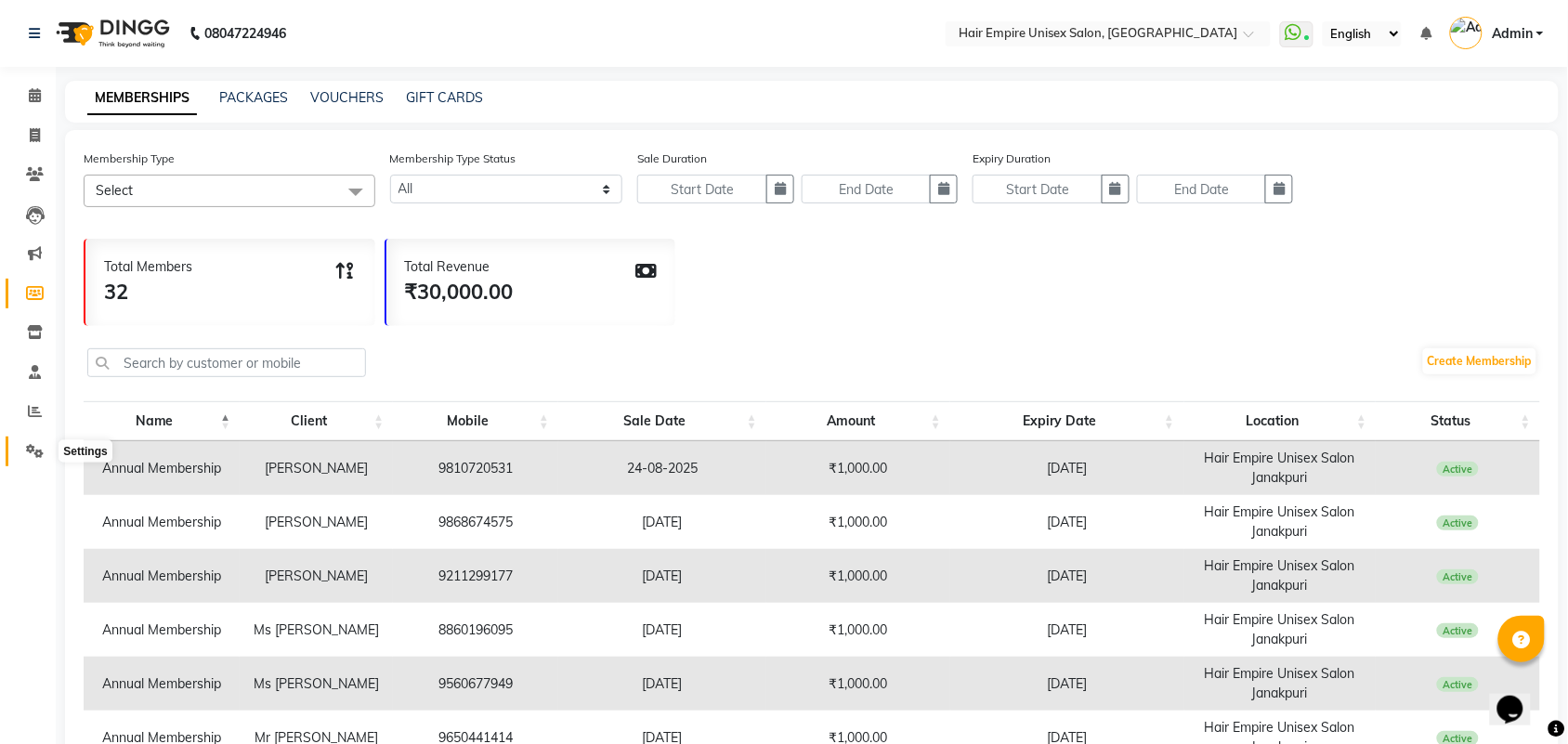
click at [30, 444] on icon at bounding box center [34, 451] width 17 height 14
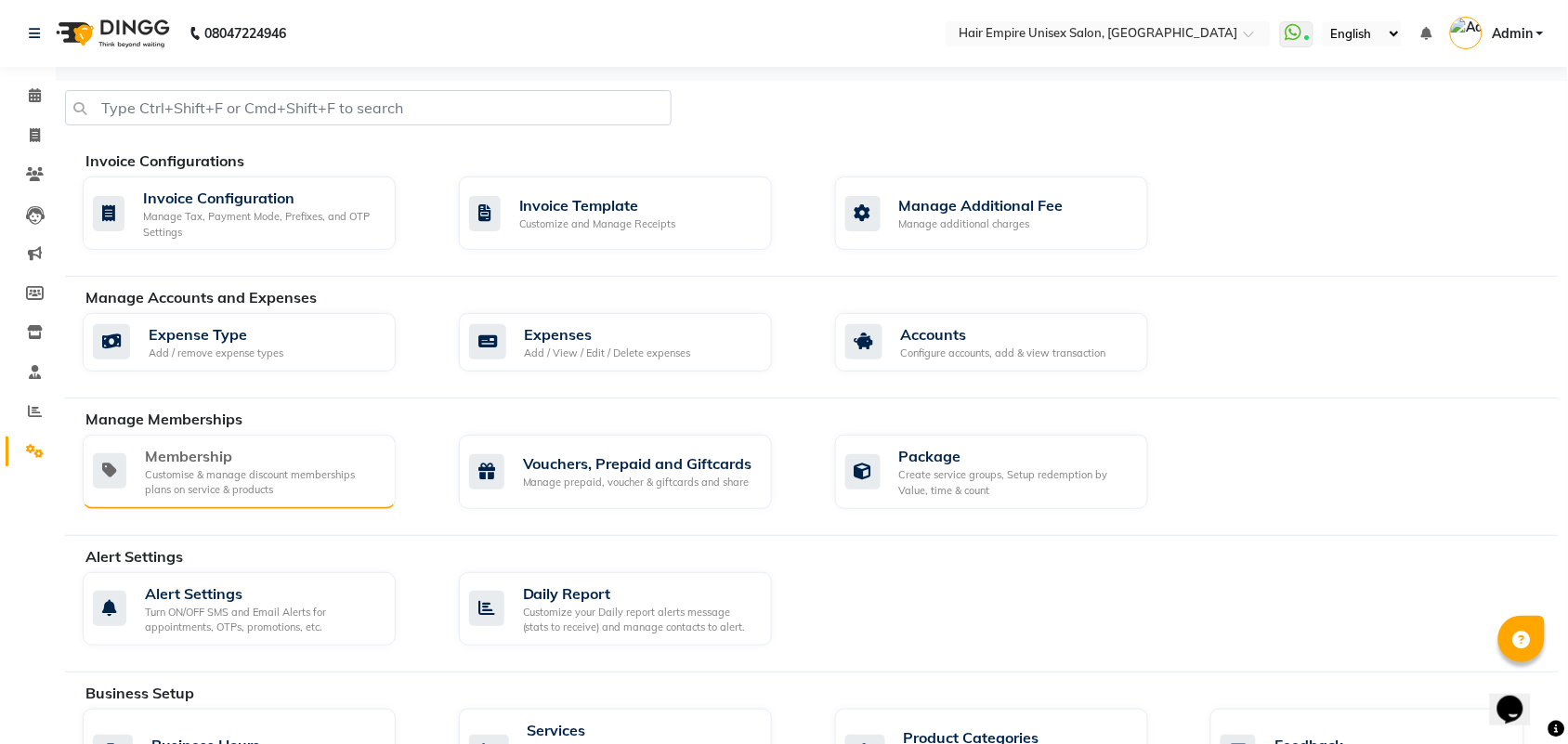
click at [177, 485] on div "Customise & manage discount memberships plans on service & products" at bounding box center [262, 483] width 235 height 31
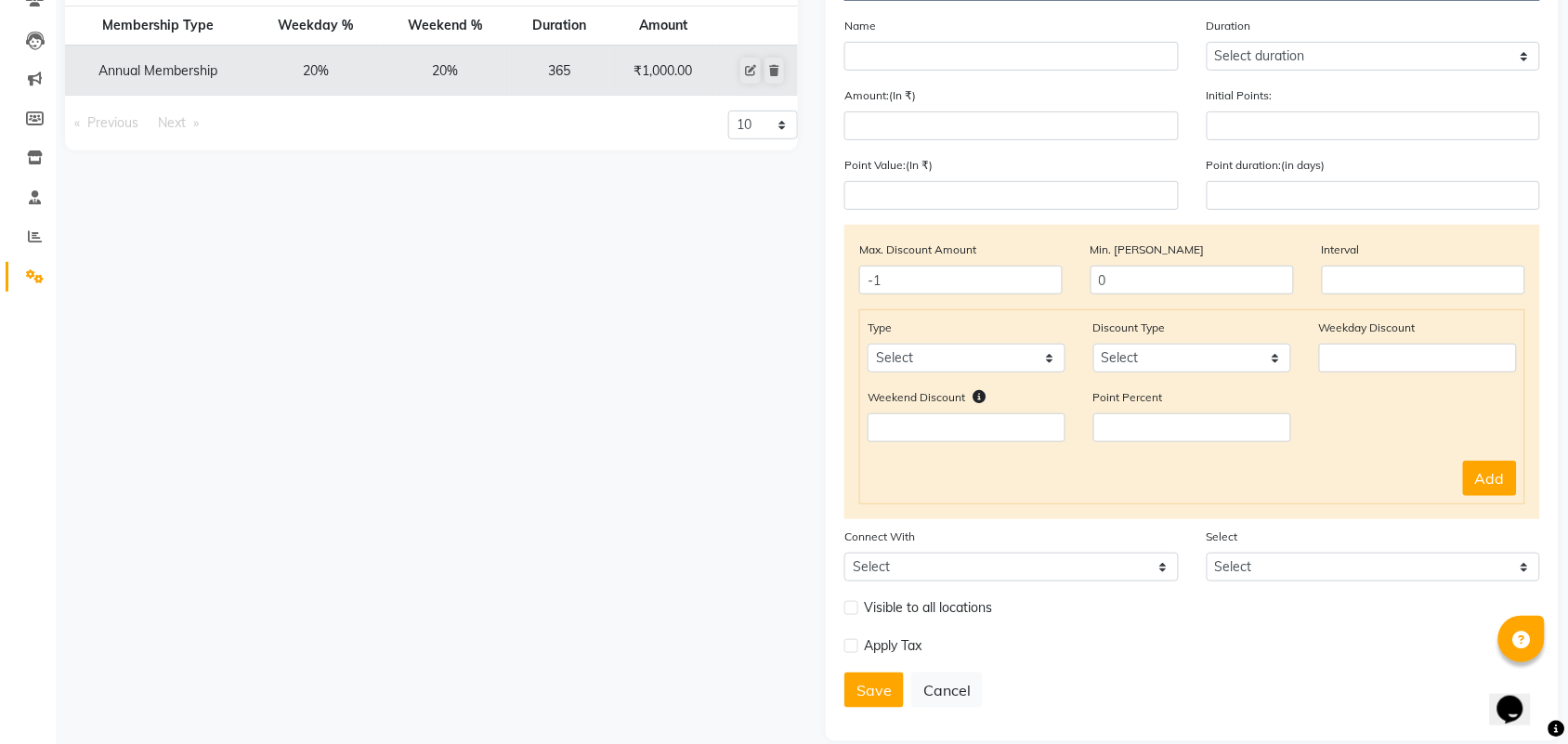
scroll to position [196, 0]
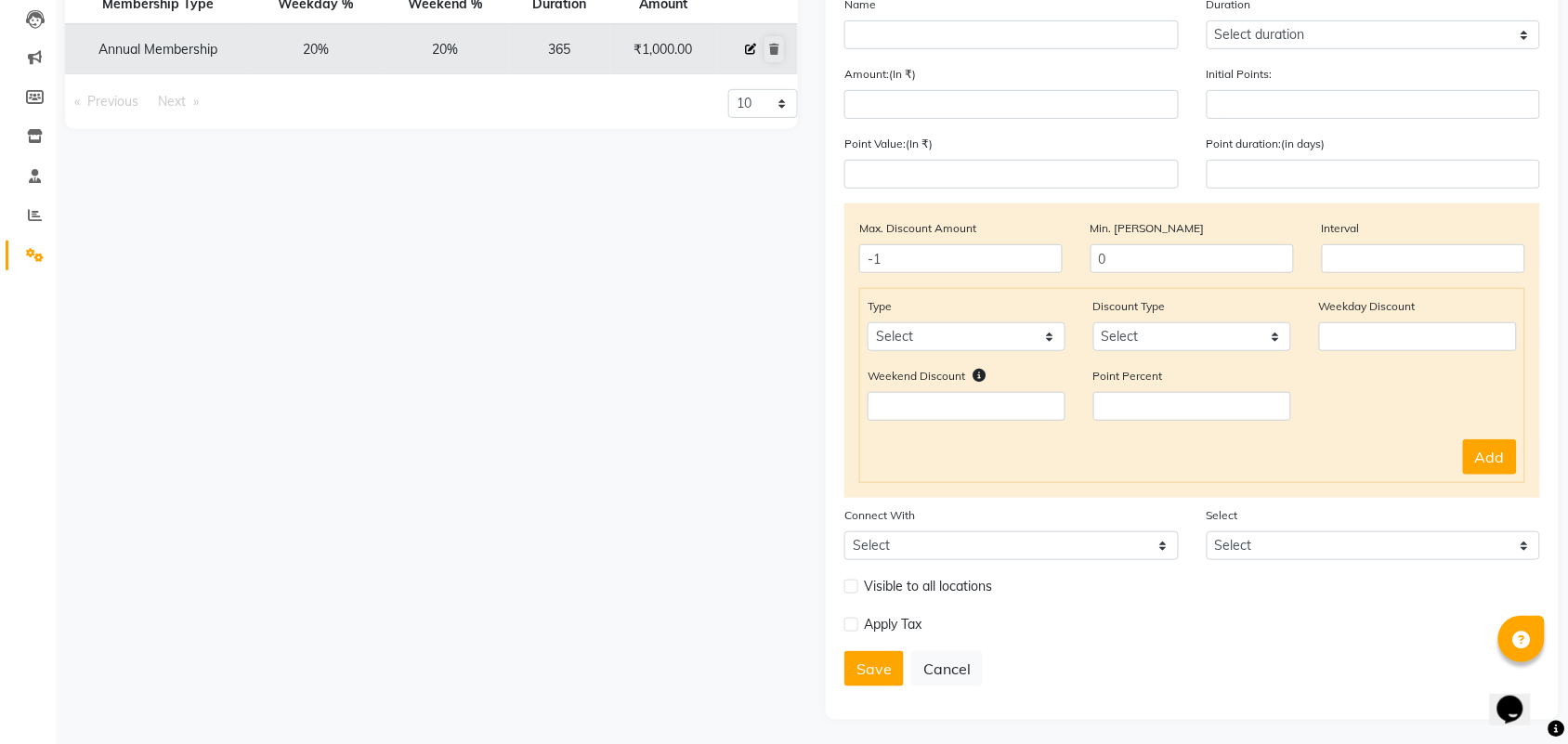
click at [750, 51] on icon at bounding box center [750, 50] width 11 height 11
select select
type input "0"
select select
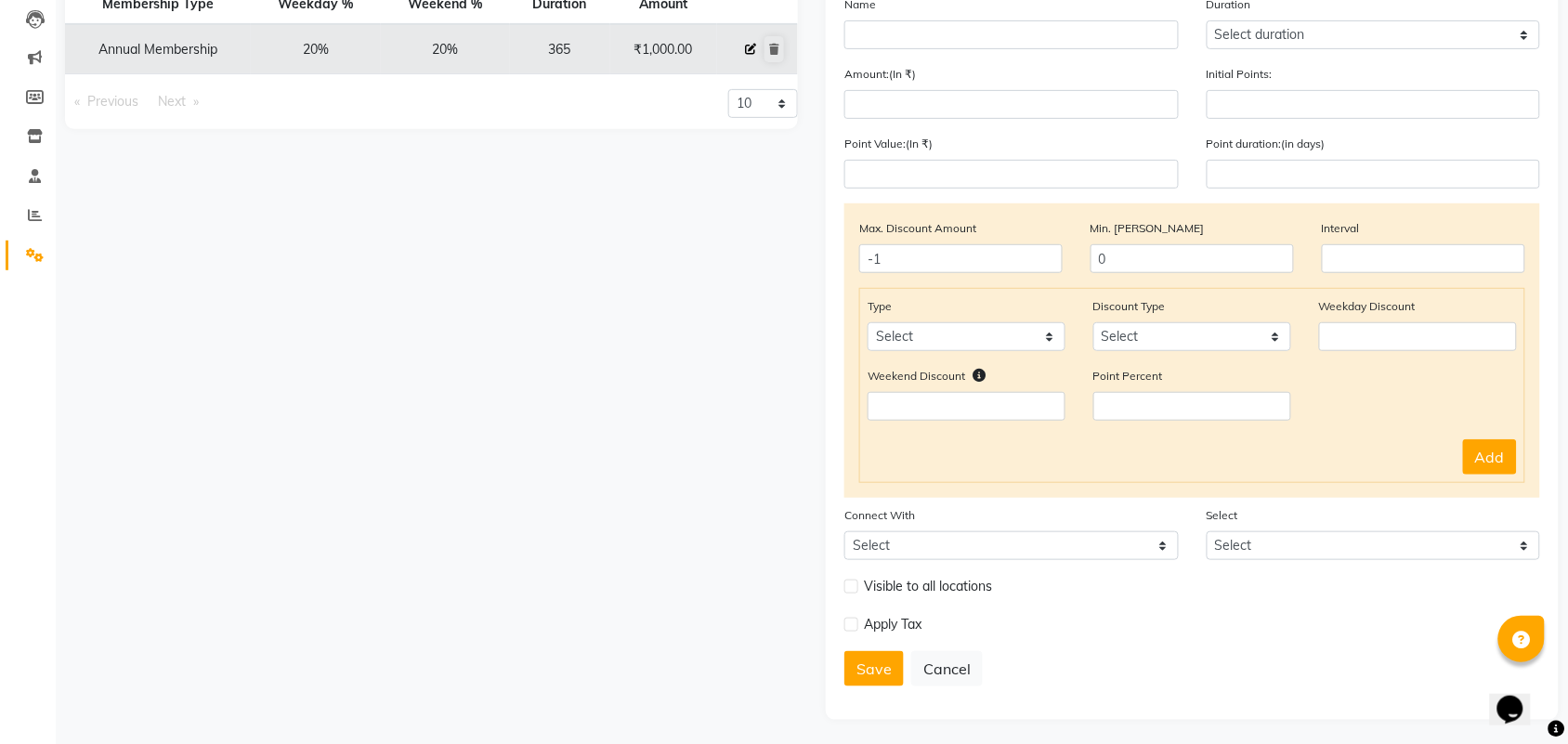
checkbox input "false"
type input "Annual Membership"
select select "4: 365"
type input "1000"
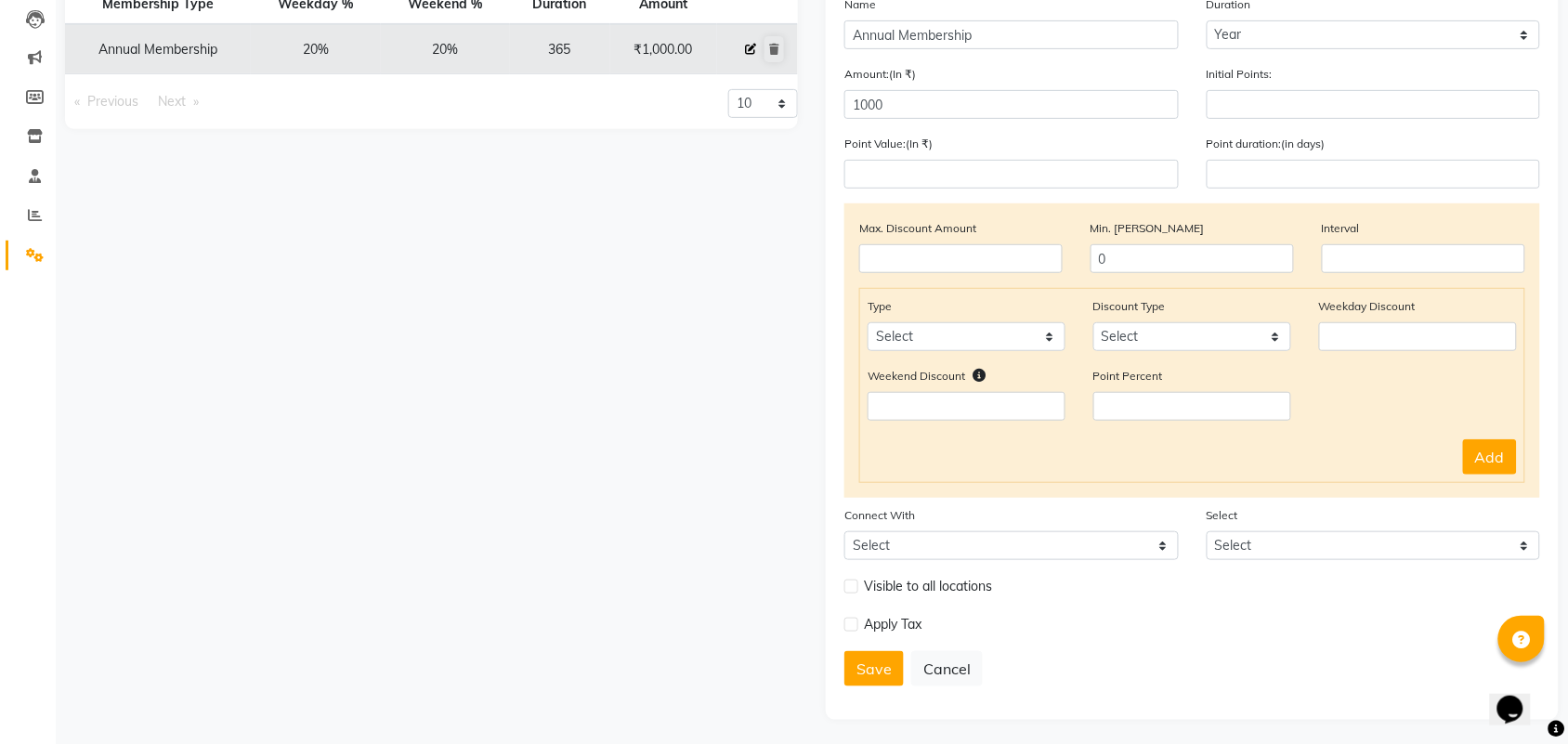
type input "0"
type input "100000"
type input "1"
type input "365"
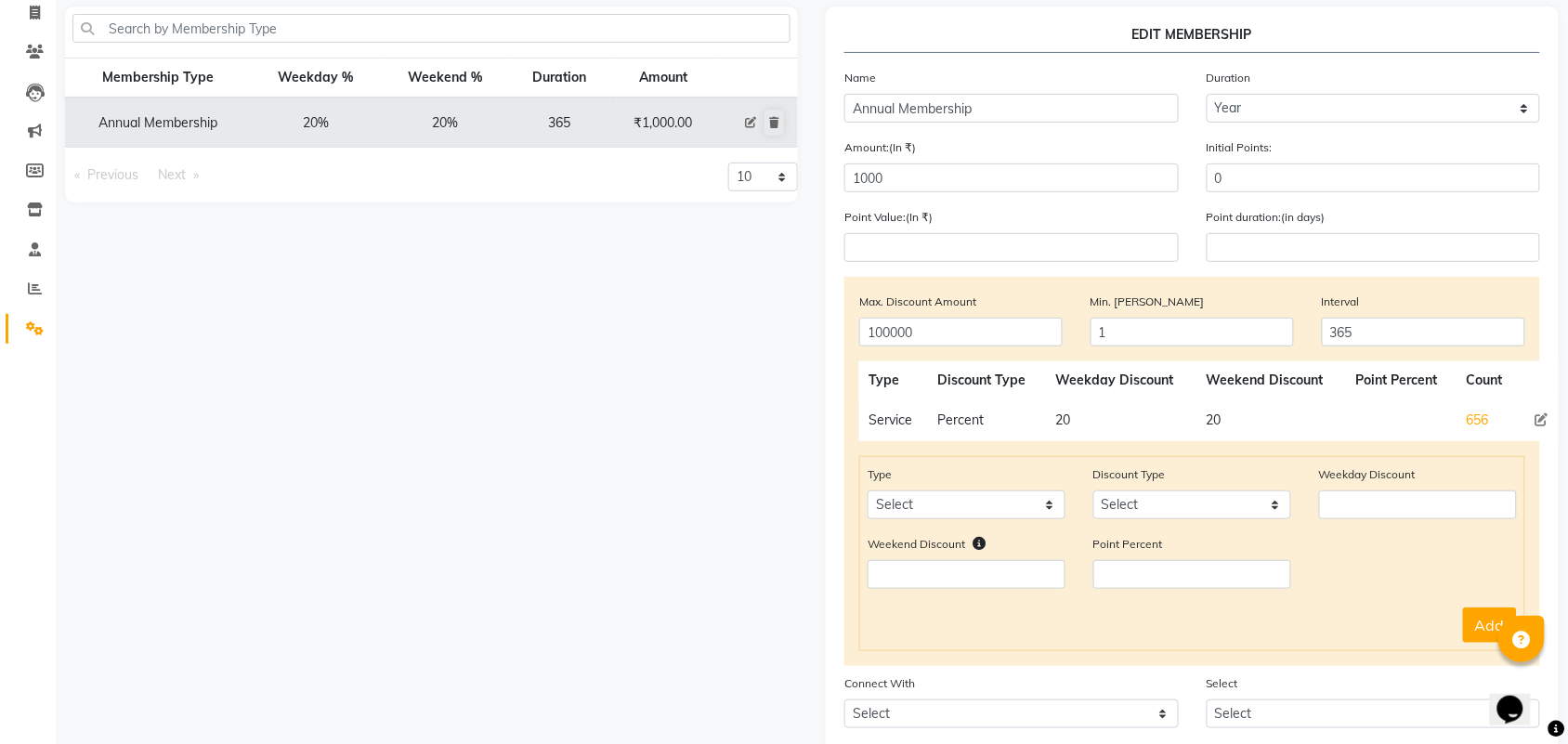
scroll to position [290, 0]
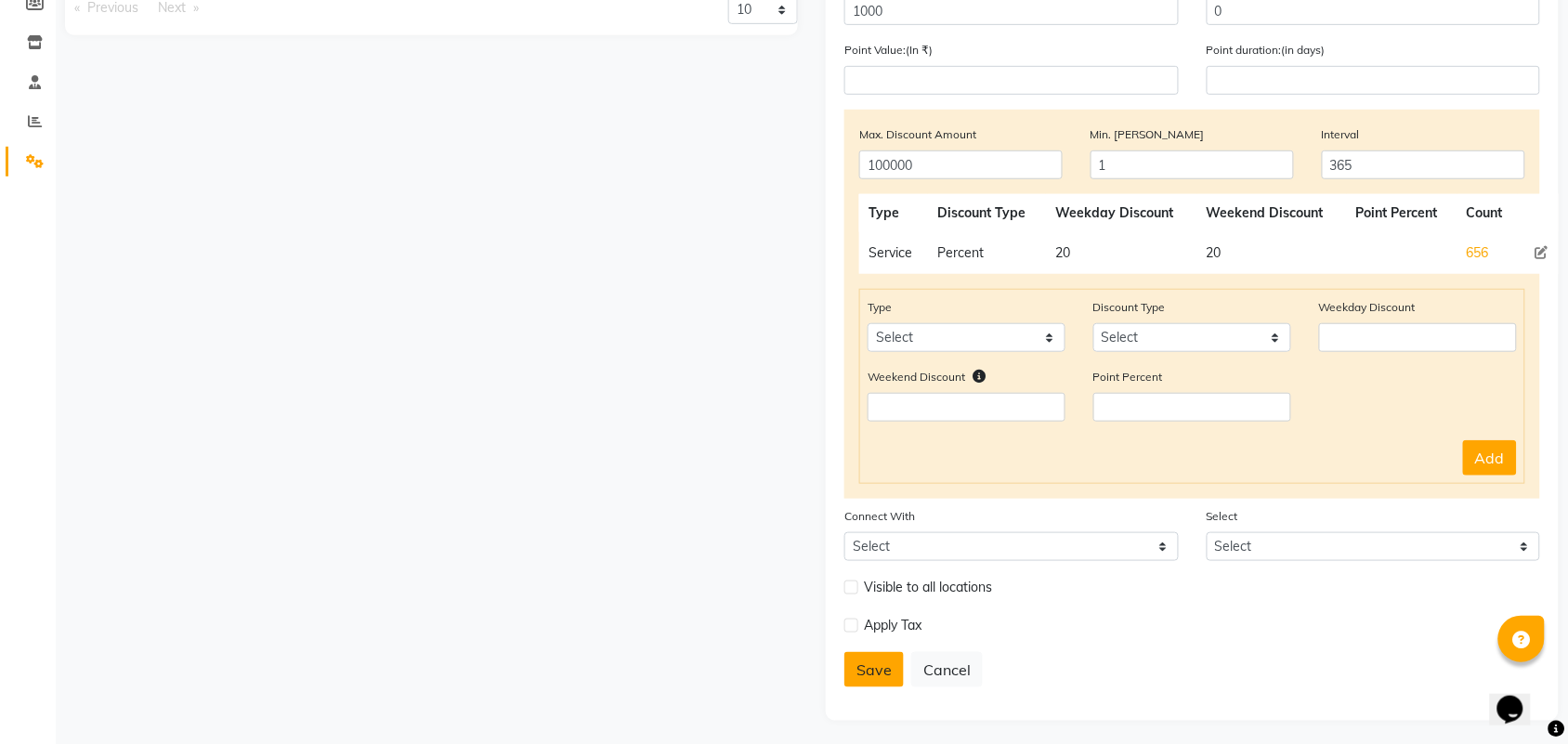
click at [862, 666] on button "Save" at bounding box center [874, 669] width 59 height 35
select select
type input "0"
select select
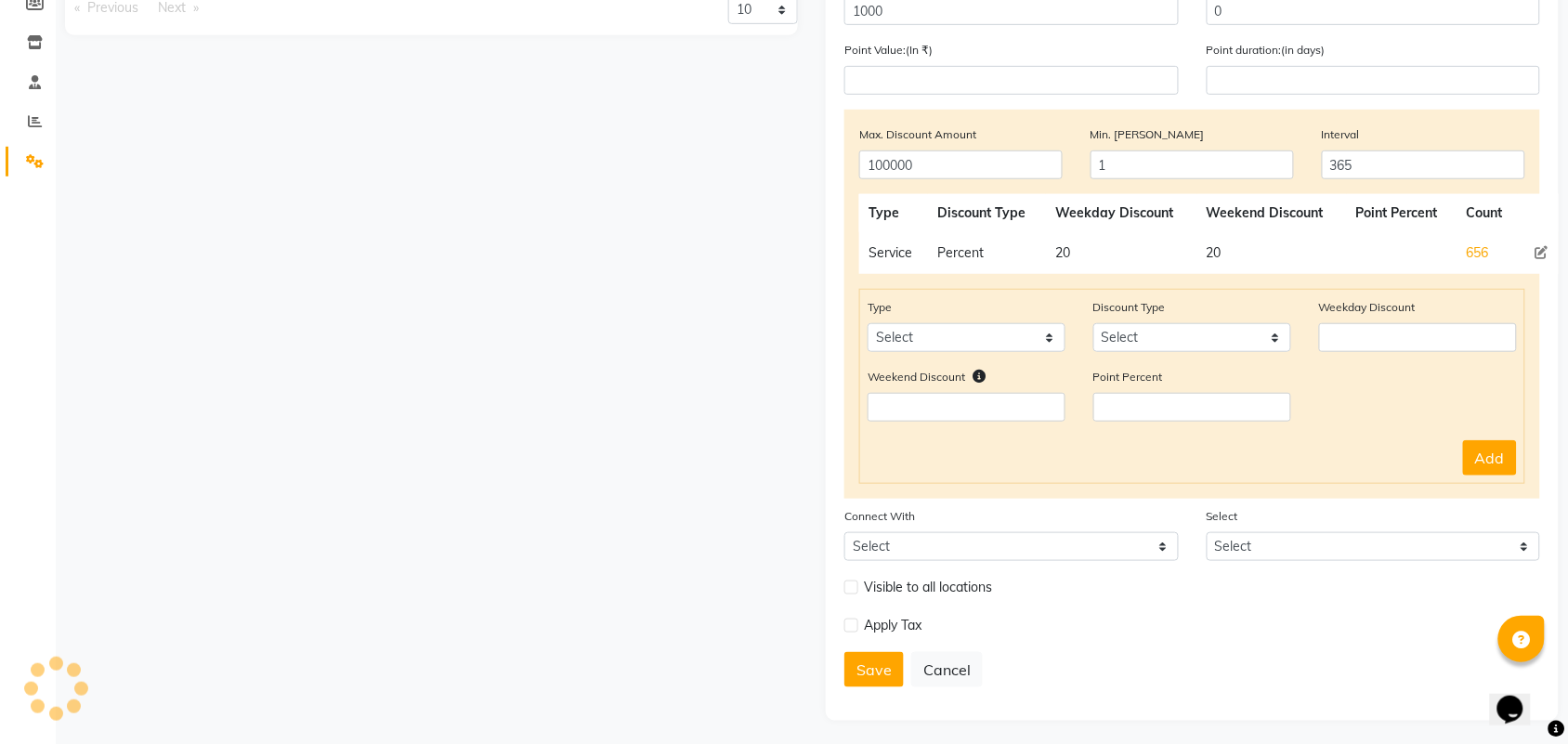
checkbox input "false"
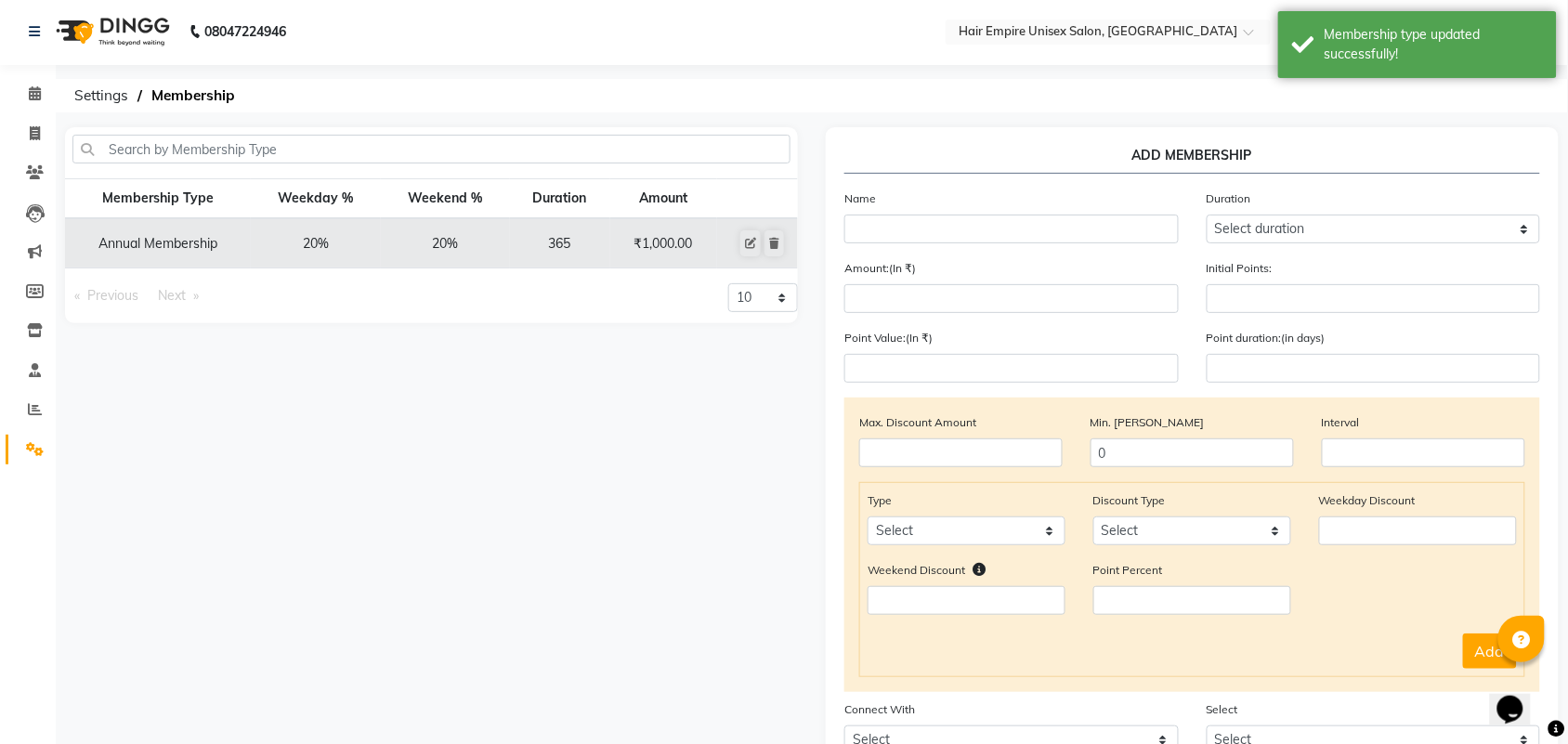
scroll to position [0, 0]
click at [38, 96] on icon at bounding box center [34, 95] width 12 height 14
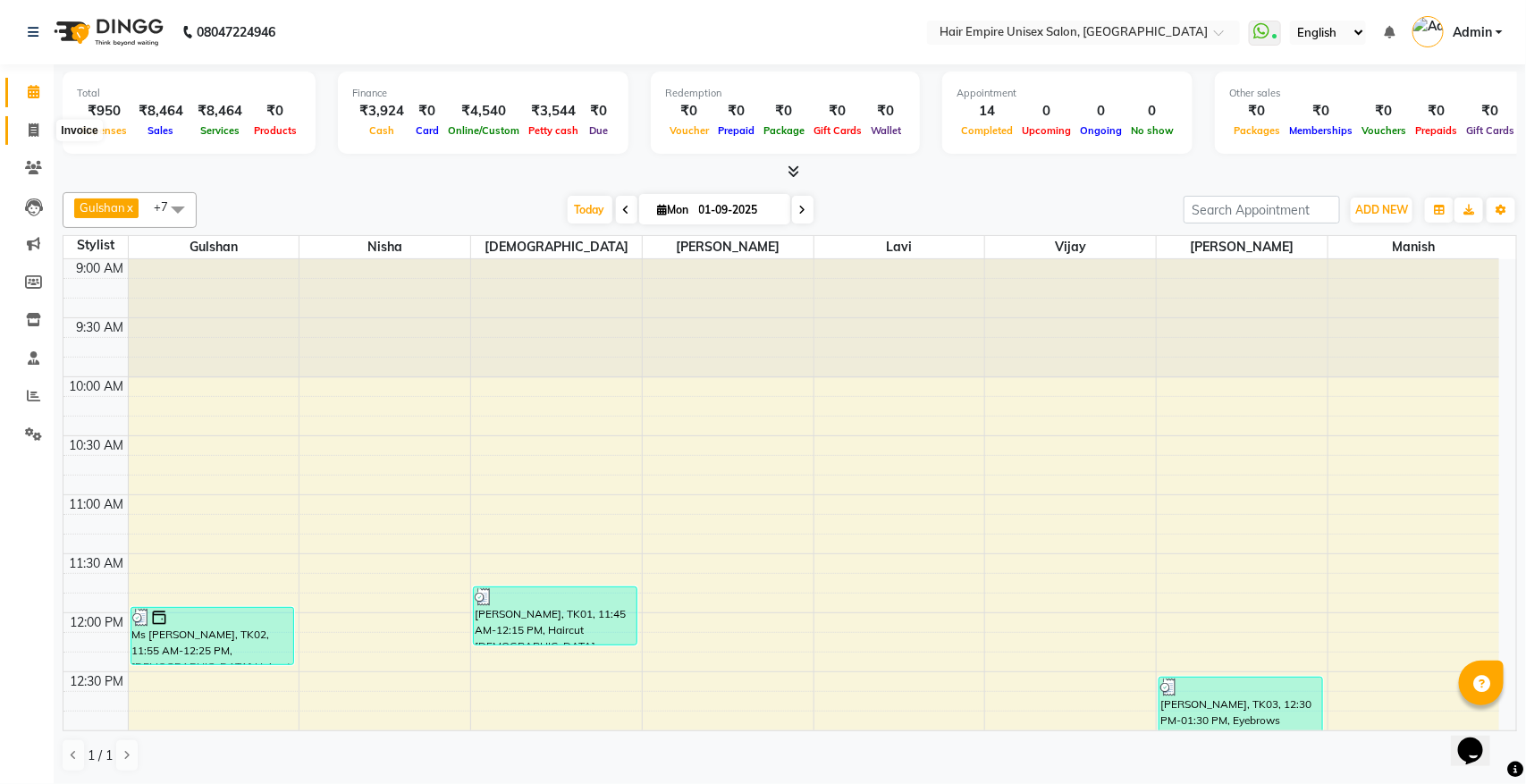
click at [29, 126] on icon at bounding box center [33, 130] width 10 height 14
select select "service"
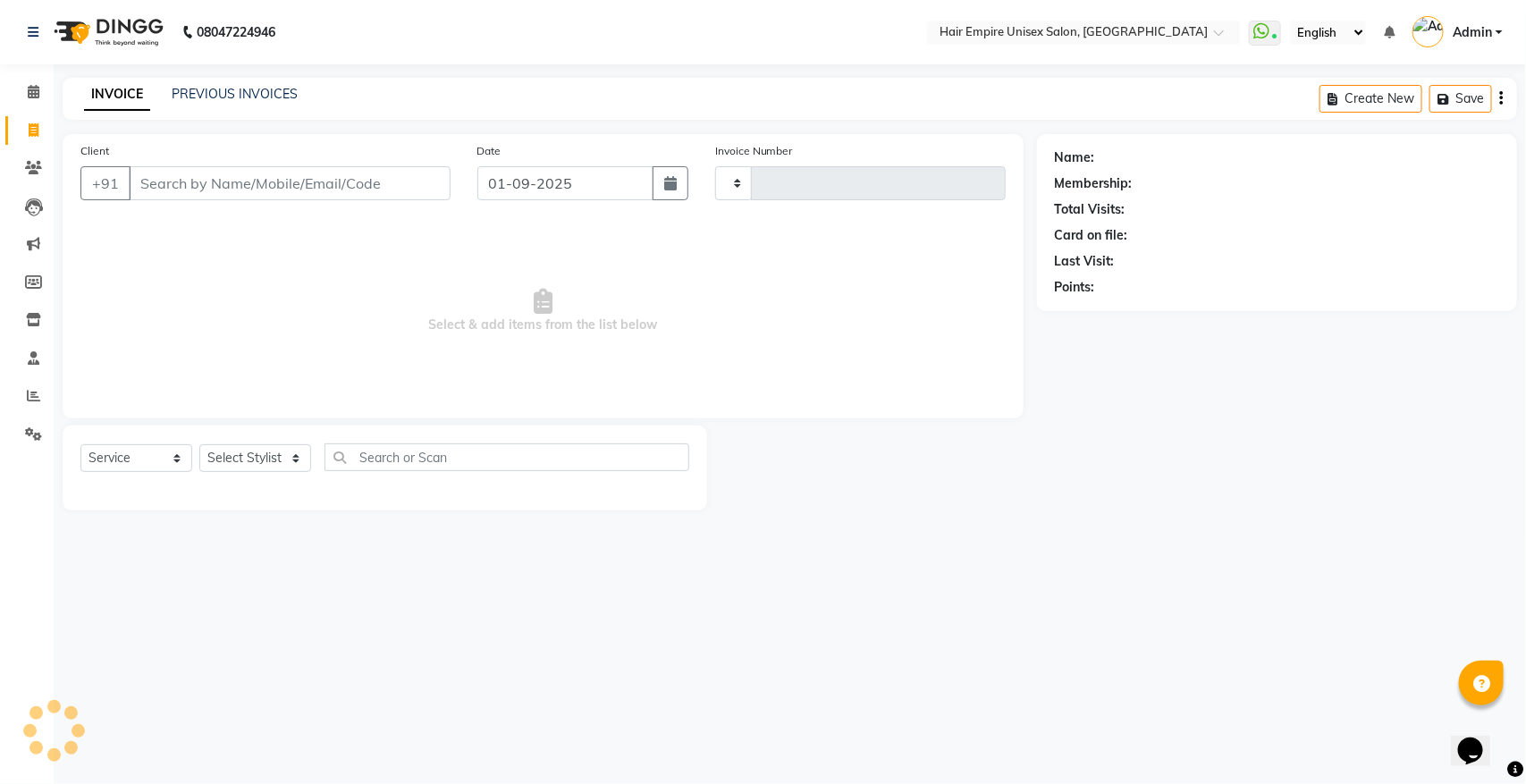
type input "1875"
select select "5055"
click at [241, 90] on link "PREVIOUS INVOICES" at bounding box center [234, 93] width 126 height 16
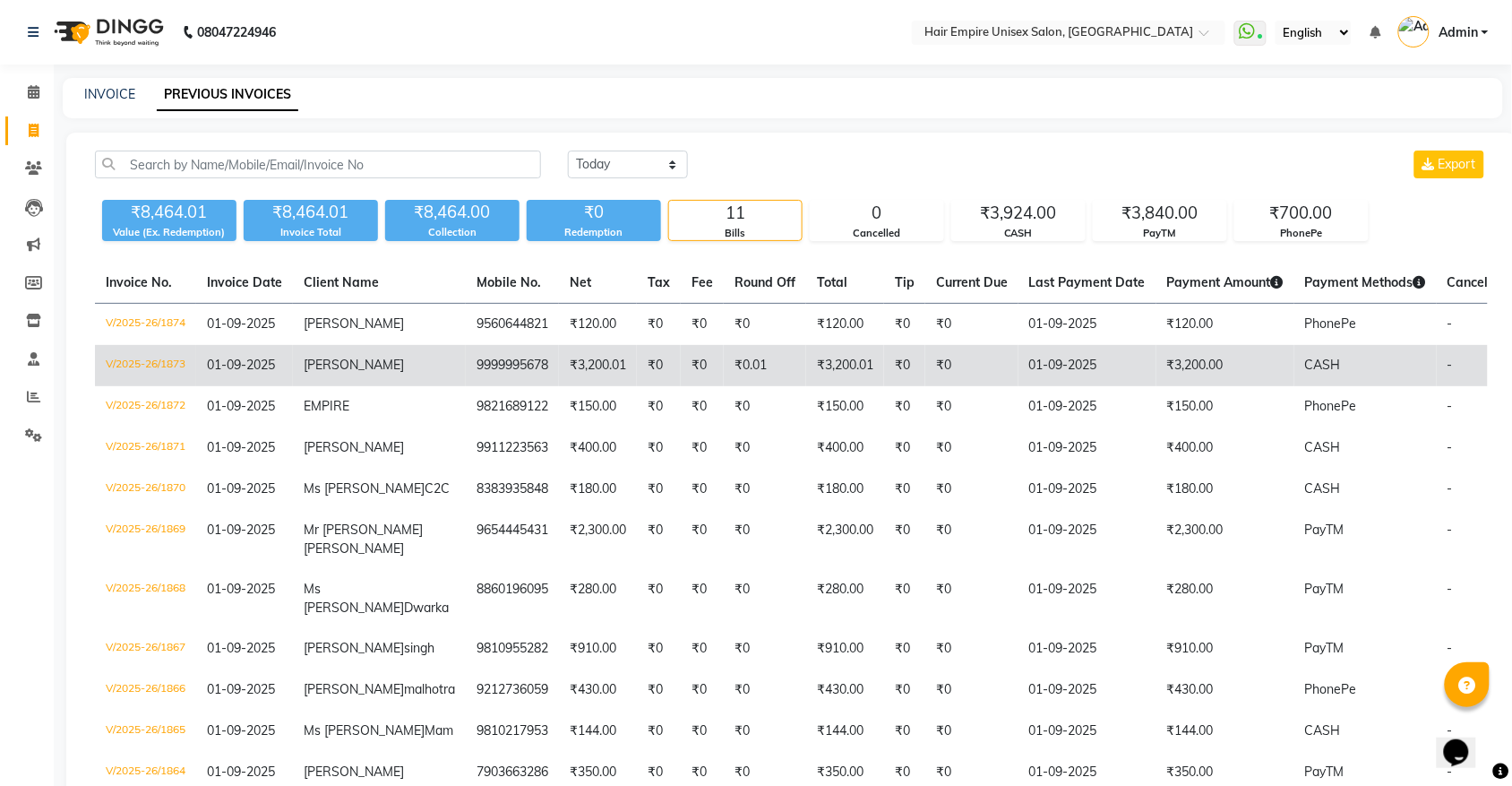
click at [164, 365] on td "V/2025-26/1873" at bounding box center [146, 366] width 102 height 42
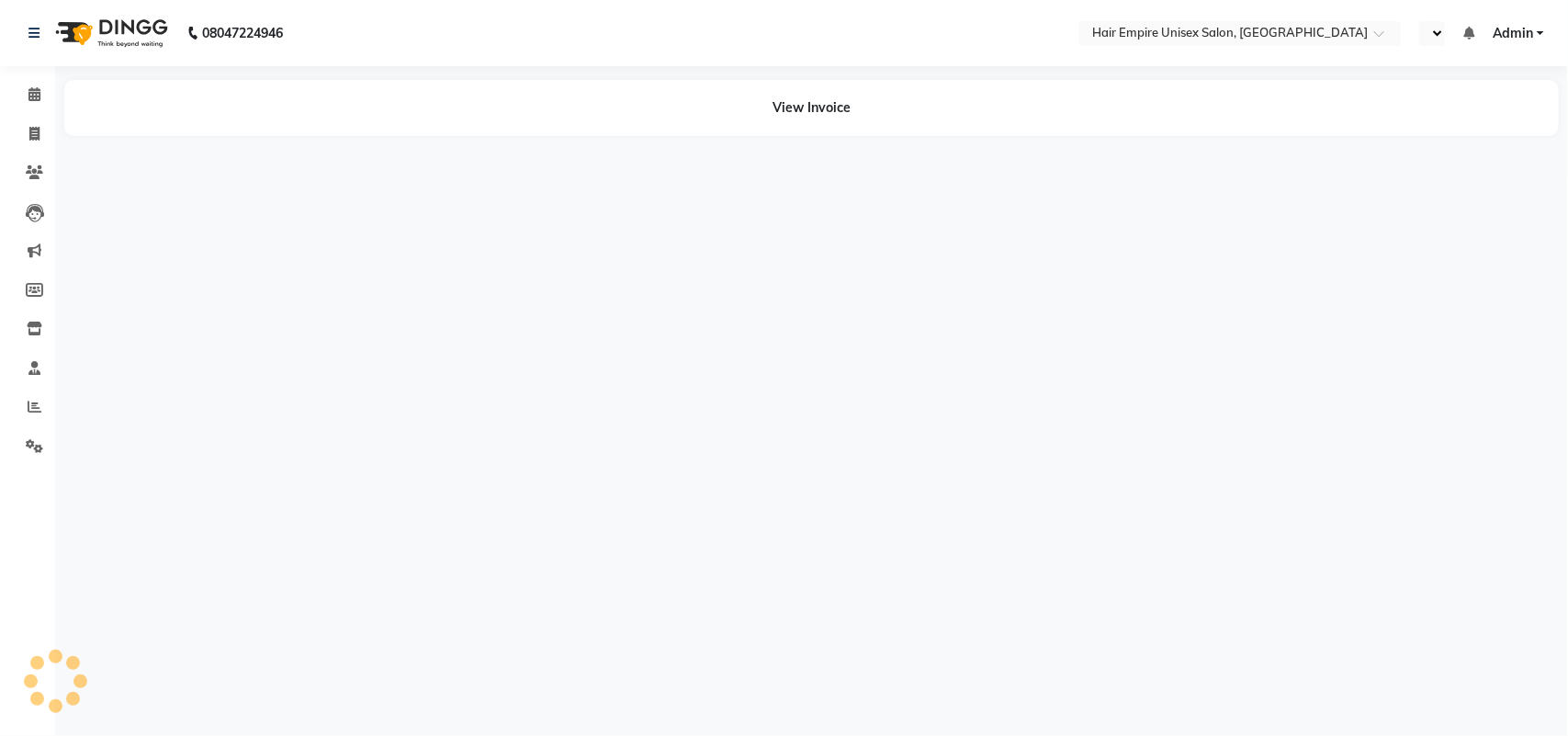
select select "en"
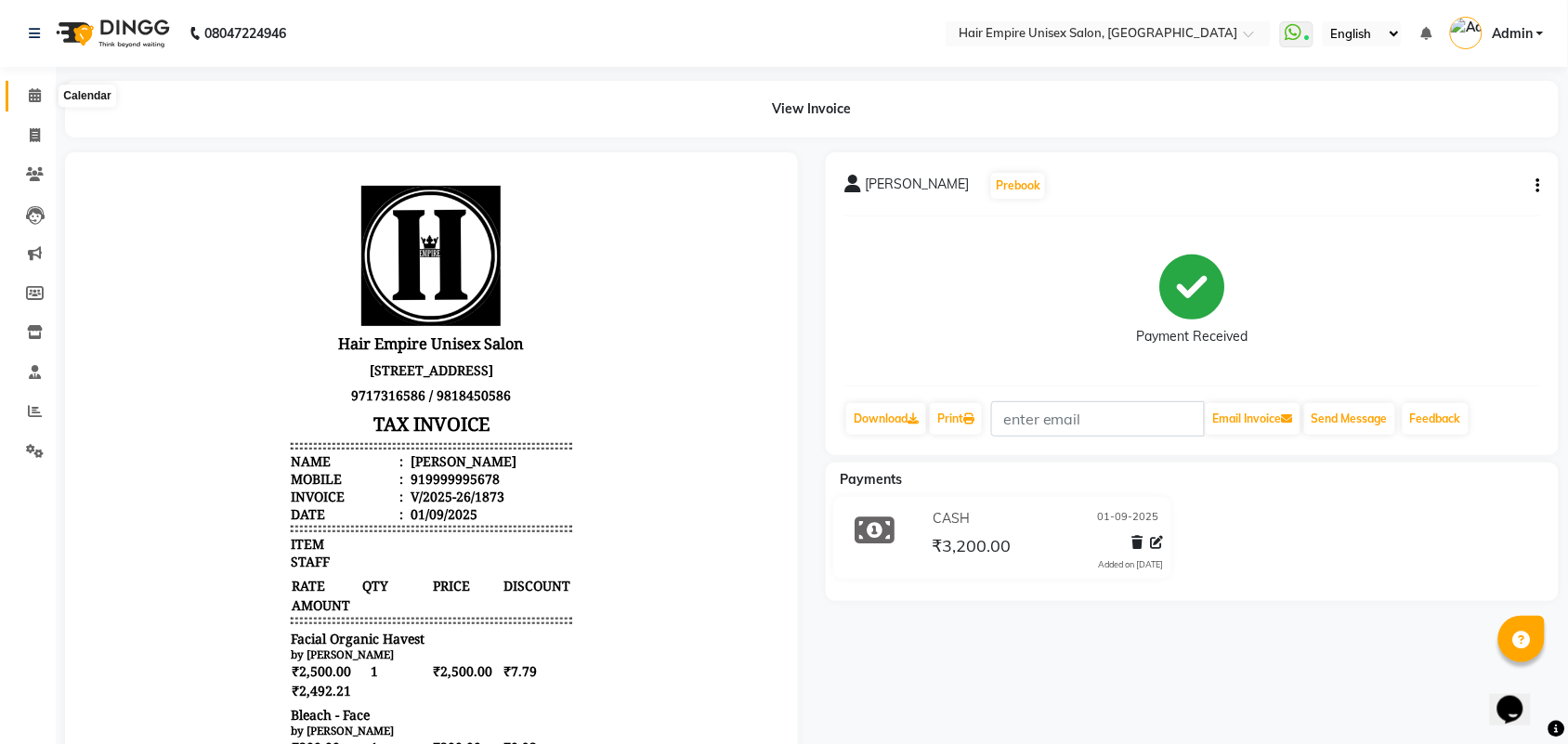
click at [31, 93] on icon at bounding box center [34, 95] width 12 height 14
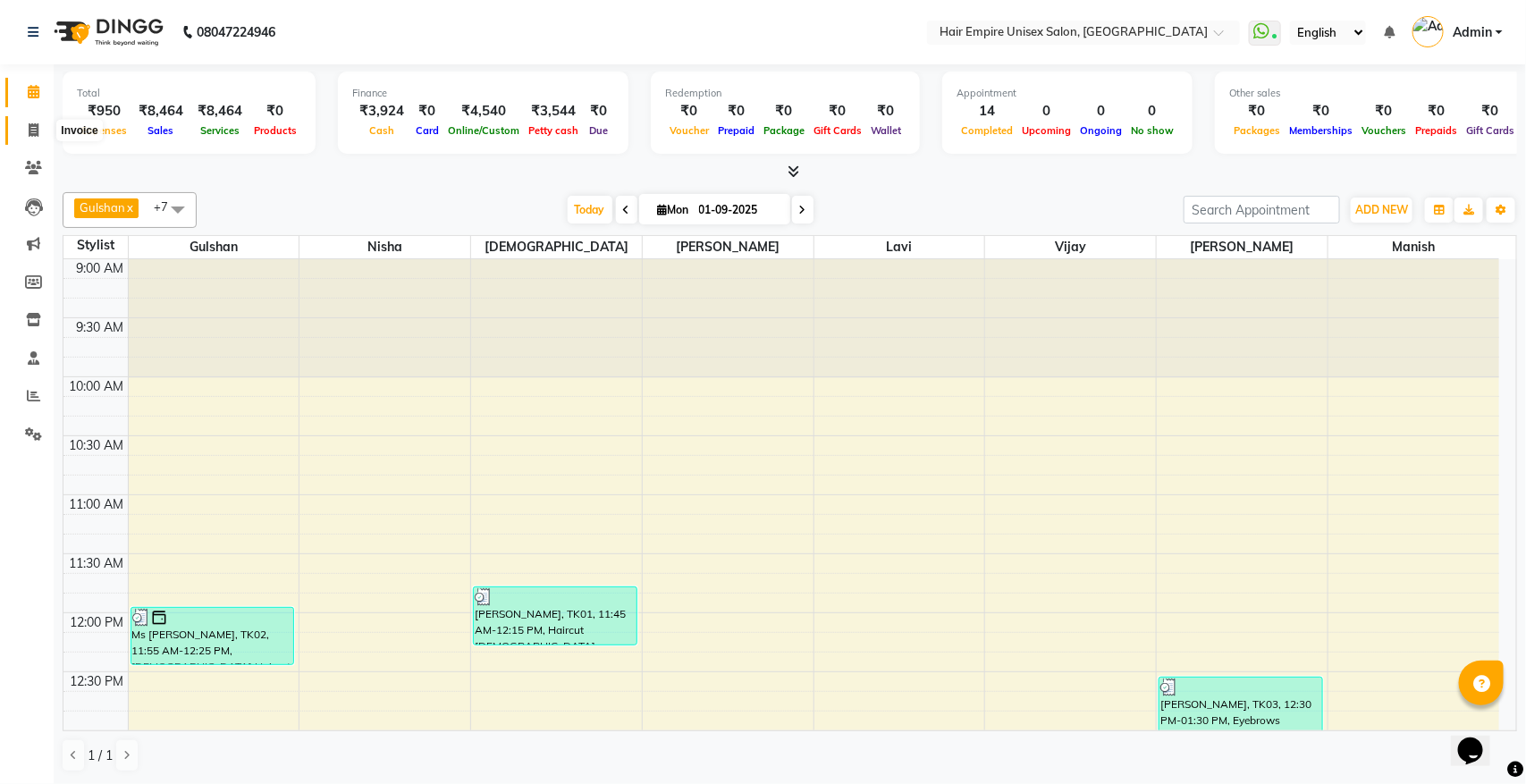
click at [29, 133] on icon at bounding box center [33, 130] width 10 height 14
select select "service"
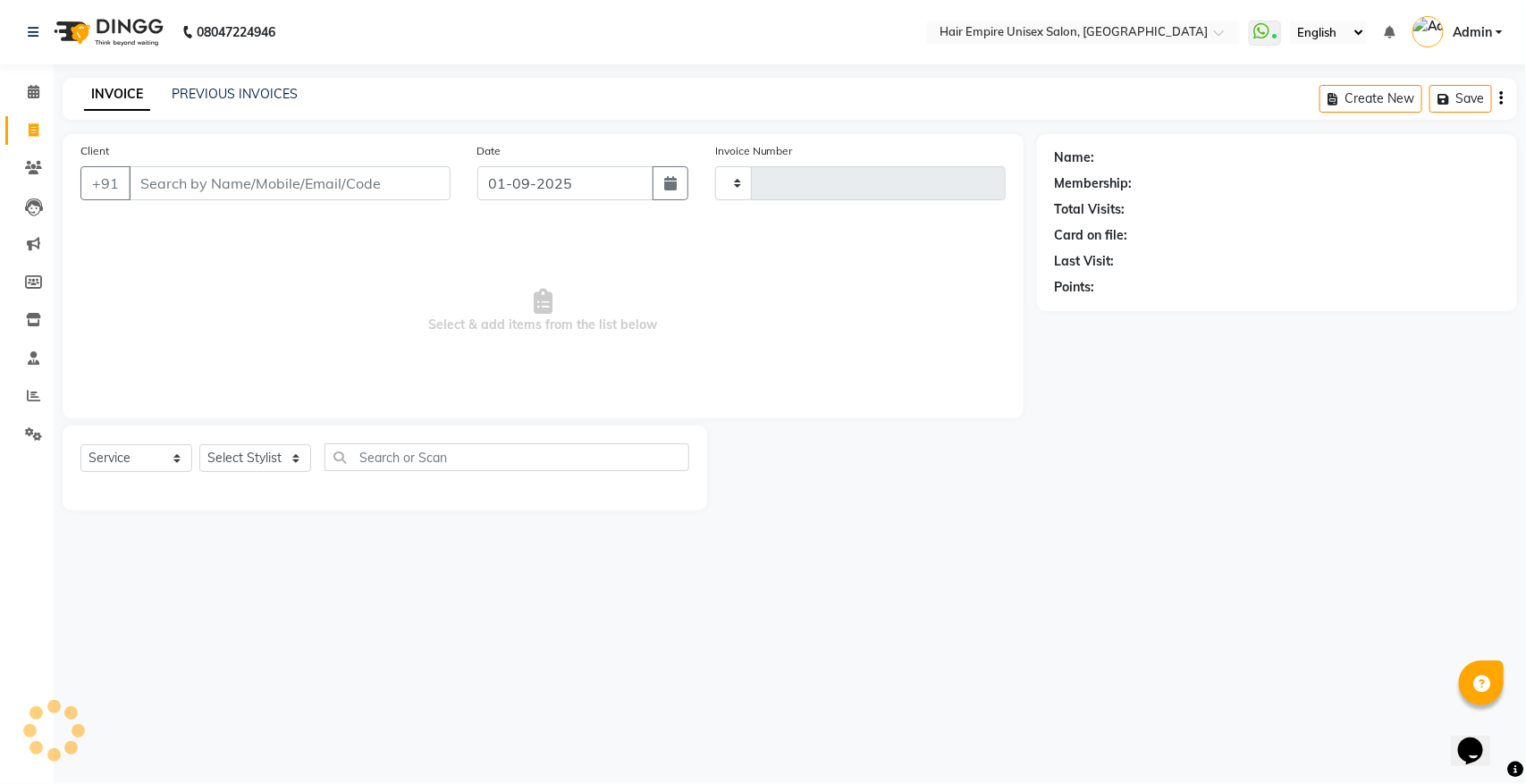
type input "1875"
select select "5055"
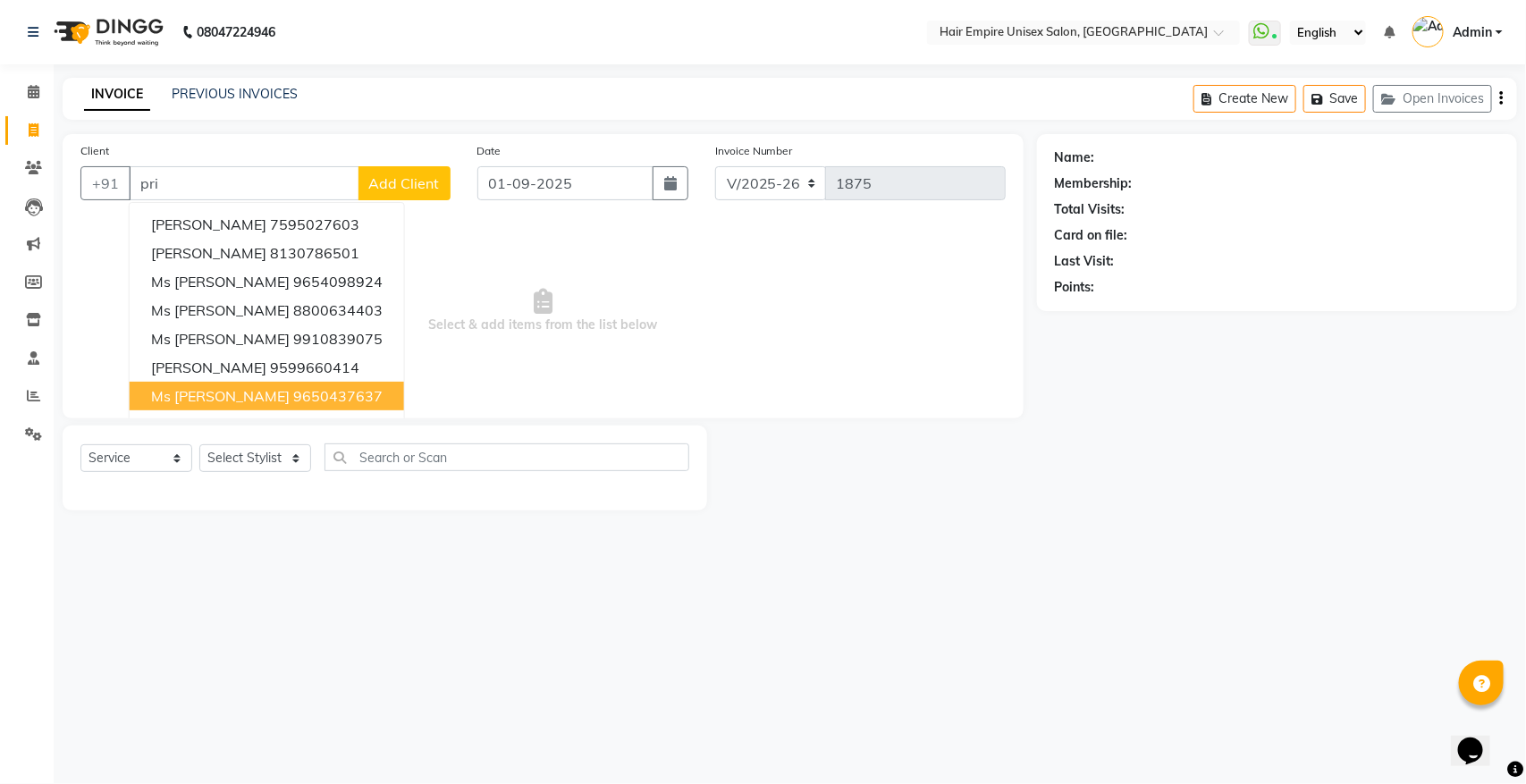
click at [293, 392] on ngb-highlight "9650437637" at bounding box center [337, 395] width 89 height 18
type input "9650437637"
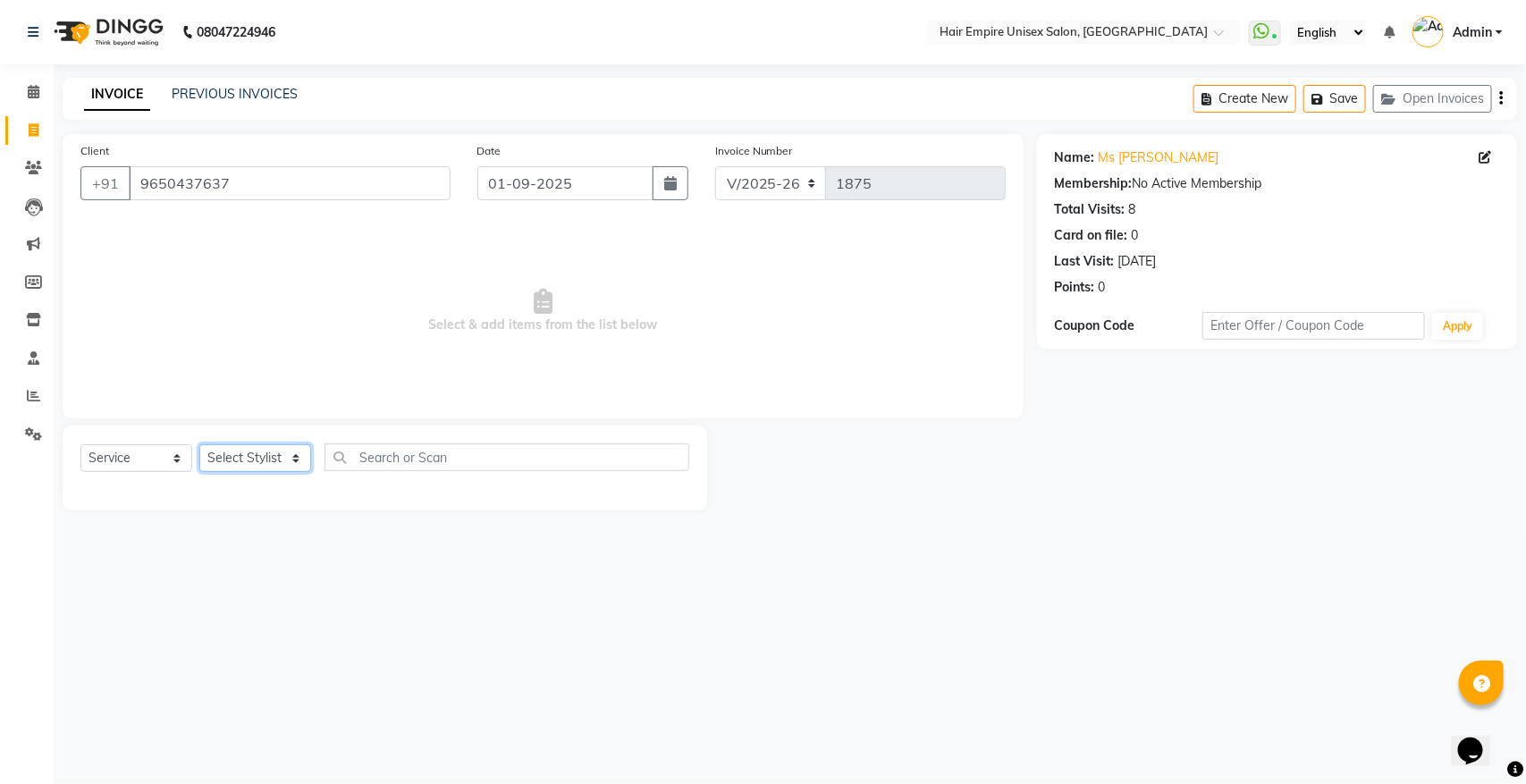
click at [264, 457] on select "Select Stylist [PERSON_NAME] [PERSON_NAME] [PERSON_NAME] [PERSON_NAME] Nisha [P…" at bounding box center [254, 458] width 112 height 28
select select "31808"
click at [199, 444] on select "Select Stylist [PERSON_NAME] [PERSON_NAME] [PERSON_NAME] [PERSON_NAME] Nisha [P…" at bounding box center [254, 458] width 112 height 28
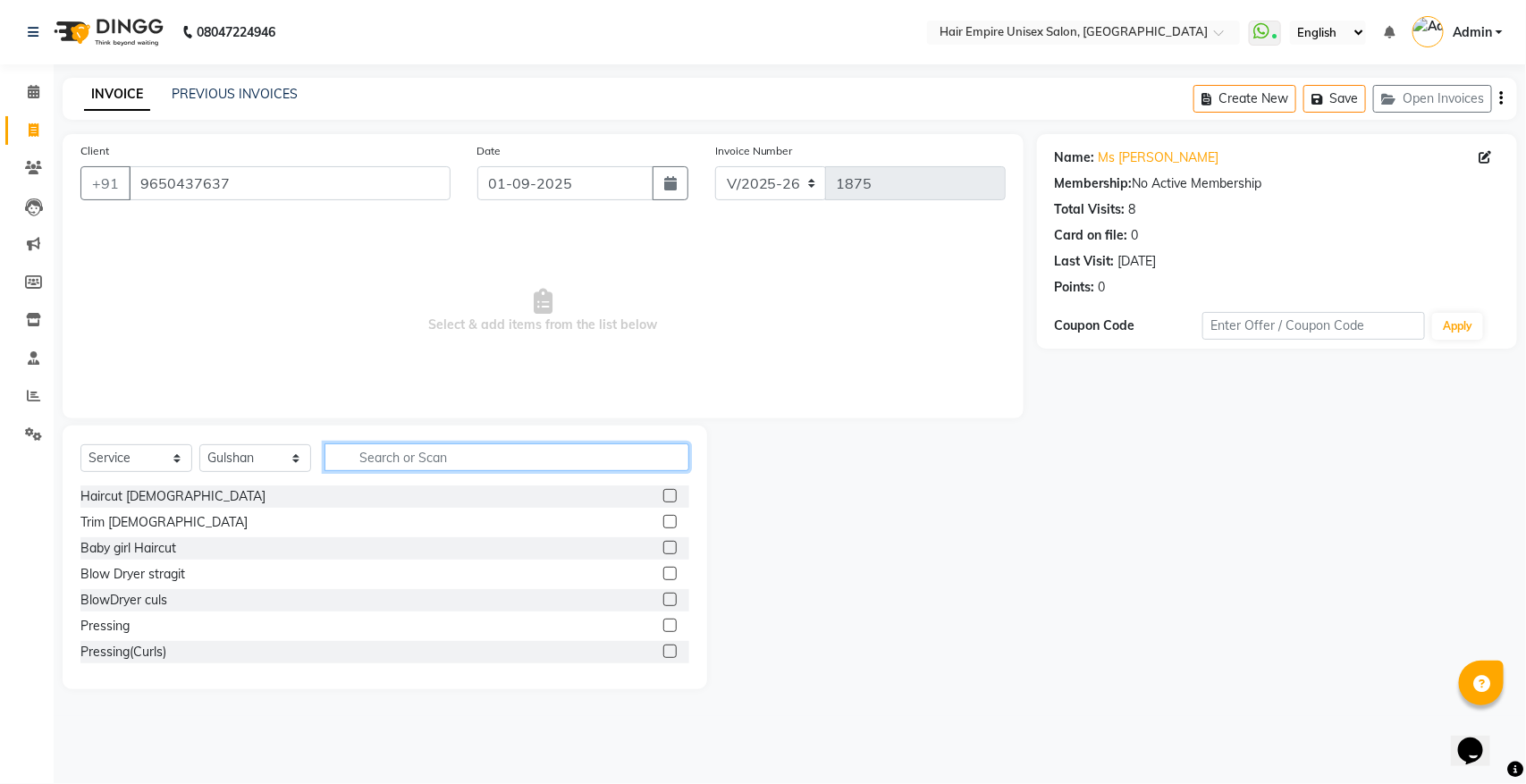
click at [475, 451] on input "text" at bounding box center [507, 457] width 365 height 28
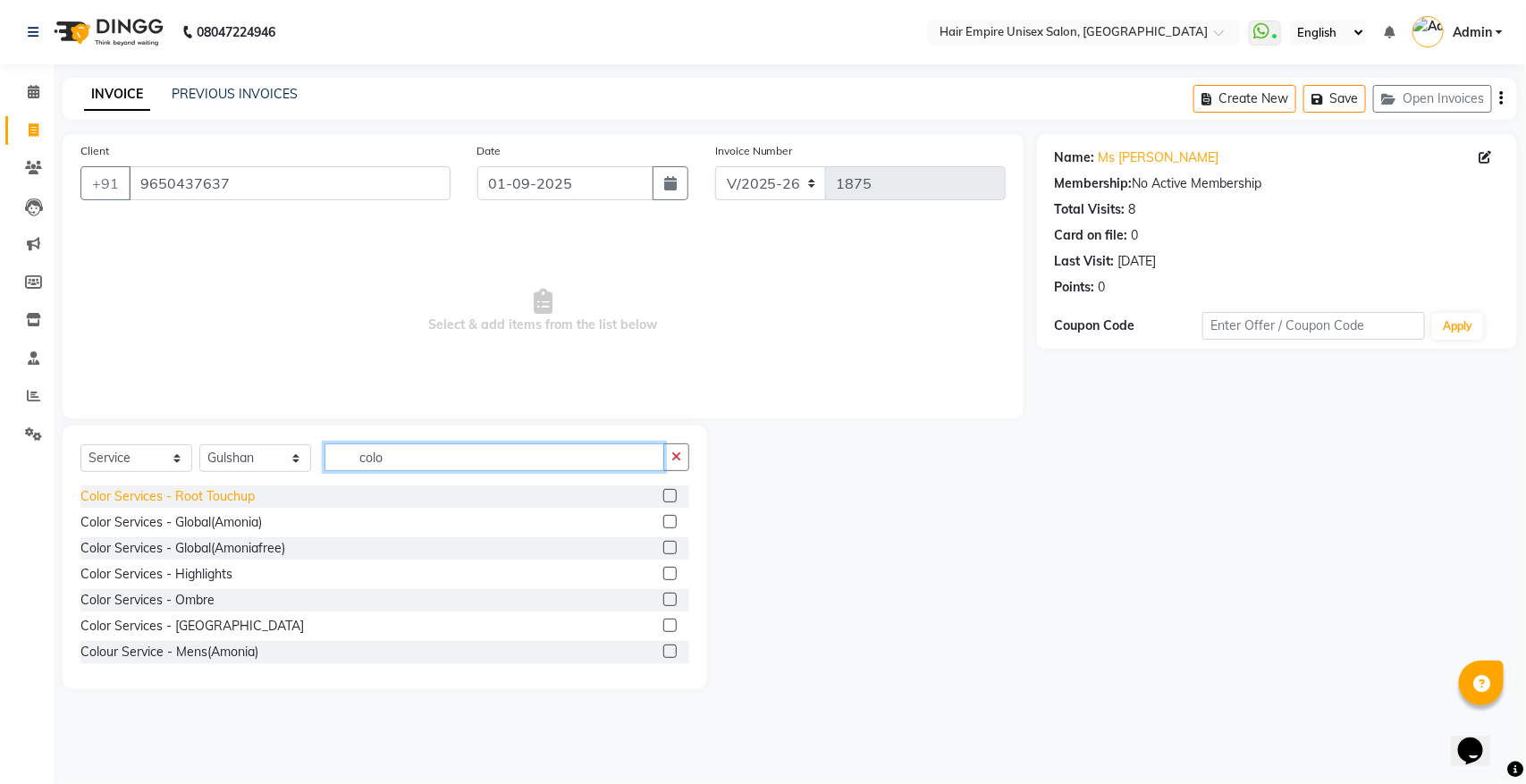
type input "colo"
click at [85, 501] on div "Color Services - Root Touchup" at bounding box center [167, 497] width 174 height 18
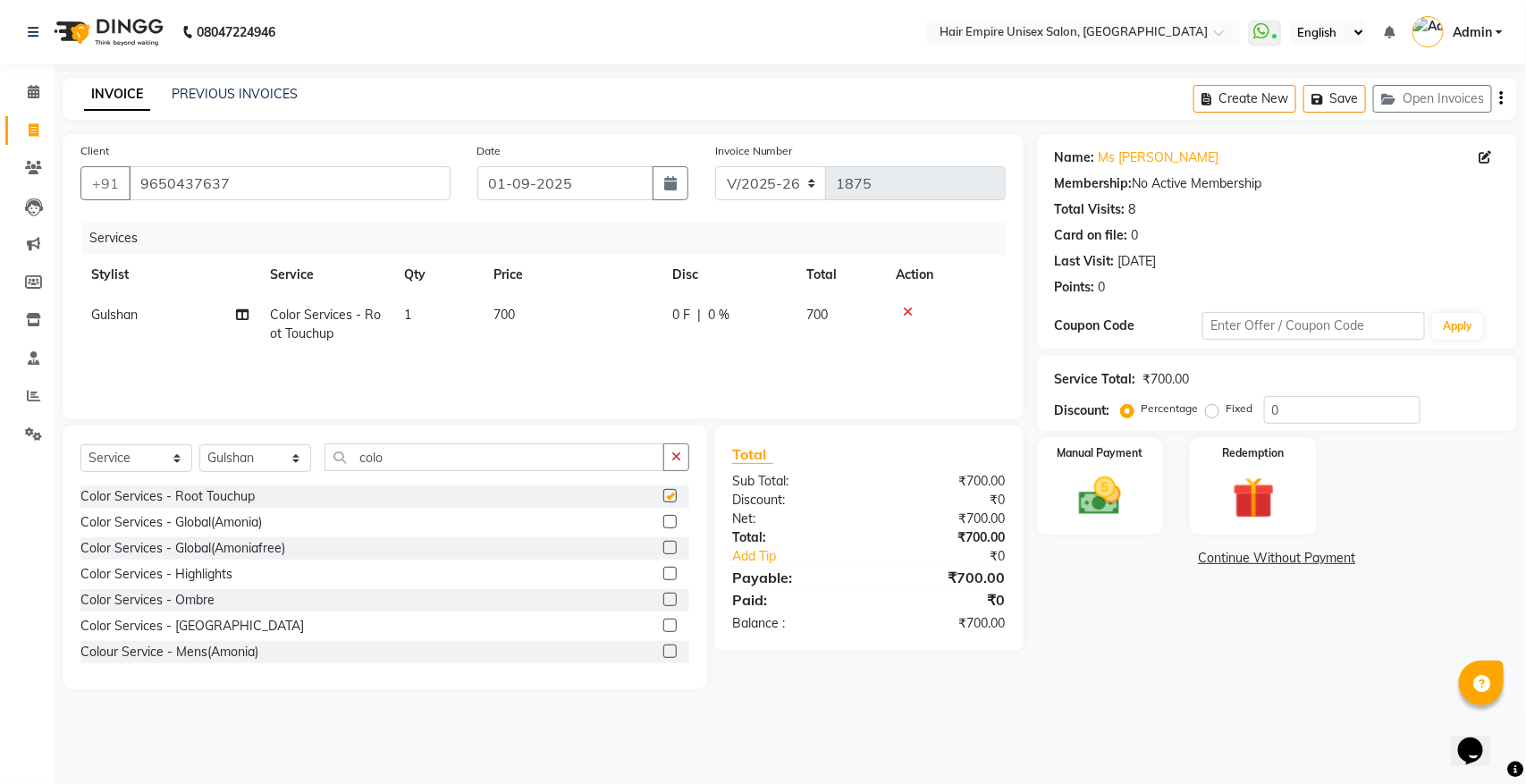
checkbox input "false"
click at [503, 326] on td "700" at bounding box center [572, 324] width 179 height 59
select select "31808"
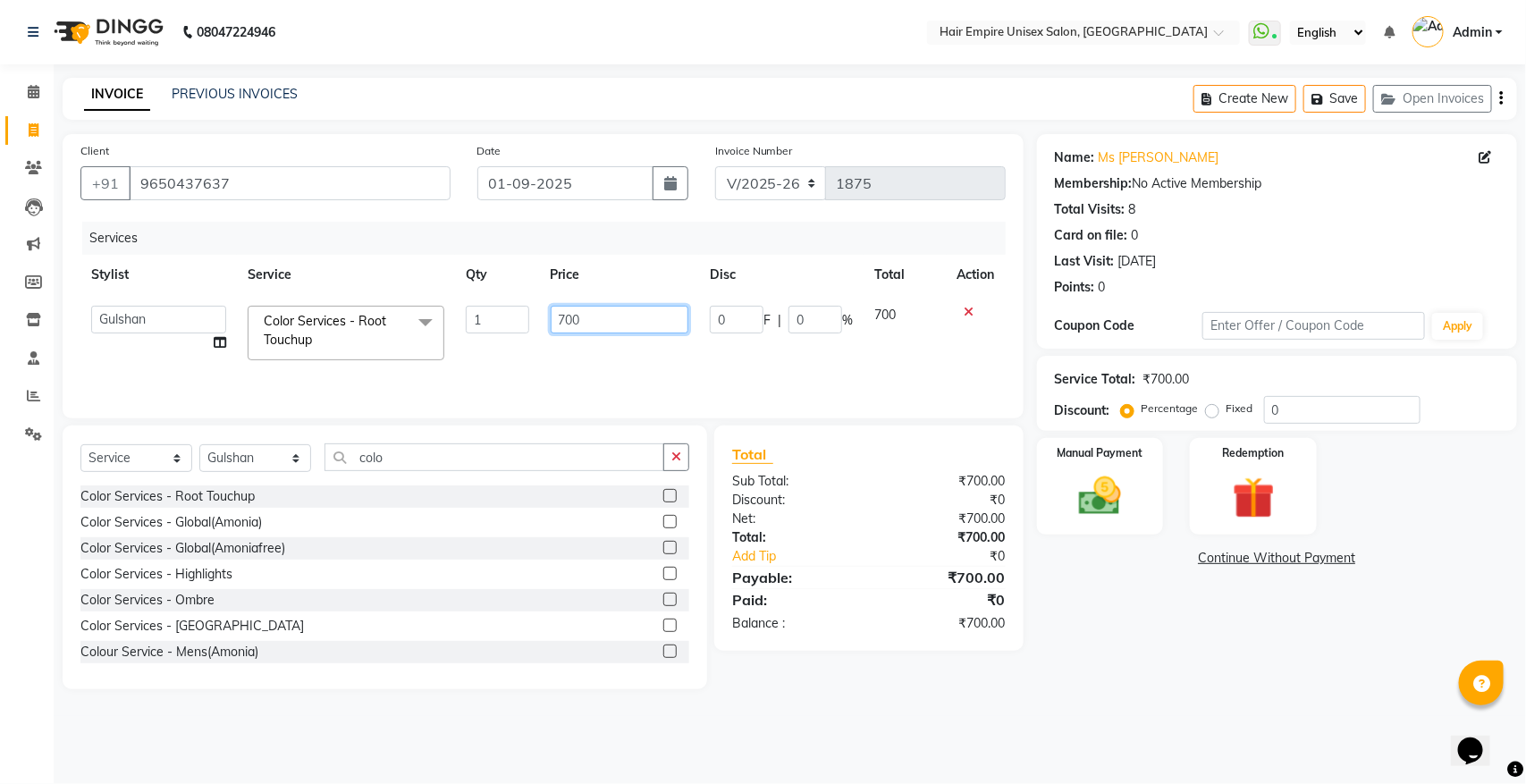
click at [599, 316] on input "700" at bounding box center [620, 320] width 138 height 28
type input "7"
type input "500"
click at [681, 374] on div "Services Stylist Service Qty Price Disc Total Action anas Ashu bobby Gulshan la…" at bounding box center [543, 311] width 925 height 179
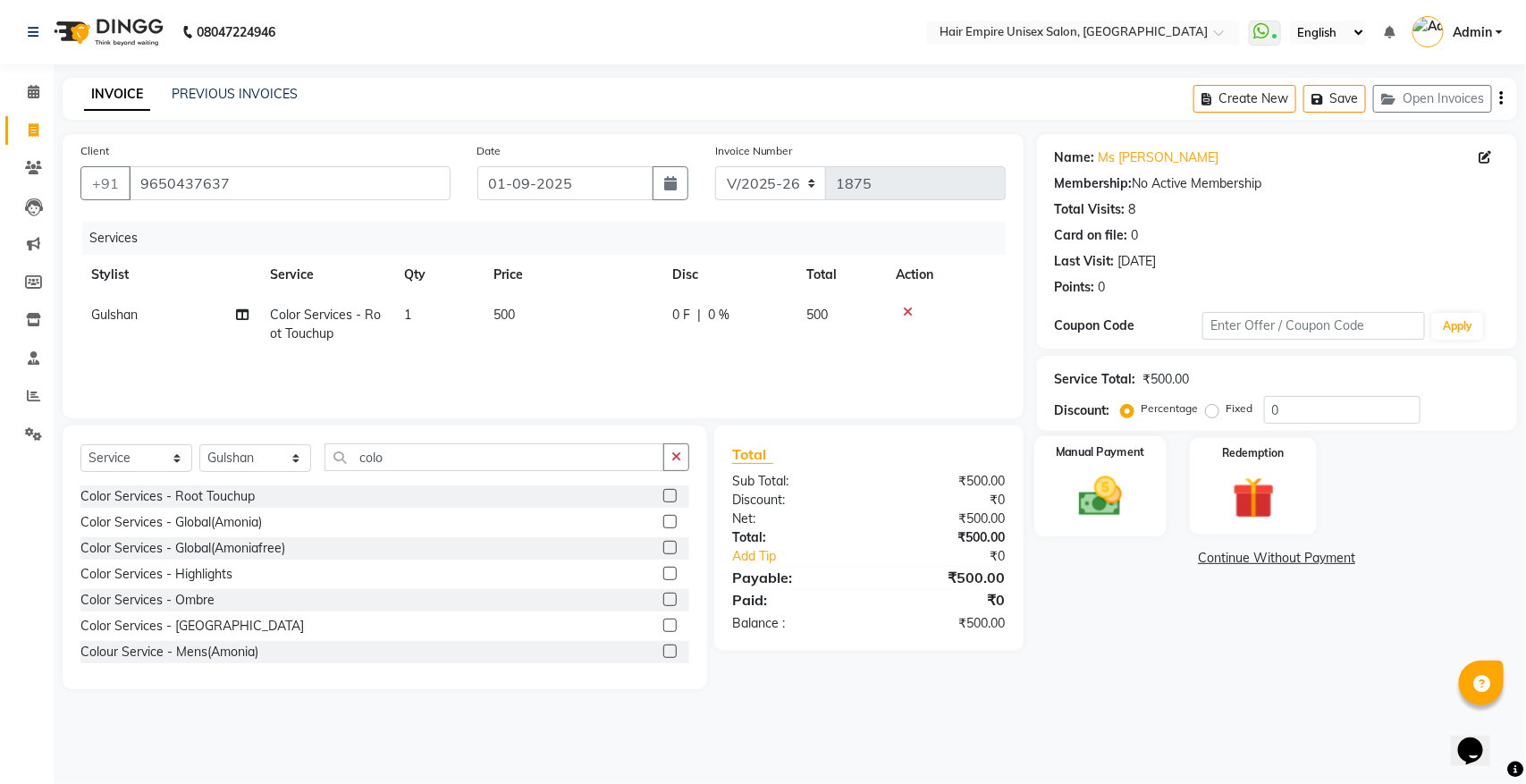
click at [1089, 510] on img at bounding box center [1100, 496] width 71 height 50
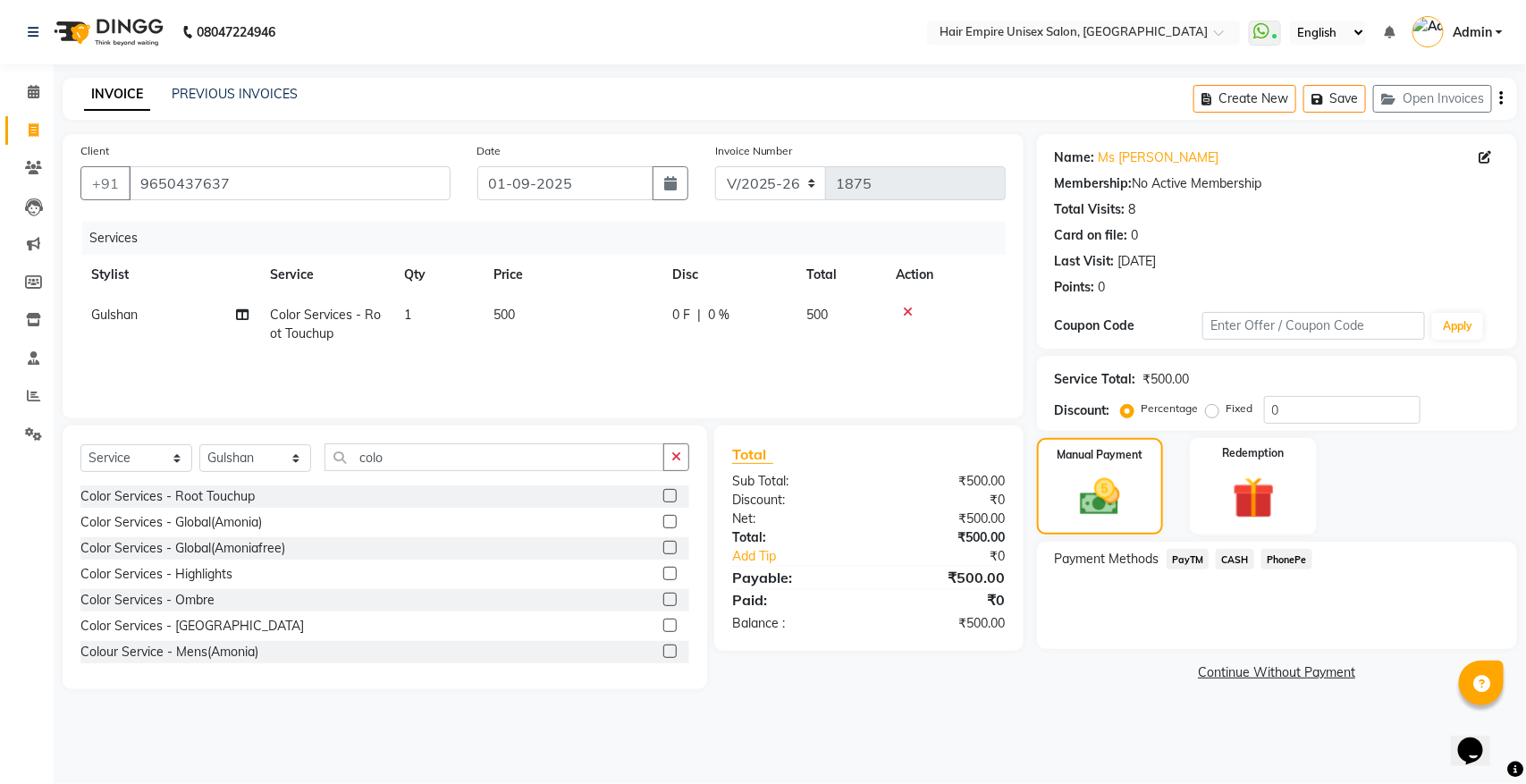
click at [1178, 560] on span "PayTM" at bounding box center [1188, 559] width 43 height 20
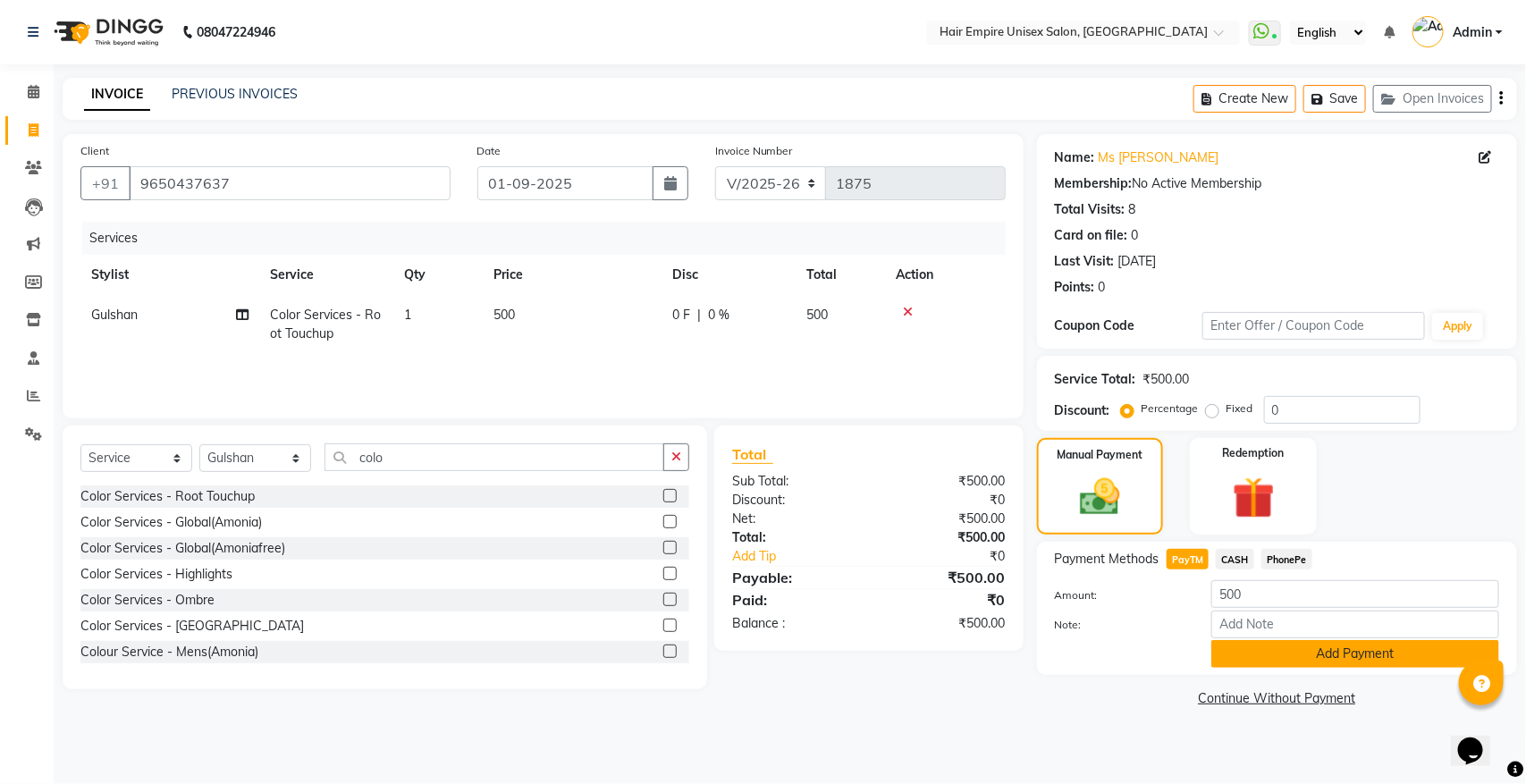
click at [1266, 653] on button "Add Payment" at bounding box center [1356, 654] width 288 height 28
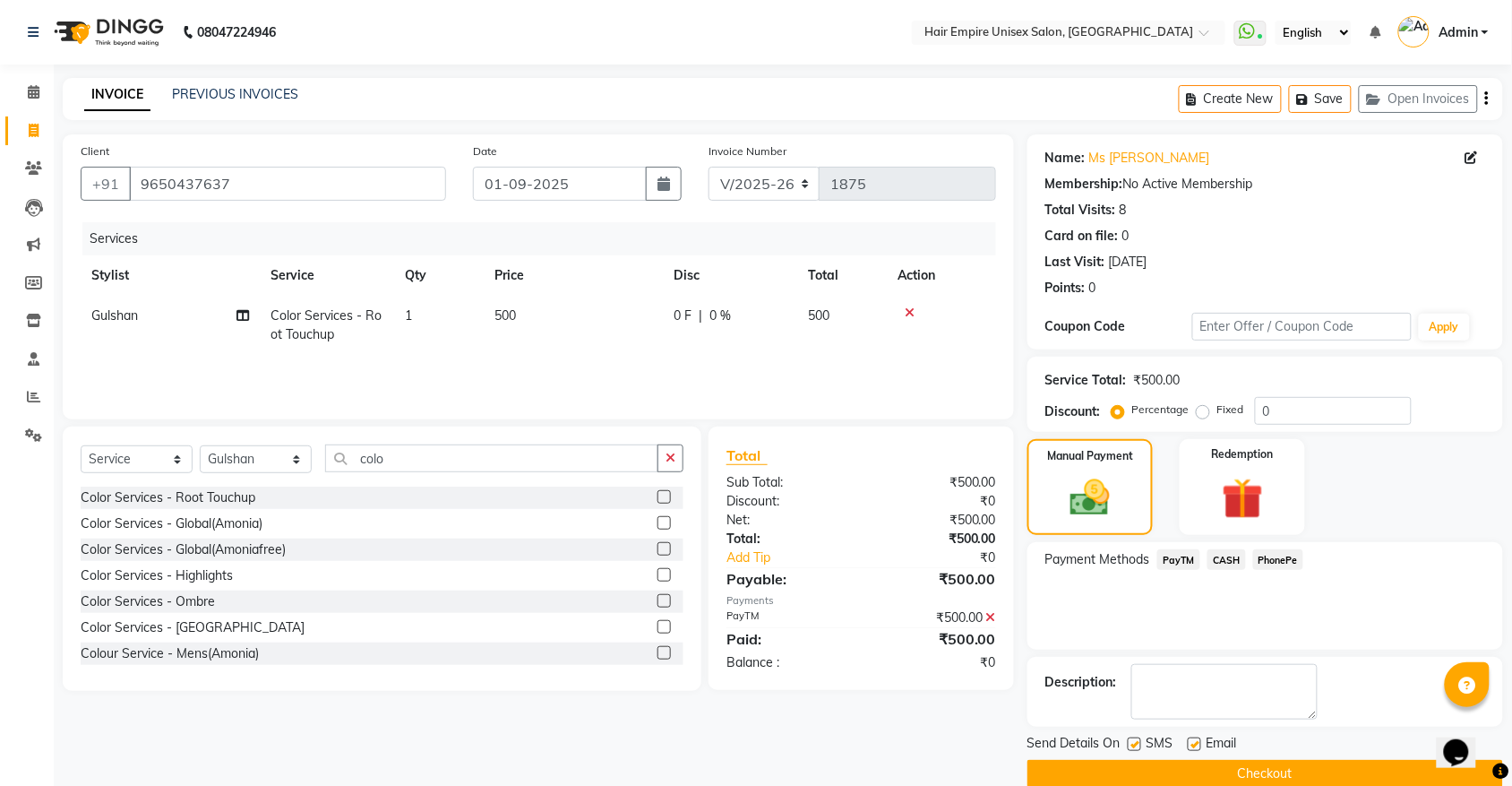
click at [1238, 717] on button "Checkout" at bounding box center [1265, 774] width 475 height 28
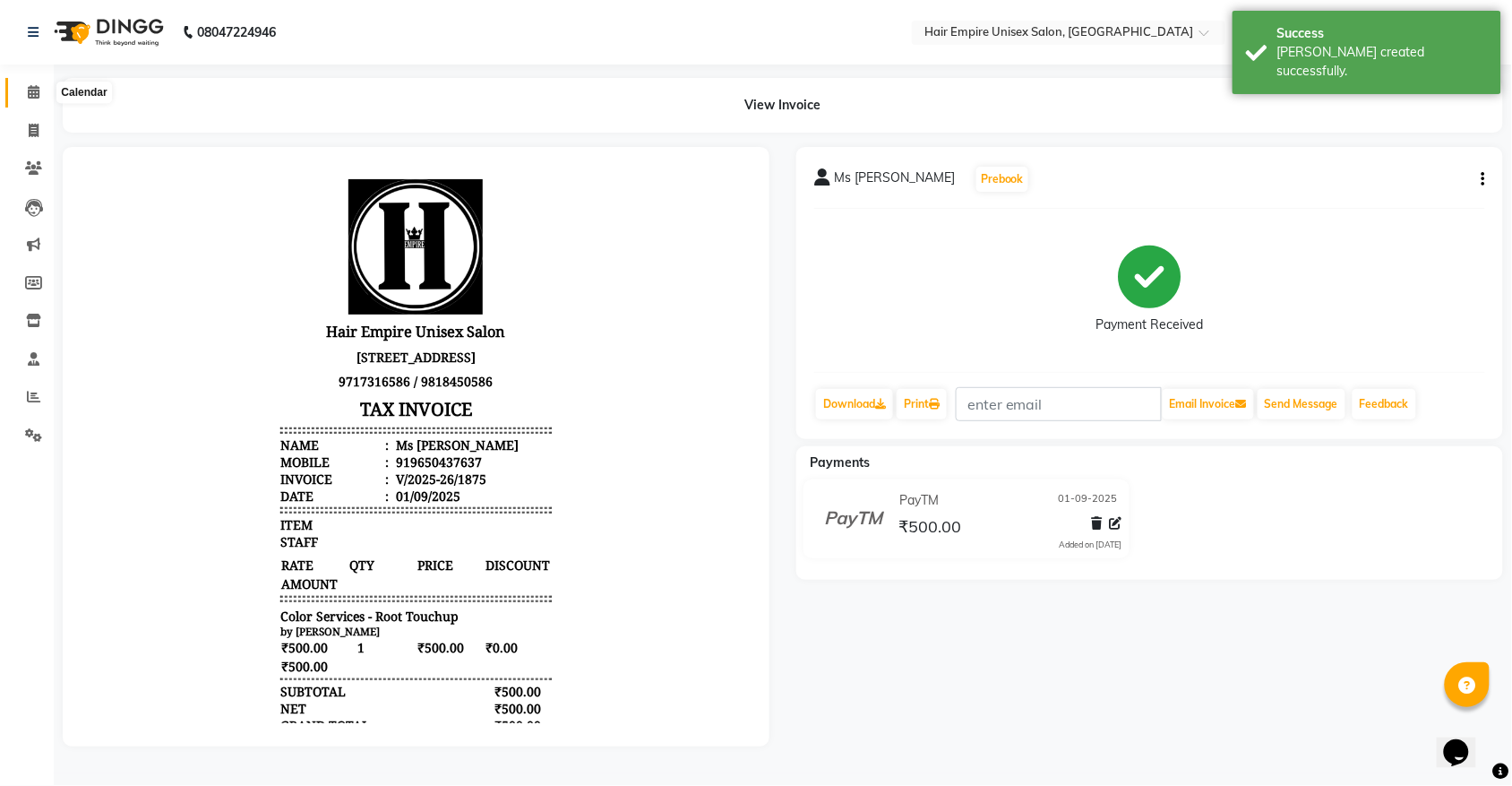
click at [38, 99] on icon at bounding box center [33, 91] width 12 height 14
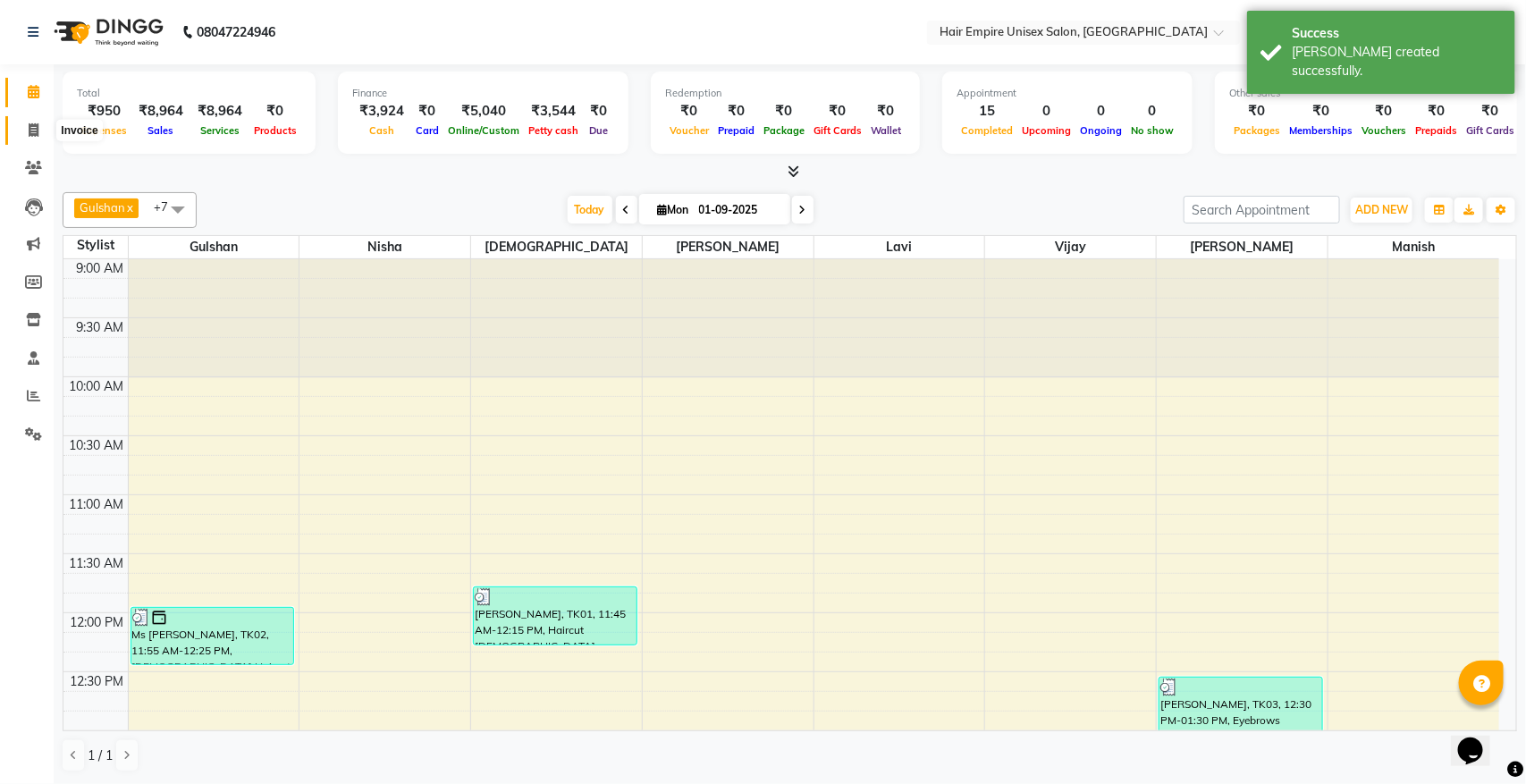
click at [29, 128] on icon at bounding box center [33, 130] width 10 height 14
select select "5055"
select select "service"
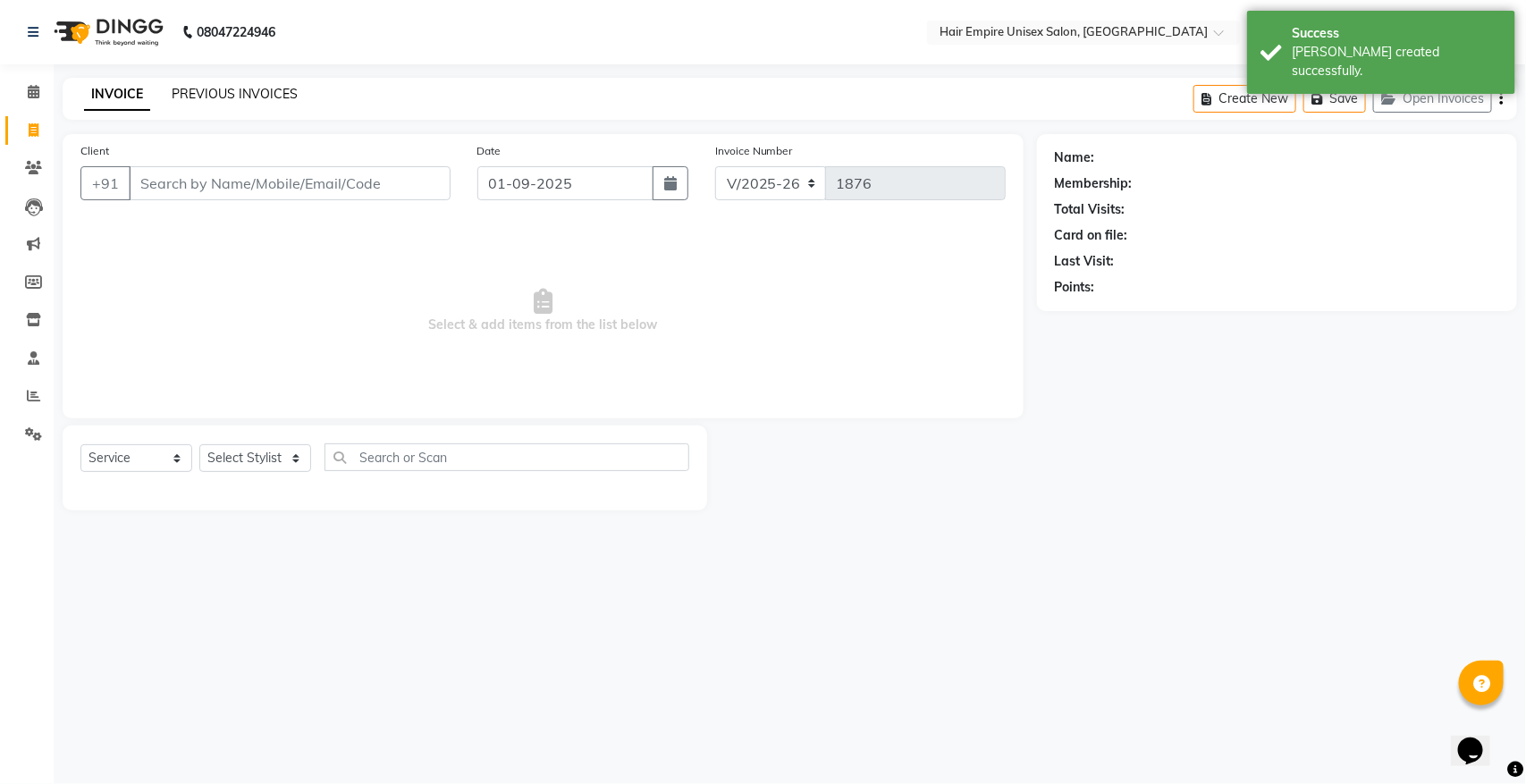
click at [283, 91] on link "PREVIOUS INVOICES" at bounding box center [234, 93] width 126 height 16
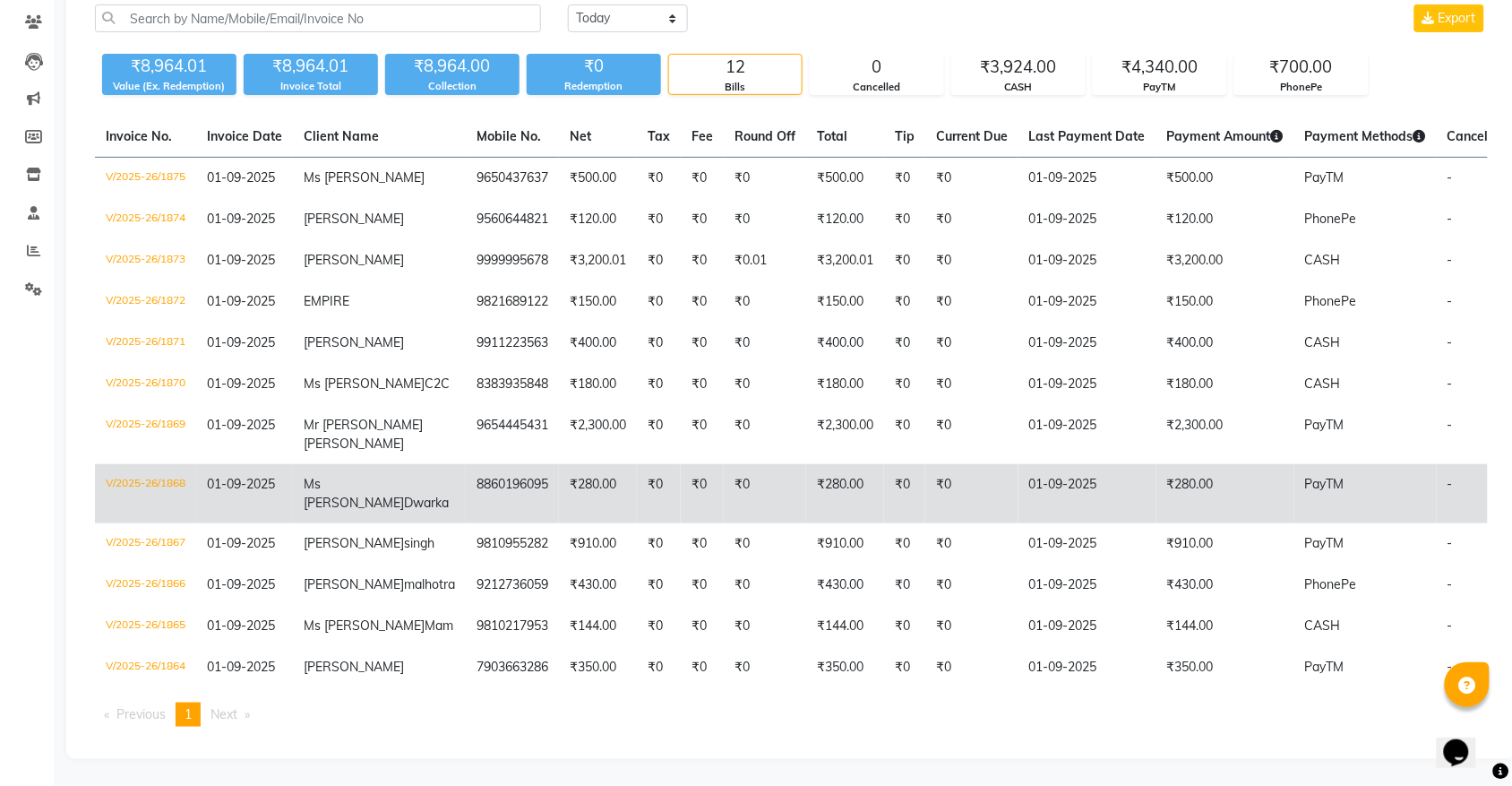
scroll to position [269, 0]
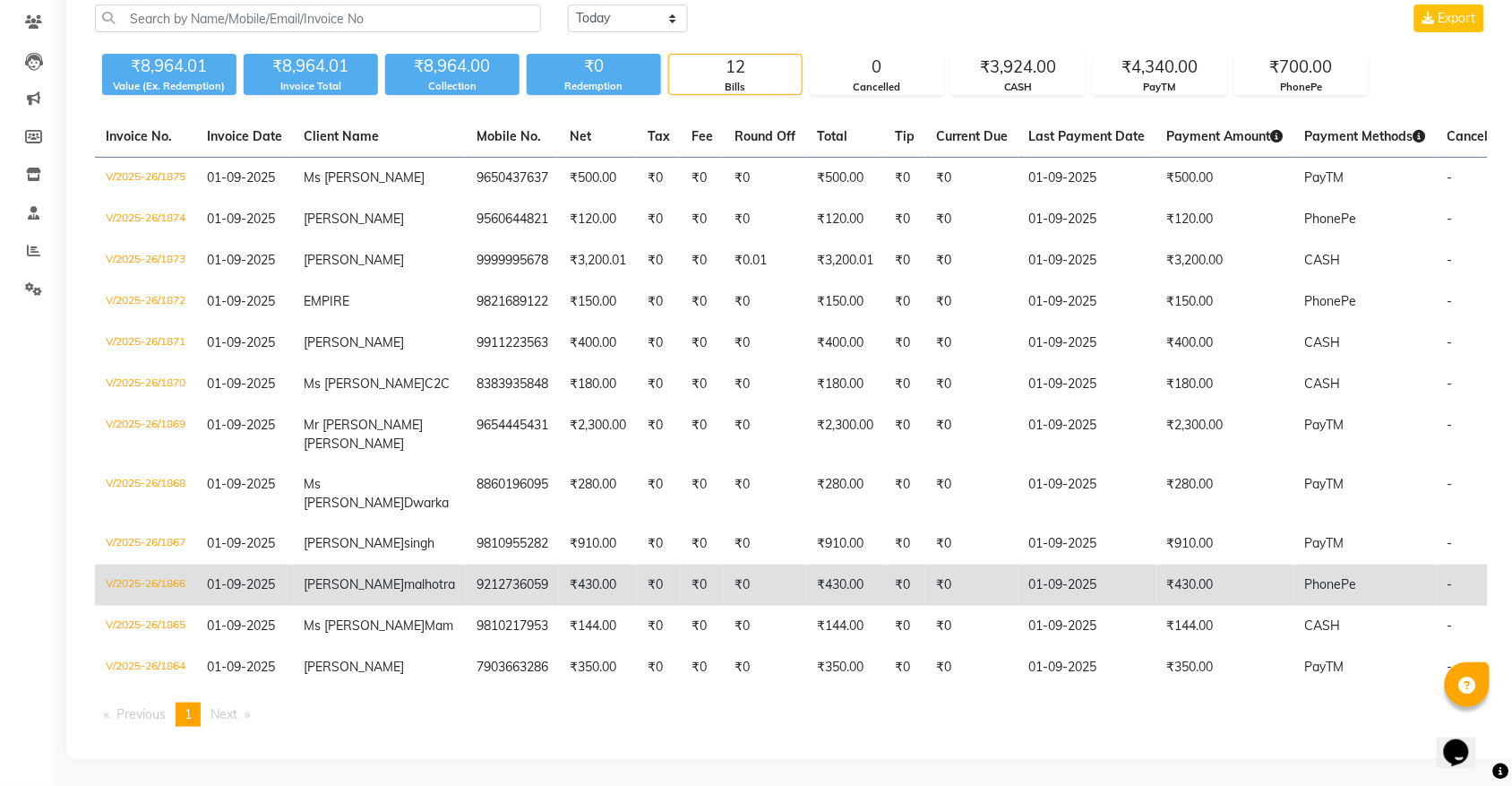
click at [312, 576] on span "rita" at bounding box center [354, 584] width 101 height 16
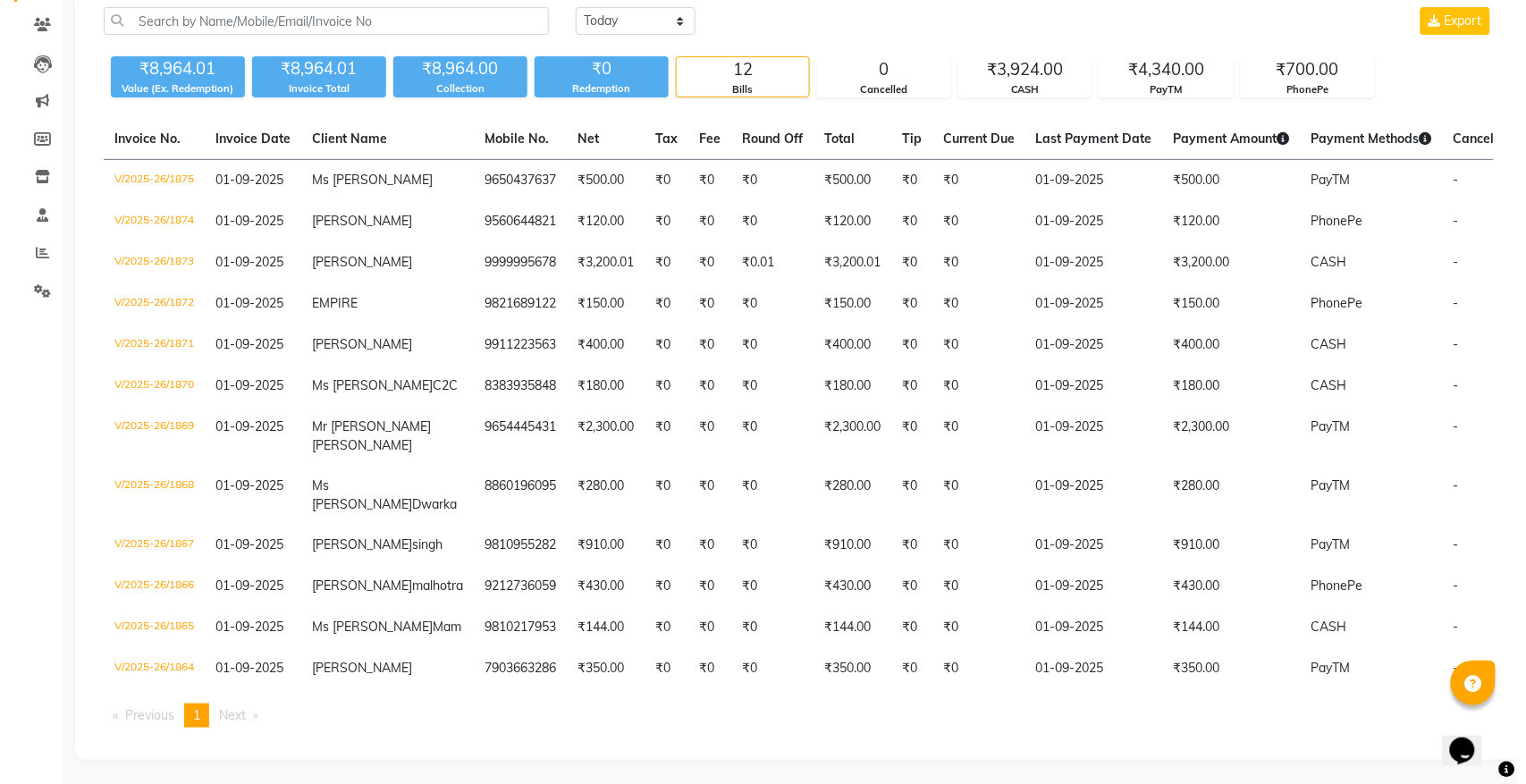
scroll to position [0, 0]
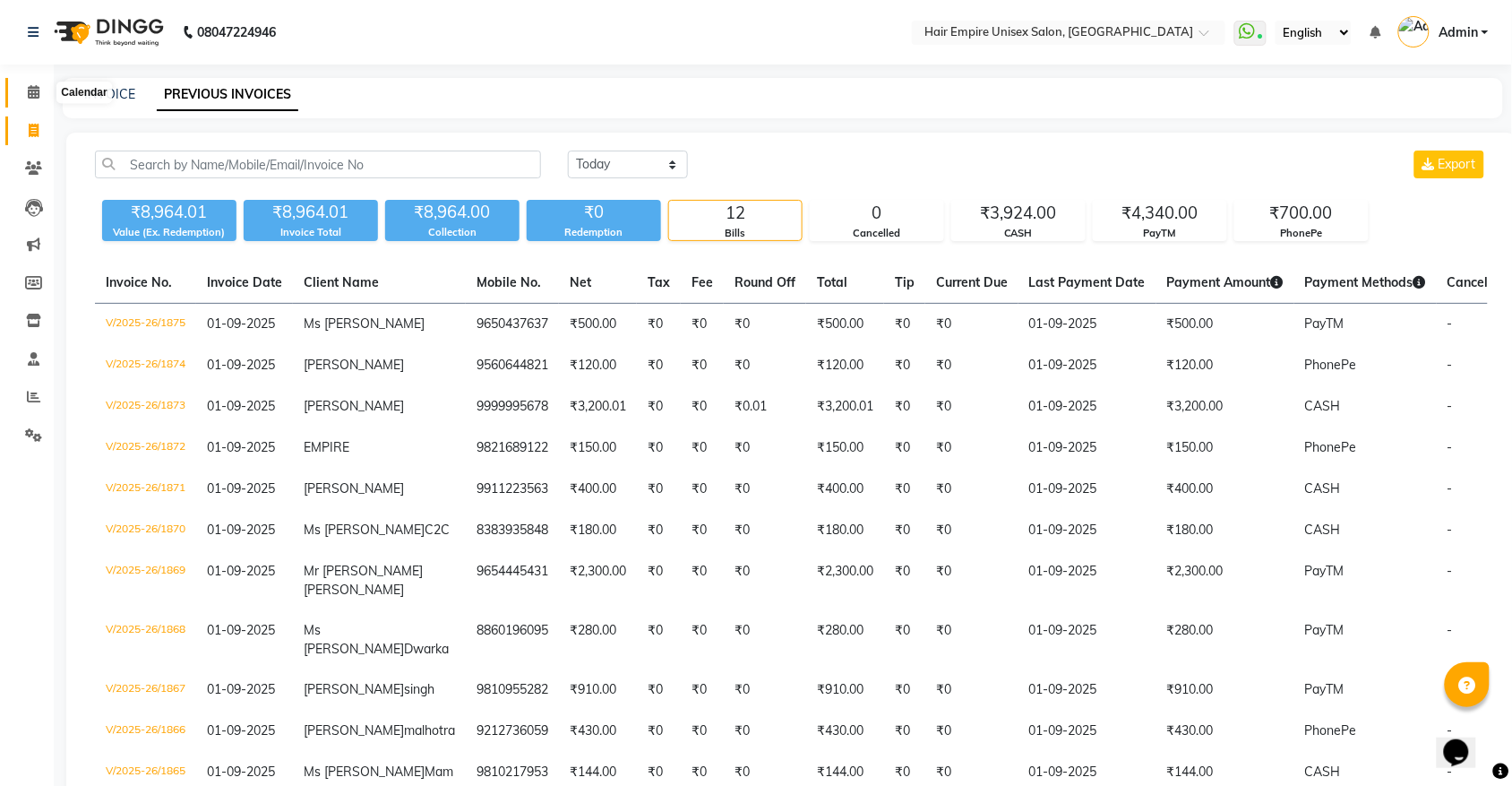
click at [31, 100] on span at bounding box center [33, 92] width 31 height 20
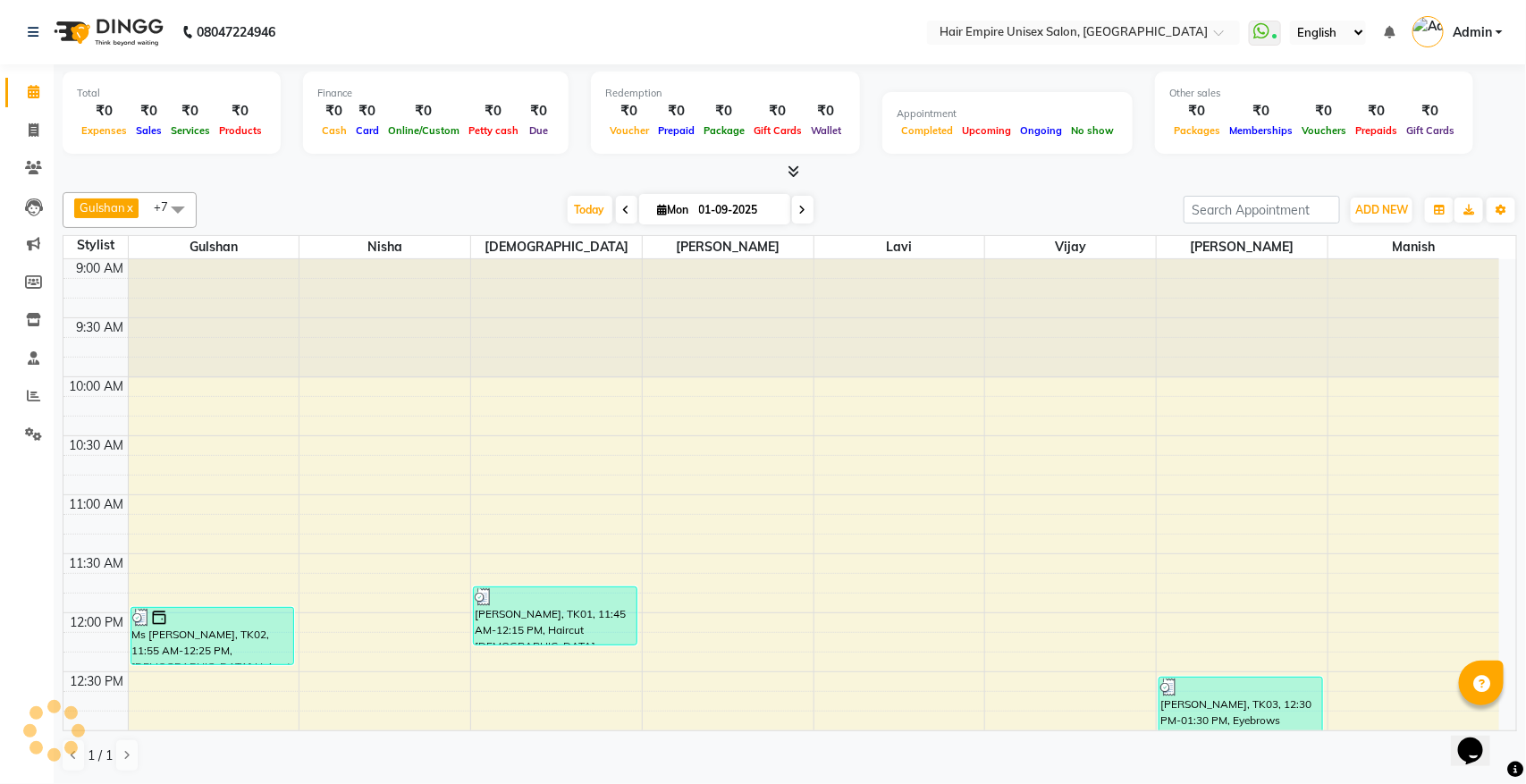
scroll to position [1044, 0]
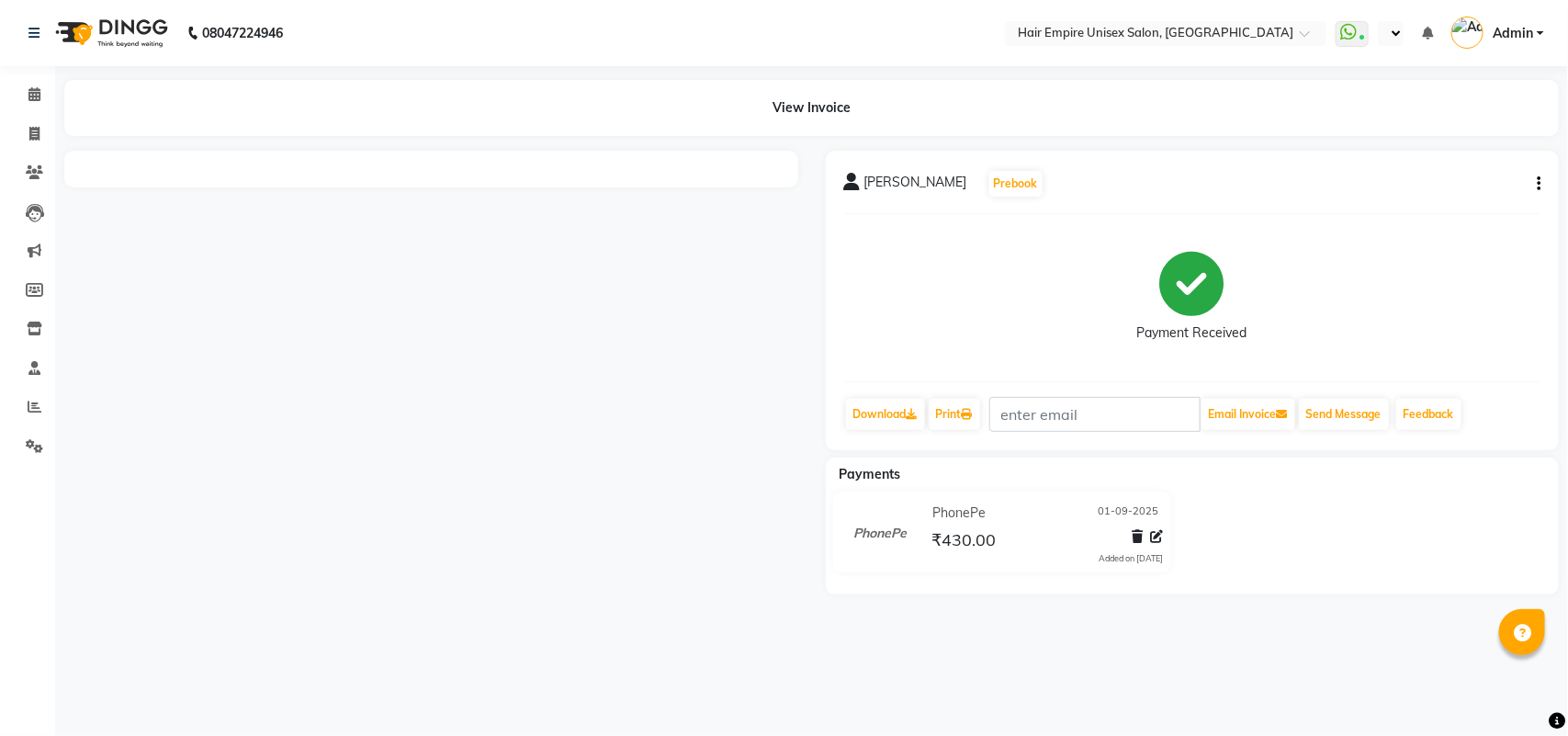
select select "en"
click at [1158, 536] on icon at bounding box center [1158, 537] width 13 height 13
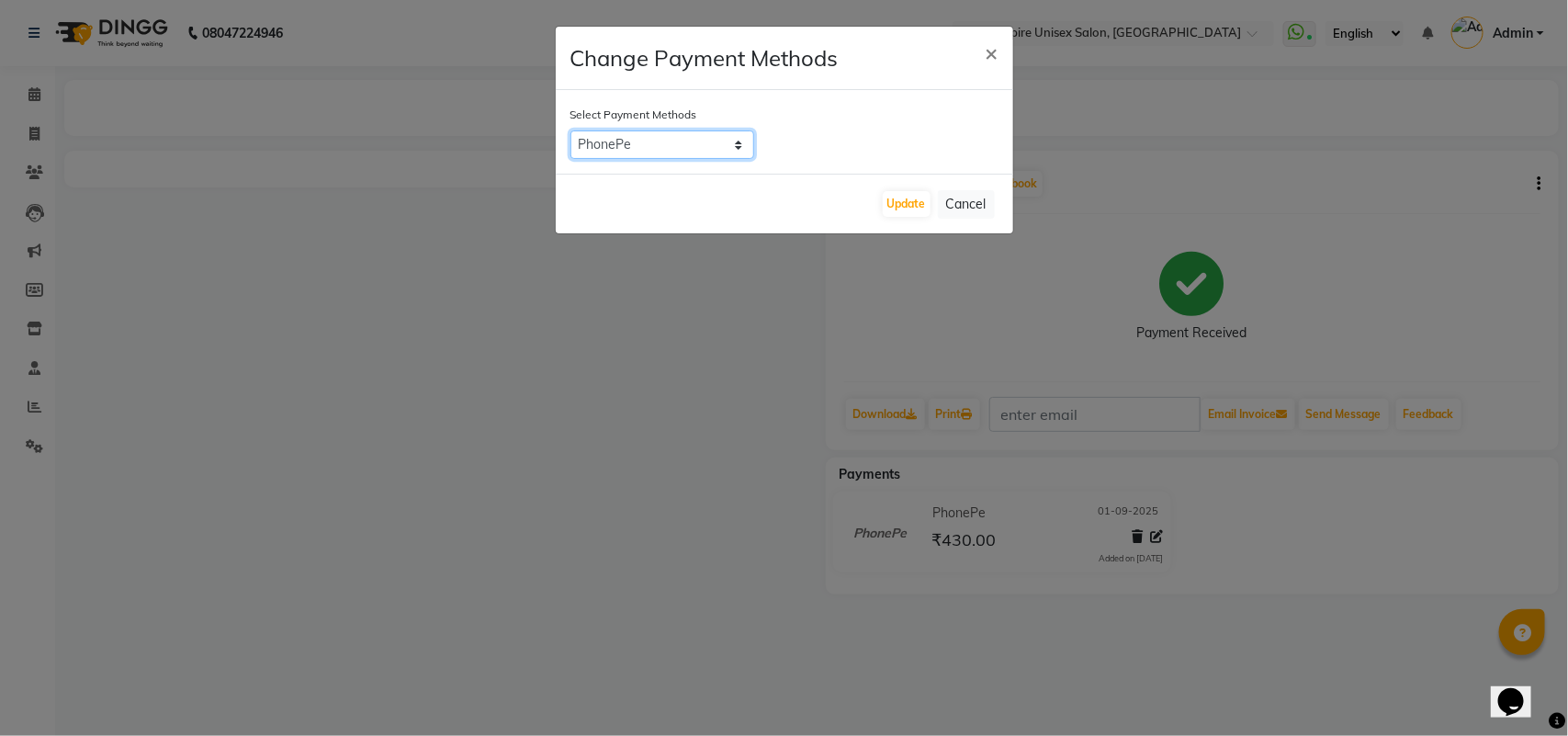
click at [641, 143] on select "PayTM CASH PhonePe" at bounding box center [663, 145] width 184 height 28
select select "6"
click at [571, 131] on select "PayTM CASH PhonePe" at bounding box center [663, 145] width 184 height 28
click at [912, 205] on button "Update" at bounding box center [906, 204] width 47 height 26
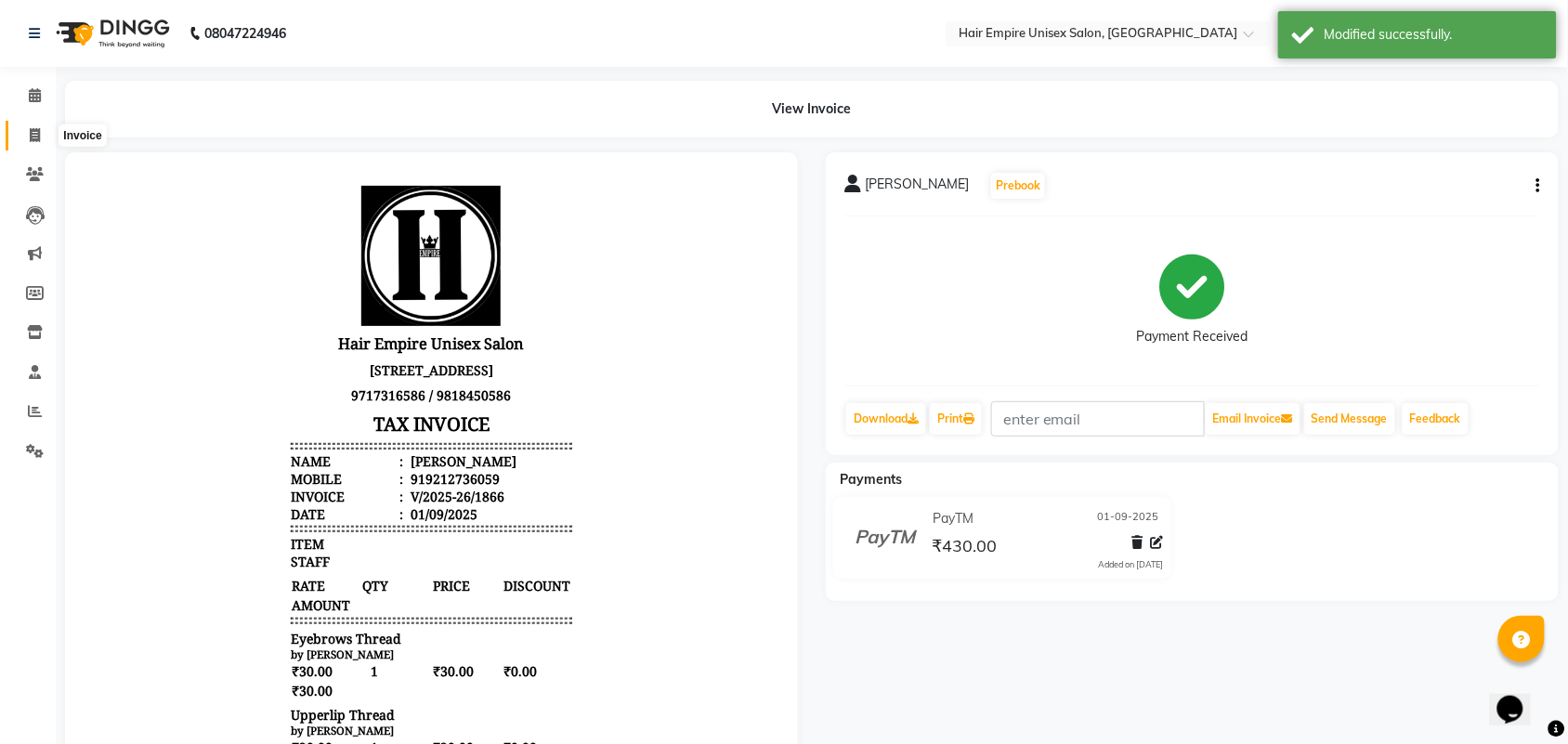
click at [37, 141] on icon at bounding box center [34, 135] width 11 height 14
select select "service"
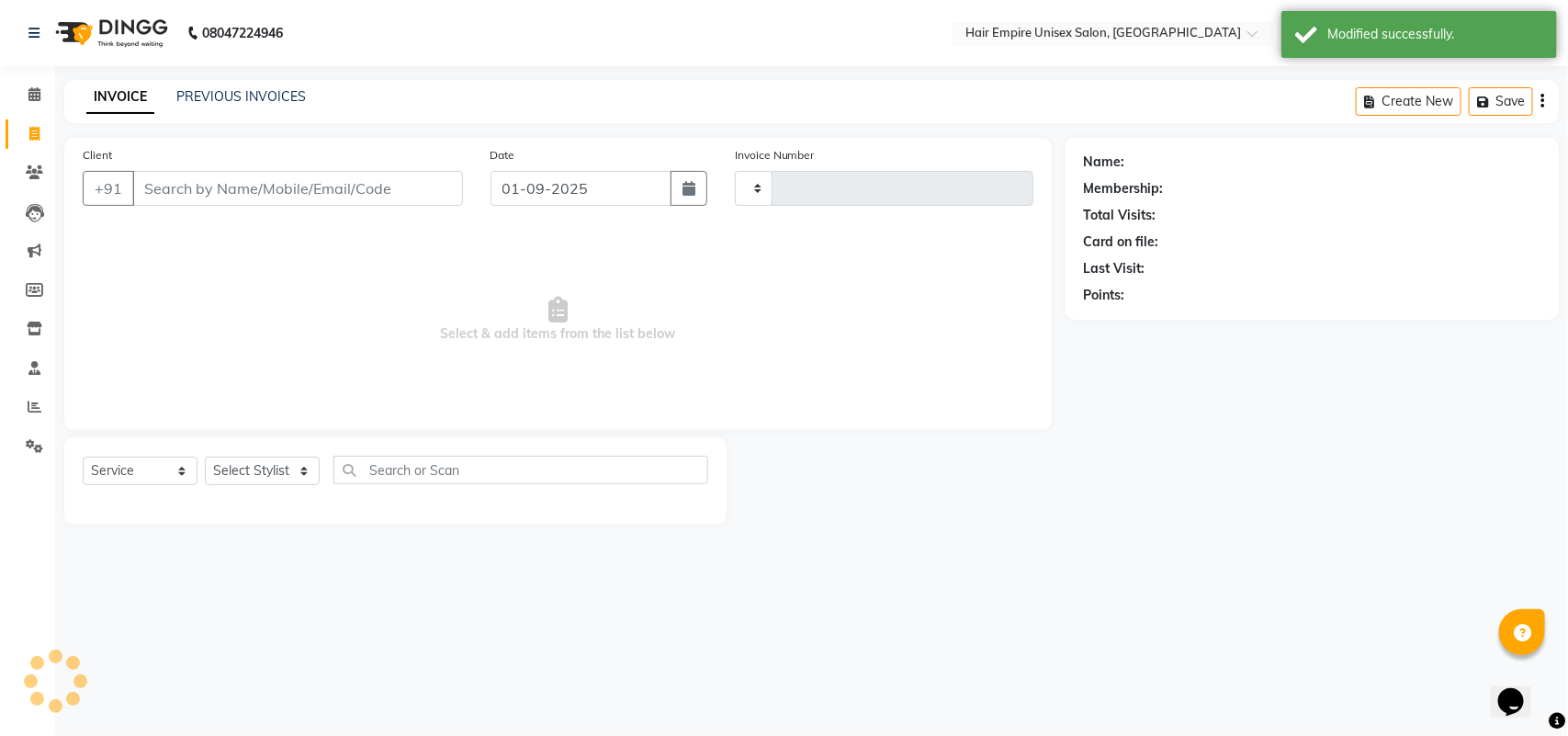
type input "1876"
select select "5055"
click at [212, 99] on link "PREVIOUS INVOICES" at bounding box center [241, 96] width 130 height 16
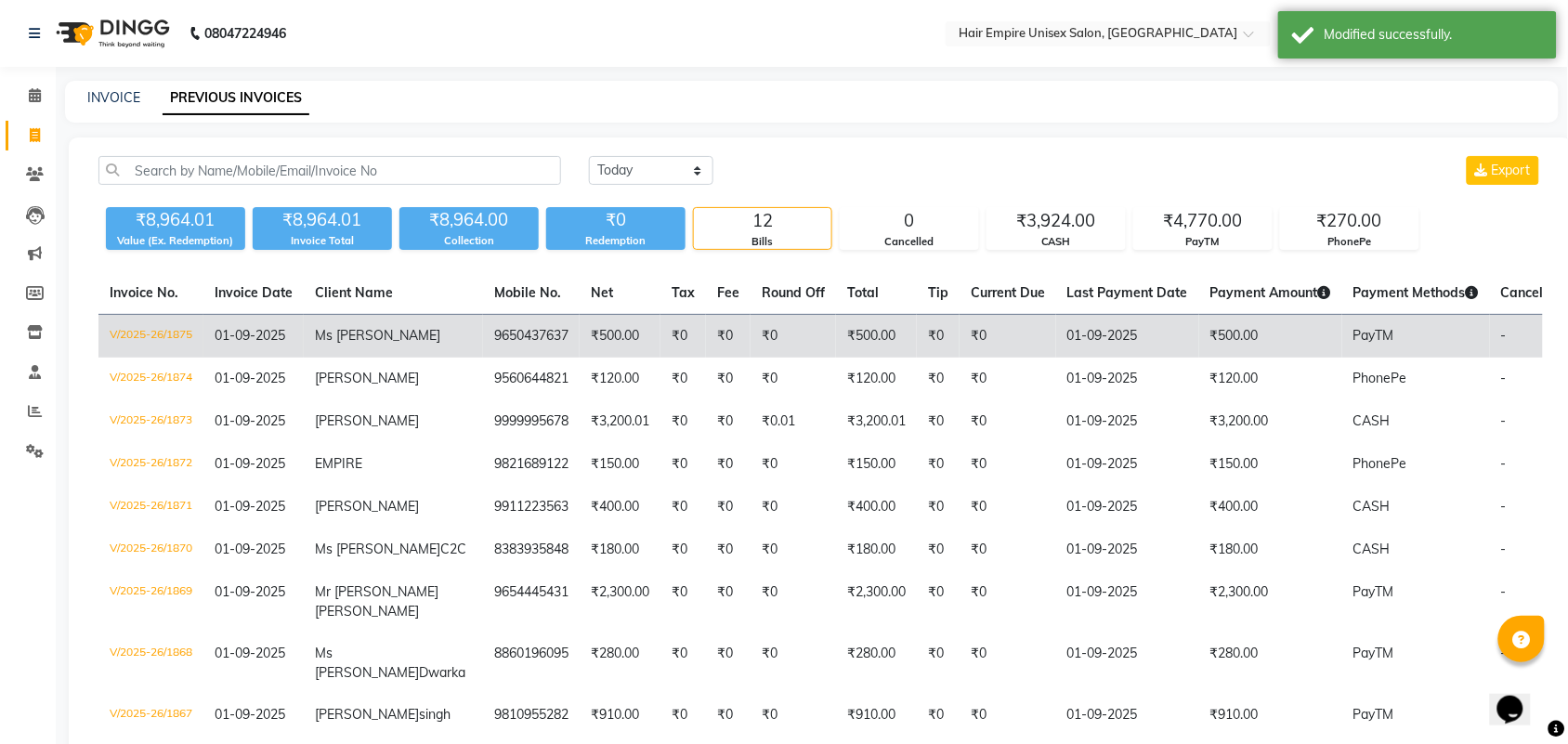
scroll to position [116, 0]
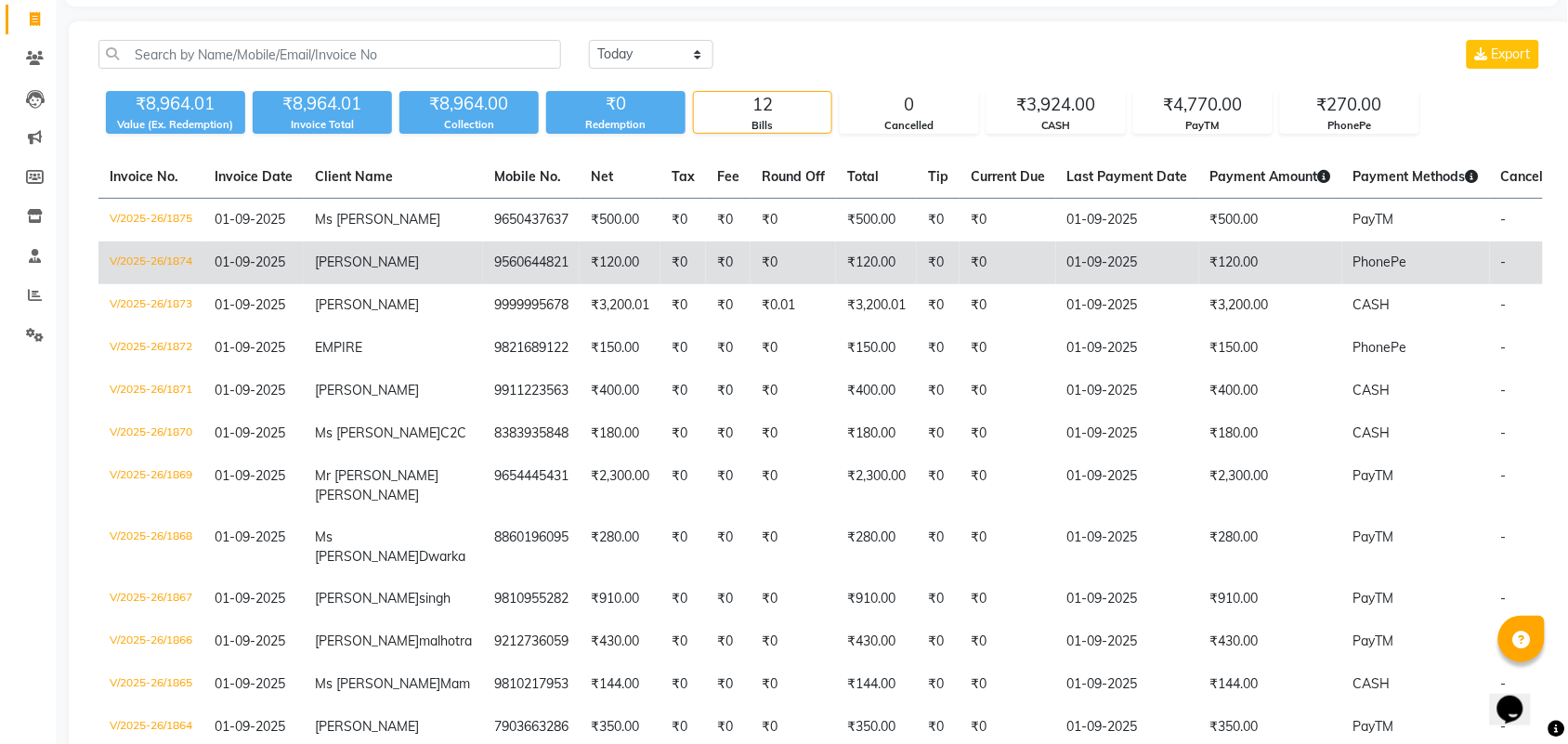
click at [169, 260] on td "V/2025-26/1874" at bounding box center [151, 262] width 105 height 43
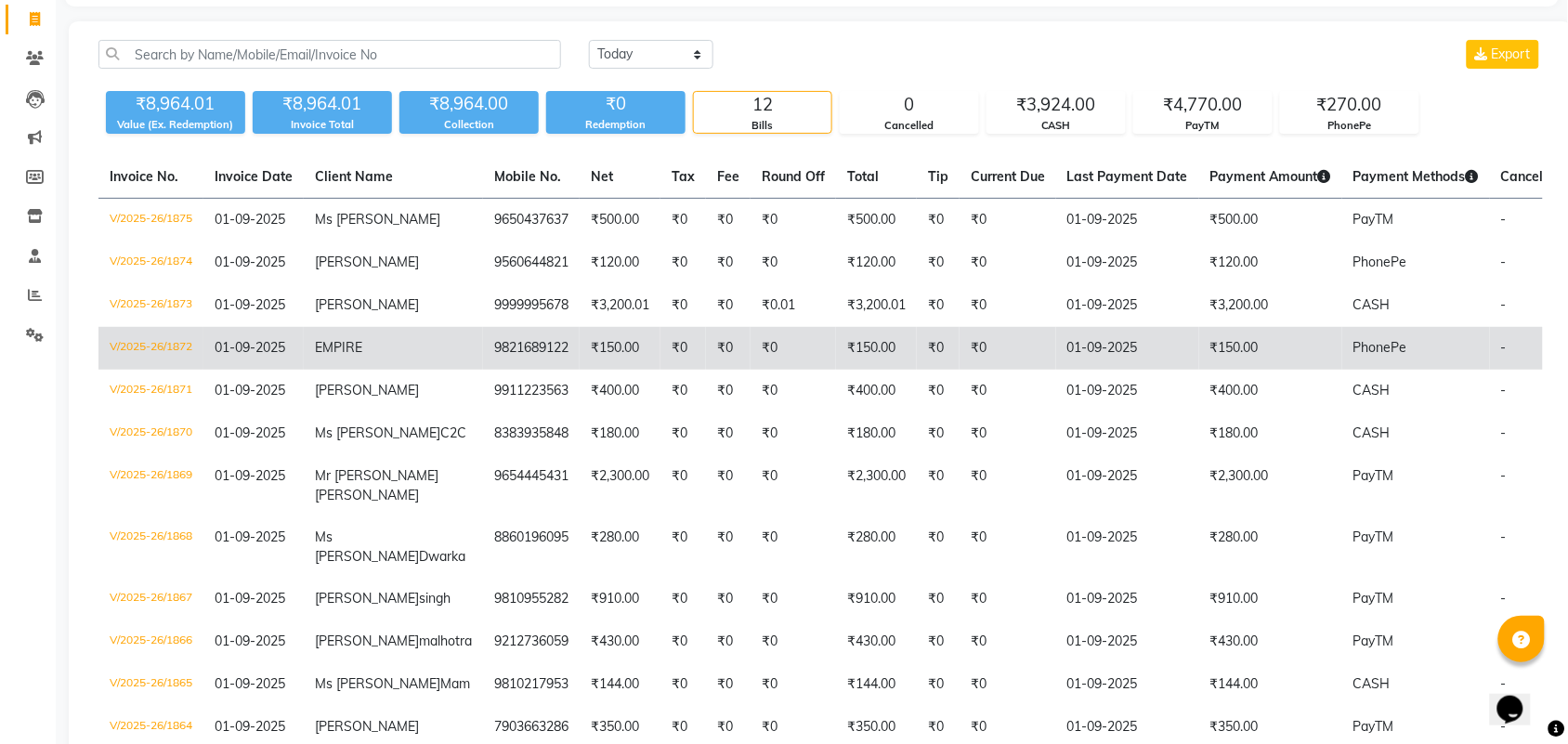
click at [350, 347] on span "EMPIRE" at bounding box center [338, 347] width 47 height 16
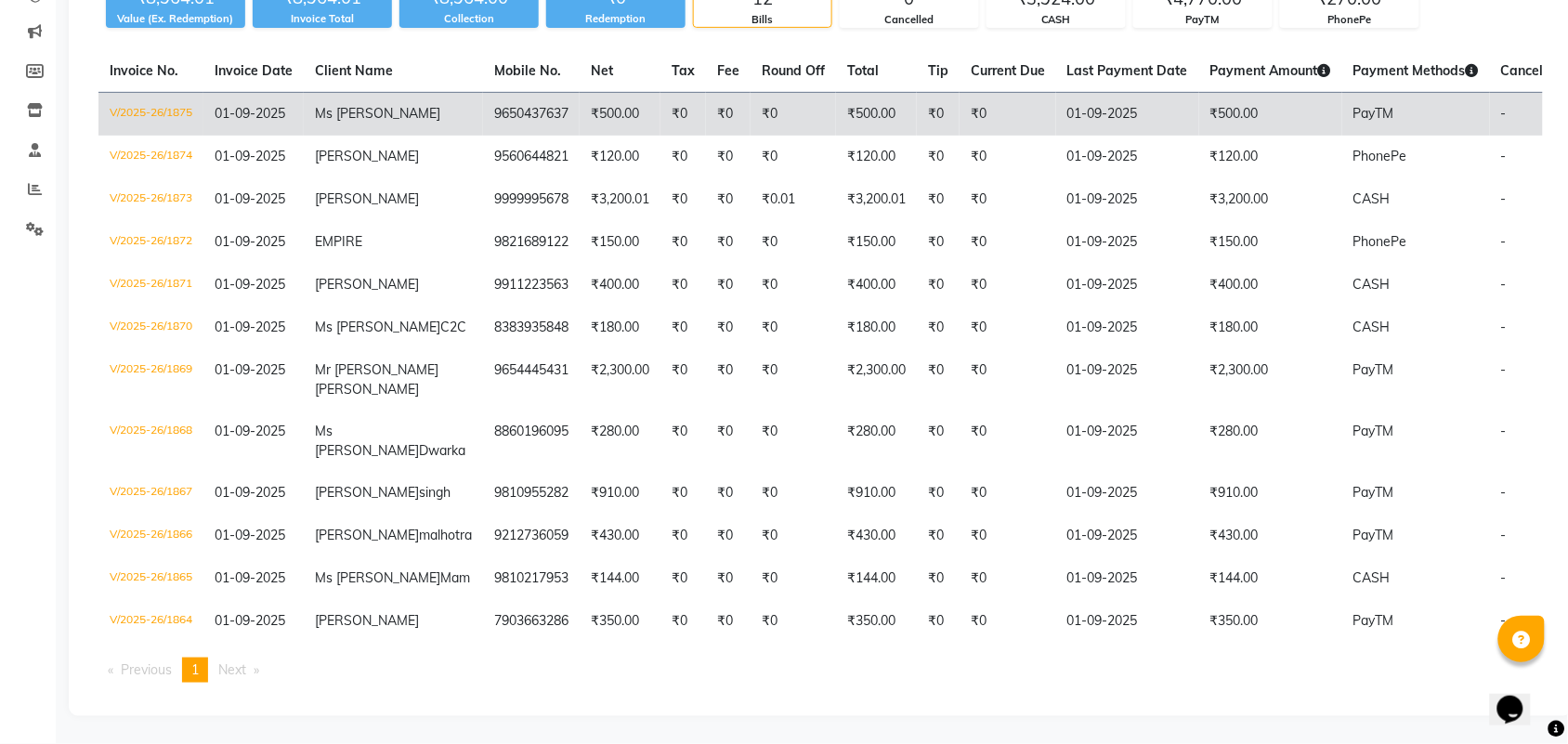
scroll to position [234, 0]
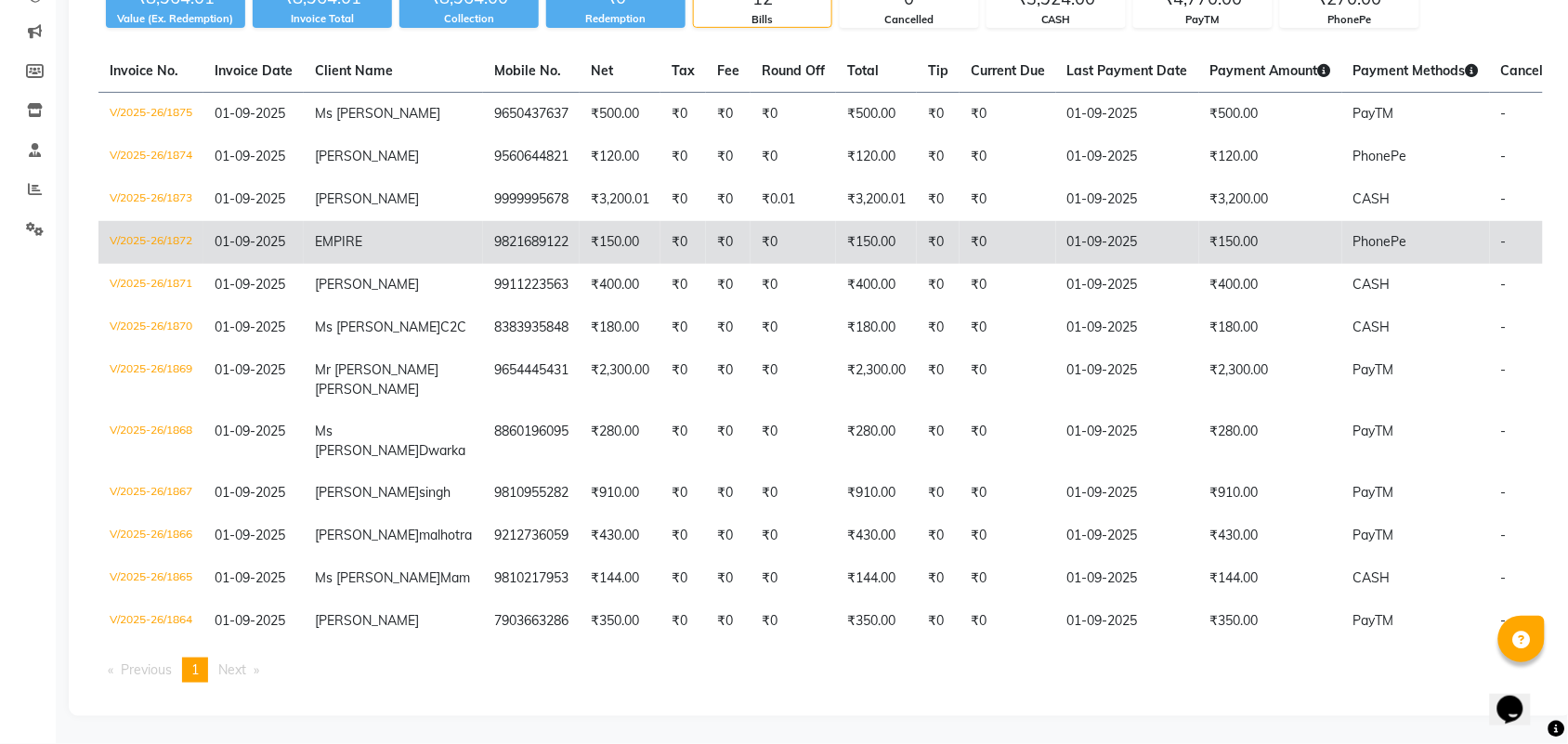
click at [331, 234] on span "EMPIRE" at bounding box center [338, 241] width 47 height 16
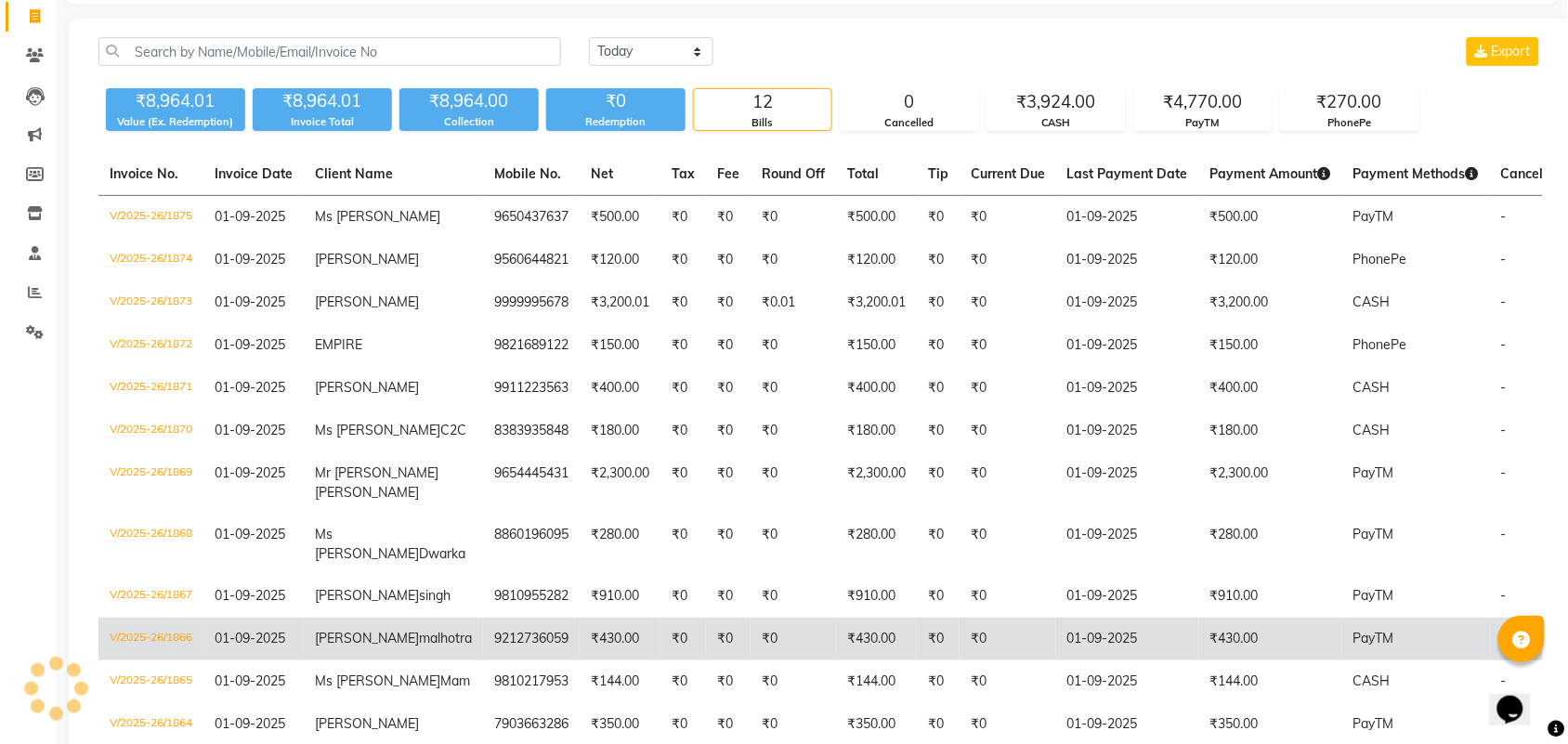
scroll to position [117, 0]
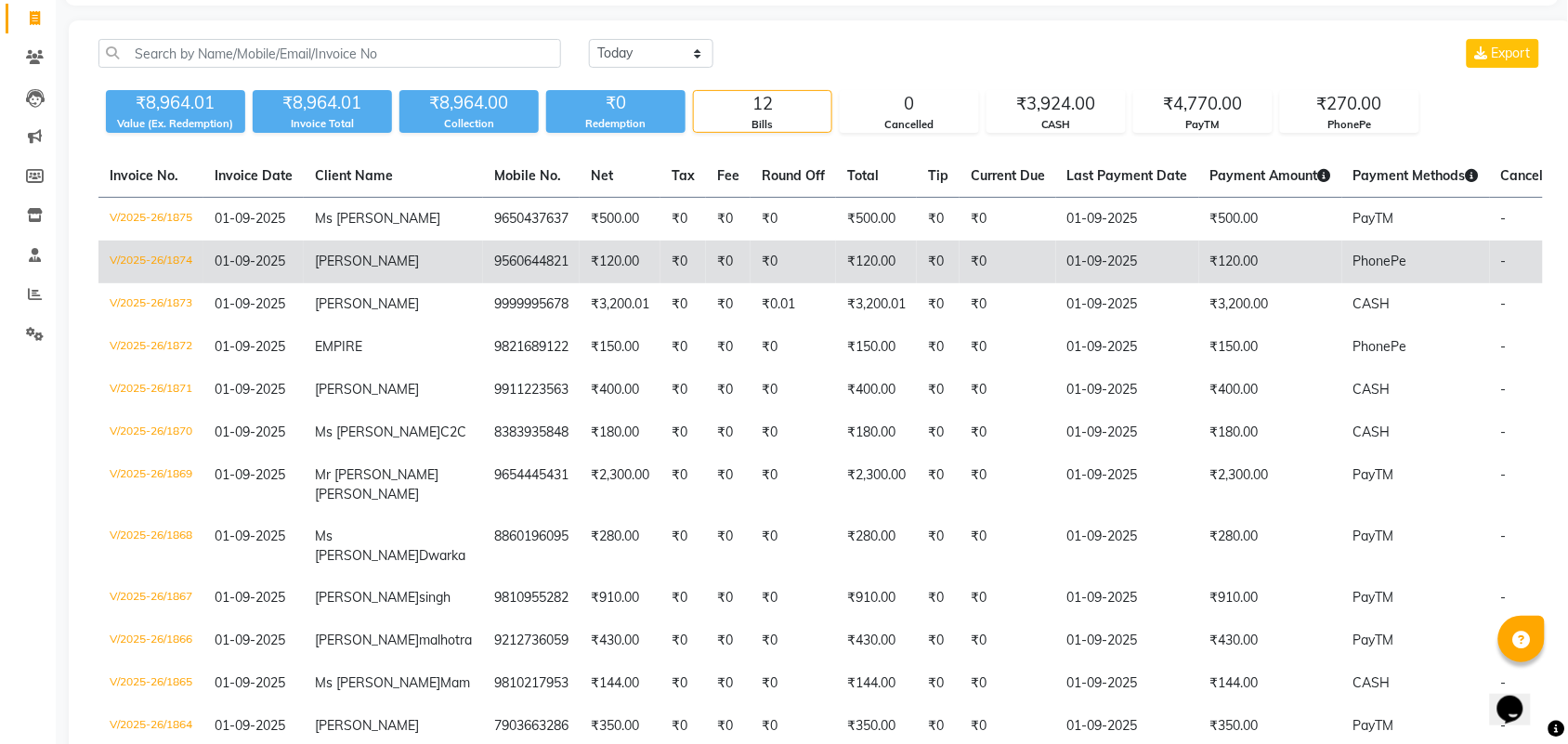
click at [344, 256] on span "[PERSON_NAME]" at bounding box center [367, 260] width 104 height 16
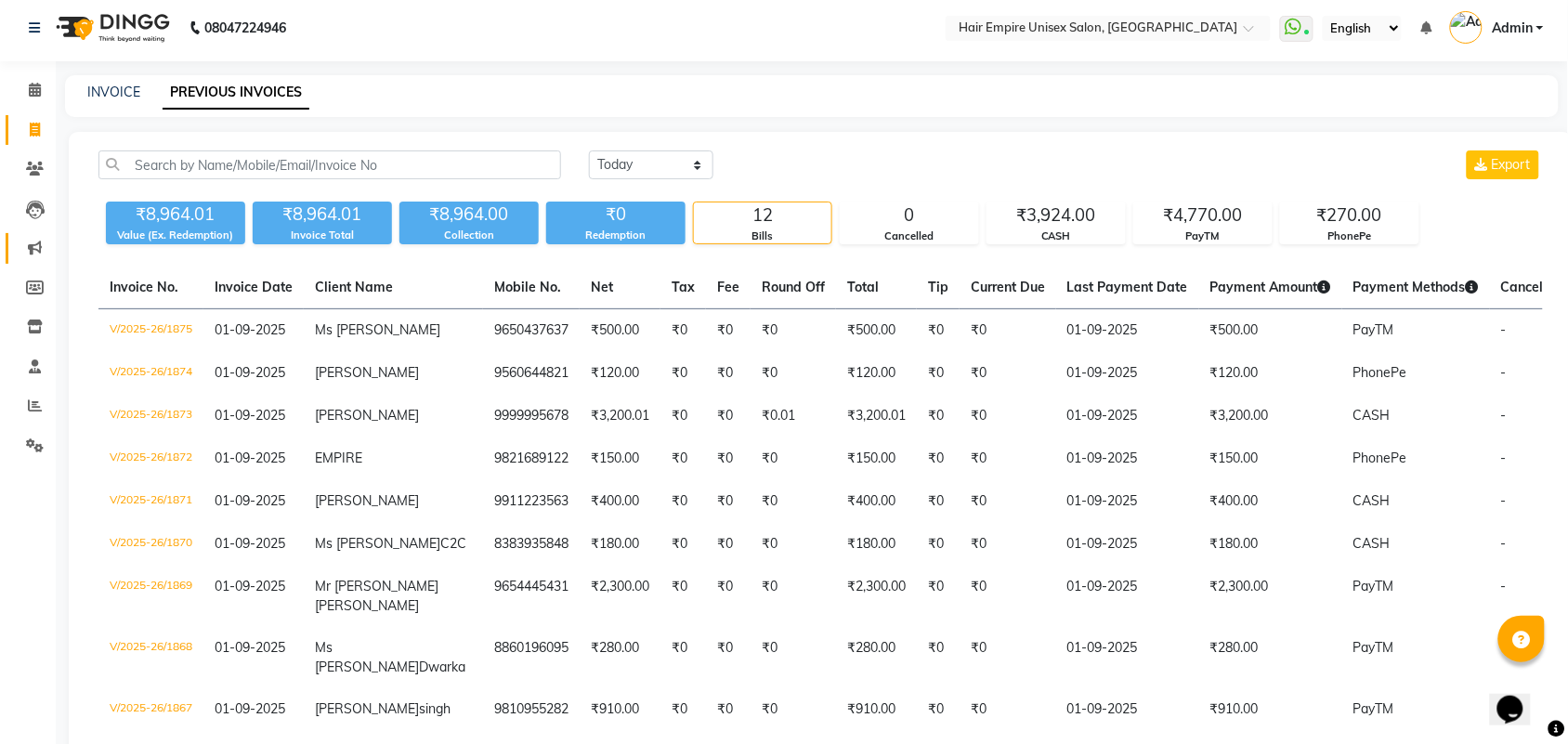
scroll to position [0, 0]
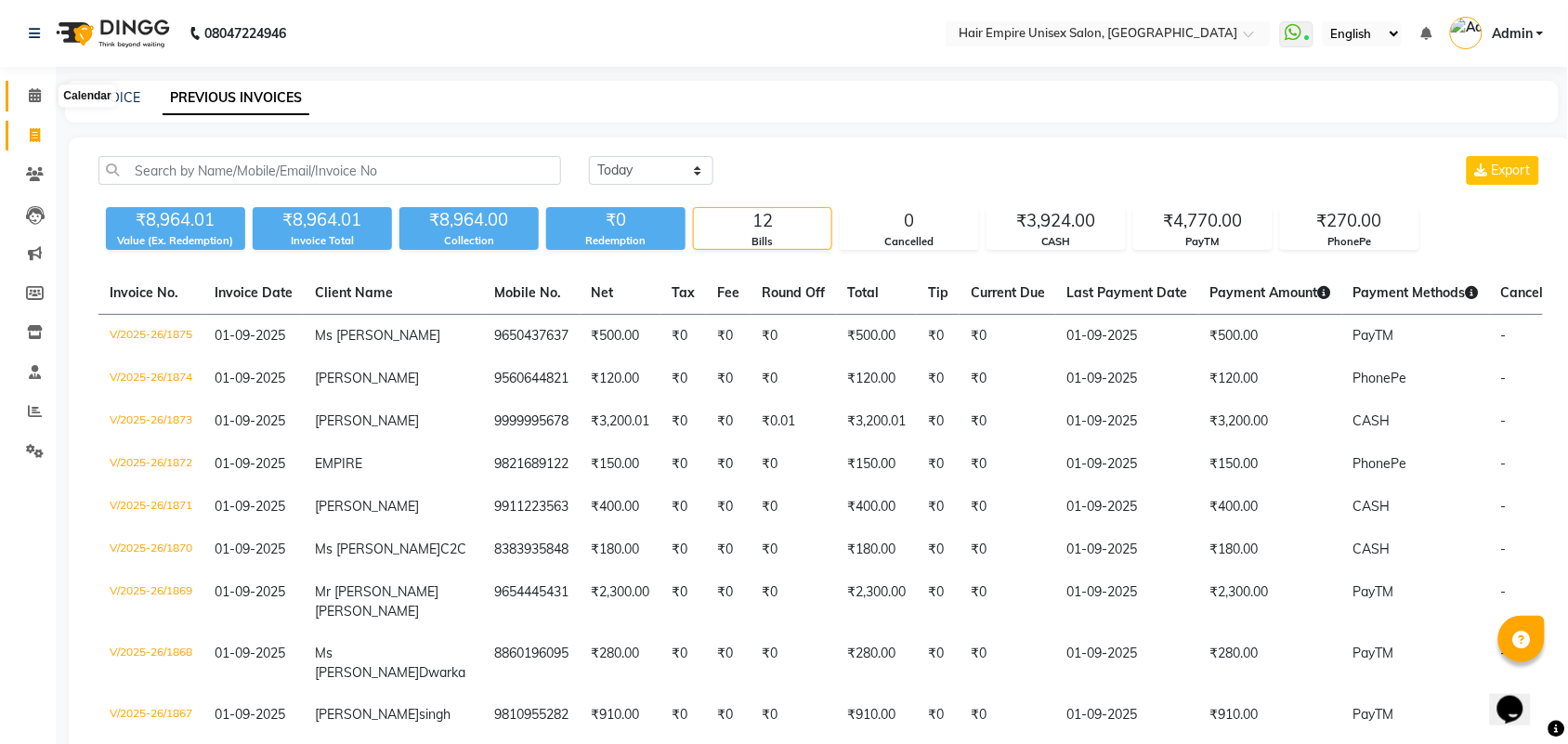
click at [33, 95] on icon at bounding box center [34, 95] width 12 height 14
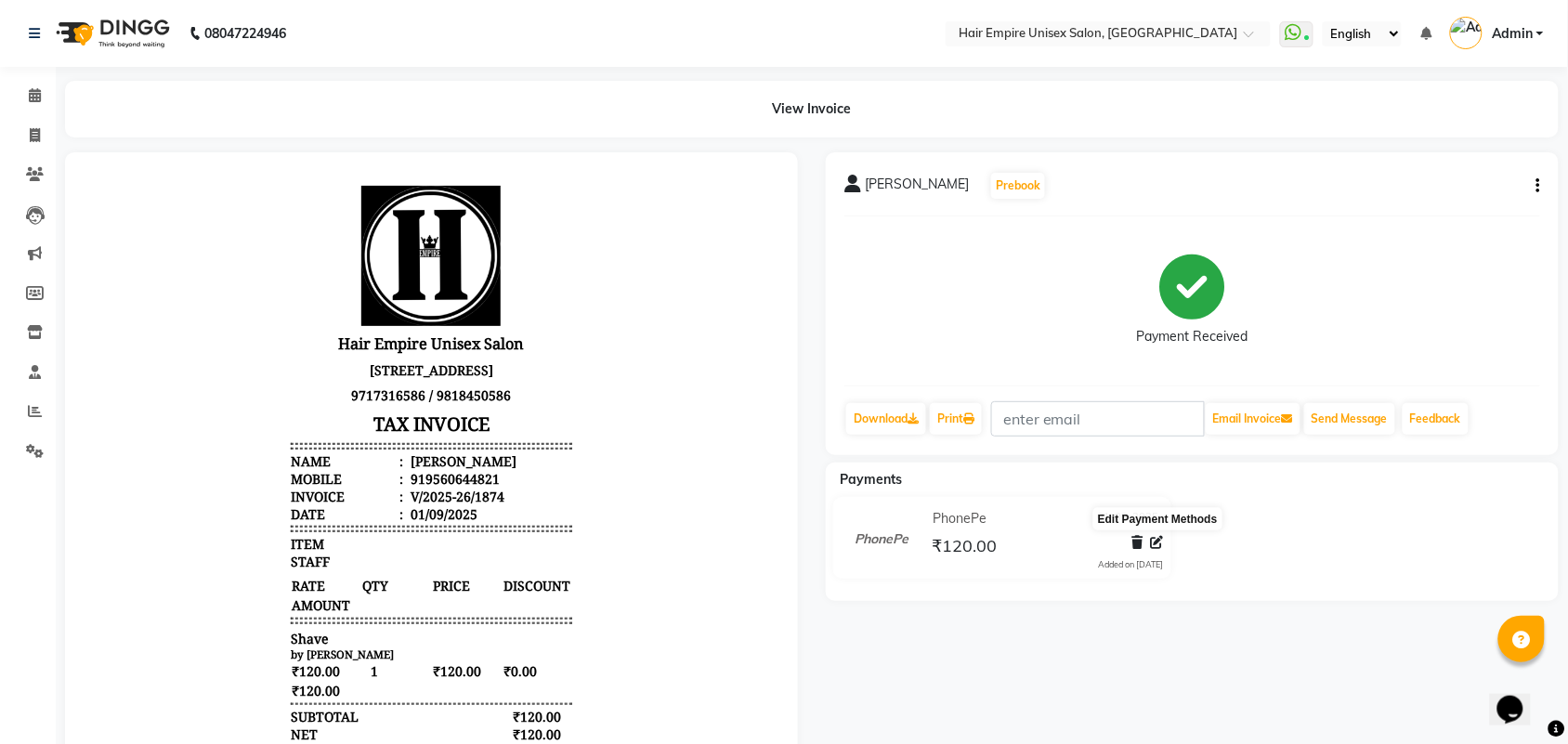
click at [1154, 540] on icon at bounding box center [1157, 543] width 13 height 13
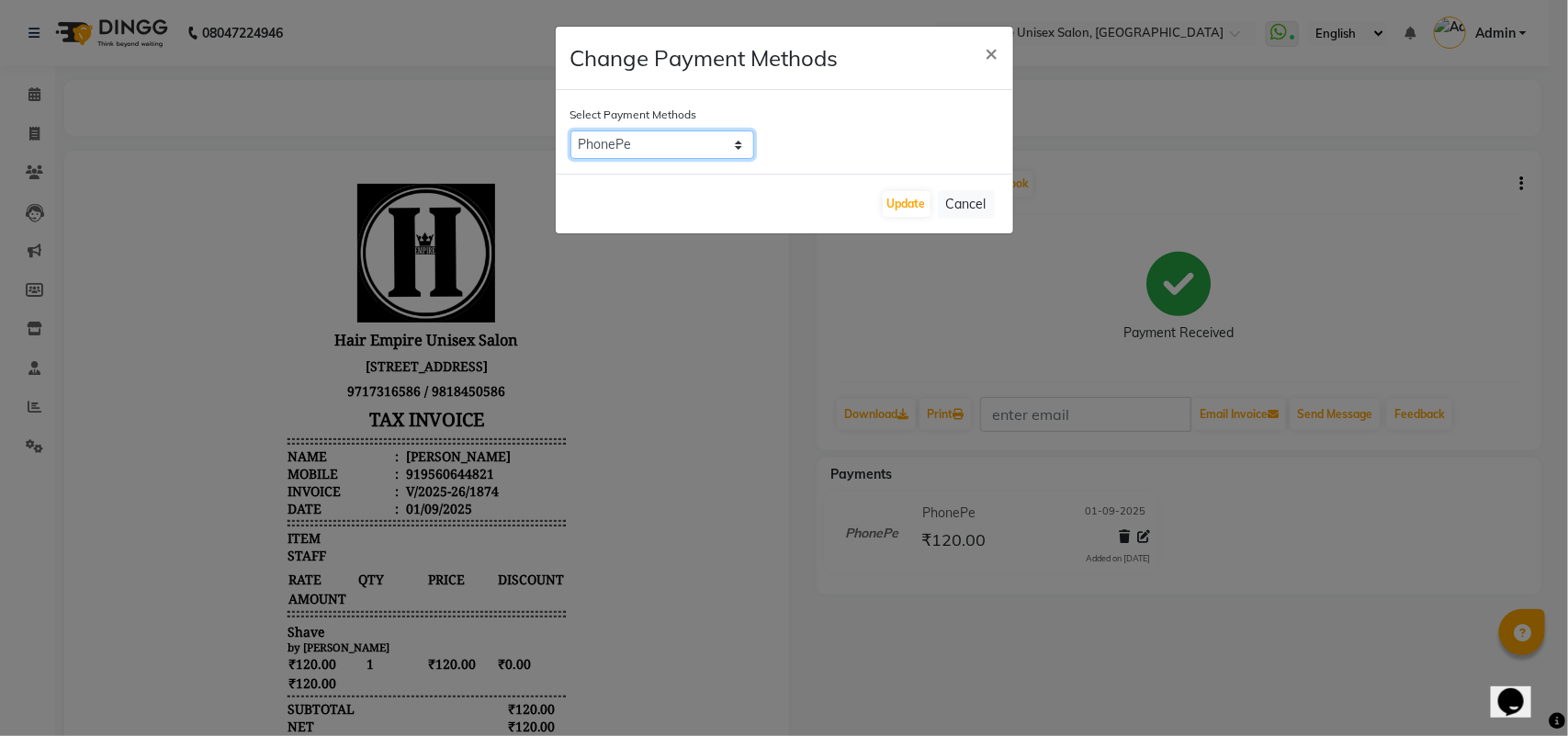
click at [670, 147] on select "PayTM CASH PhonePe" at bounding box center [663, 145] width 184 height 28
select select "6"
click at [571, 131] on select "PayTM CASH PhonePe" at bounding box center [663, 145] width 184 height 28
click at [912, 202] on button "Update" at bounding box center [906, 204] width 47 height 26
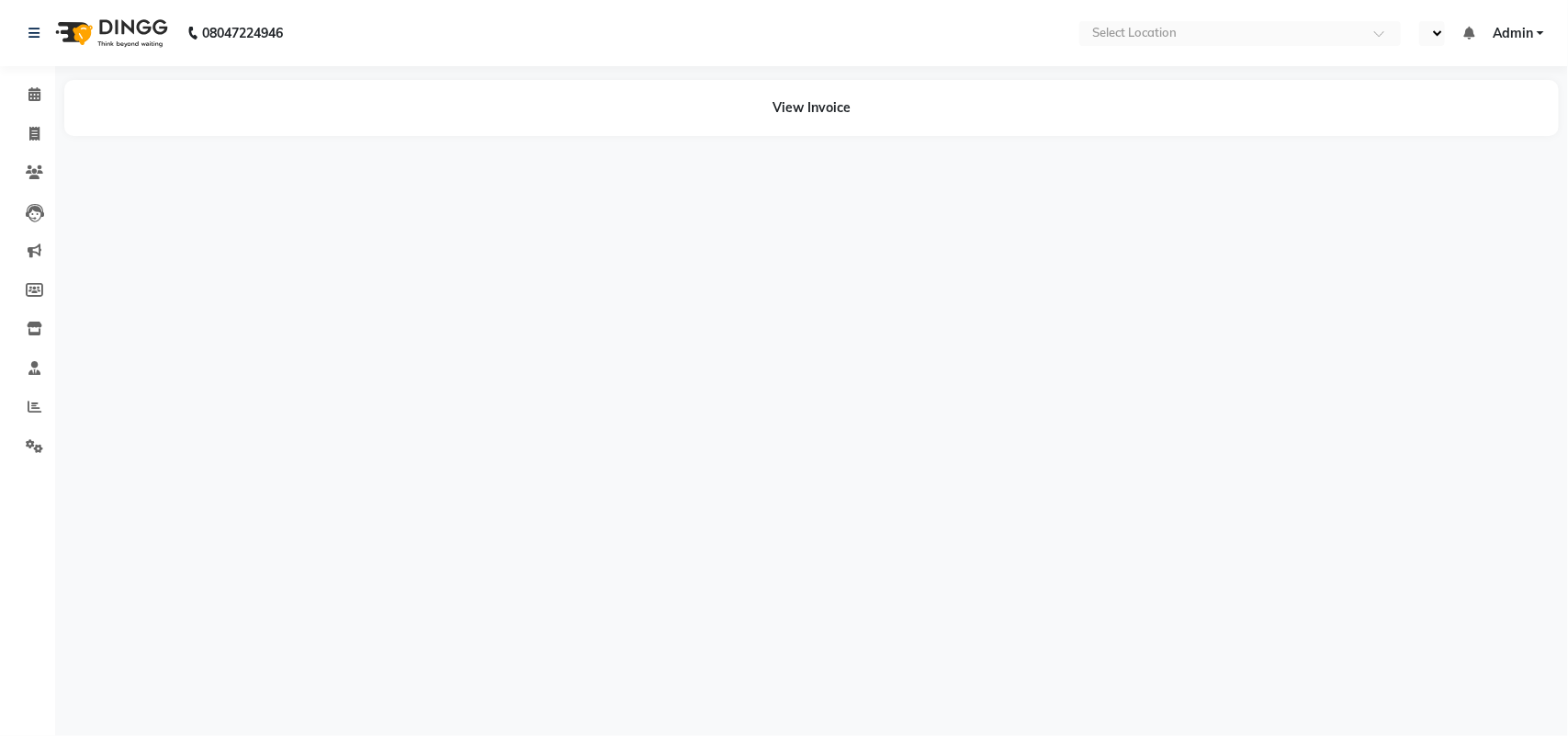
select select "en"
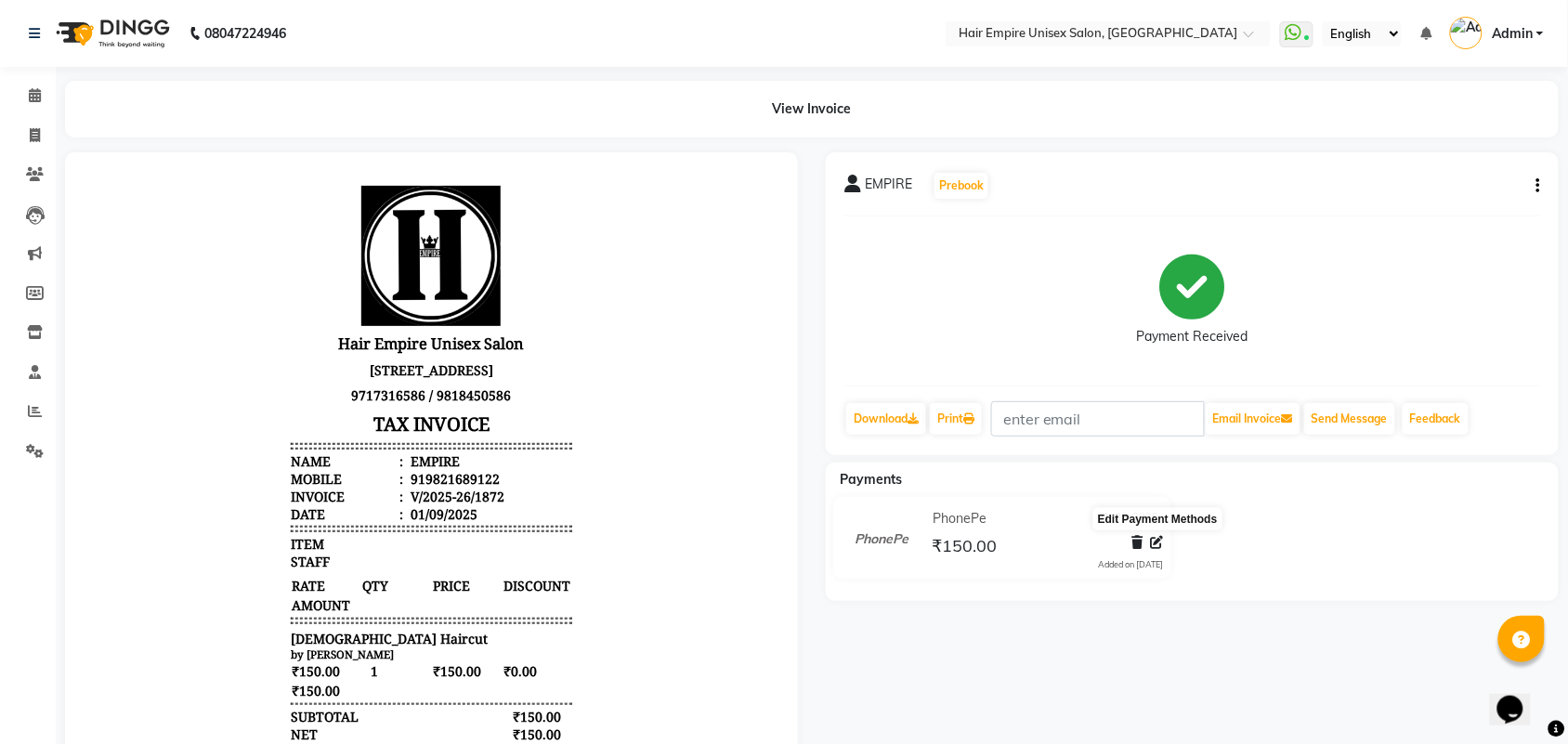
click at [1153, 540] on icon at bounding box center [1157, 543] width 13 height 13
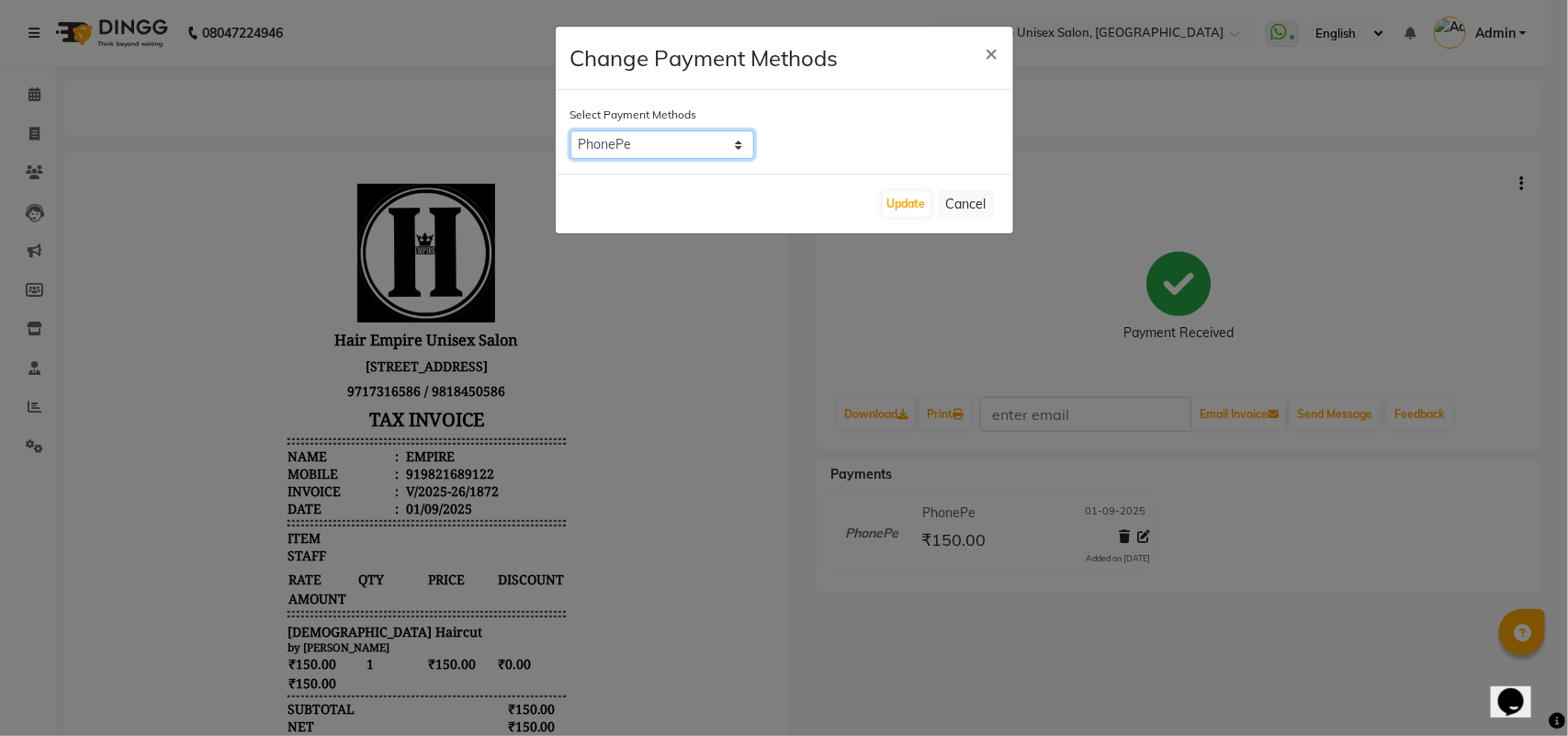
click at [704, 140] on select "PayTM CASH PhonePe" at bounding box center [663, 145] width 184 height 28
select select "6"
click at [571, 131] on select "PayTM CASH PhonePe" at bounding box center [663, 145] width 184 height 28
click at [917, 205] on button "Update" at bounding box center [906, 204] width 47 height 26
